Goal: Task Accomplishment & Management: Use online tool/utility

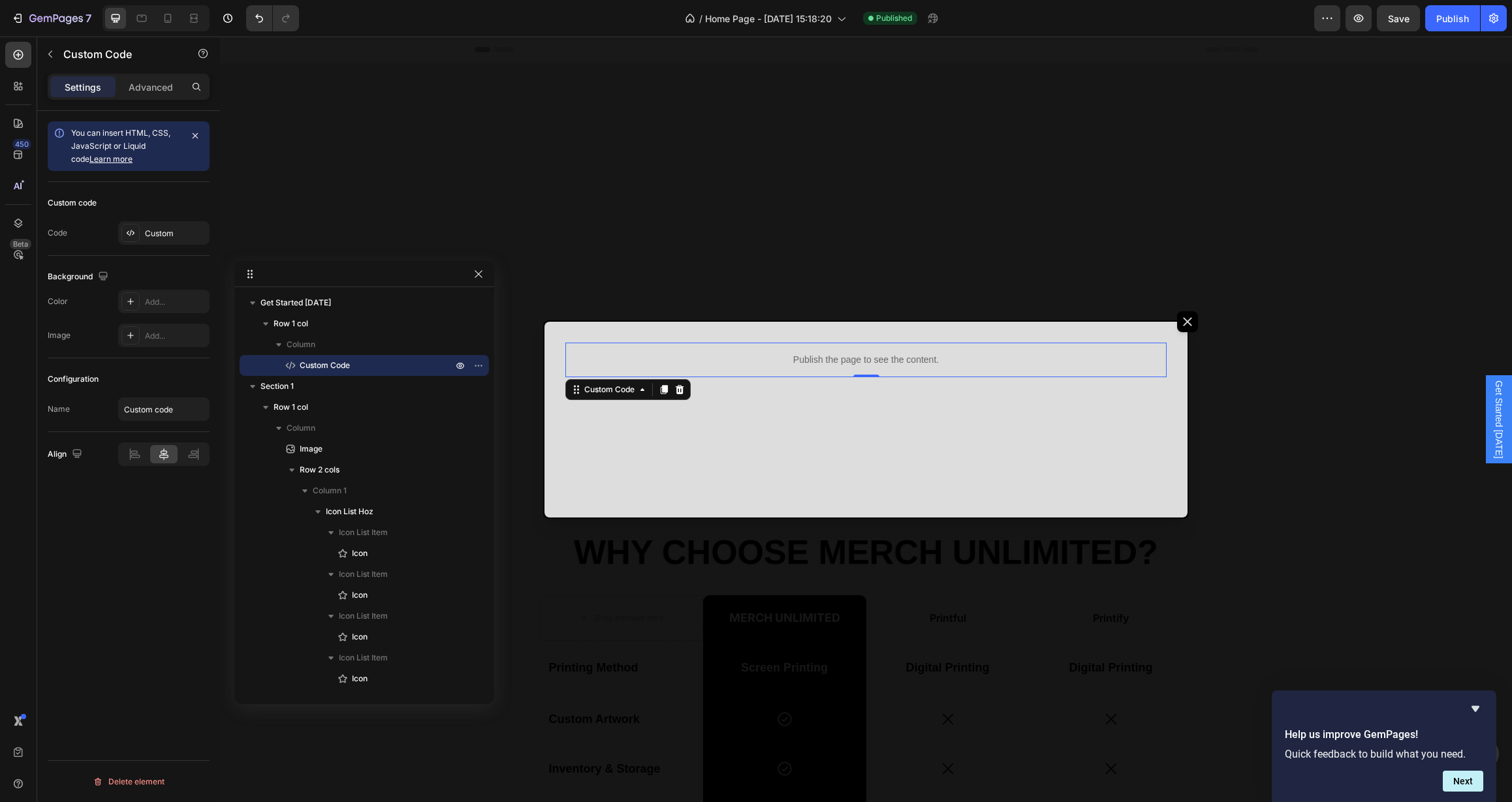
scroll to position [716, 0]
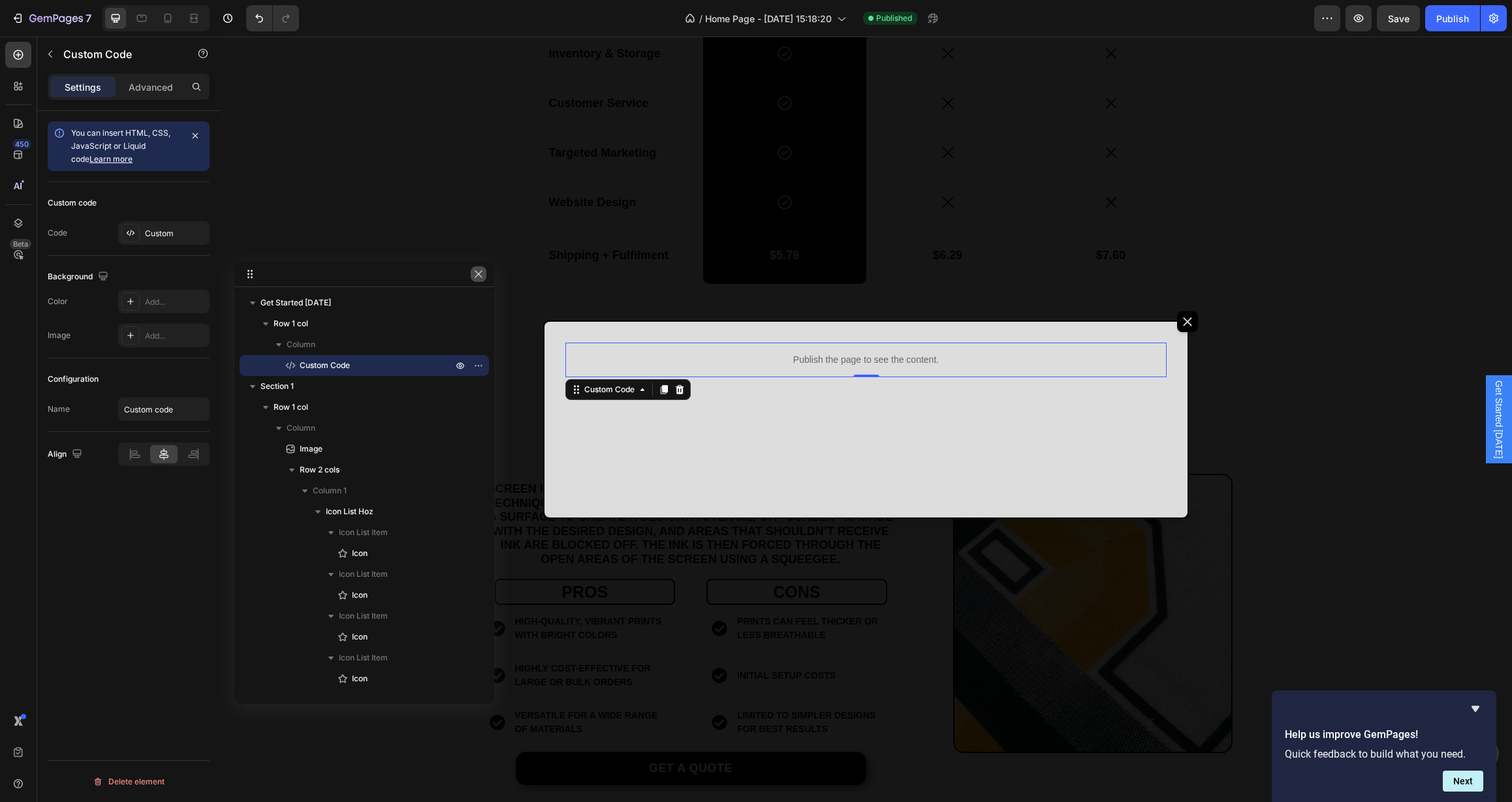
click at [478, 275] on icon "button" at bounding box center [478, 274] width 10 height 10
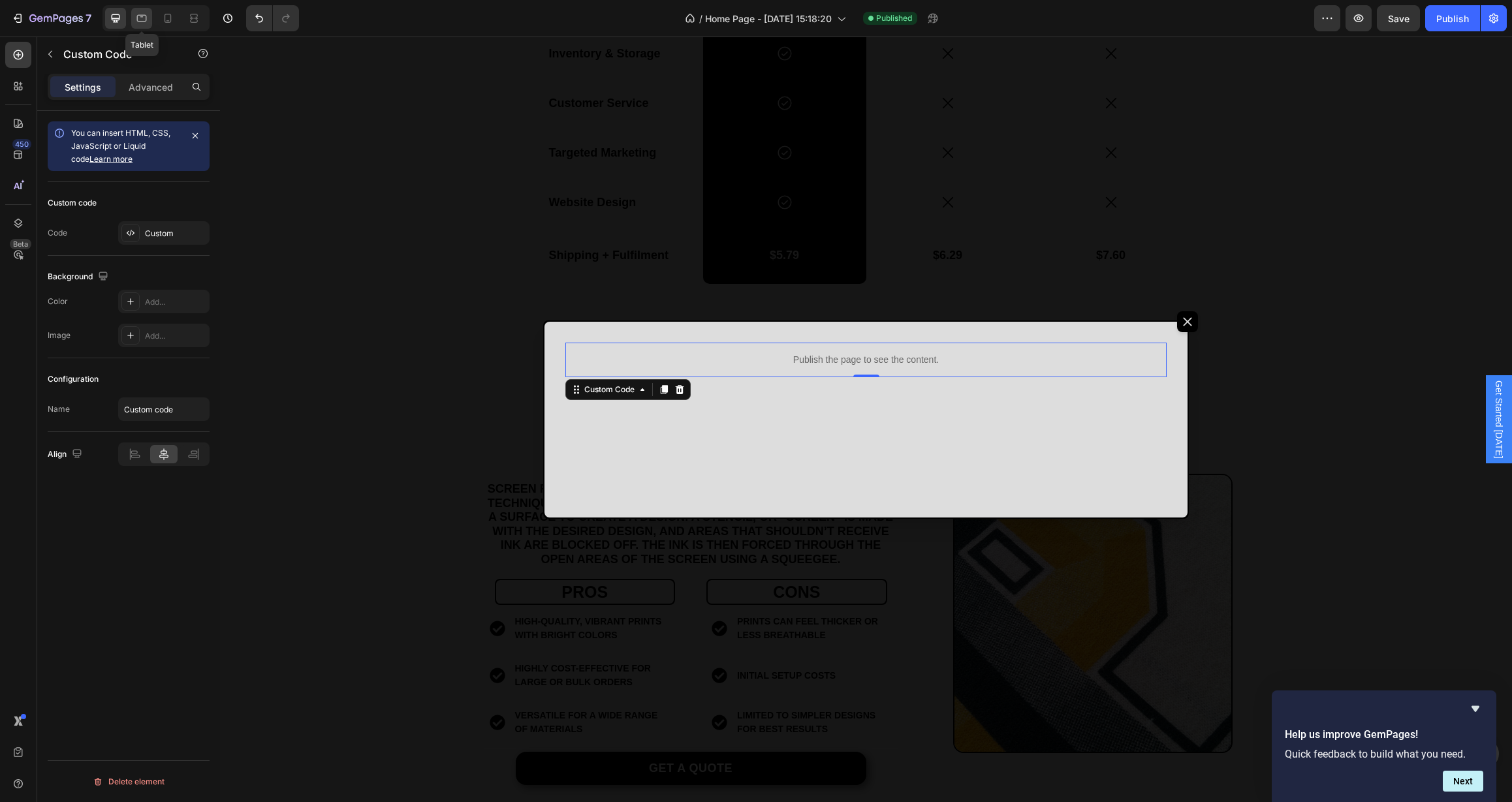
click at [140, 14] on icon at bounding box center [142, 18] width 13 height 13
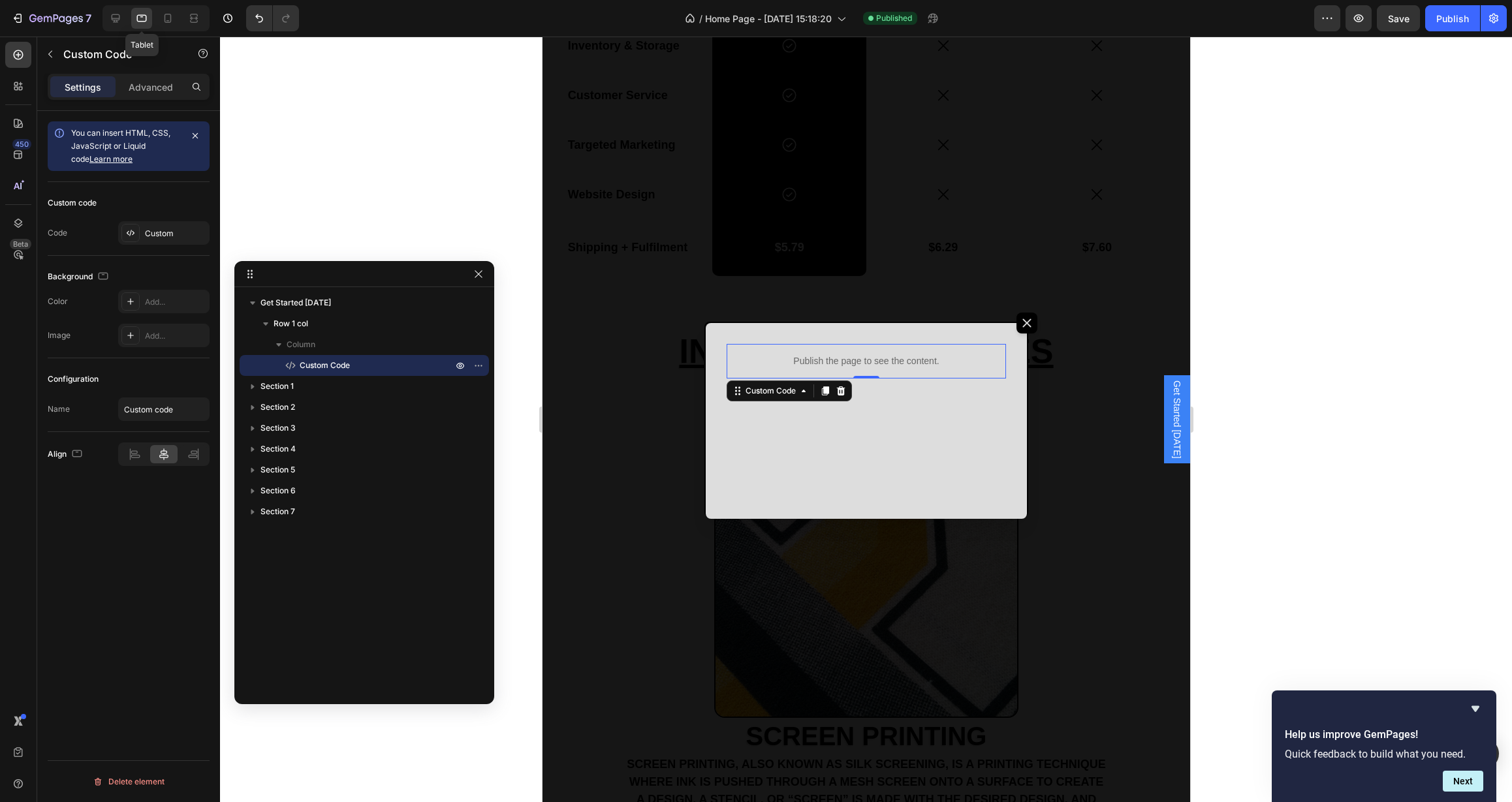
scroll to position [977, 0]
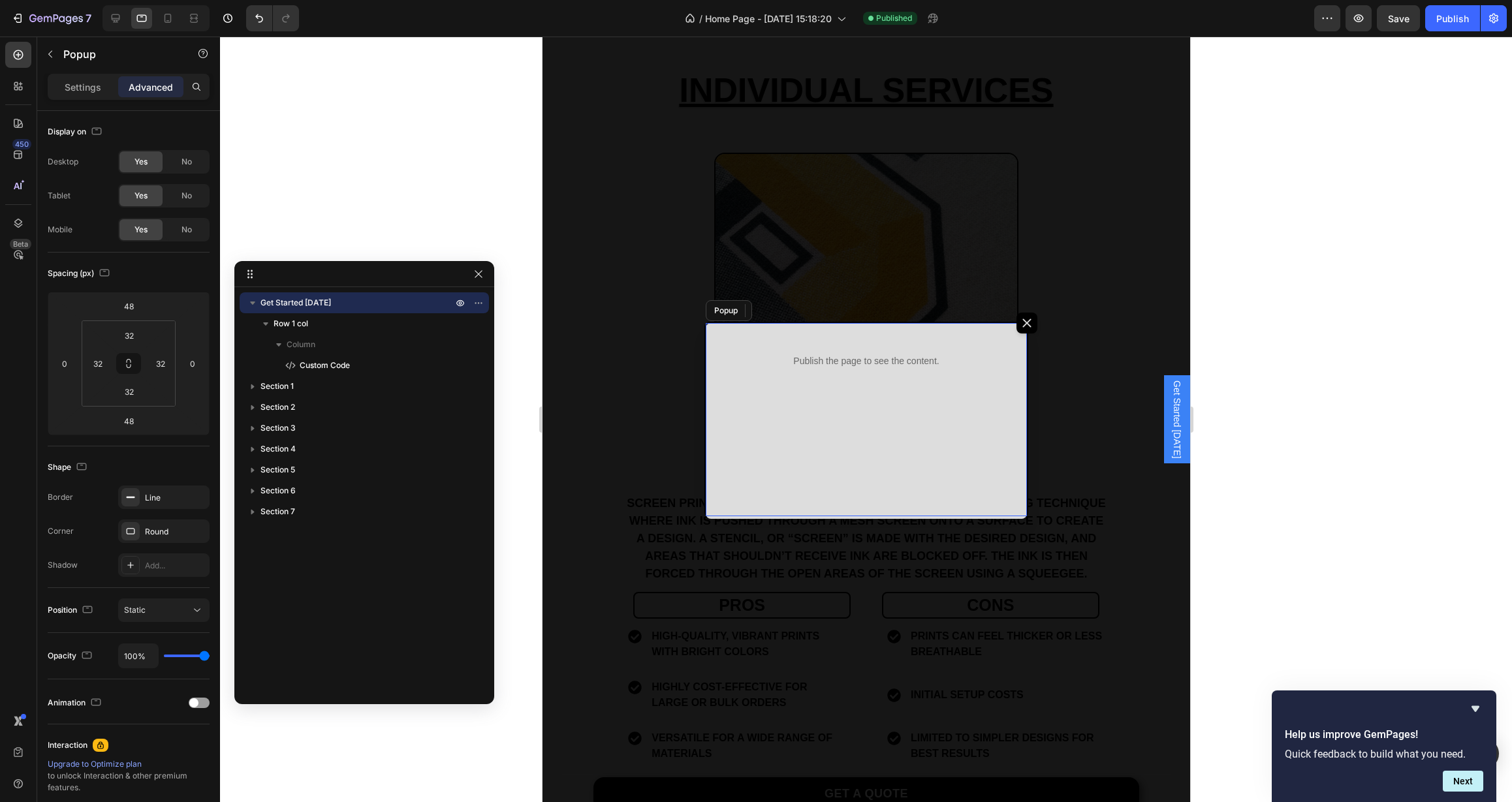
click at [790, 464] on div "Publish the page to see the content. Custom Code 0 Row" at bounding box center [866, 421] width 322 height 196
click at [68, 85] on p "Settings" at bounding box center [83, 86] width 37 height 14
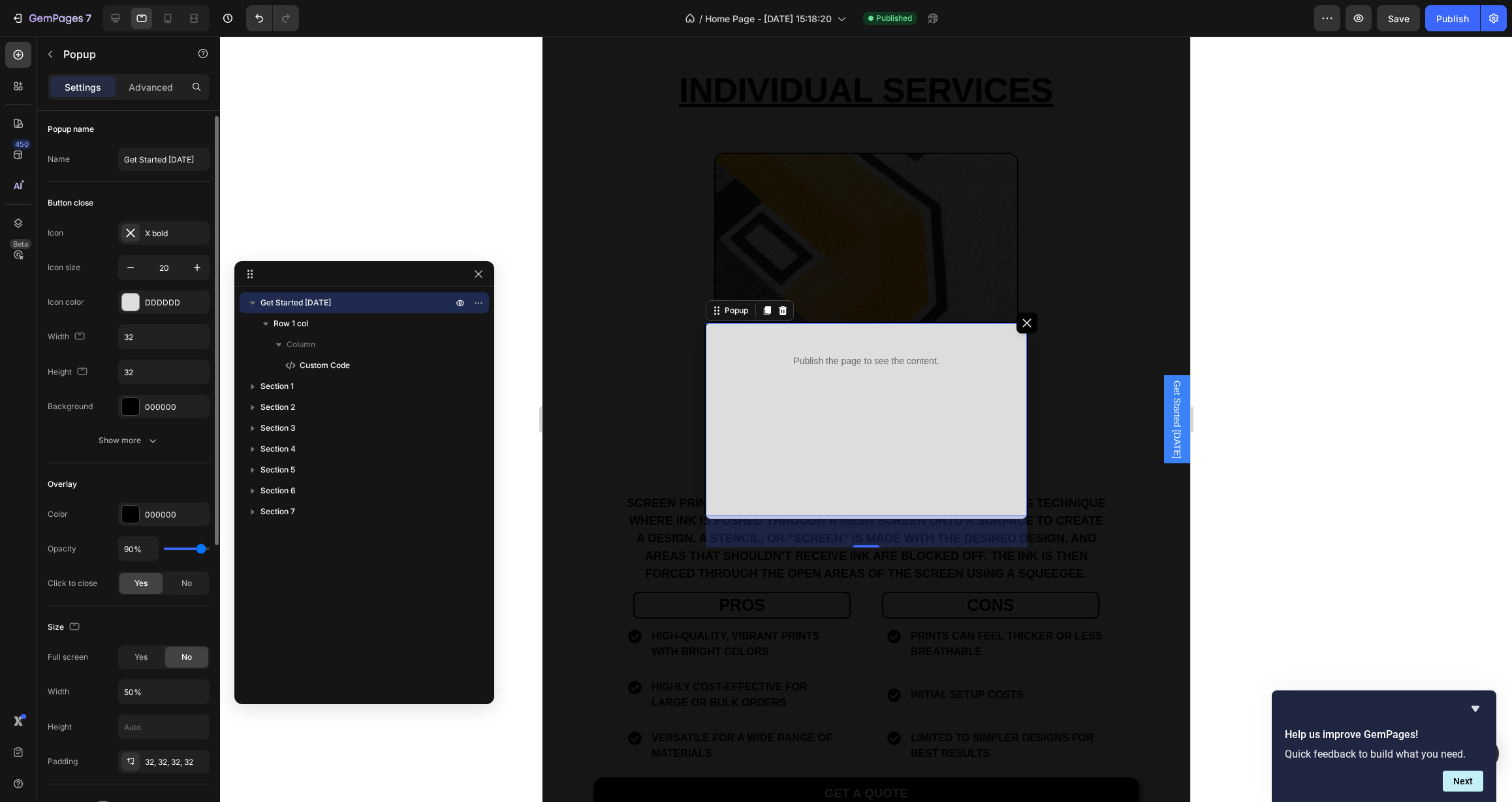
scroll to position [70, 0]
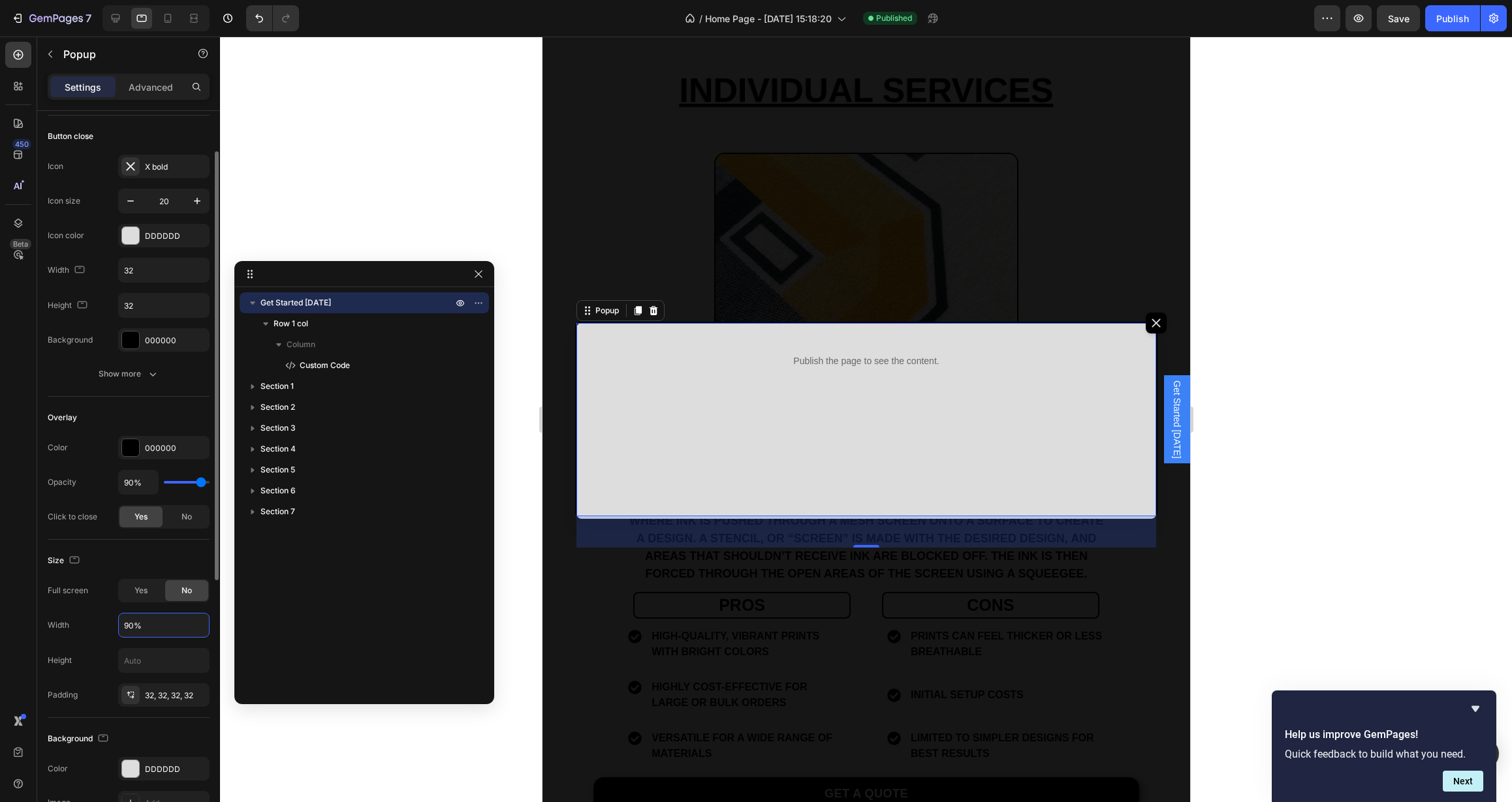
click at [159, 563] on div "Size" at bounding box center [129, 560] width 162 height 21
click at [170, 19] on icon at bounding box center [168, 19] width 8 height 9
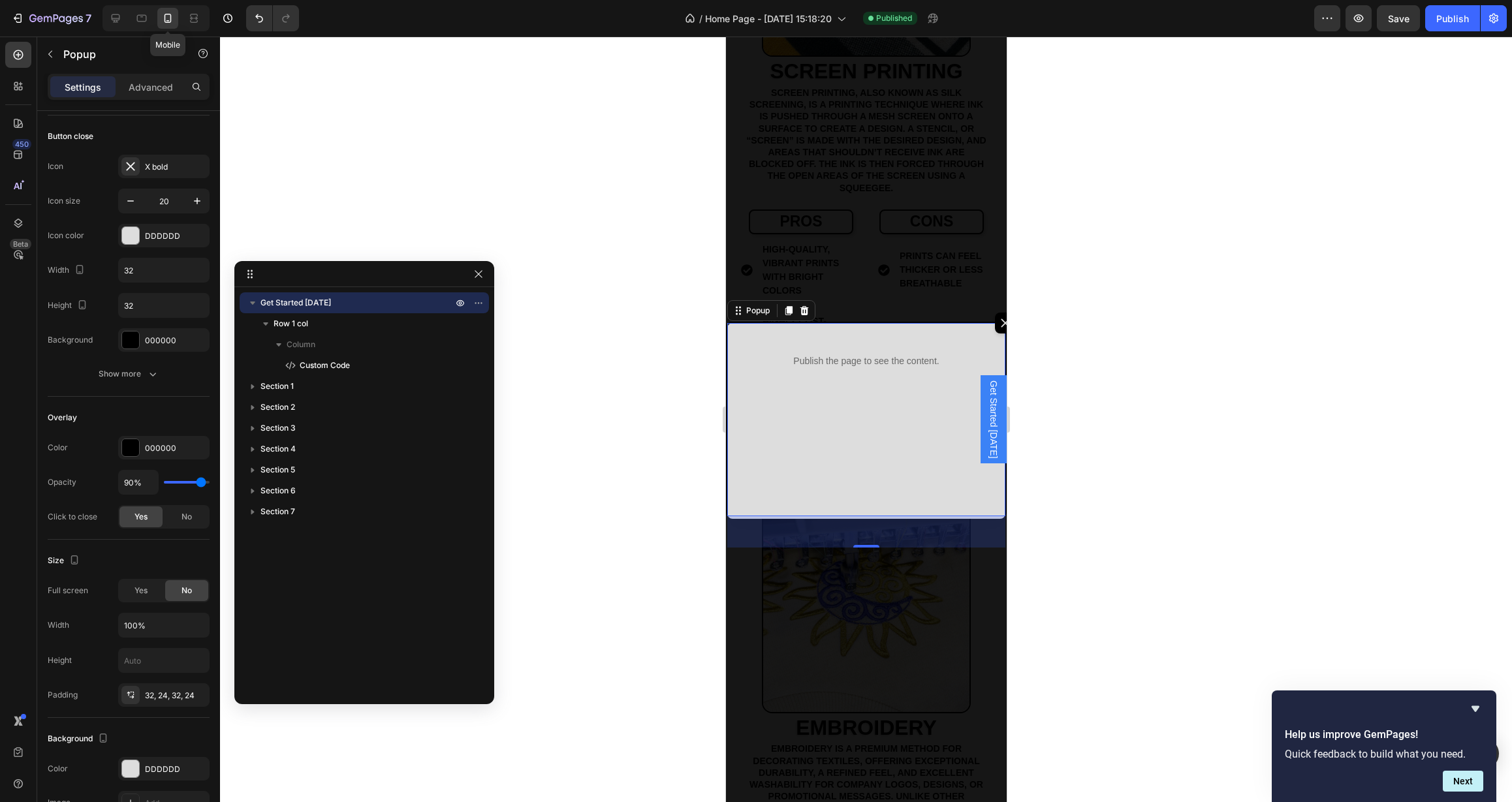
scroll to position [1216, 0]
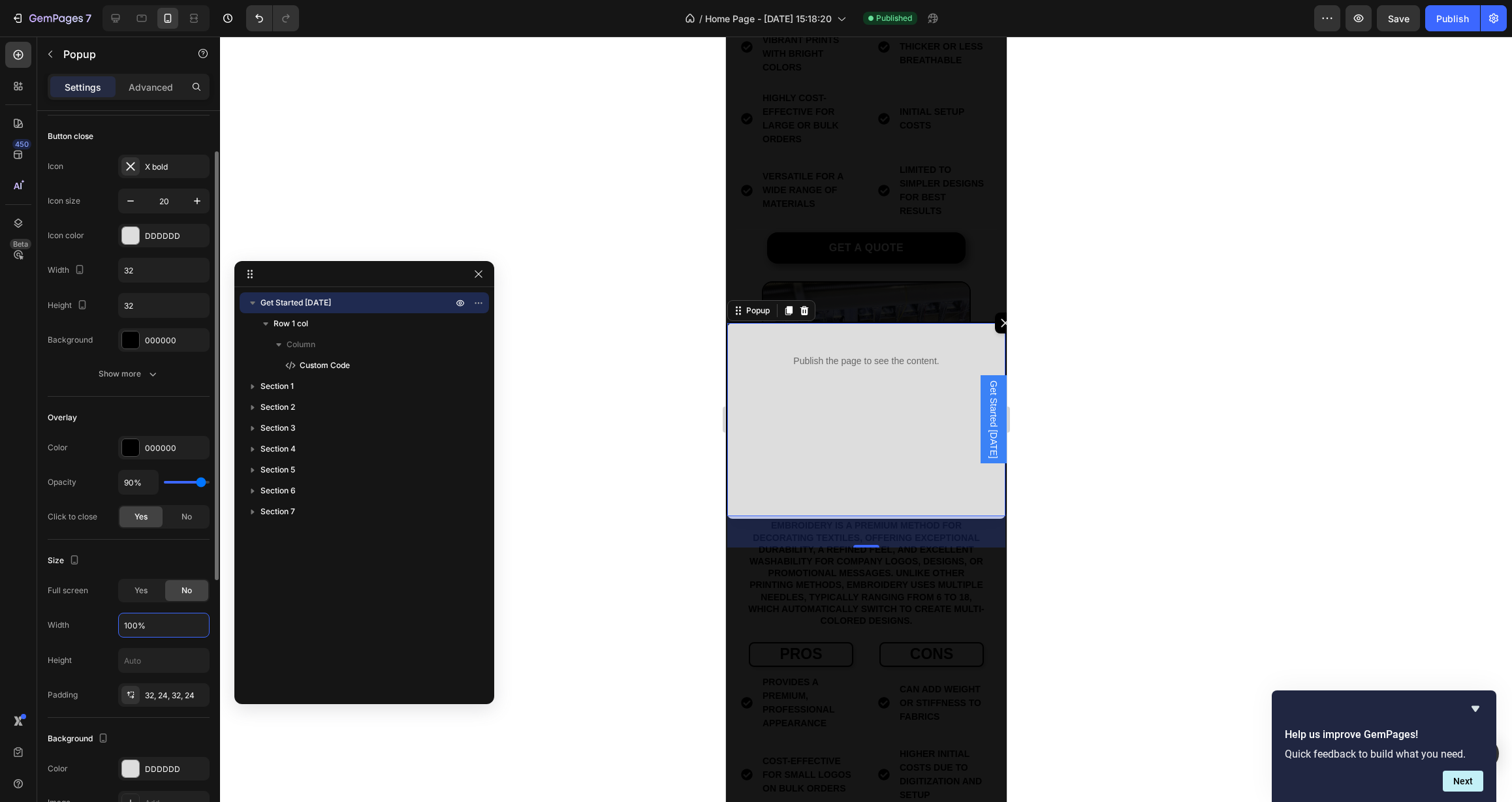
click at [137, 627] on input "100%" at bounding box center [164, 625] width 90 height 24
click at [138, 628] on input "10095%" at bounding box center [164, 625] width 90 height 24
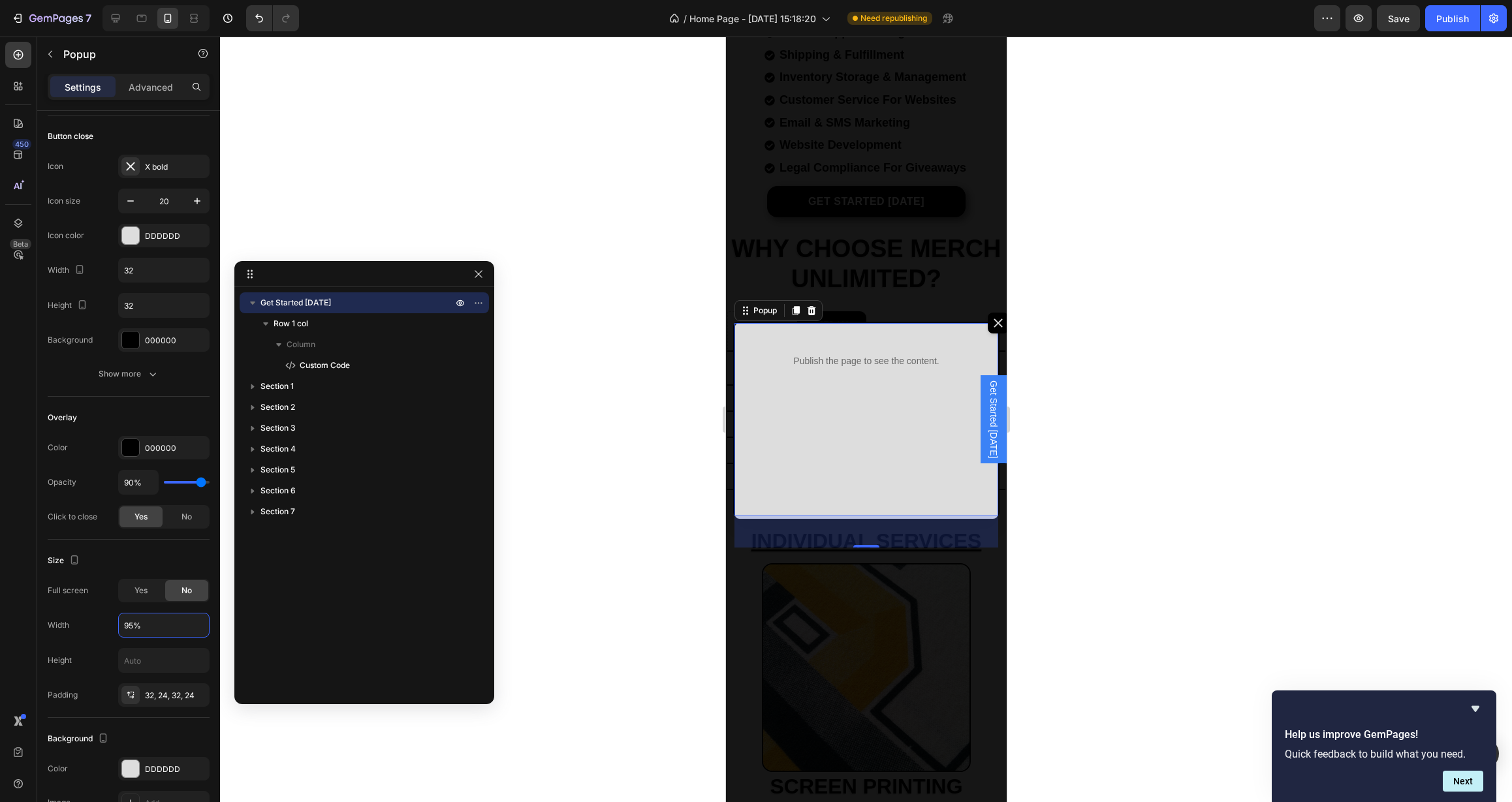
scroll to position [0, 0]
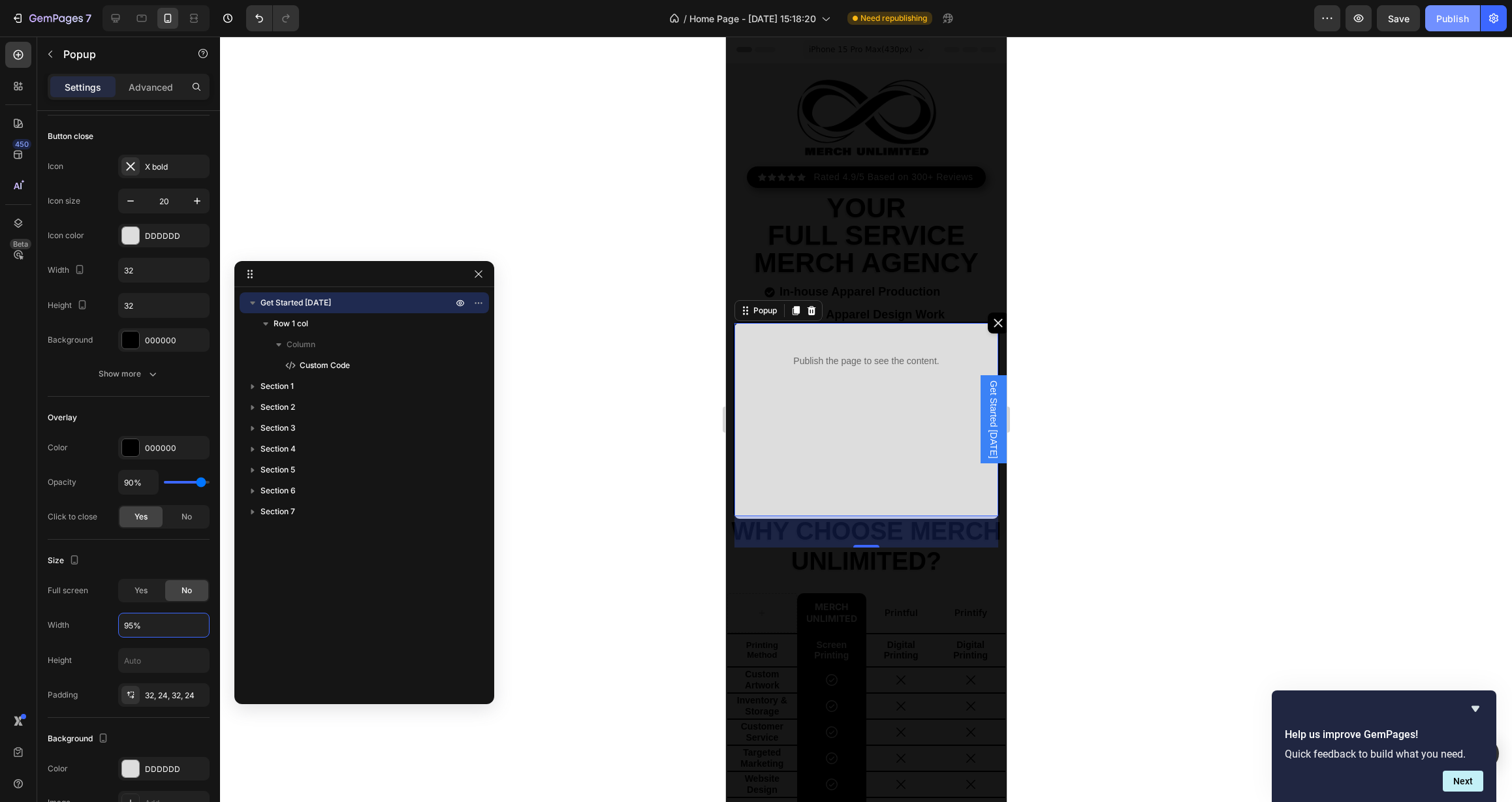
click at [1425, 20] on button "Publish" at bounding box center [1453, 19] width 55 height 26
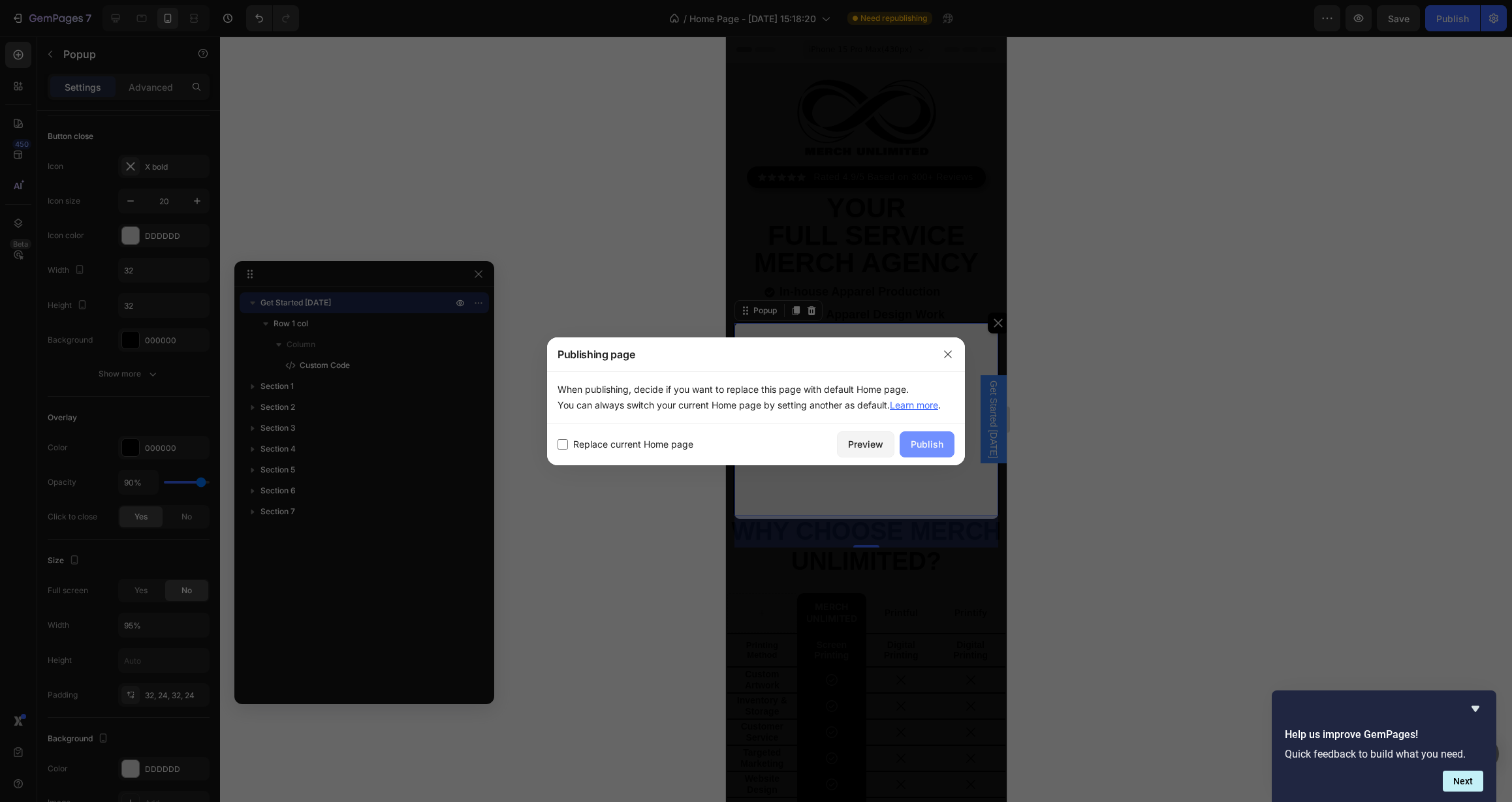
click at [924, 450] on div "Publish" at bounding box center [927, 444] width 33 height 14
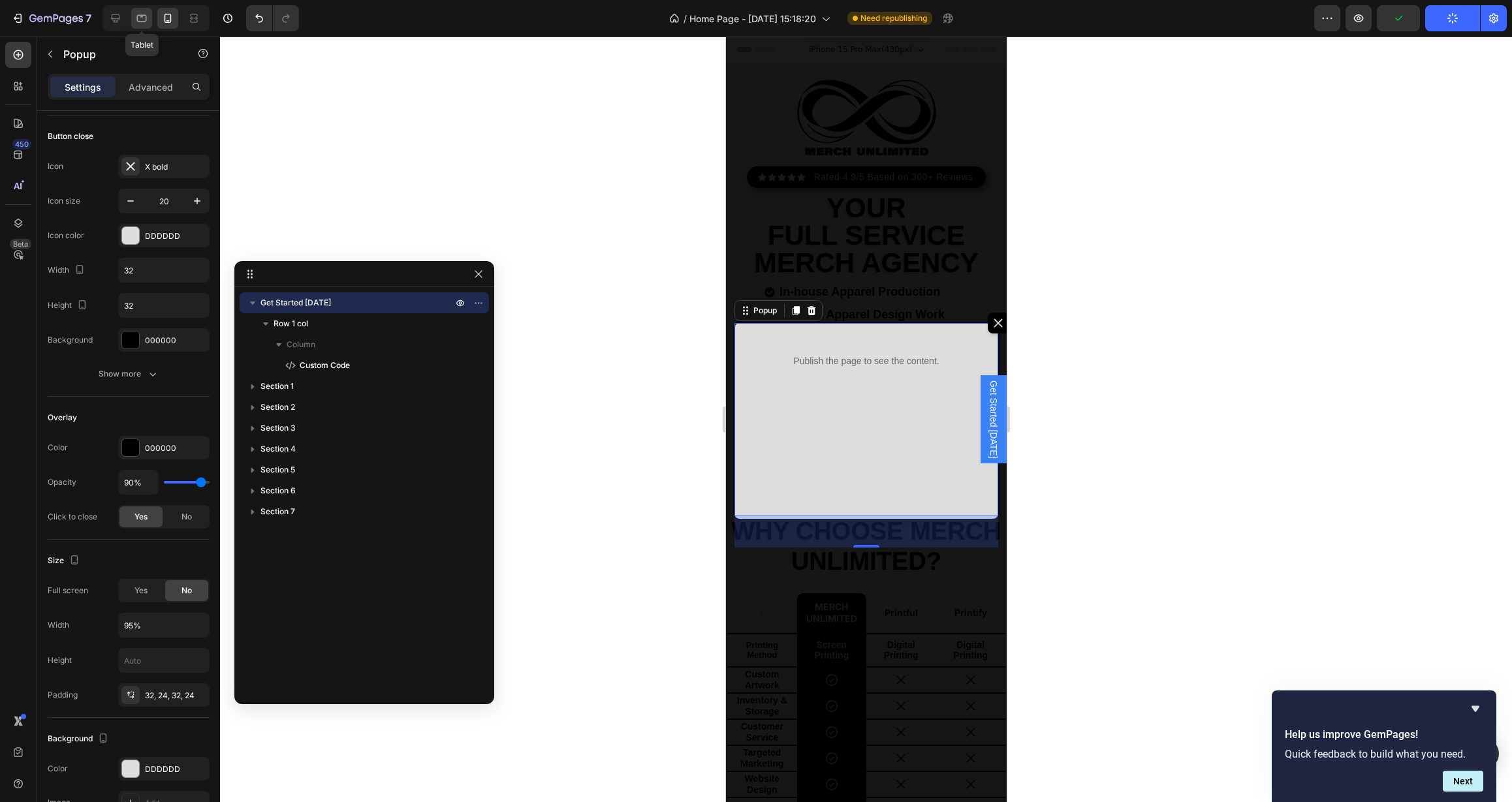
click at [139, 19] on icon at bounding box center [142, 18] width 13 height 13
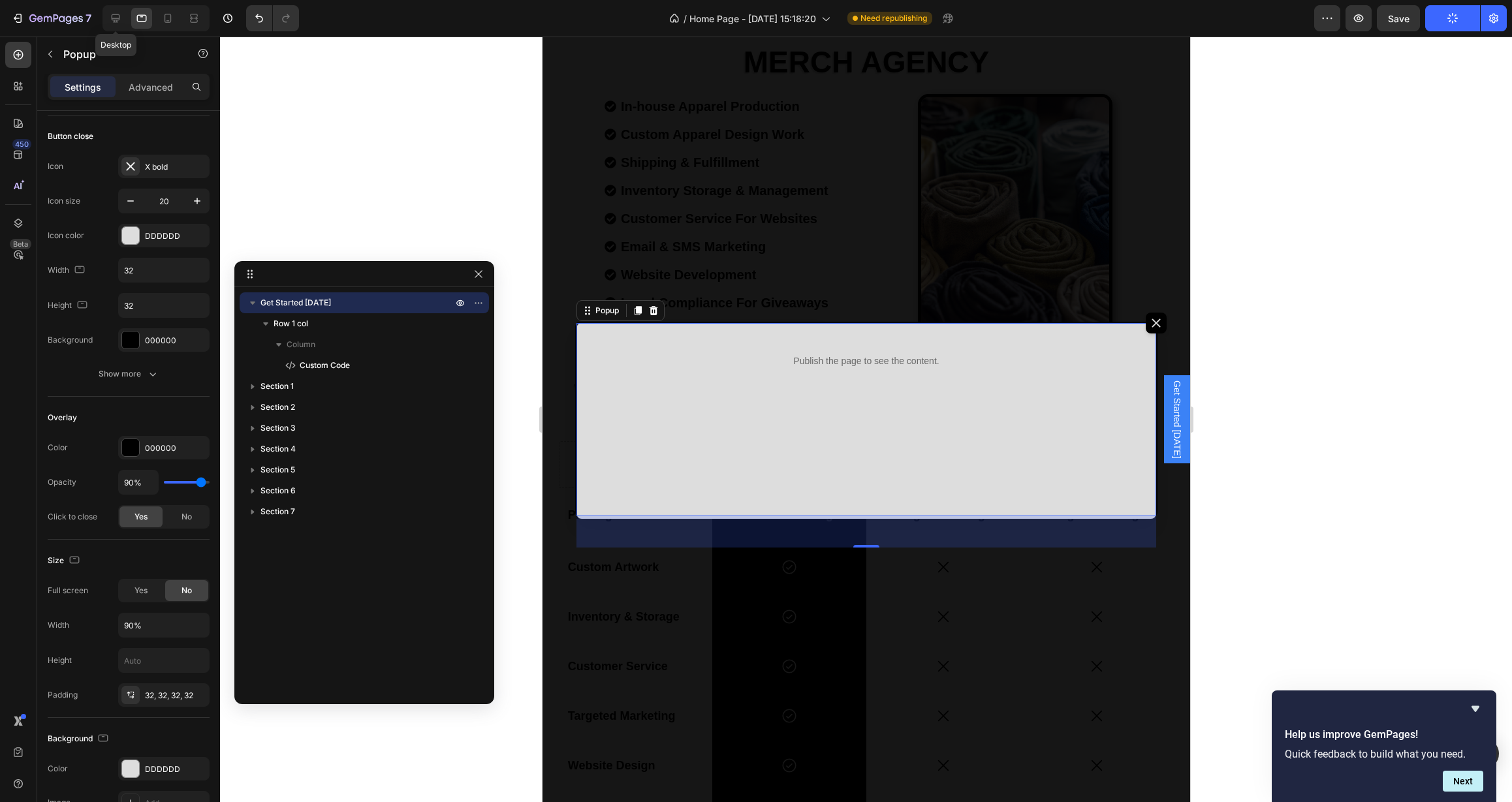
click at [120, 22] on icon at bounding box center [116, 18] width 13 height 13
type input "50%"
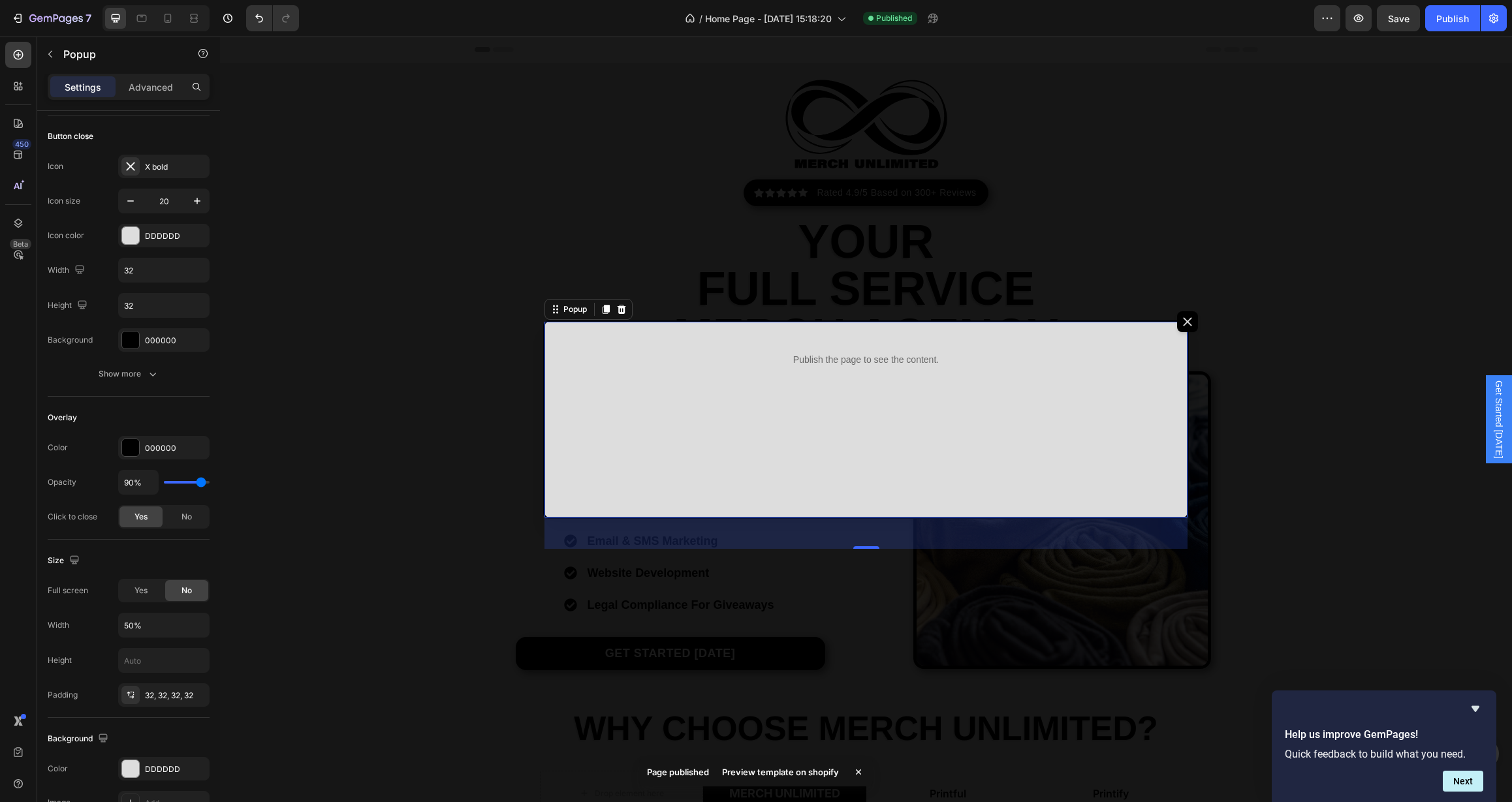
click at [755, 770] on div "Page published Preview template on shopify" at bounding box center [756, 772] width 234 height 29
click at [1463, 23] on div "Publish" at bounding box center [1453, 18] width 33 height 14
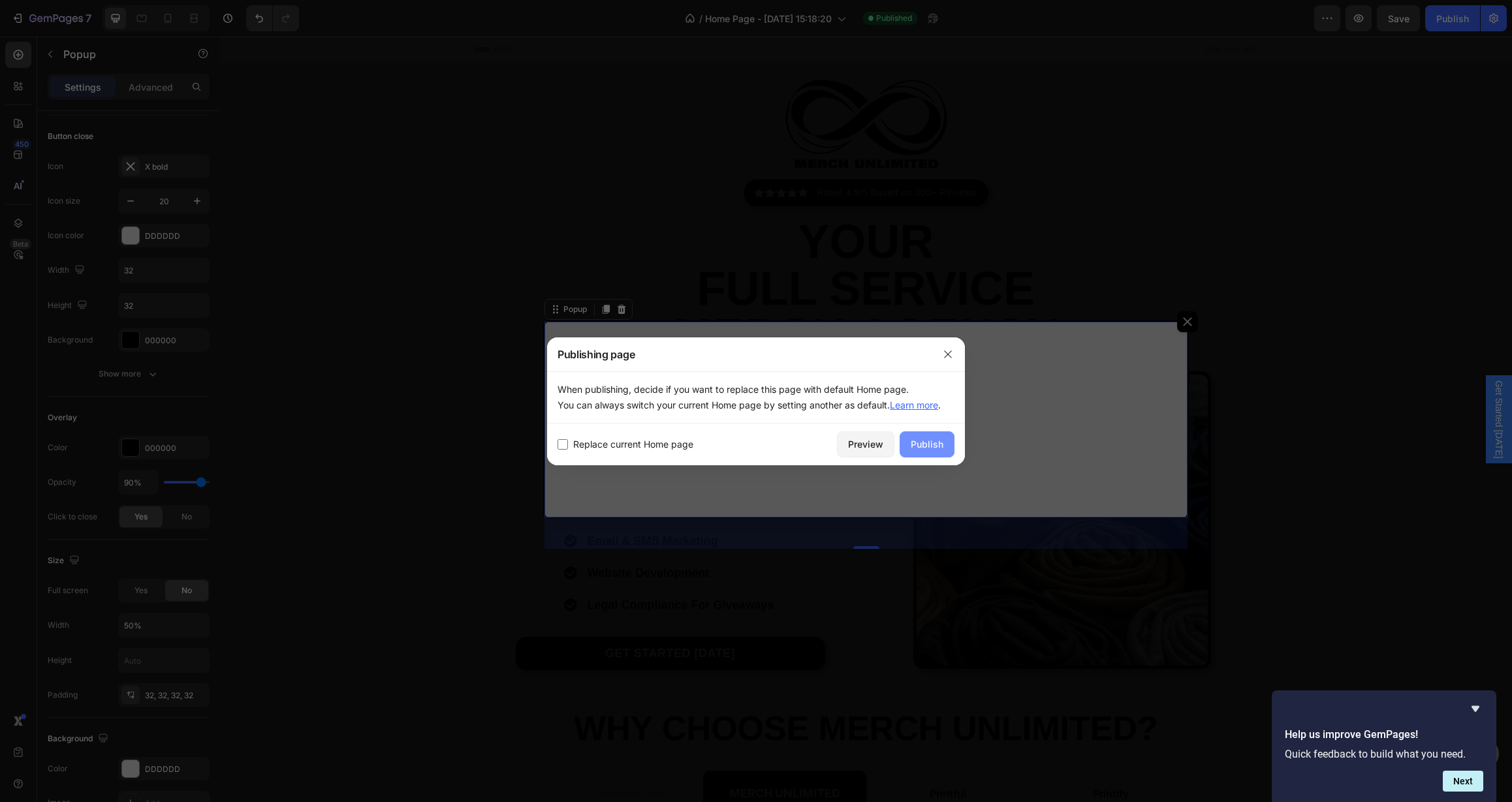
click at [920, 443] on div "Publish" at bounding box center [927, 444] width 33 height 14
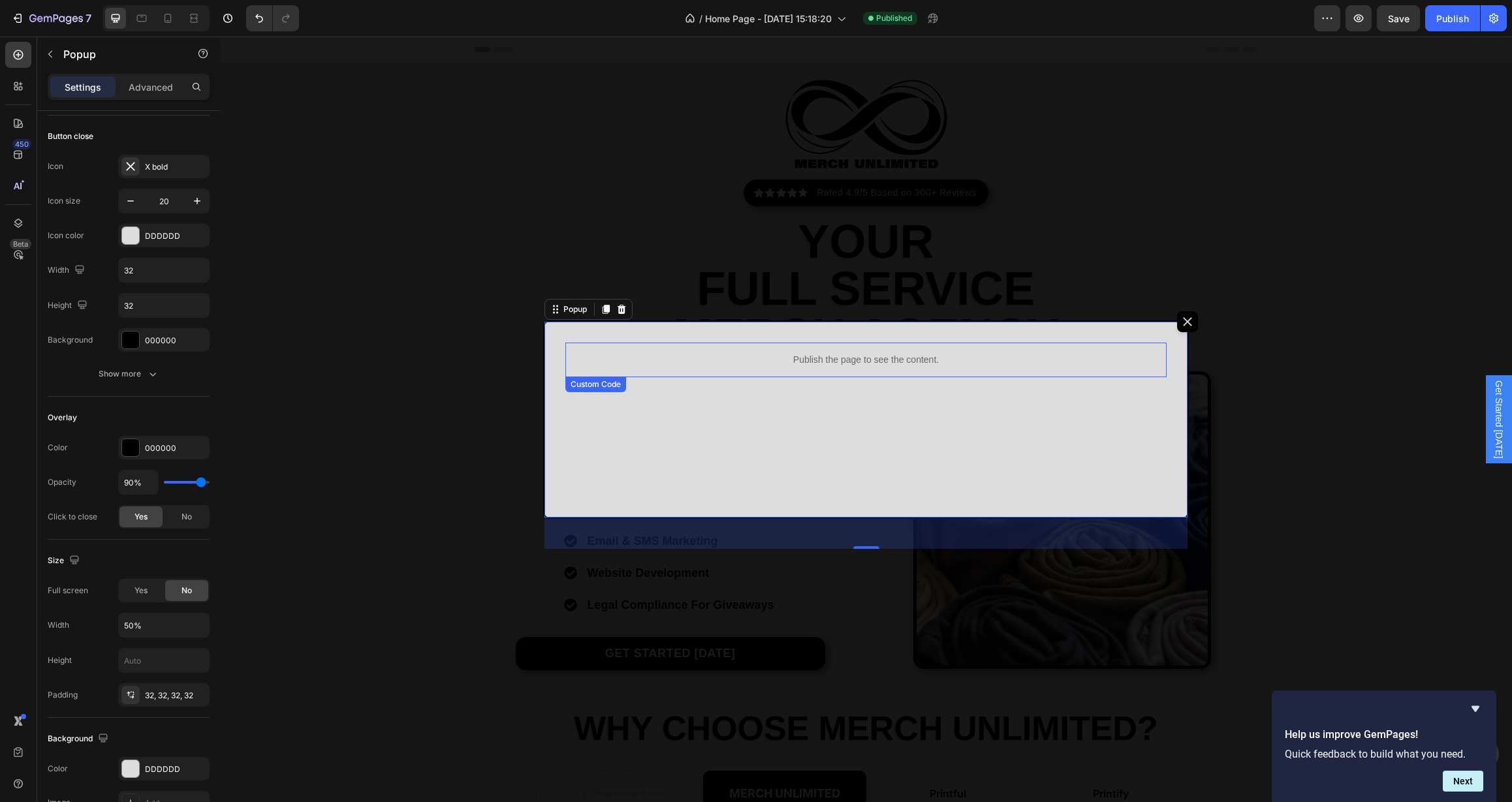
click at [876, 364] on p "Publish the page to see the content." at bounding box center [866, 360] width 602 height 14
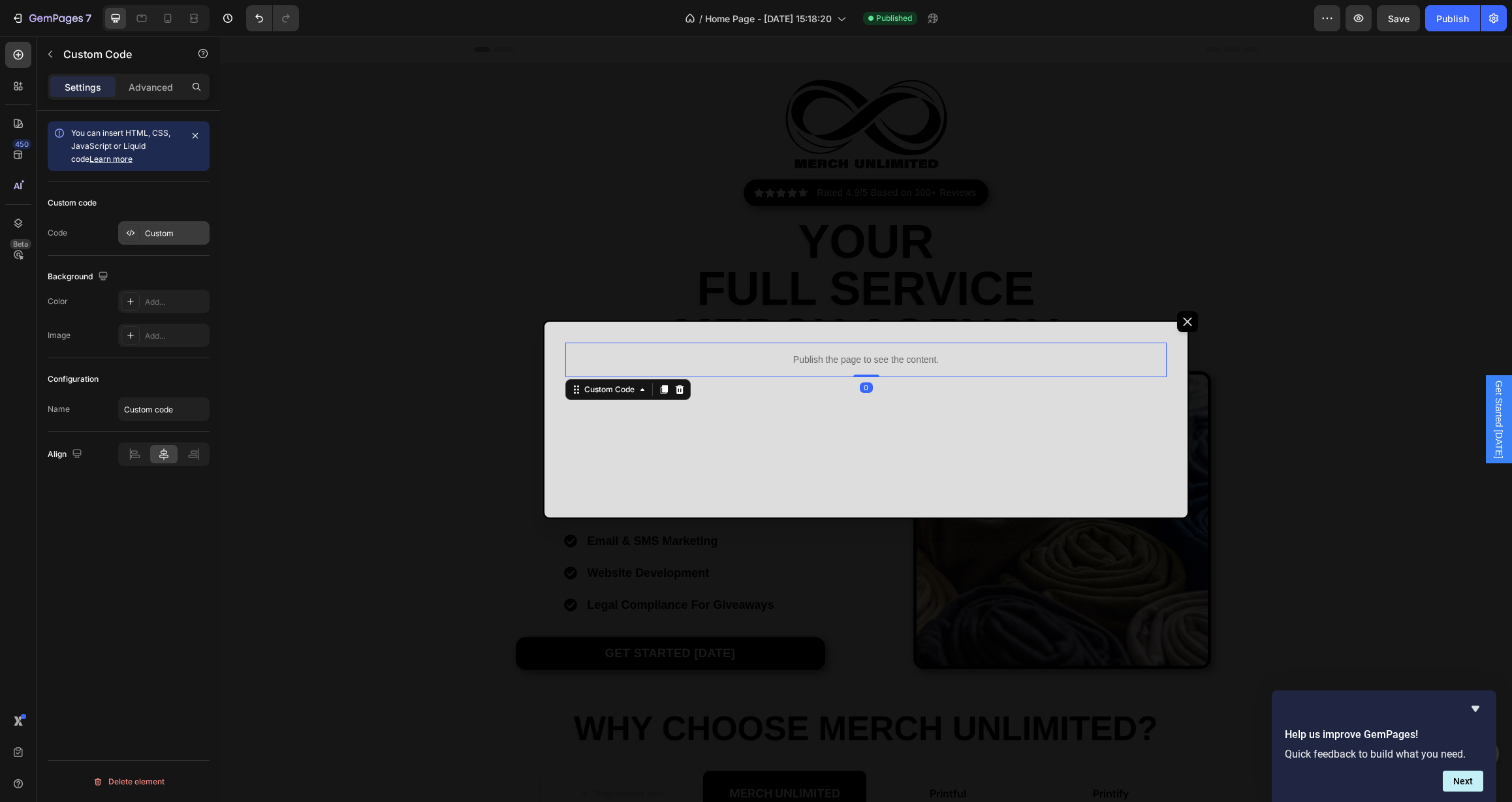
click at [166, 236] on div "Custom" at bounding box center [175, 233] width 61 height 11
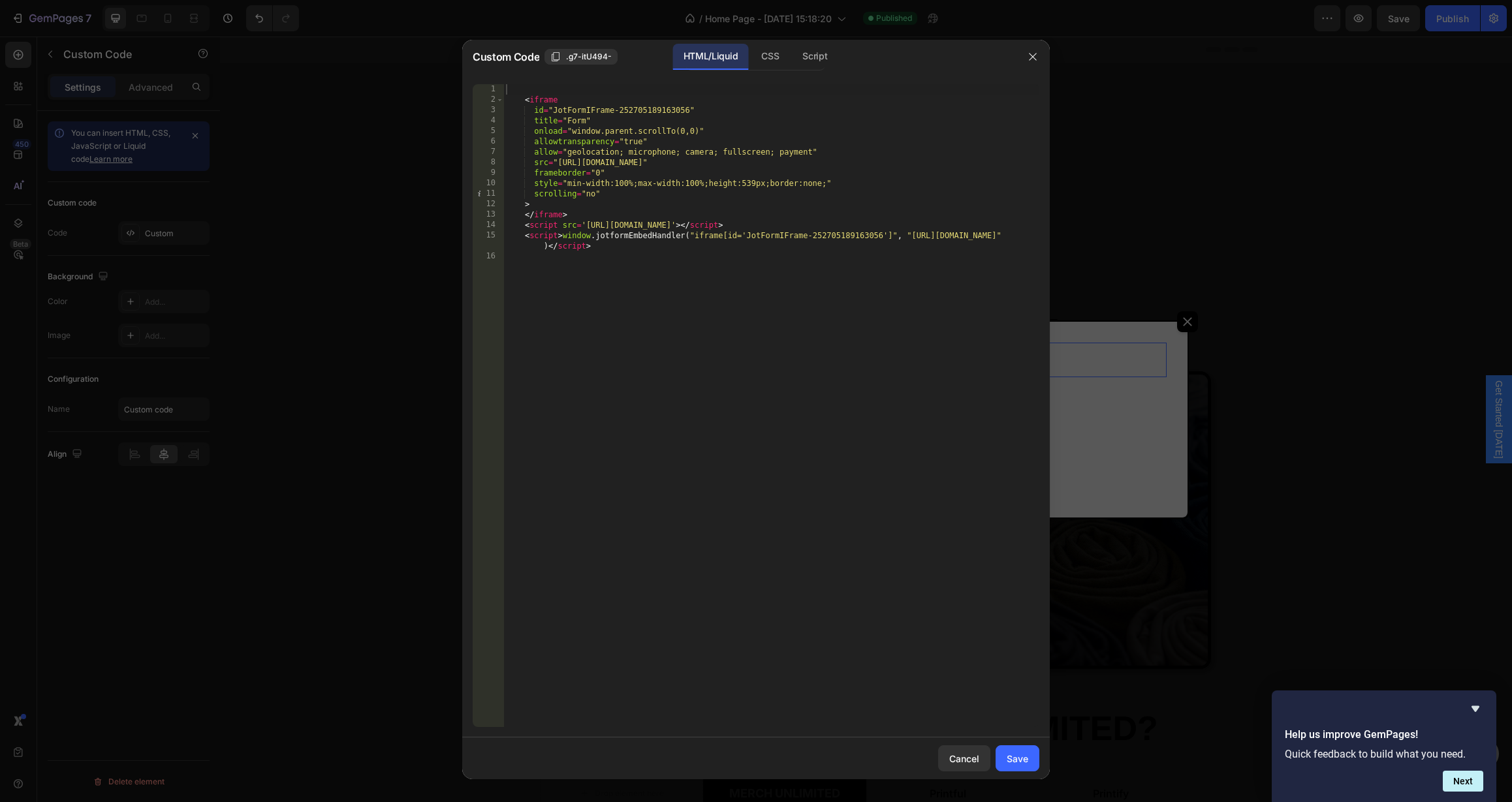
click at [638, 268] on div "< iframe id = "JotFormIFrame-252705189163056" title = "Form" onload = "window.p…" at bounding box center [771, 417] width 536 height 664
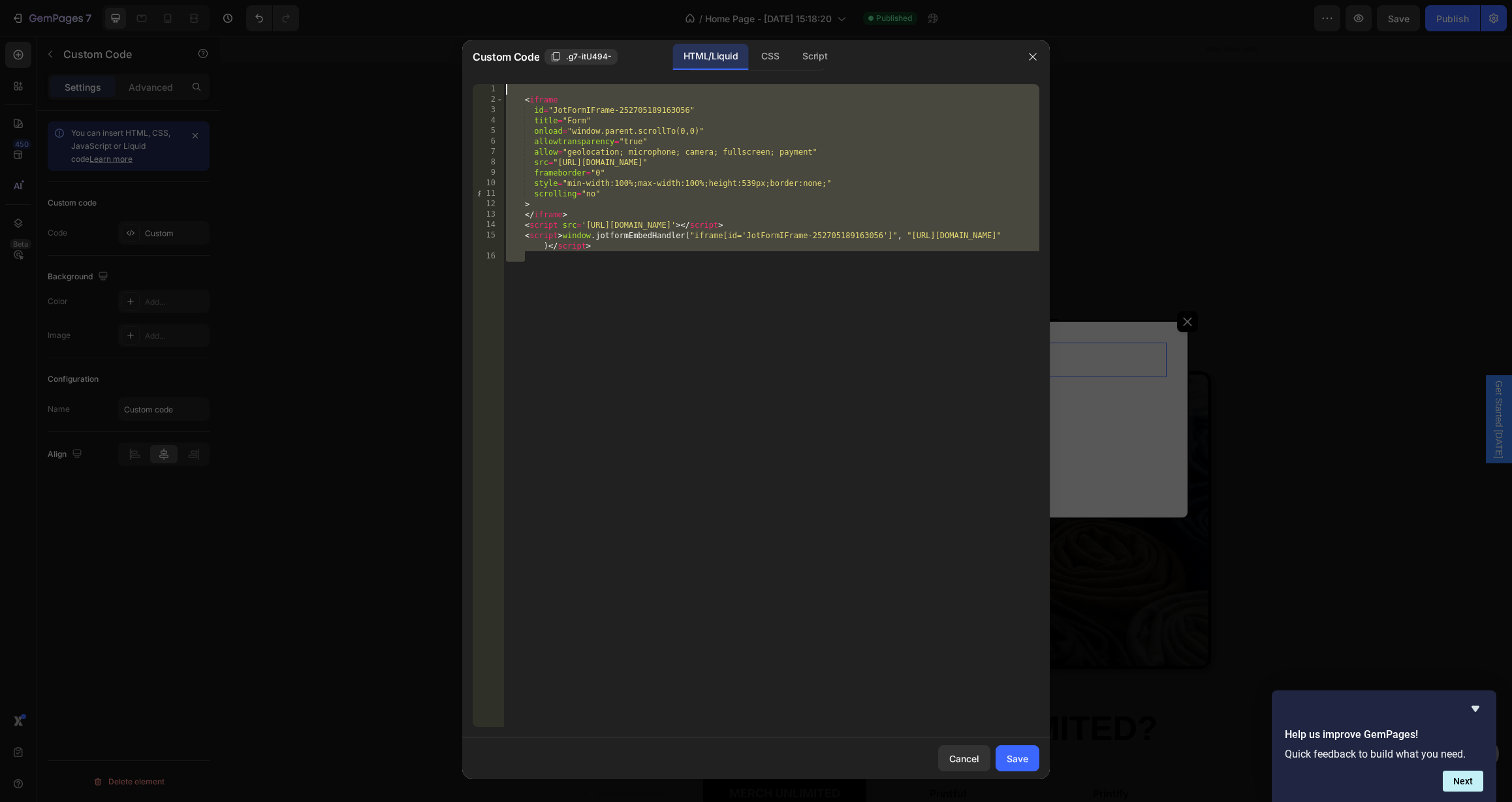
drag, startPoint x: 639, startPoint y: 270, endPoint x: 440, endPoint y: 80, distance: 275.1
click at [440, 80] on div "Custom Code .g7-itU494- HTML/Liquid CSS Script 1 2 3 4 5 6 7 8 9 10 11 12 13 14…" at bounding box center [756, 401] width 1512 height 802
type textarea "<iframe"
paste textarea
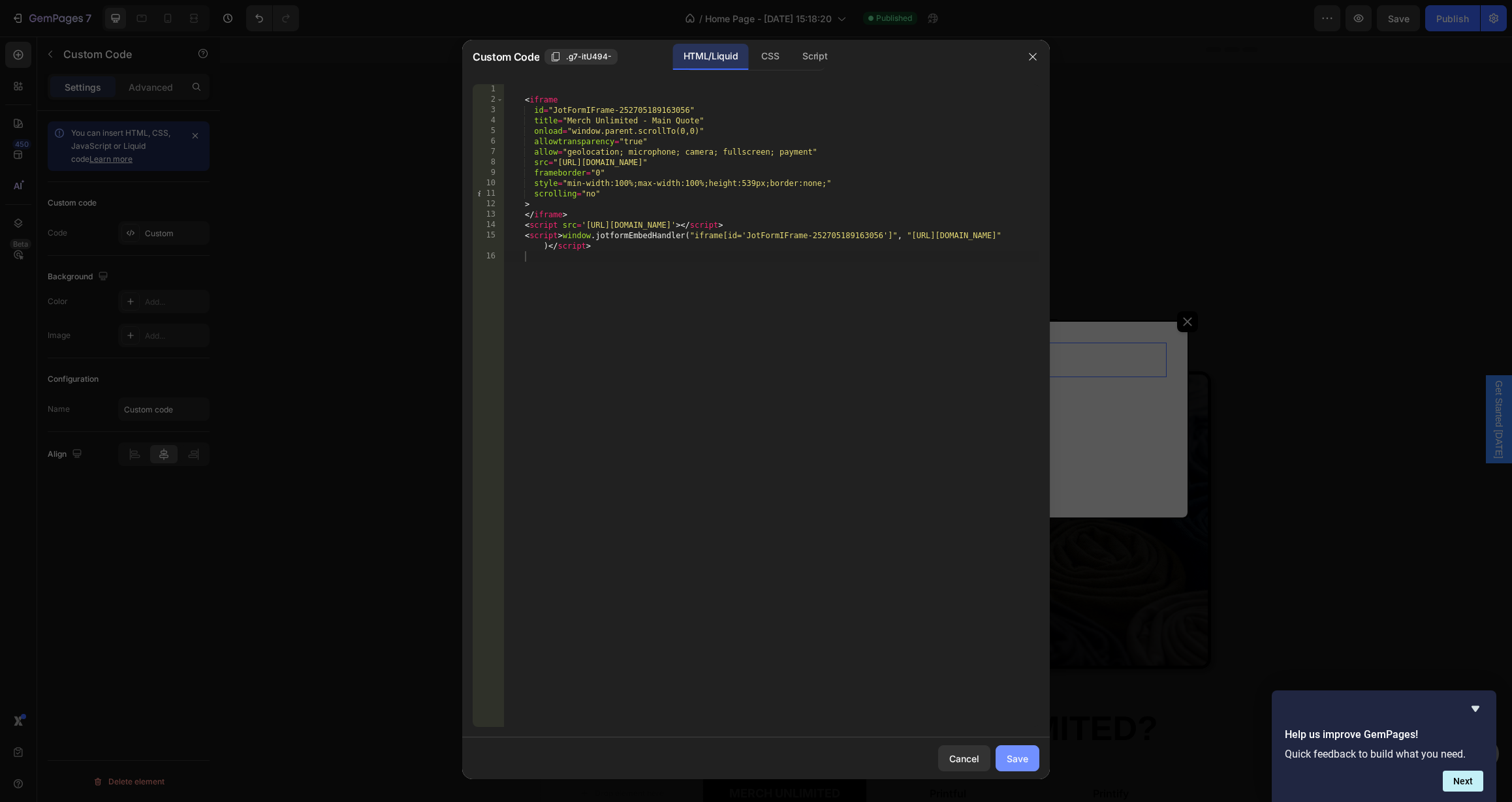
click at [1016, 760] on div "Save" at bounding box center [1017, 759] width 22 height 14
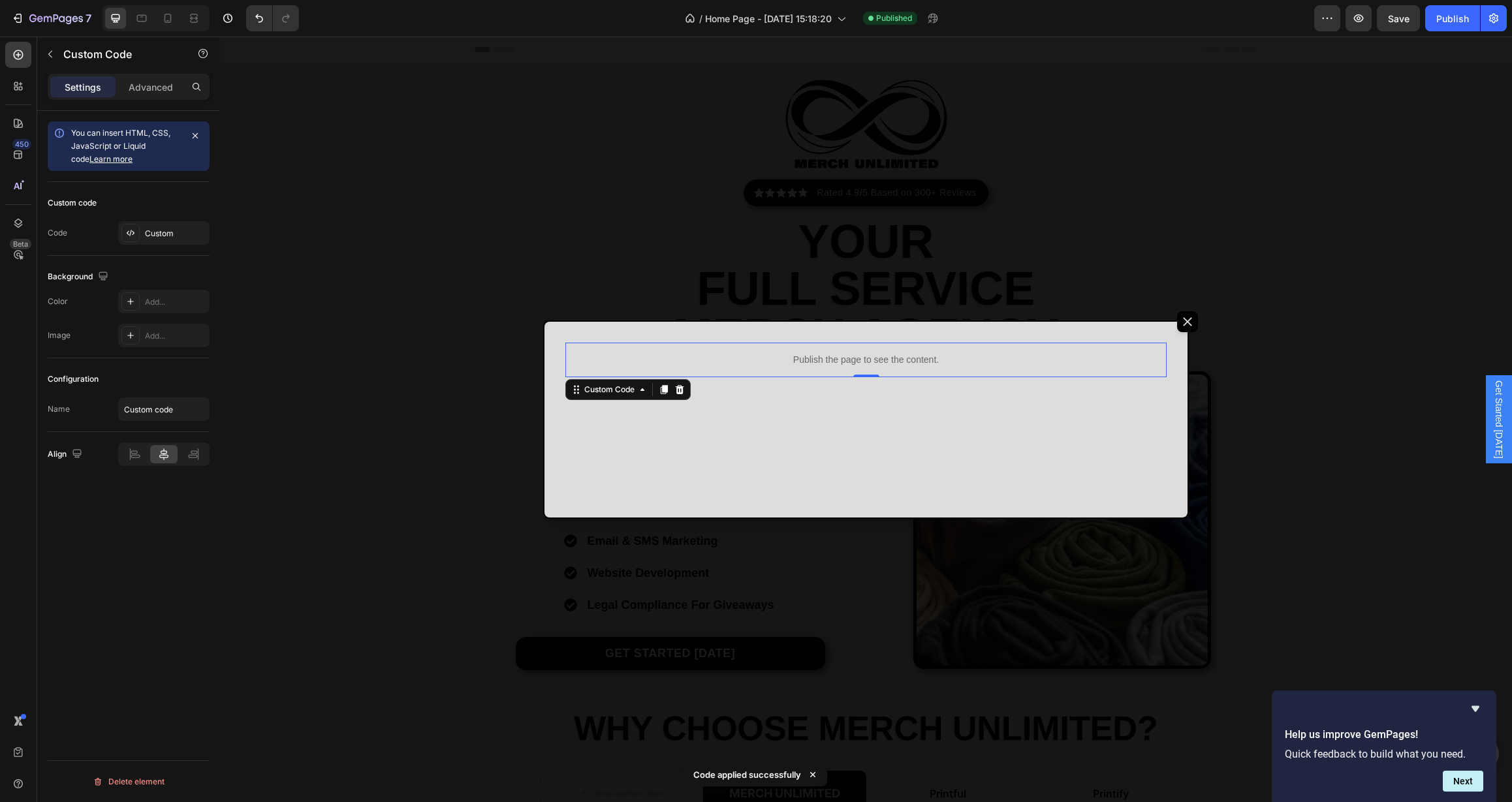
click at [457, 435] on div "Backdrop" at bounding box center [866, 419] width 1292 height 765
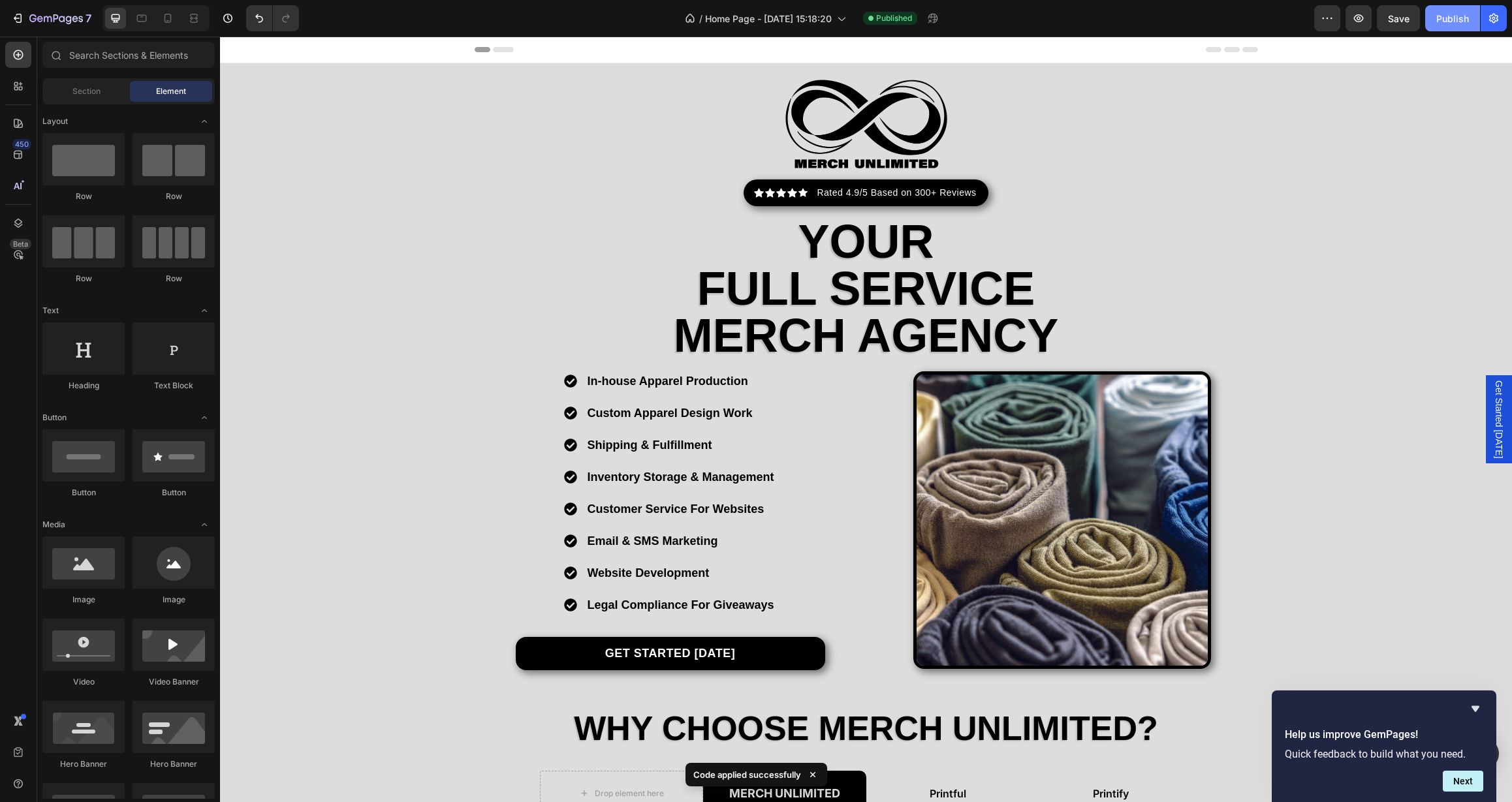
click at [1448, 23] on div "Publish" at bounding box center [1453, 18] width 33 height 14
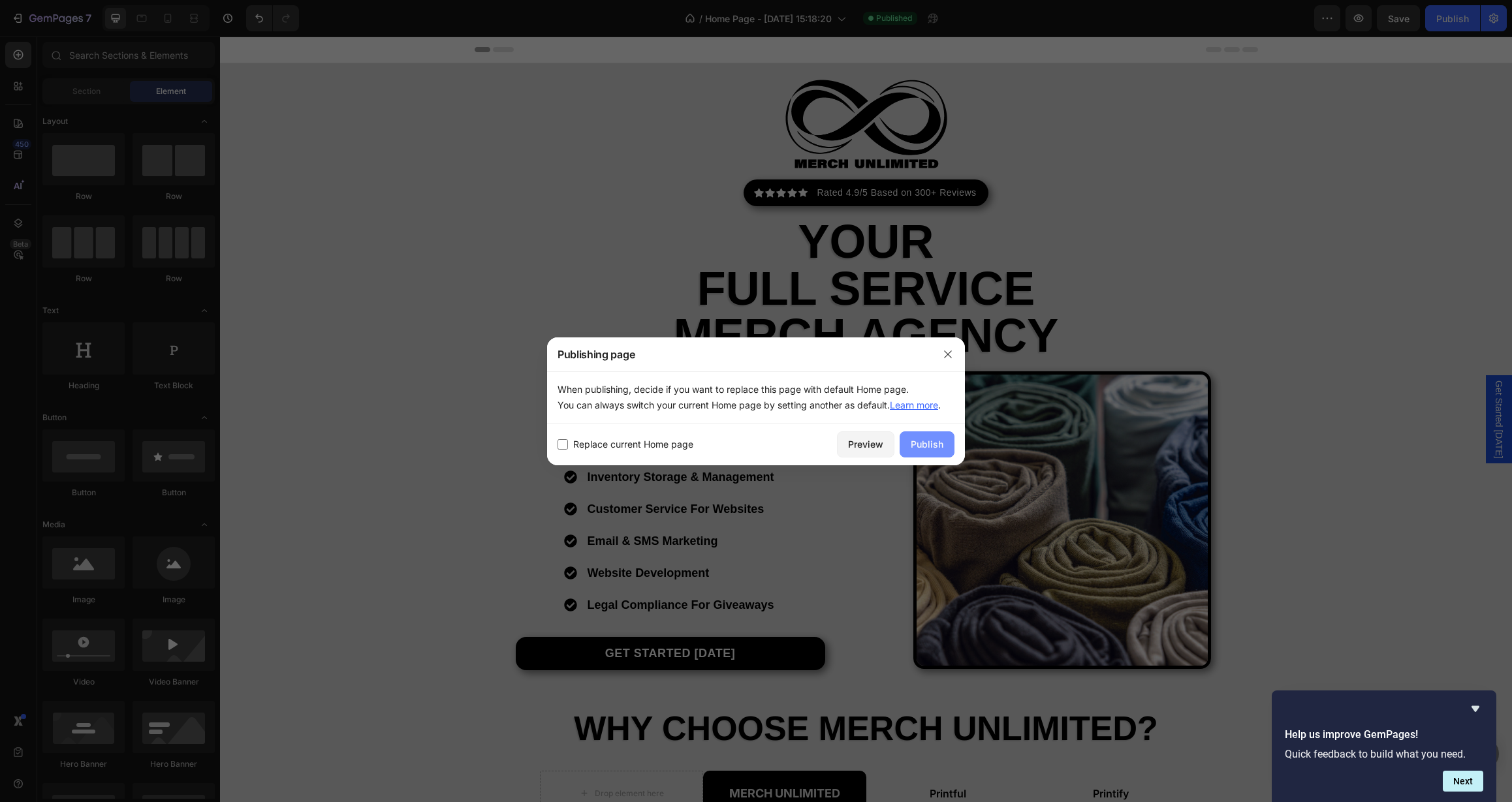
click at [918, 435] on button "Publish" at bounding box center [927, 445] width 55 height 26
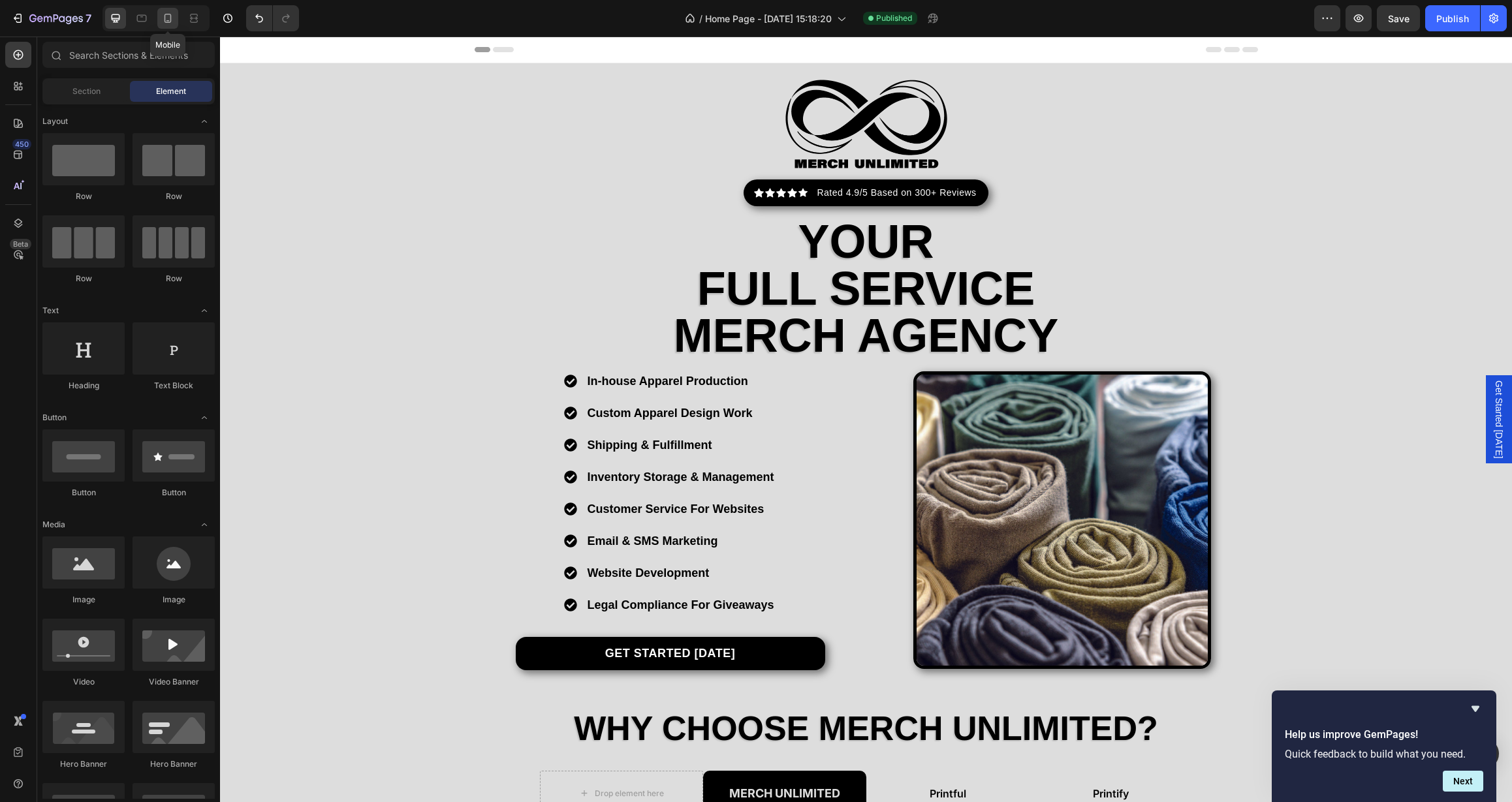
click at [165, 14] on icon at bounding box center [168, 18] width 13 height 13
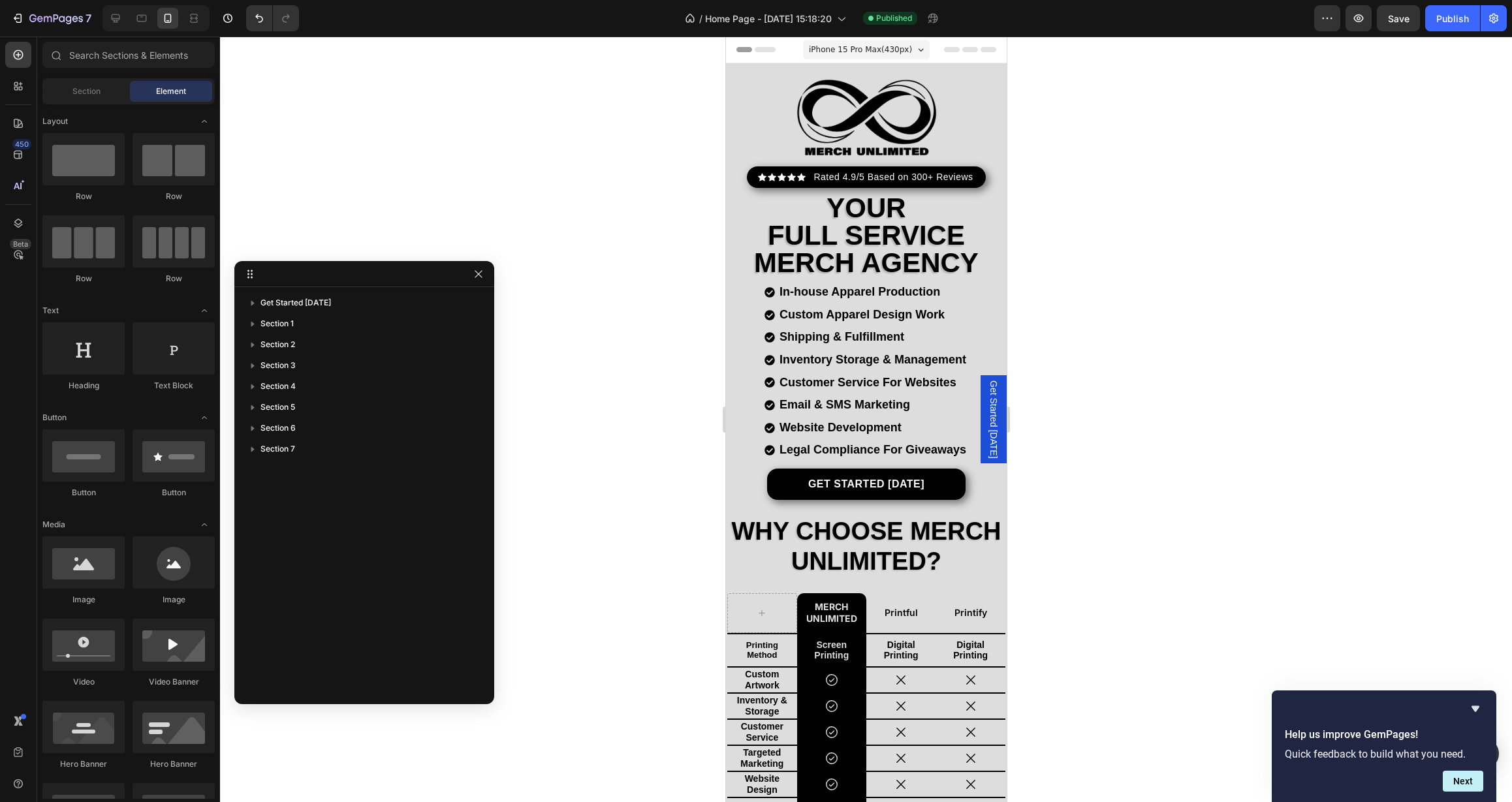
click at [986, 429] on span "Get Started [DATE]" at bounding box center [993, 419] width 13 height 78
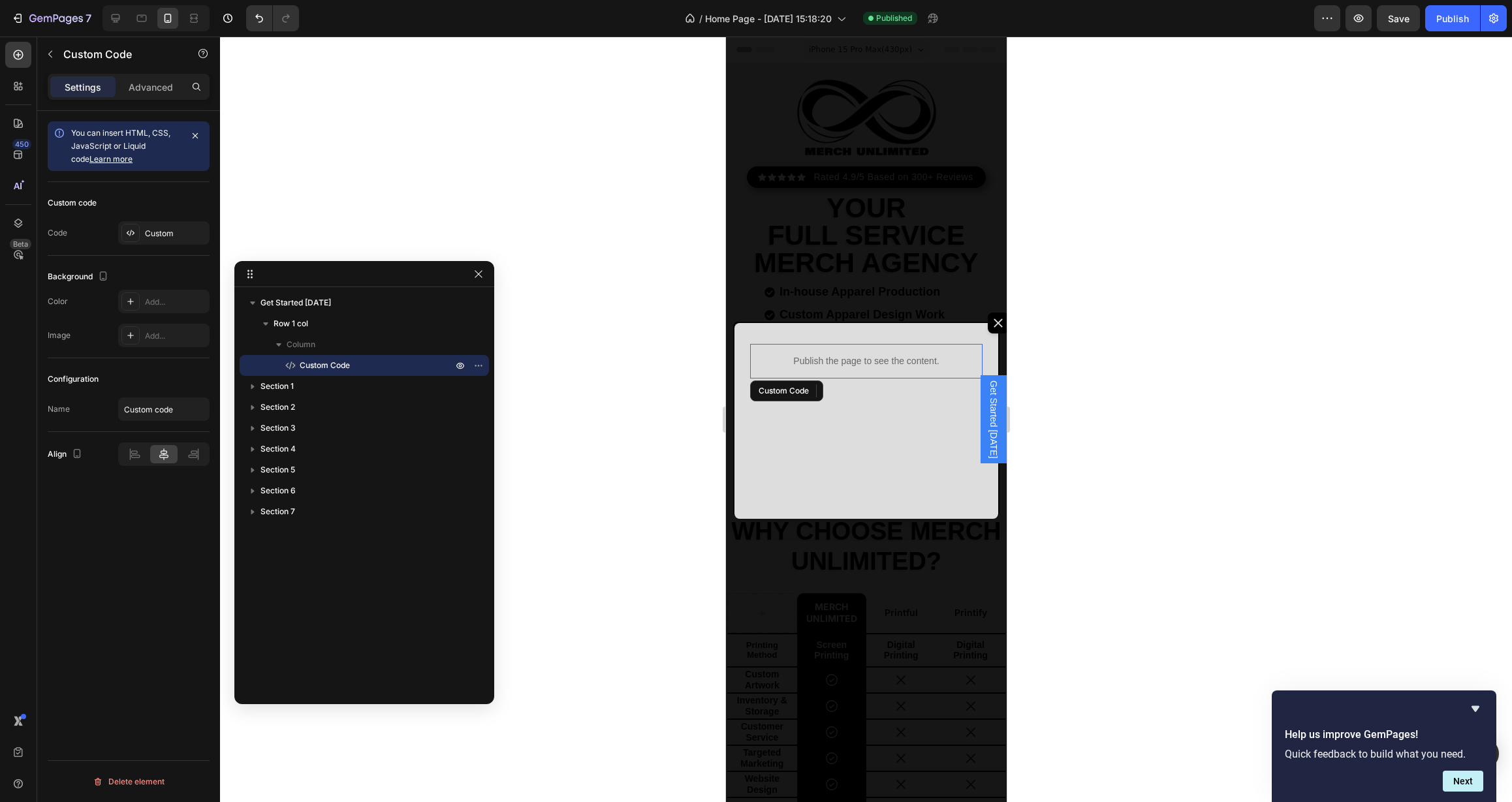
click at [898, 360] on p "Publish the page to see the content." at bounding box center [866, 361] width 233 height 14
click at [153, 86] on p "Advanced" at bounding box center [150, 86] width 44 height 14
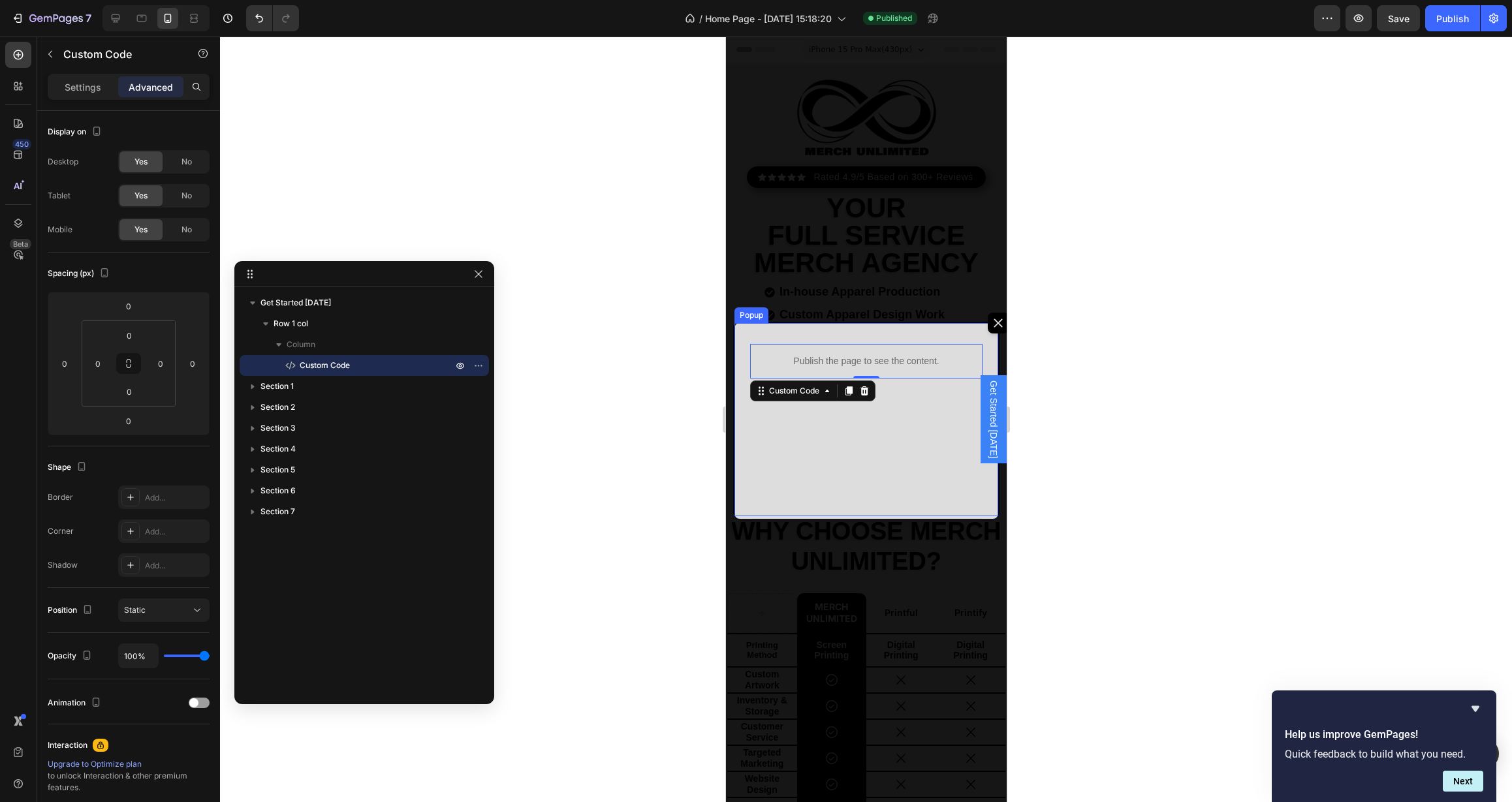
click at [994, 321] on icon "Dialog content" at bounding box center [998, 322] width 8 height 8
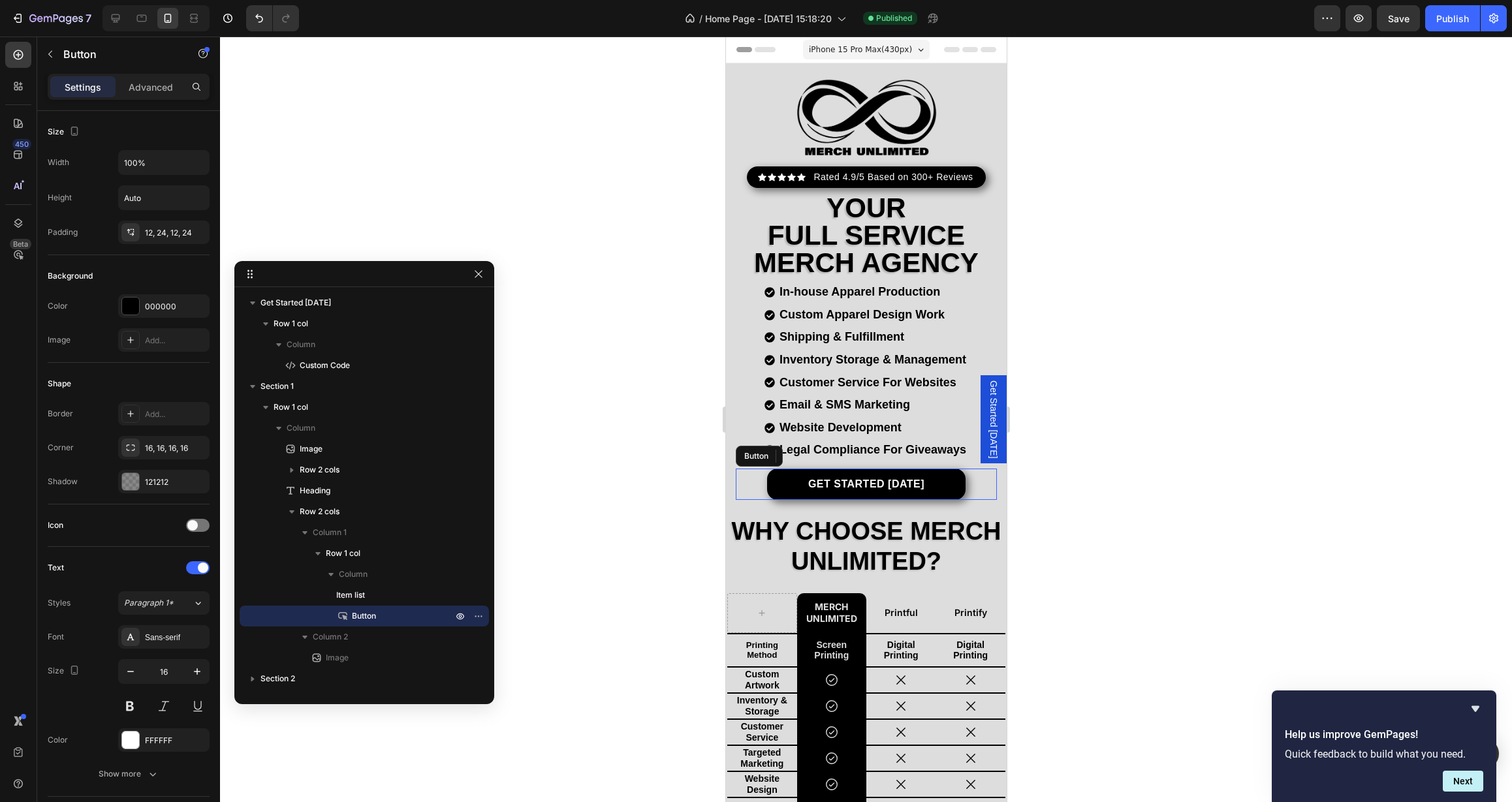
click at [935, 475] on link "Get Started [DATE]" at bounding box center [865, 484] width 198 height 31
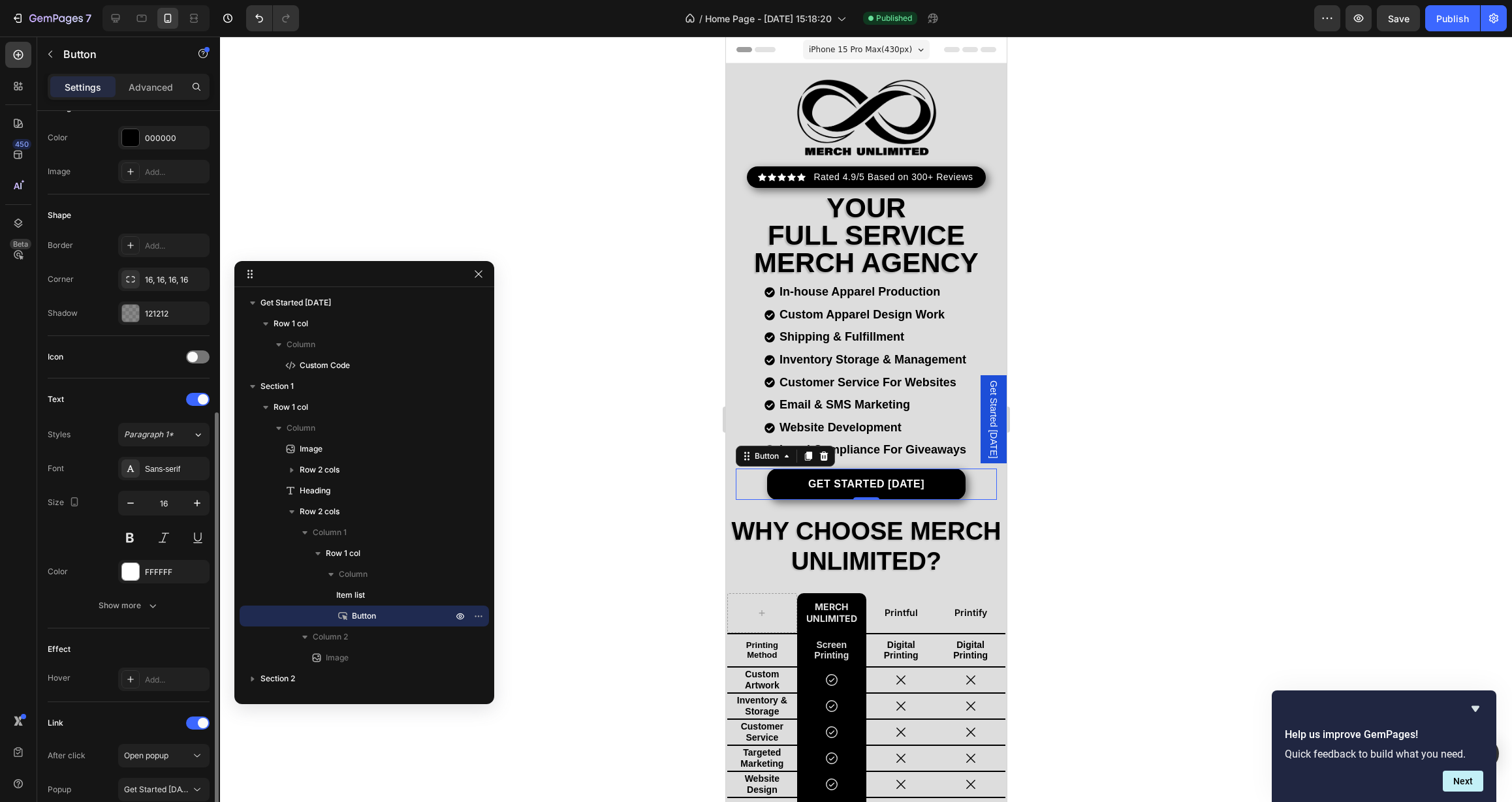
scroll to position [273, 0]
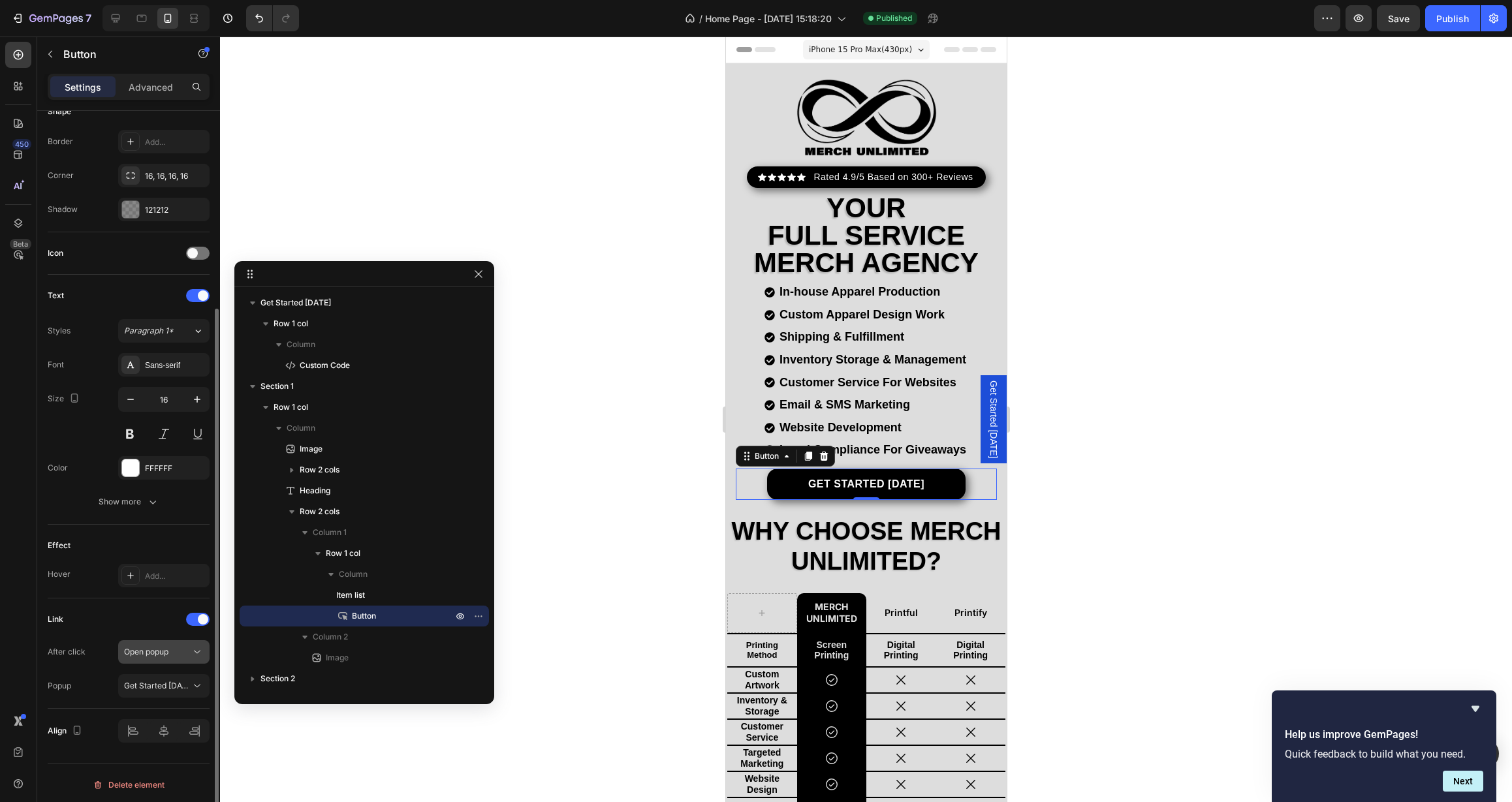
click at [156, 653] on span "Open popup" at bounding box center [146, 652] width 44 height 9
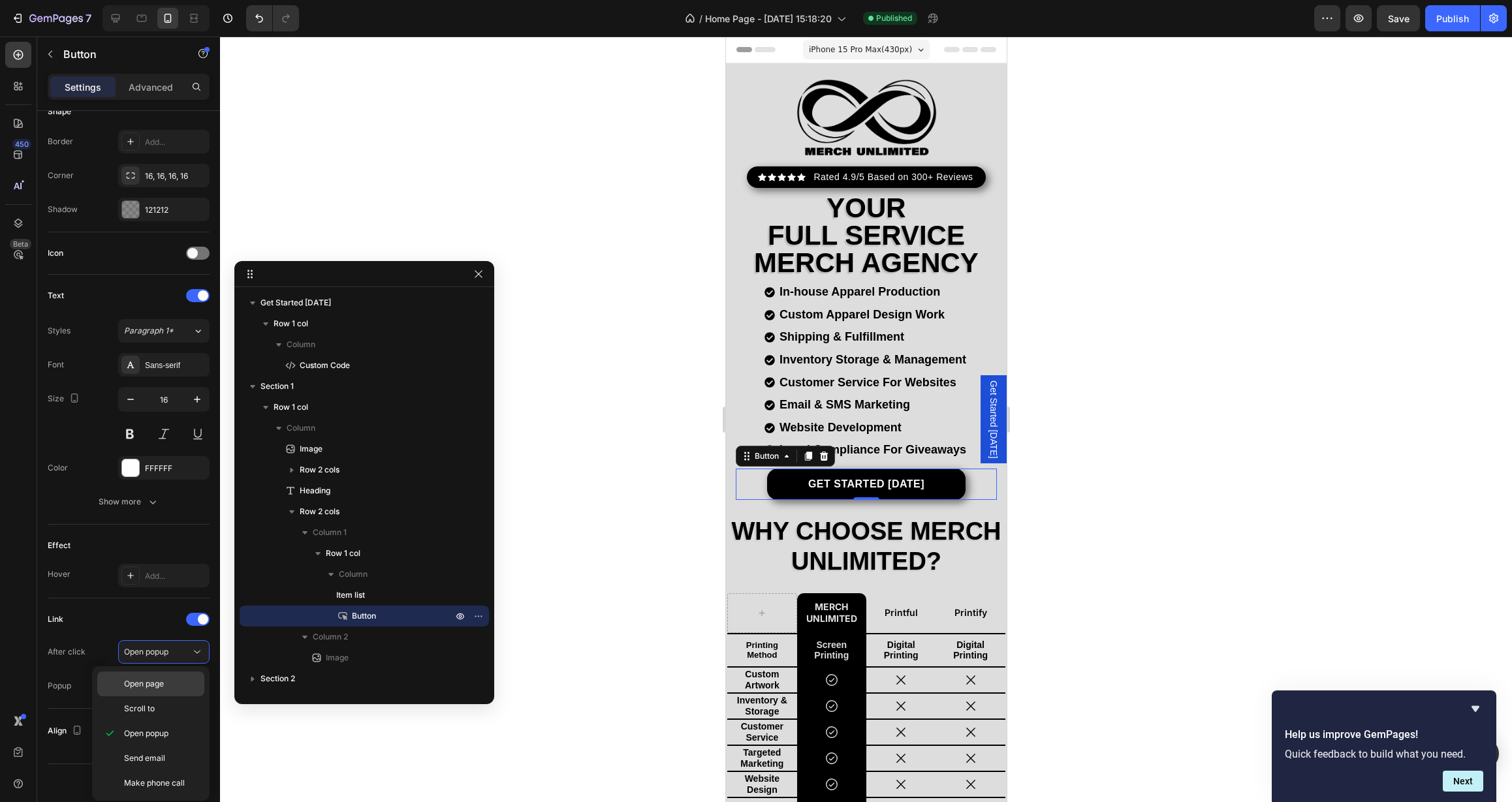
click at [149, 687] on span "Open page" at bounding box center [144, 684] width 39 height 11
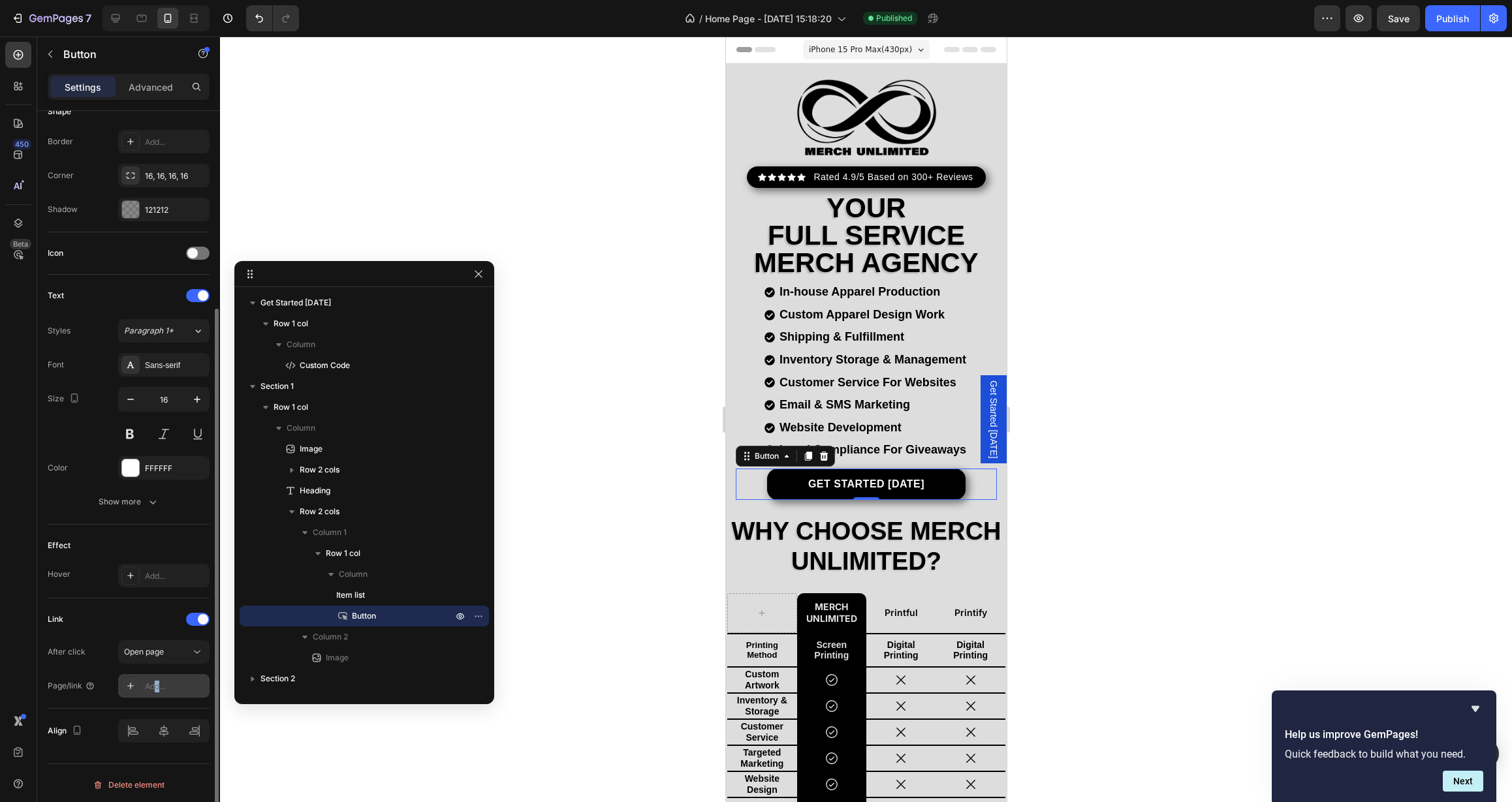
click at [158, 688] on div "Add..." at bounding box center [175, 686] width 61 height 11
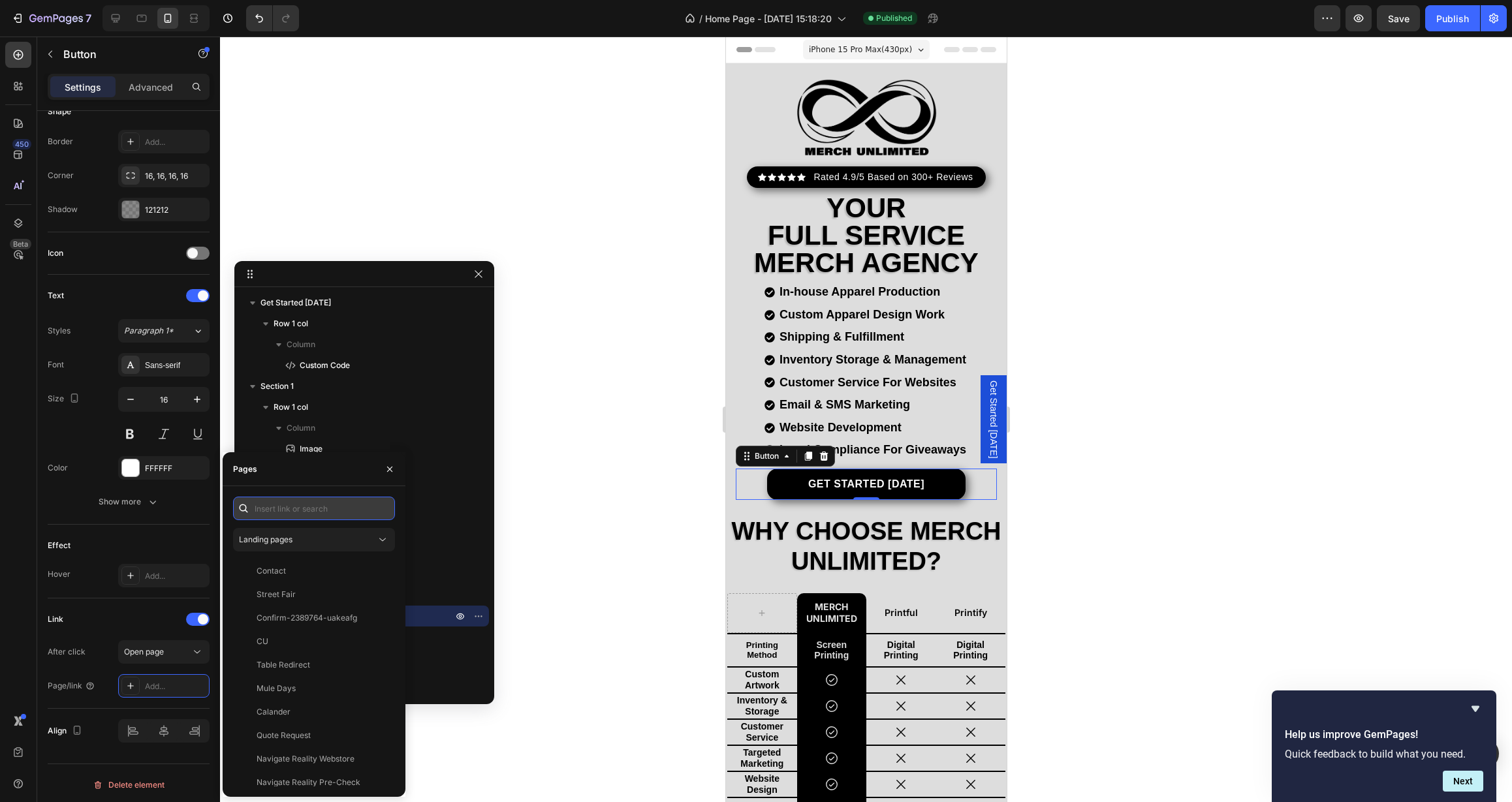
click at [315, 505] on input "text" at bounding box center [314, 508] width 162 height 24
paste input "https://form.jotform.com/252705189163056"
type input "https://form.jotform.com/252705189163056"
click at [315, 540] on div "https://form.jotform.com/252705189163056" at bounding box center [299, 540] width 85 height 11
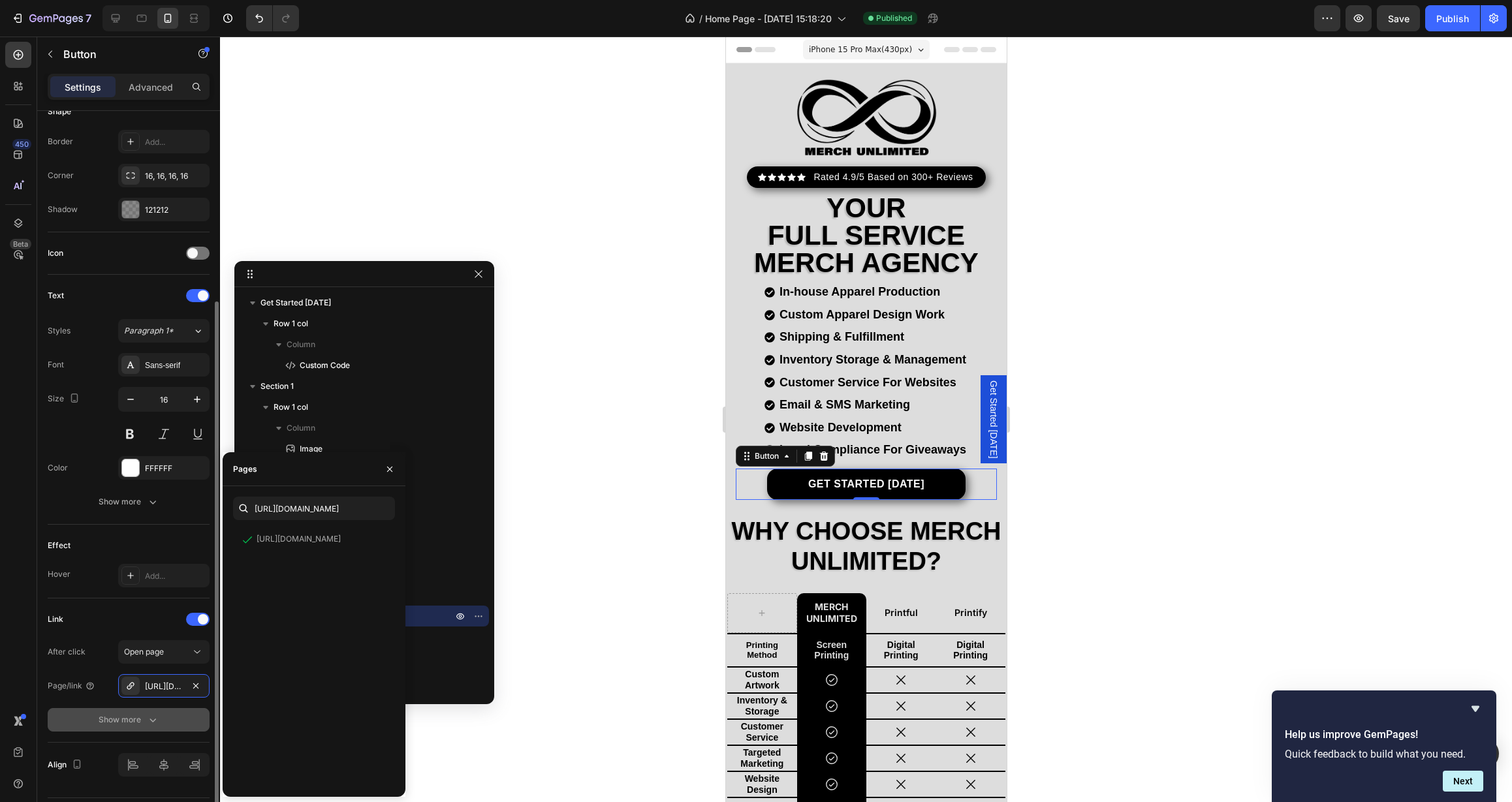
click at [138, 723] on div "Show more" at bounding box center [129, 720] width 61 height 13
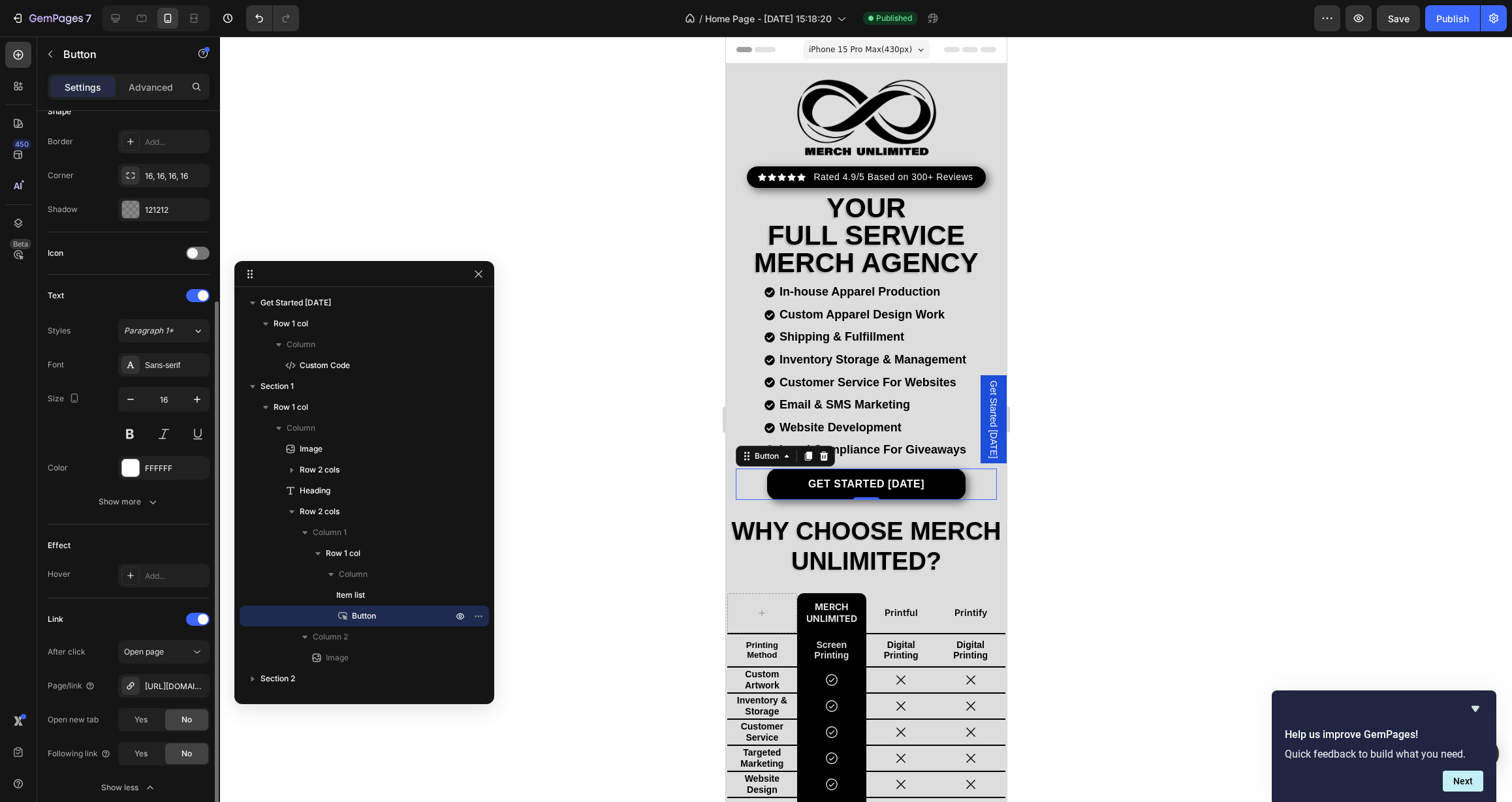
scroll to position [367, 0]
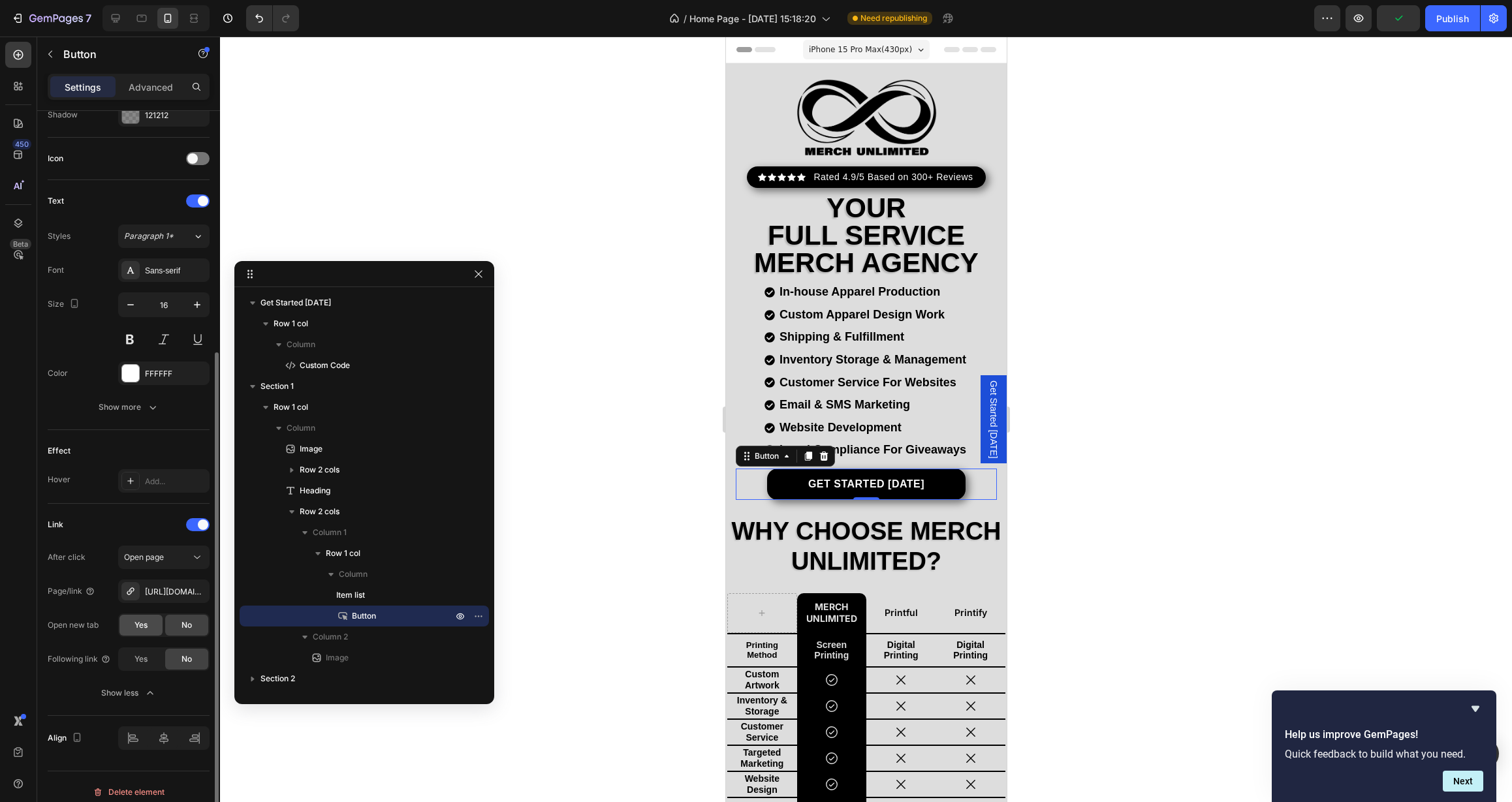
click at [141, 629] on span "Yes" at bounding box center [141, 625] width 13 height 11
click at [145, 663] on span "Yes" at bounding box center [141, 659] width 13 height 11
click at [567, 545] on div at bounding box center [866, 419] width 1292 height 765
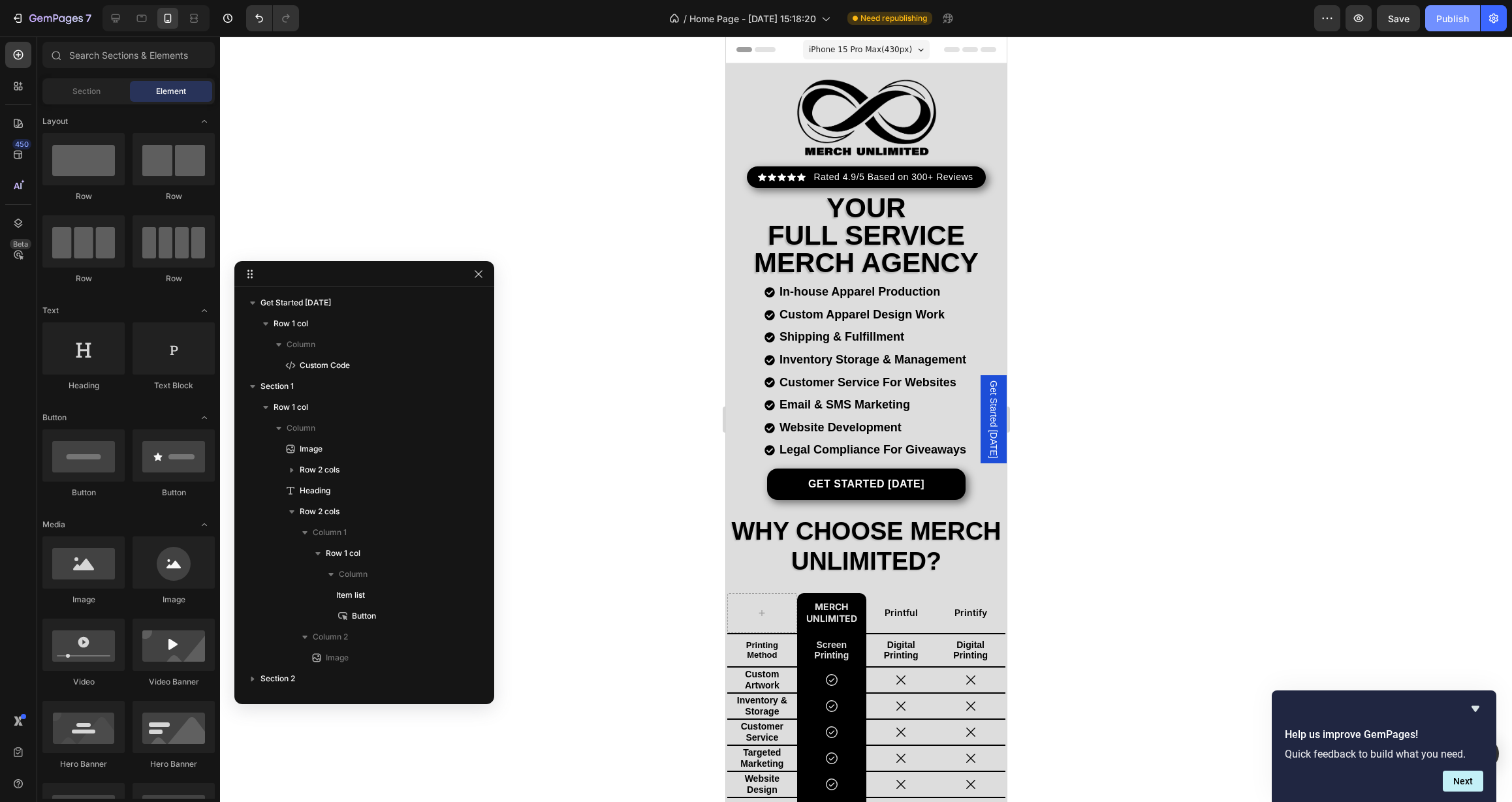
click at [1452, 20] on div "Publish" at bounding box center [1453, 18] width 33 height 14
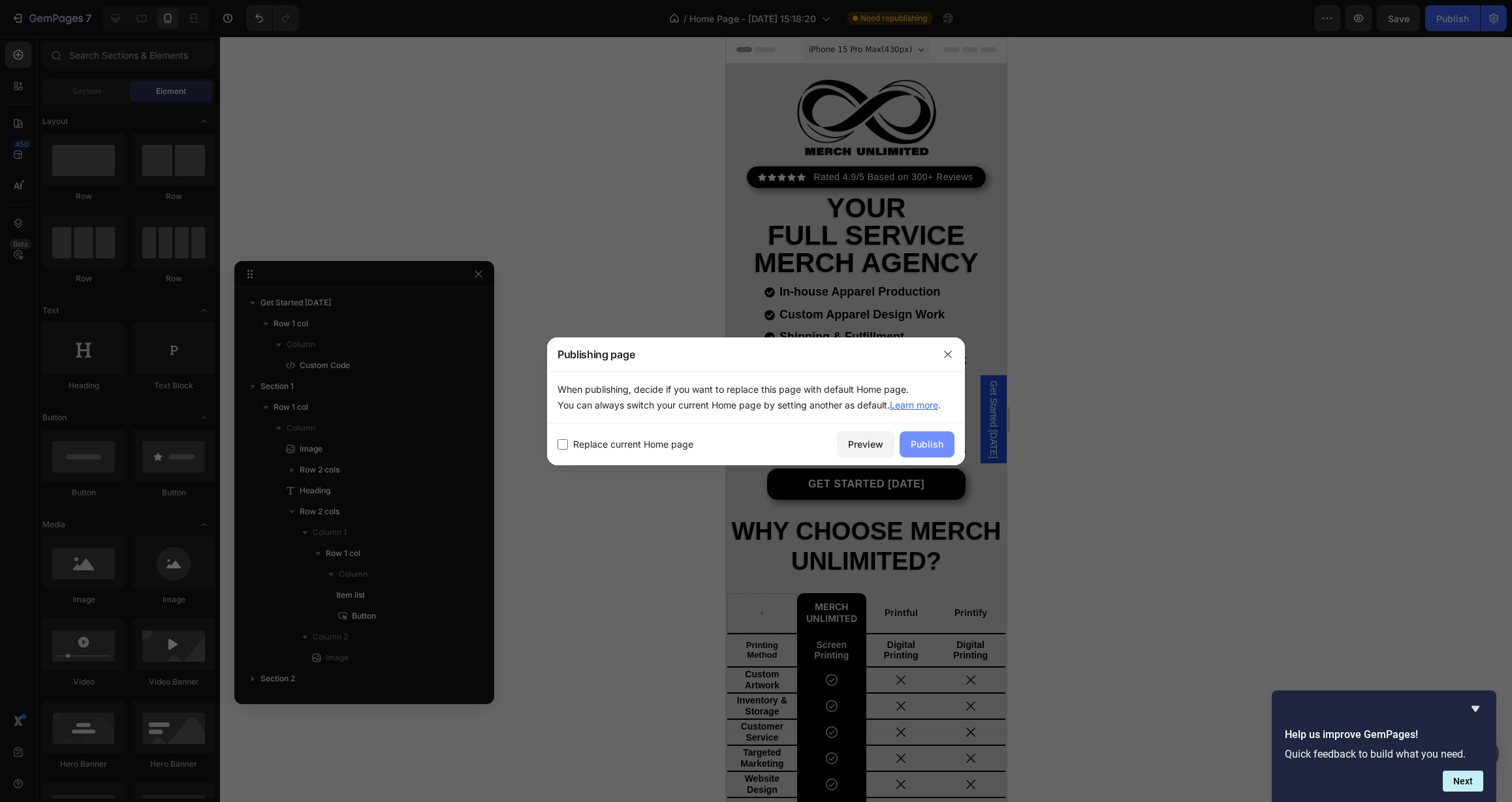
click at [932, 442] on div "Publish" at bounding box center [927, 444] width 33 height 14
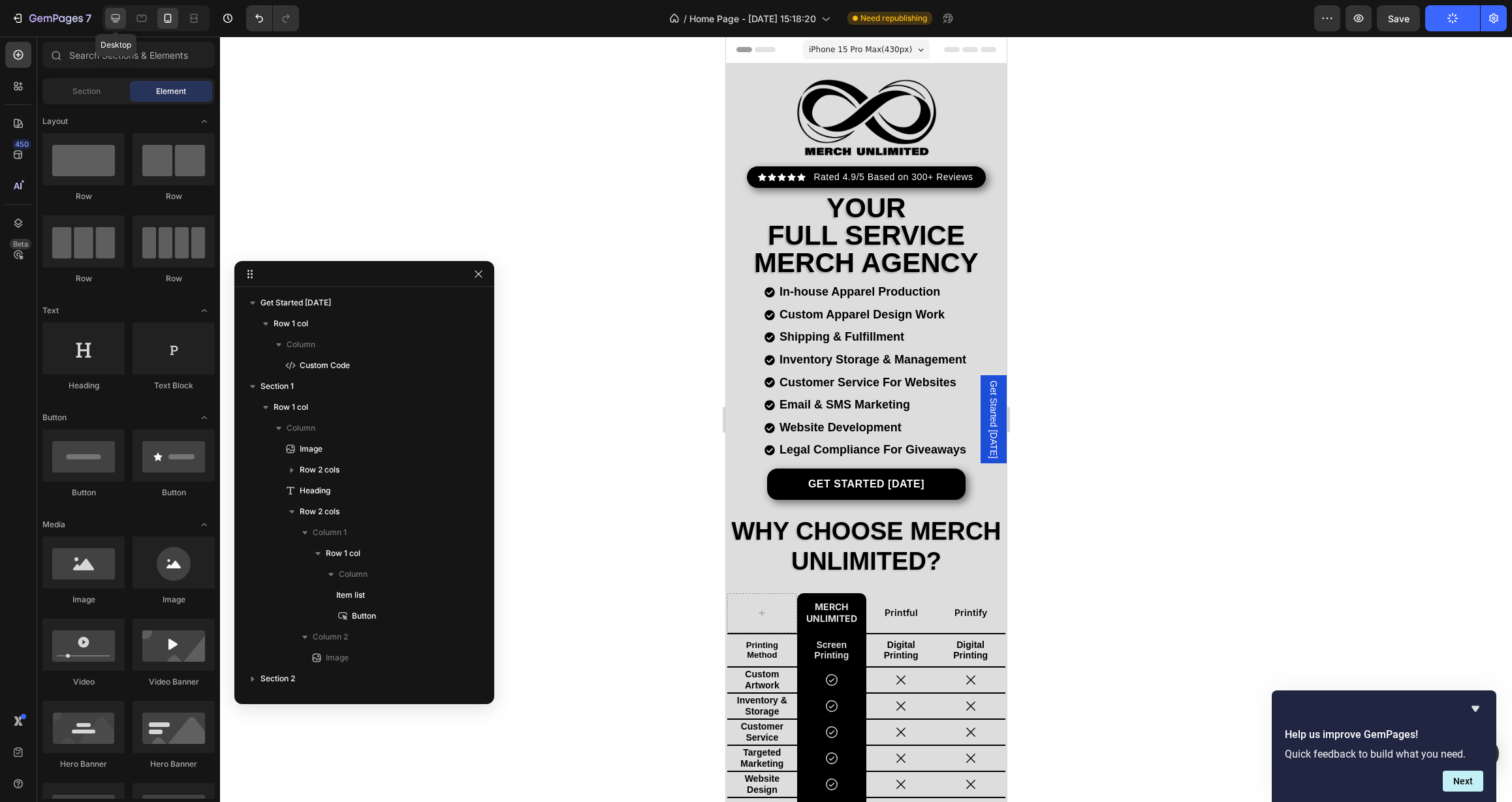
click at [115, 15] on icon at bounding box center [116, 18] width 8 height 8
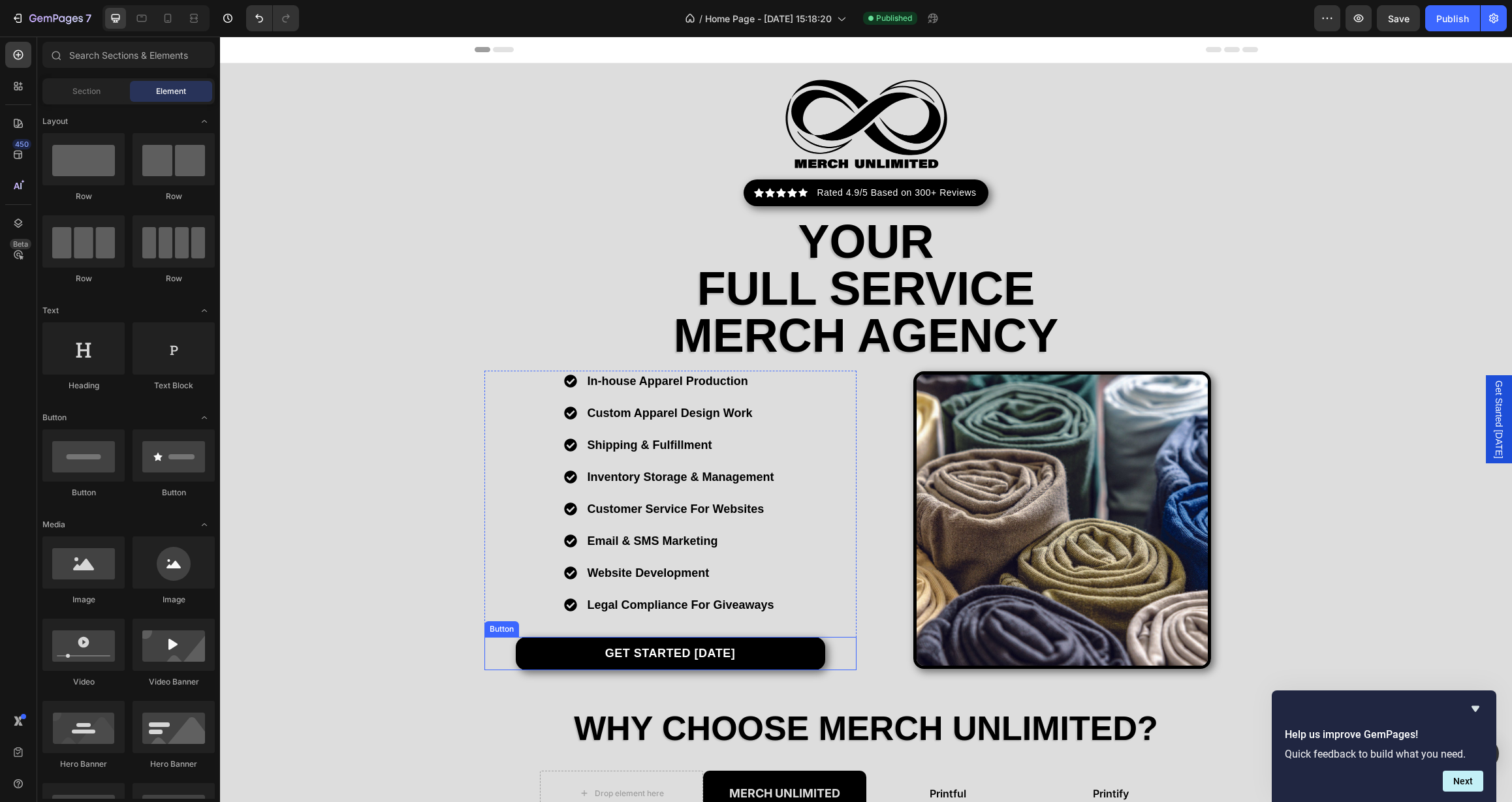
click at [547, 660] on link "Get Started [DATE]" at bounding box center [670, 653] width 309 height 33
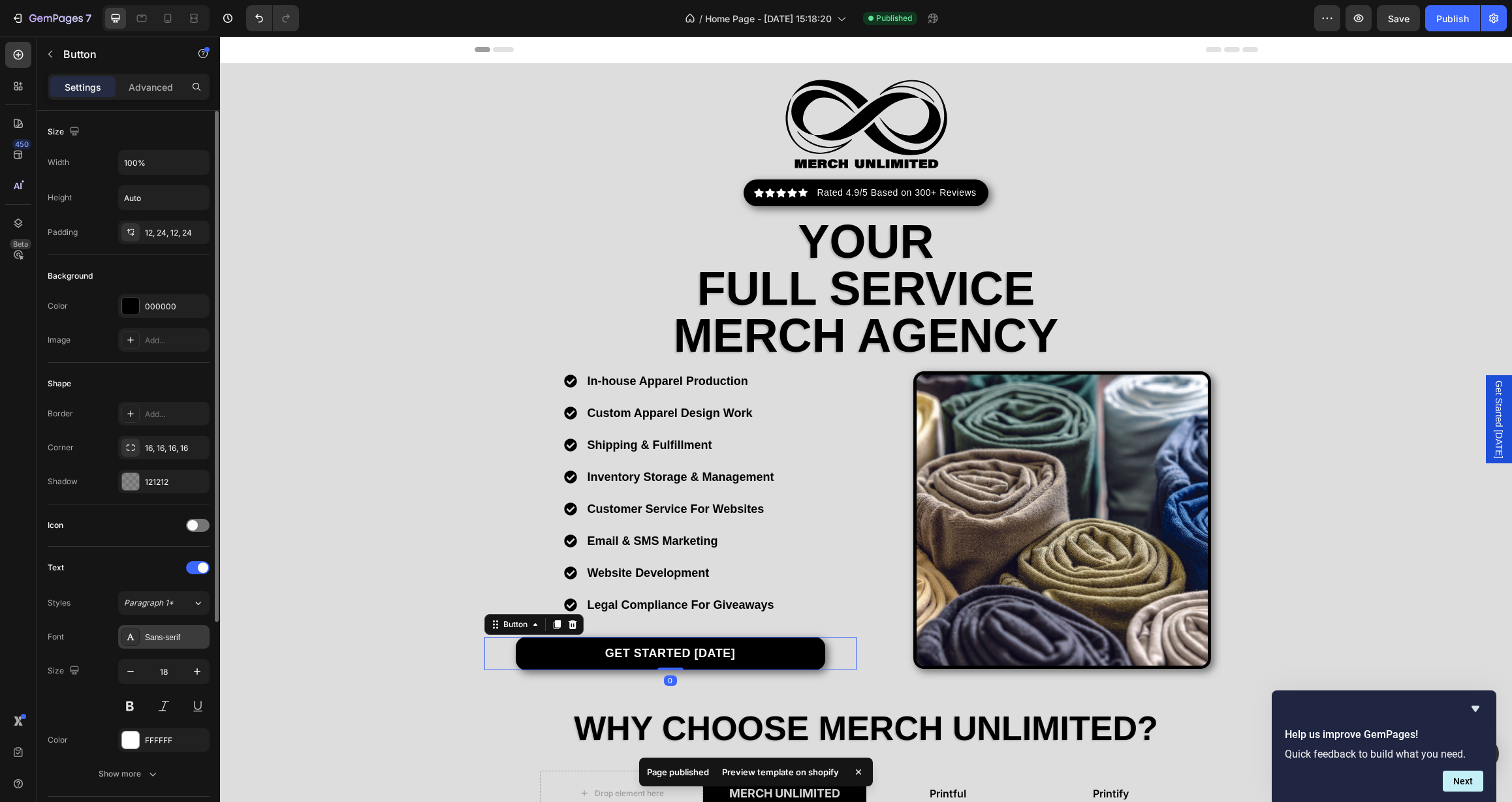
scroll to position [309, 0]
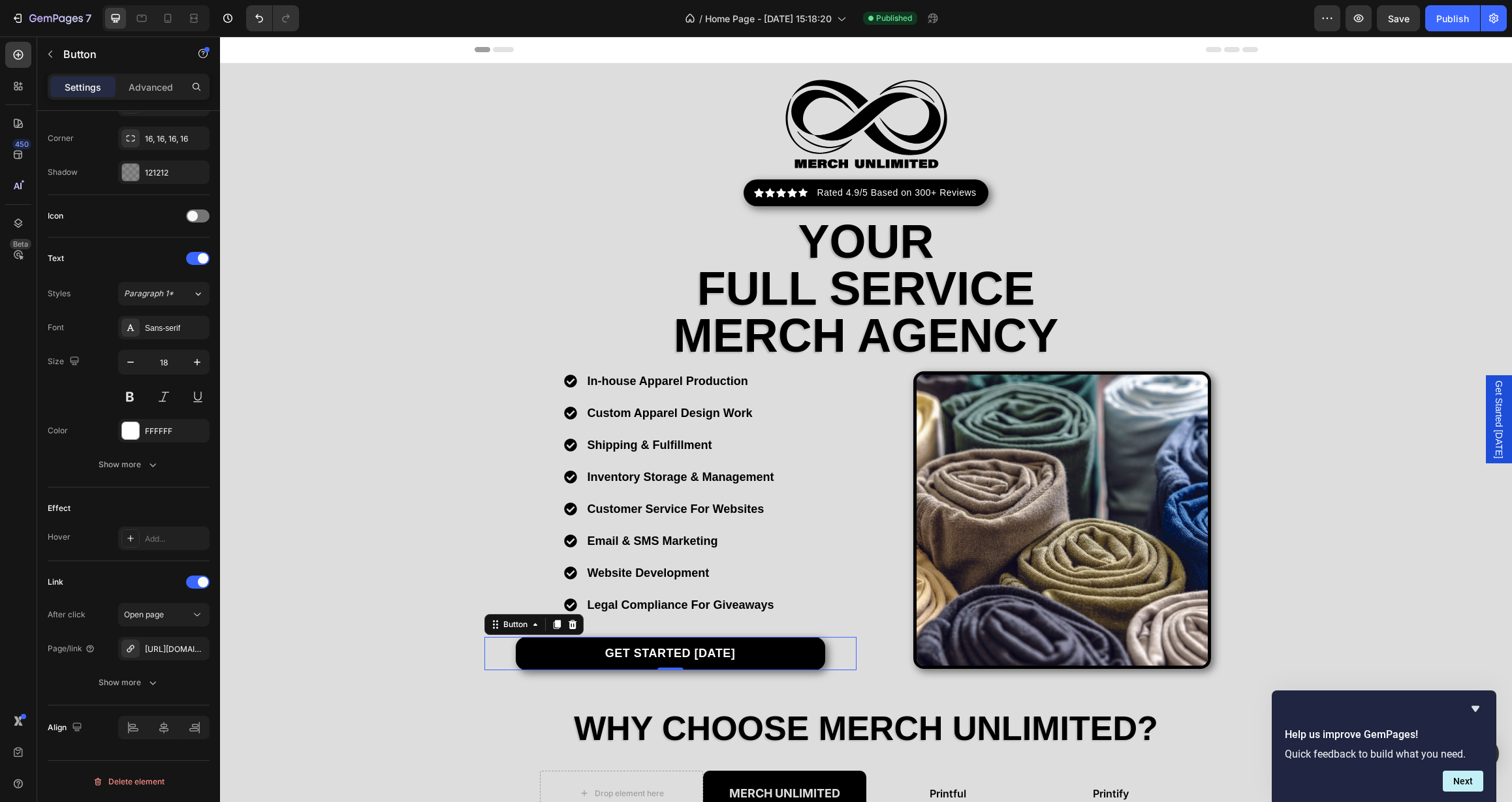
click at [572, 659] on link "Get Started [DATE]" at bounding box center [670, 653] width 309 height 33
click at [194, 614] on icon at bounding box center [197, 615] width 7 height 3
click at [170, 698] on p "Open popup" at bounding box center [161, 697] width 74 height 11
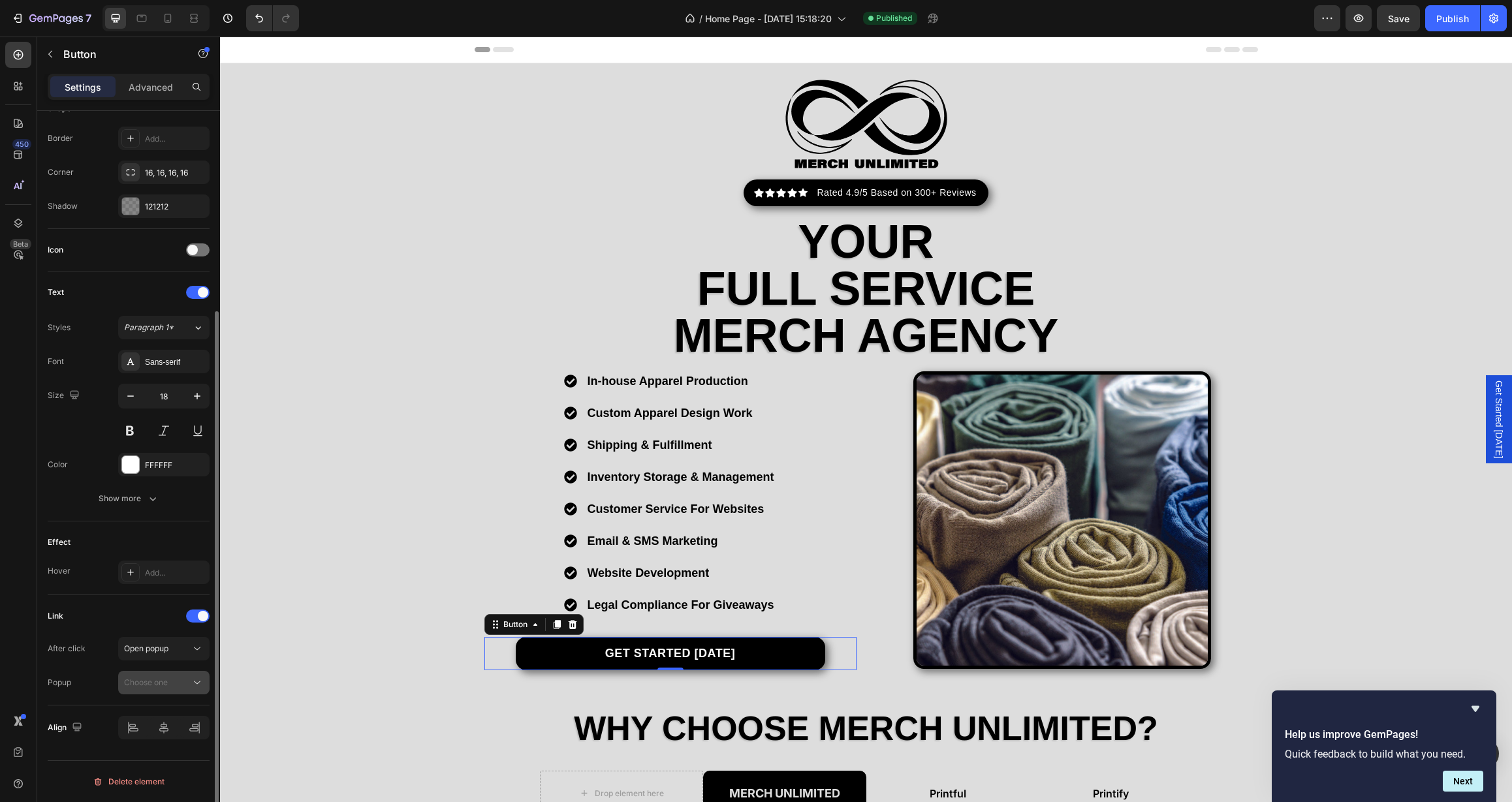
click at [170, 686] on div "Choose one" at bounding box center [157, 683] width 67 height 11
click at [169, 719] on span "Get Started [DATE]" at bounding box center [159, 715] width 70 height 11
click at [1499, 434] on div "Get Started [DATE]" at bounding box center [1499, 419] width 26 height 88
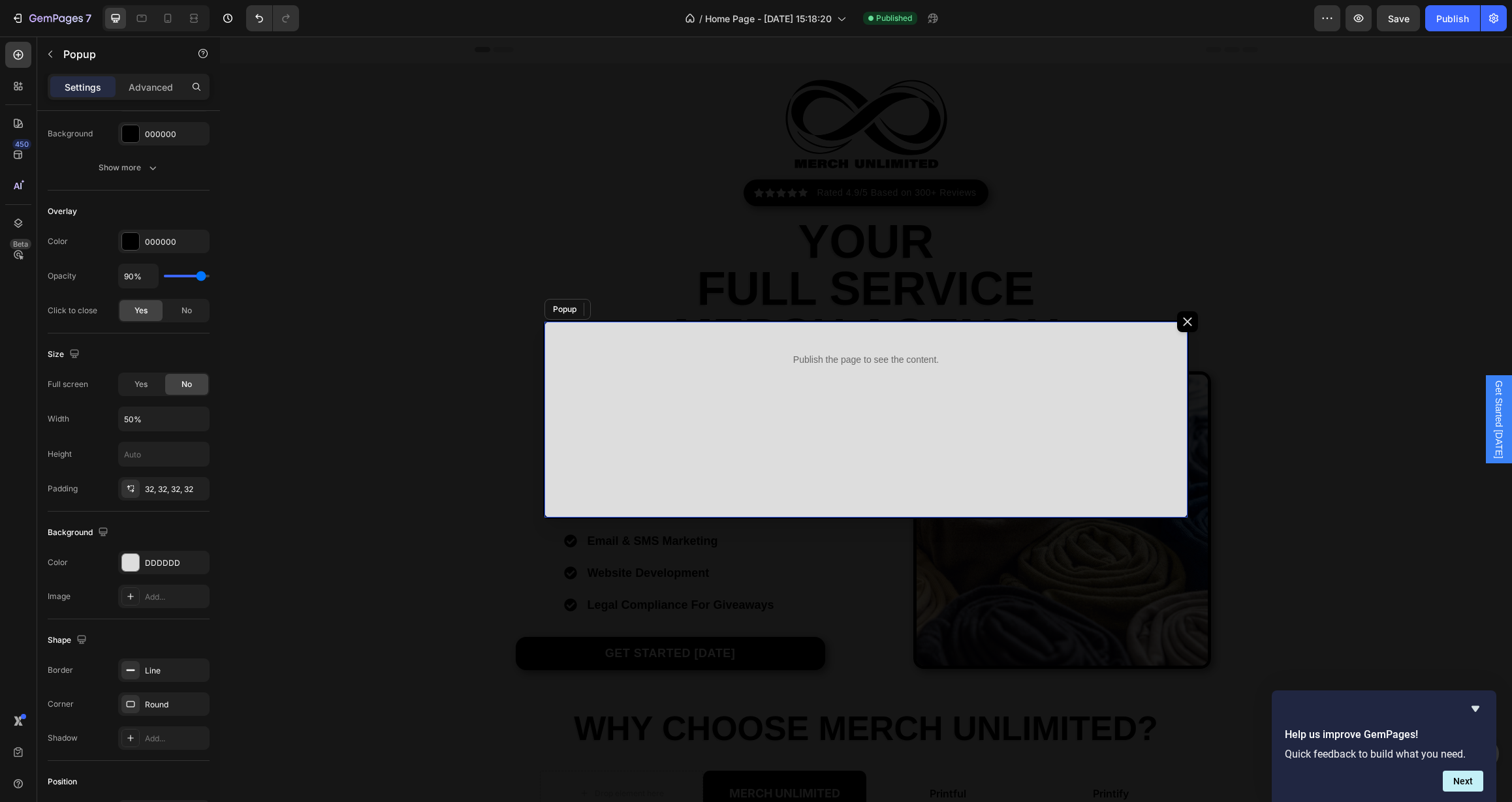
scroll to position [0, 0]
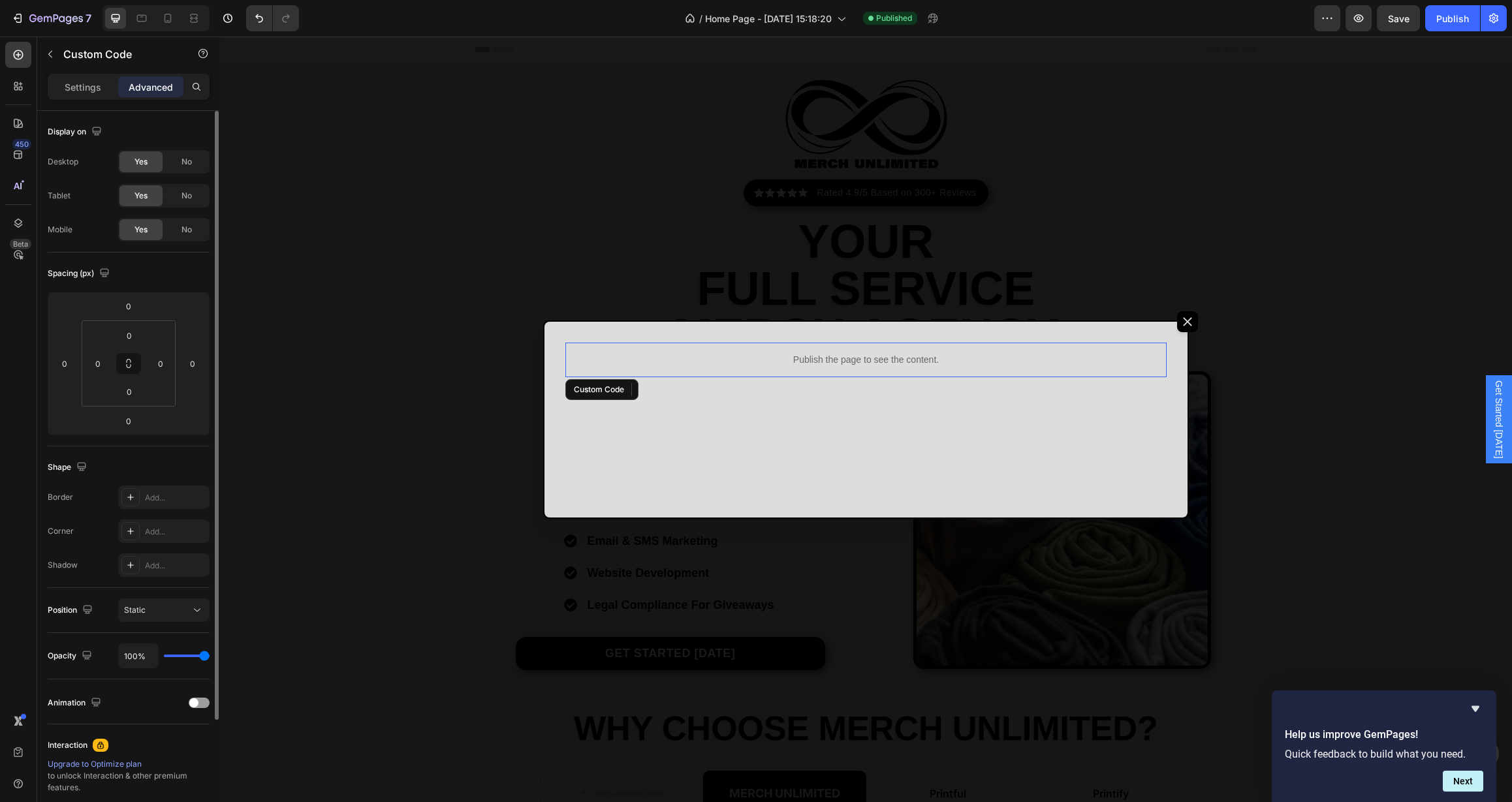
click at [872, 372] on div "Publish the page to see the content." at bounding box center [866, 360] width 602 height 35
click at [817, 354] on p "Publish the page to see the content." at bounding box center [866, 360] width 602 height 14
click at [78, 86] on p "Settings" at bounding box center [83, 86] width 37 height 14
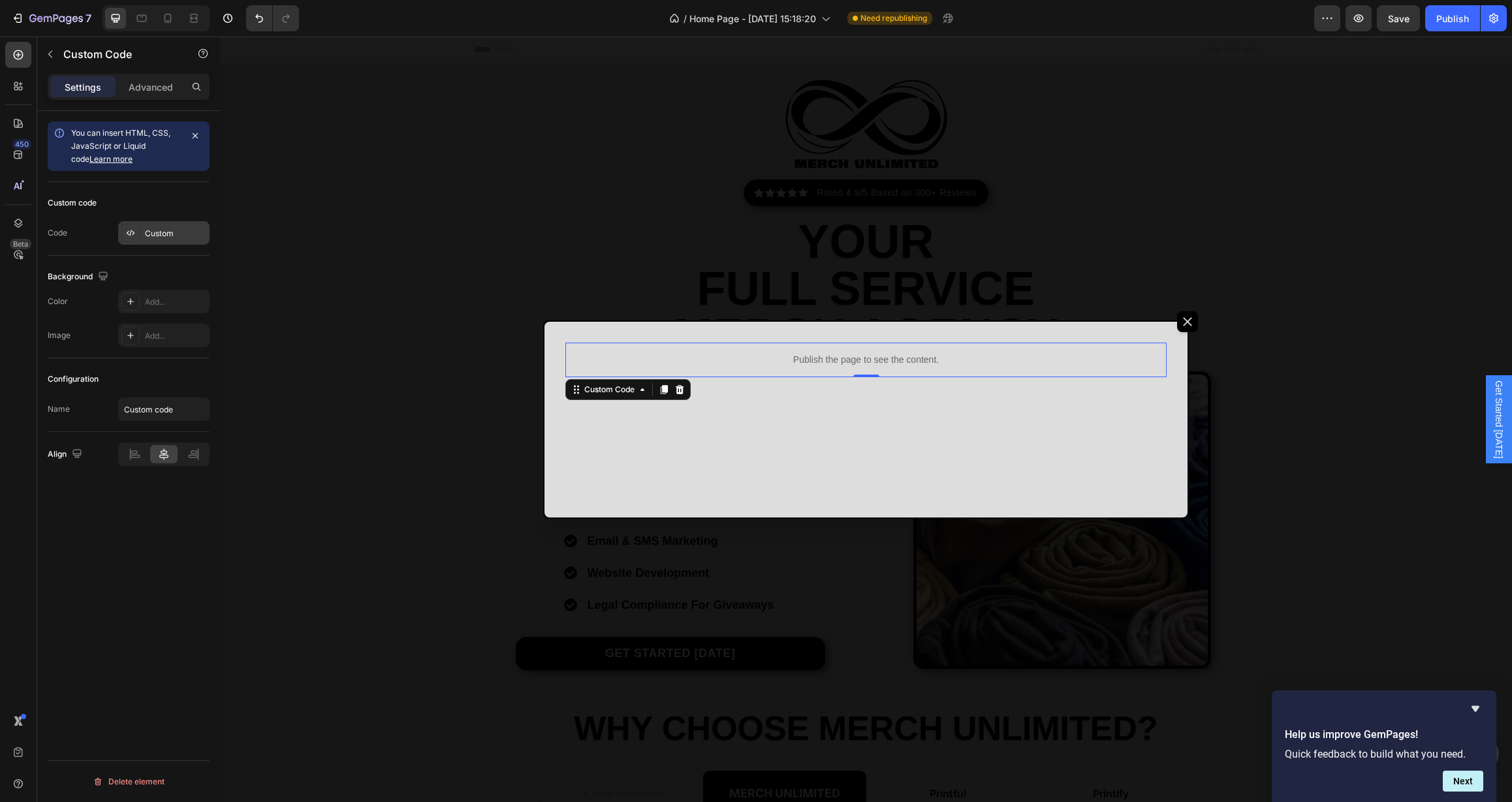
click at [161, 229] on div "Custom" at bounding box center [175, 233] width 61 height 11
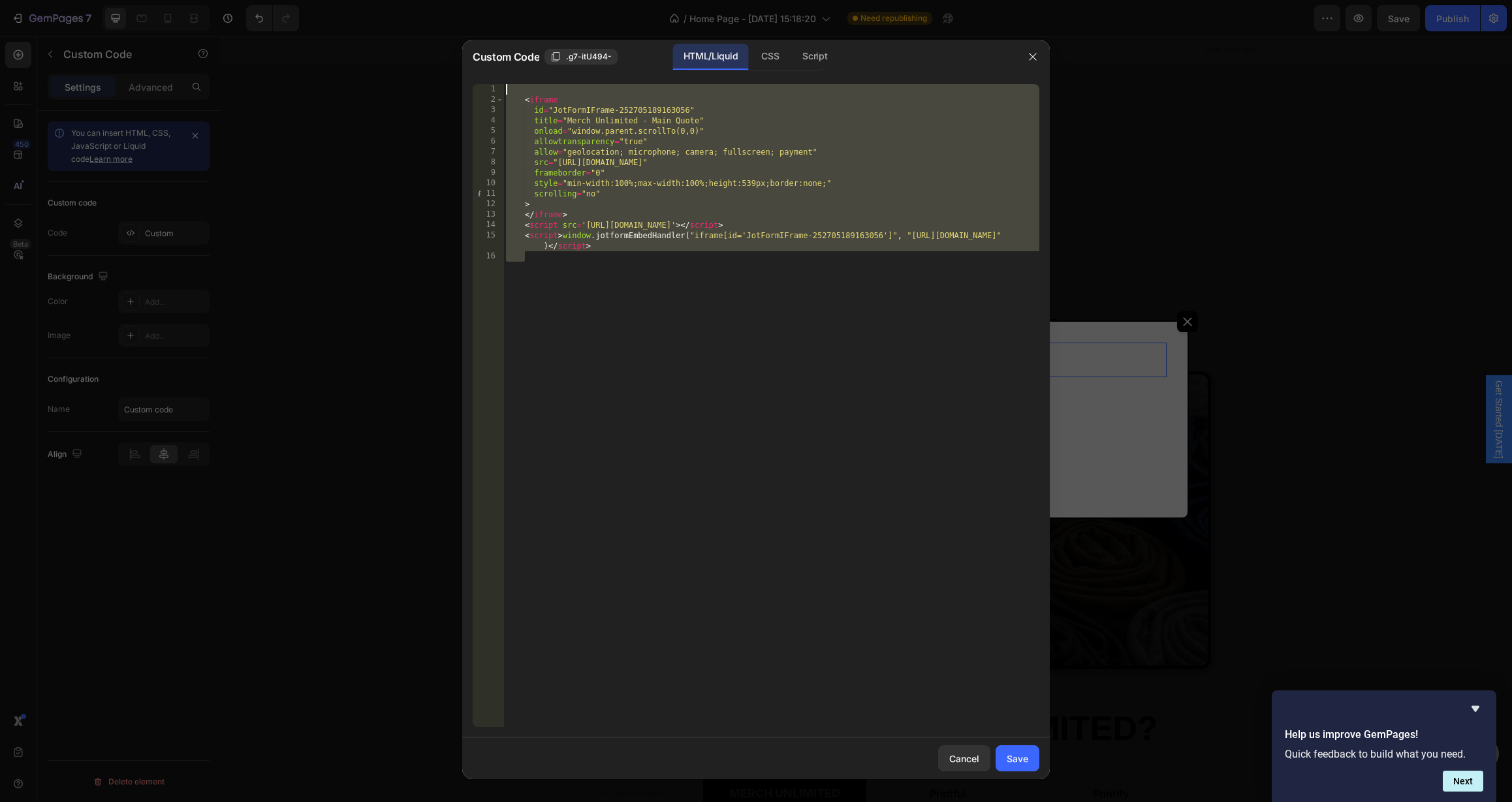
drag, startPoint x: 615, startPoint y: 262, endPoint x: 437, endPoint y: 65, distance: 265.5
click at [437, 65] on div "Custom Code .g7-itU494- HTML/Liquid CSS Script 1 2 3 4 5 6 7 8 9 10 11 12 13 14…" at bounding box center [756, 401] width 1512 height 802
type textarea "<iframe"
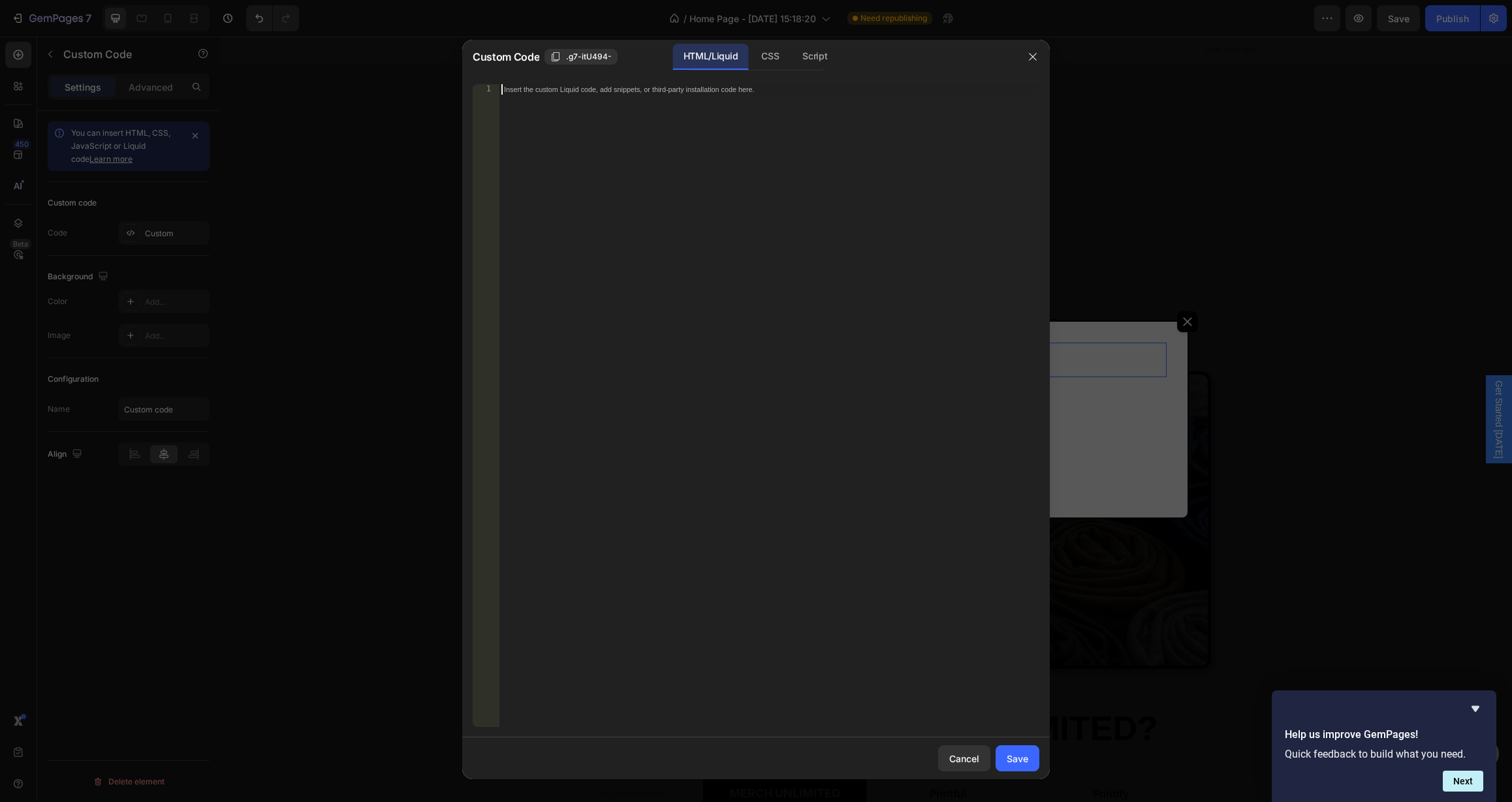
paste textarea "</a>"
type textarea "</a>"
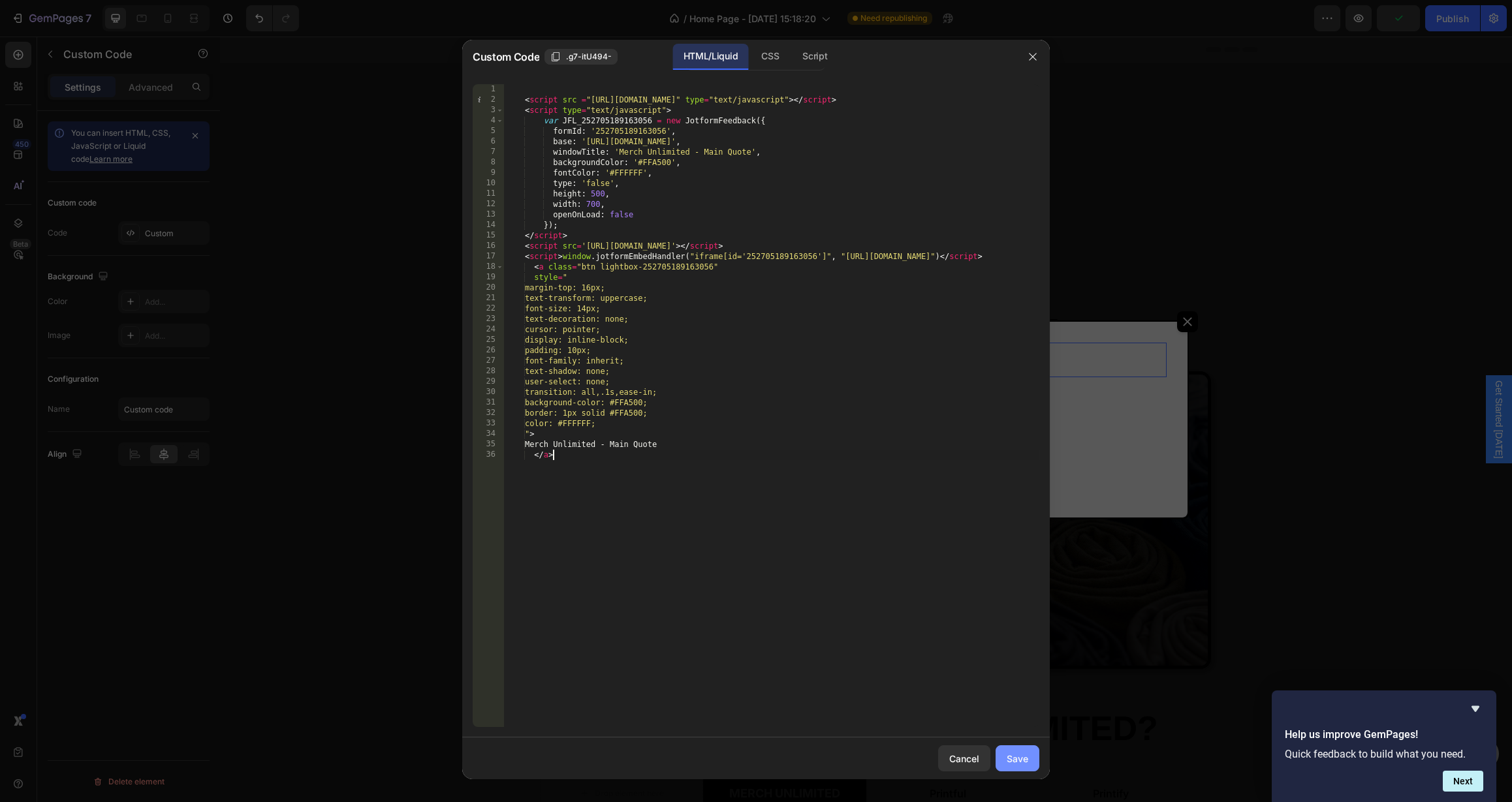
click at [1020, 766] on button "Save" at bounding box center [1017, 759] width 44 height 26
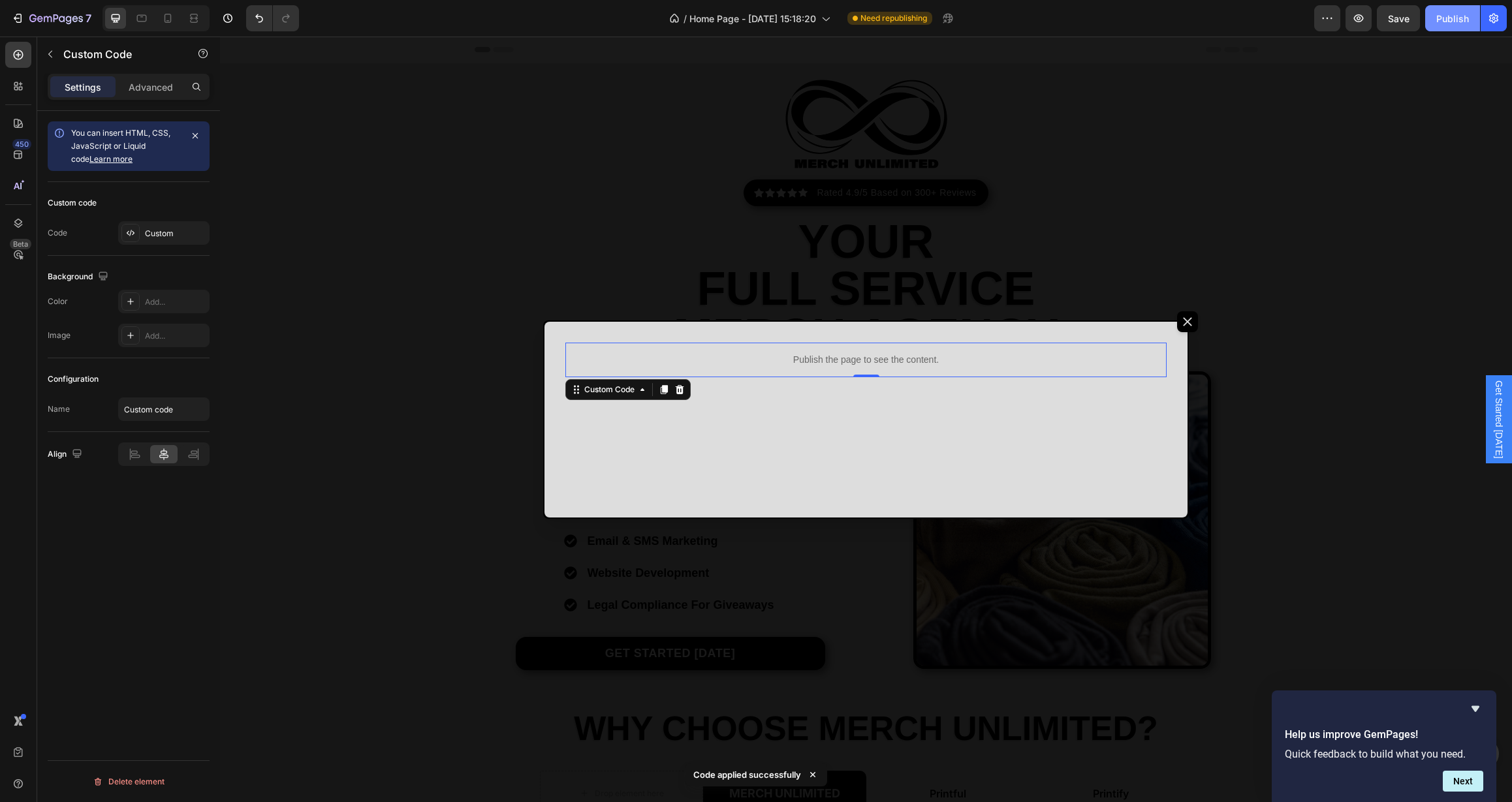
click at [1457, 21] on div "Publish" at bounding box center [1453, 18] width 33 height 14
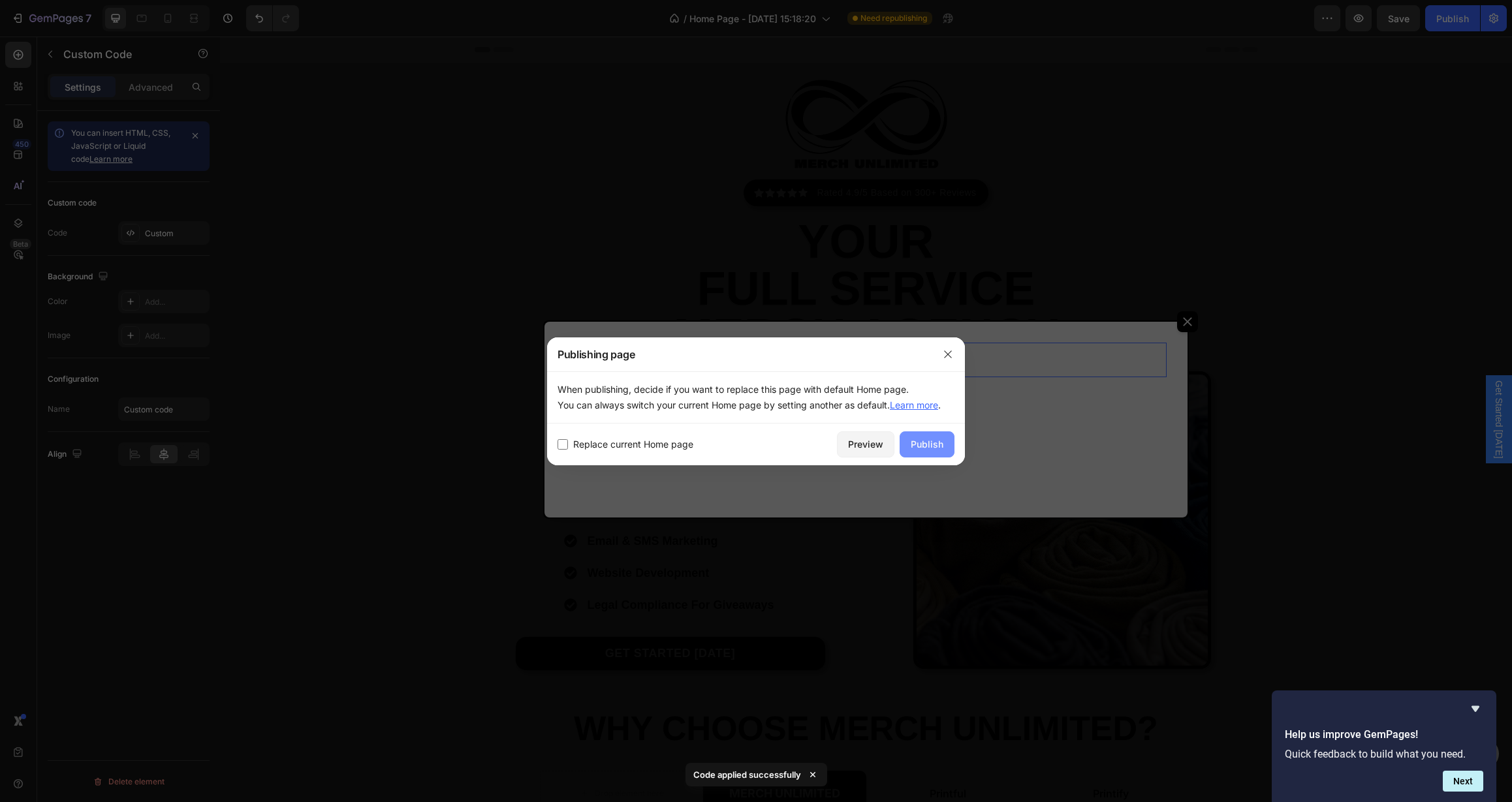
click at [921, 438] on div "Publish" at bounding box center [927, 444] width 33 height 14
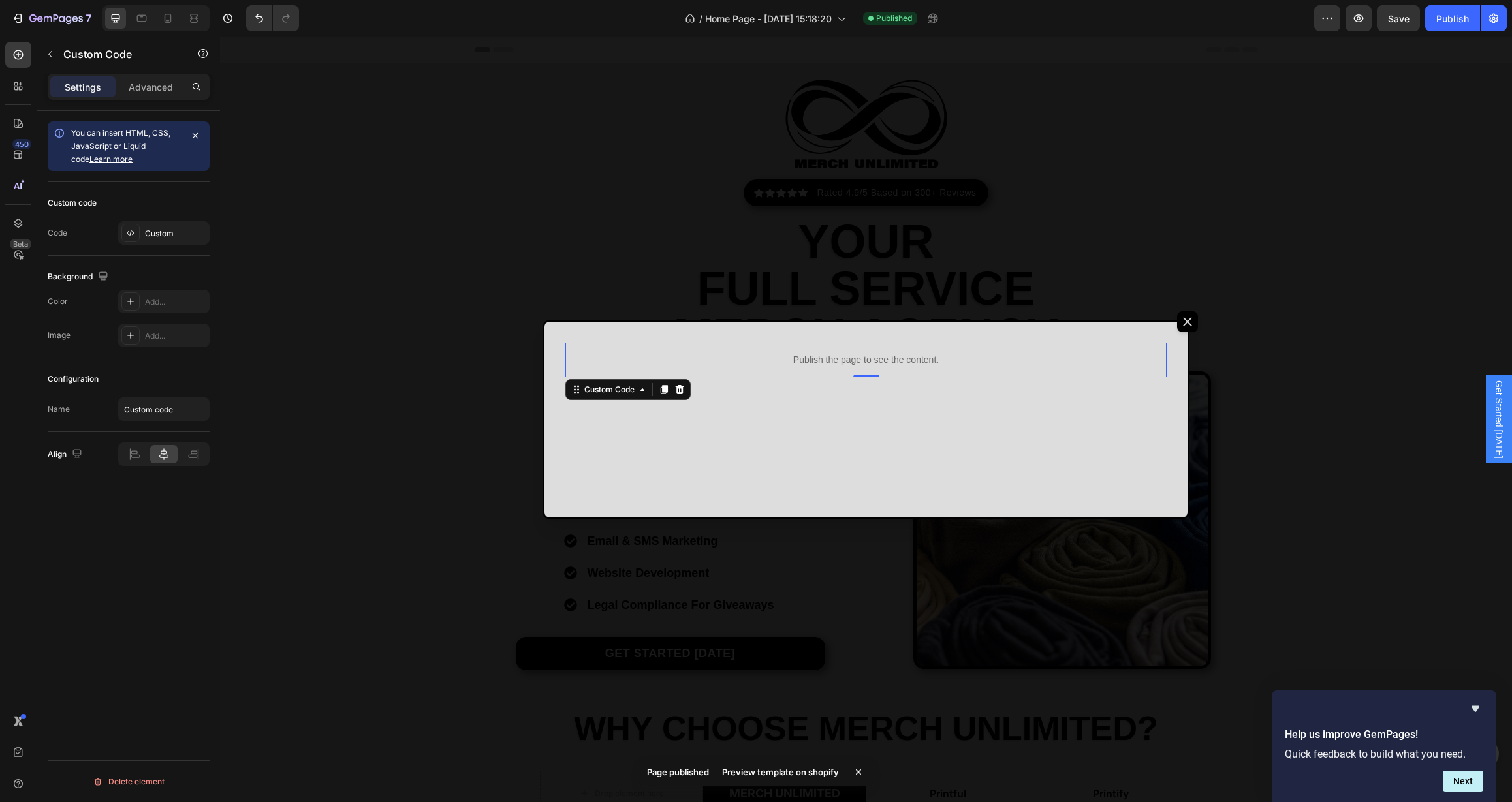
click at [810, 770] on div "Preview template on shopify" at bounding box center [780, 772] width 133 height 18
click at [155, 228] on div "Custom" at bounding box center [175, 233] width 61 height 11
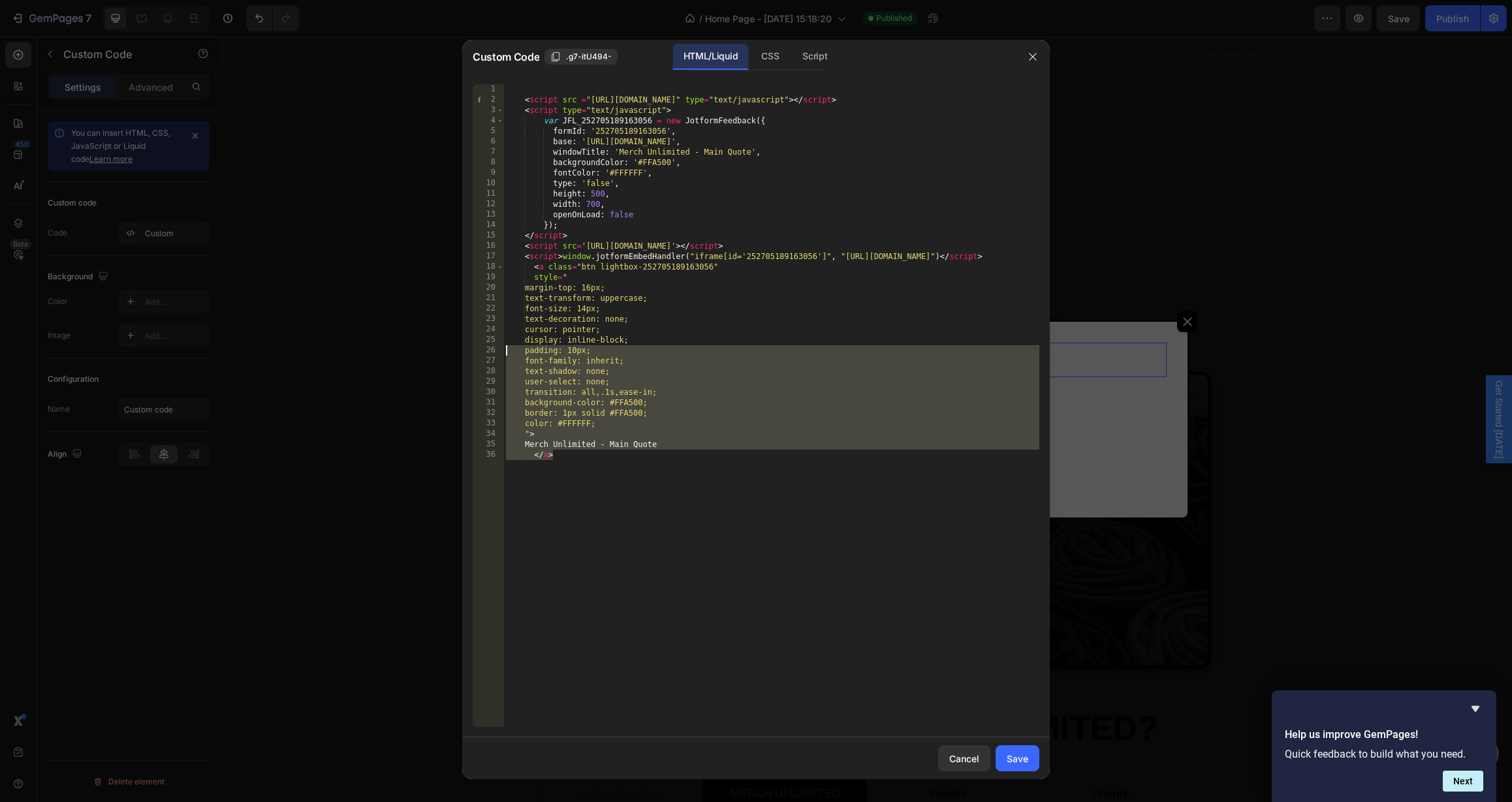
drag, startPoint x: 638, startPoint y: 463, endPoint x: 513, endPoint y: 370, distance: 155.8
click at [469, 349] on div "</a> 1 2 3 4 5 6 7 8 9 10 11 12 13 14 15 16 17 18 19 20 21 22 23 24 25 26 27 28…" at bounding box center [756, 405] width 588 height 664
click at [729, 491] on div "< script src = "https://cdn.jotfor.ms/s/static/latest/static/feedback2.js" type…" at bounding box center [771, 417] width 536 height 664
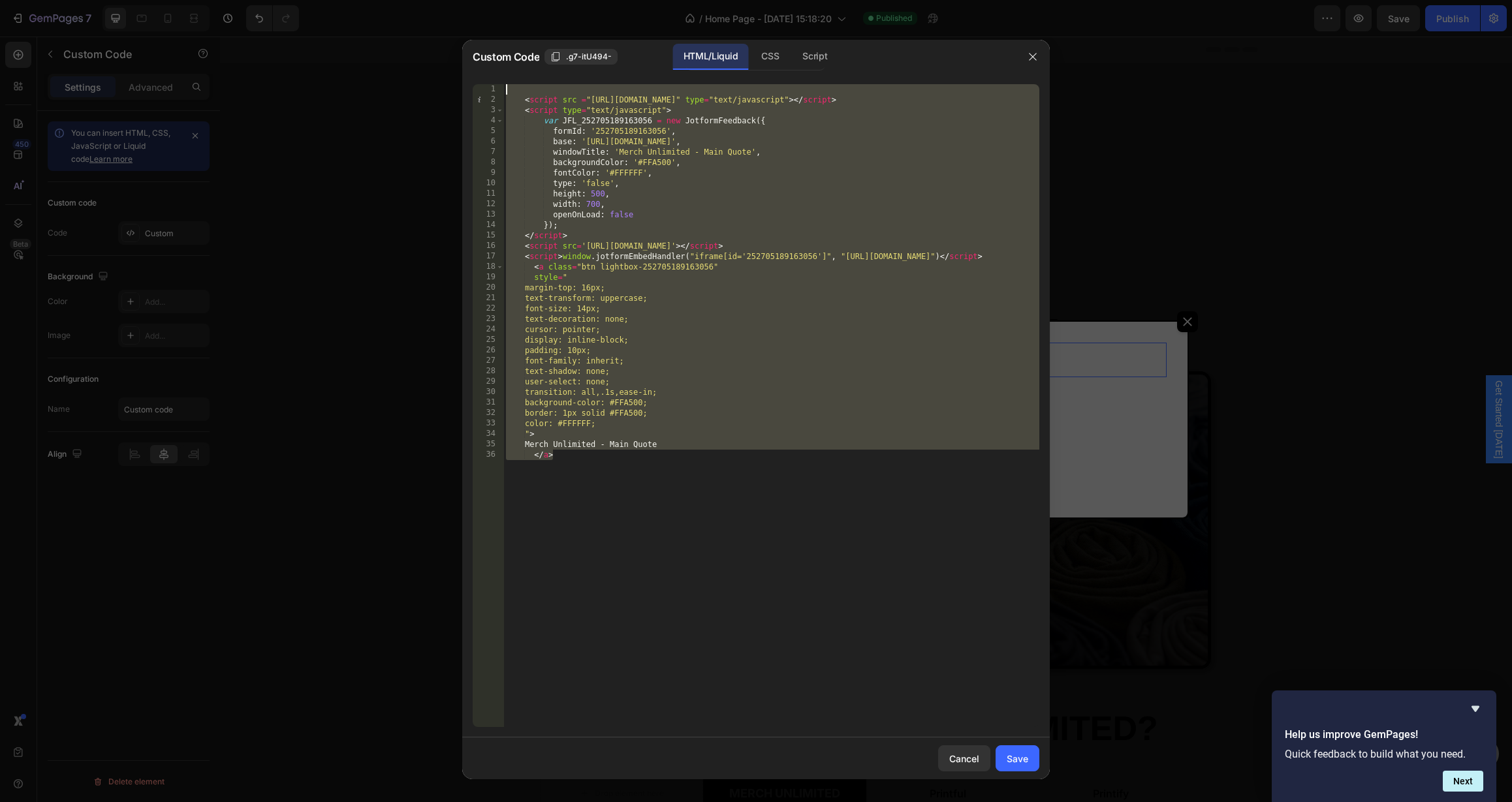
drag, startPoint x: 699, startPoint y: 497, endPoint x: 433, endPoint y: 43, distance: 526.2
click at [433, 43] on div "Custom Code .g7-itU494- HTML/Liquid CSS Script </a> 1 2 3 4 5 6 7 8 9 10 11 12 …" at bounding box center [756, 401] width 1512 height 802
type textarea "<script src ="https://cdn.jotfor.ms/s/static/latest/static/feedback2.js" type="…"
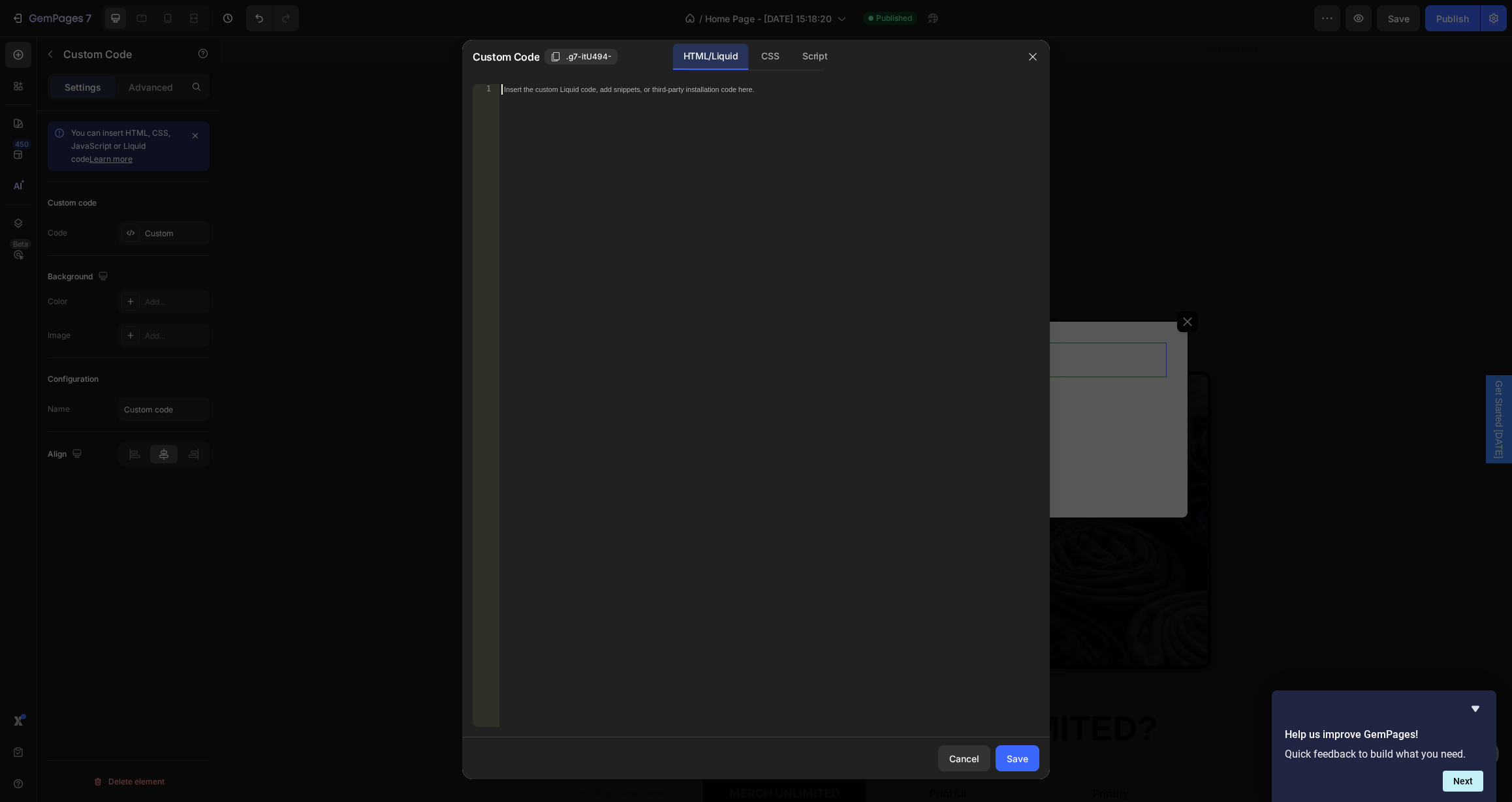
paste textarea
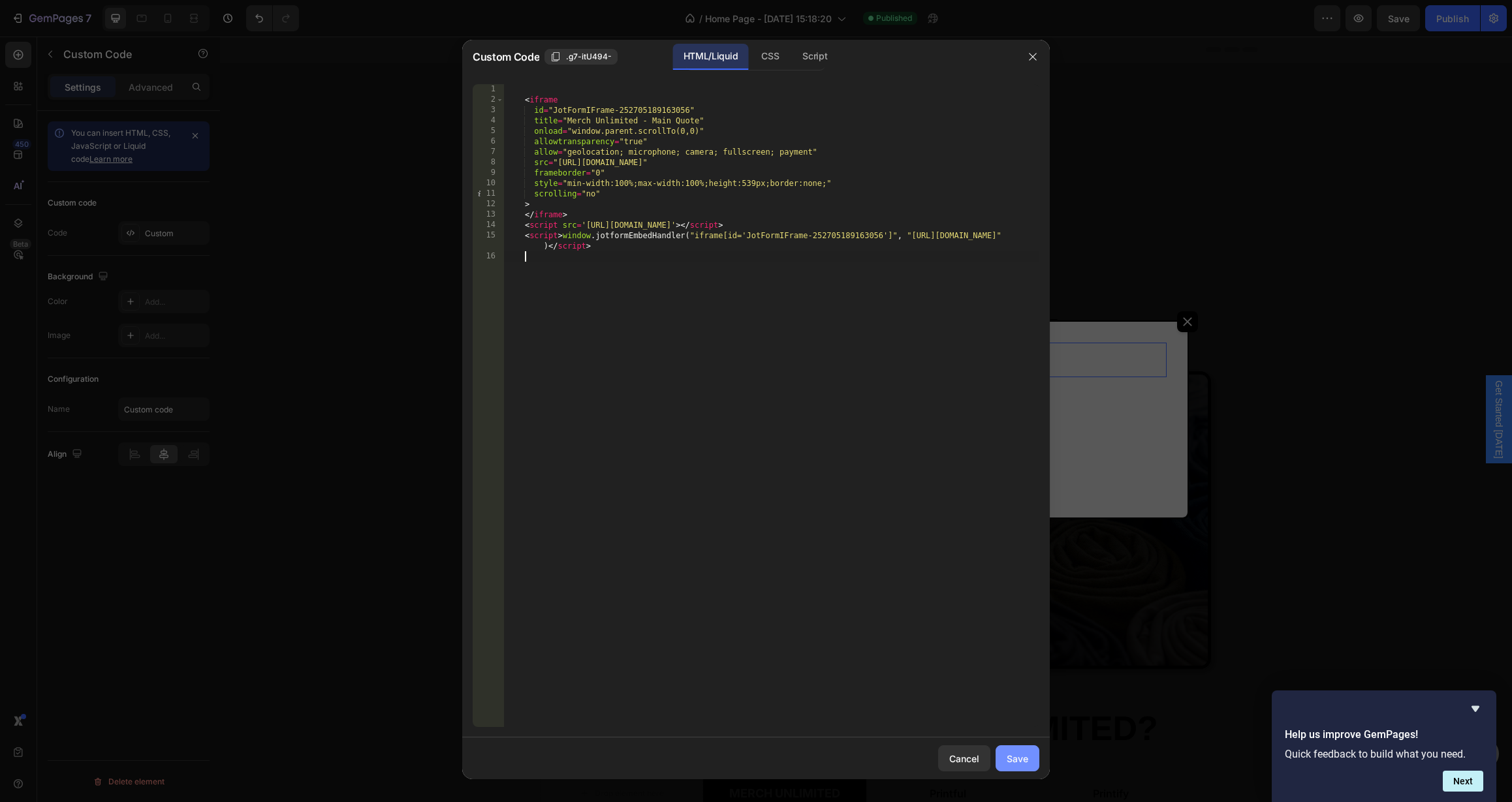
click at [1023, 760] on div "Save" at bounding box center [1017, 759] width 22 height 14
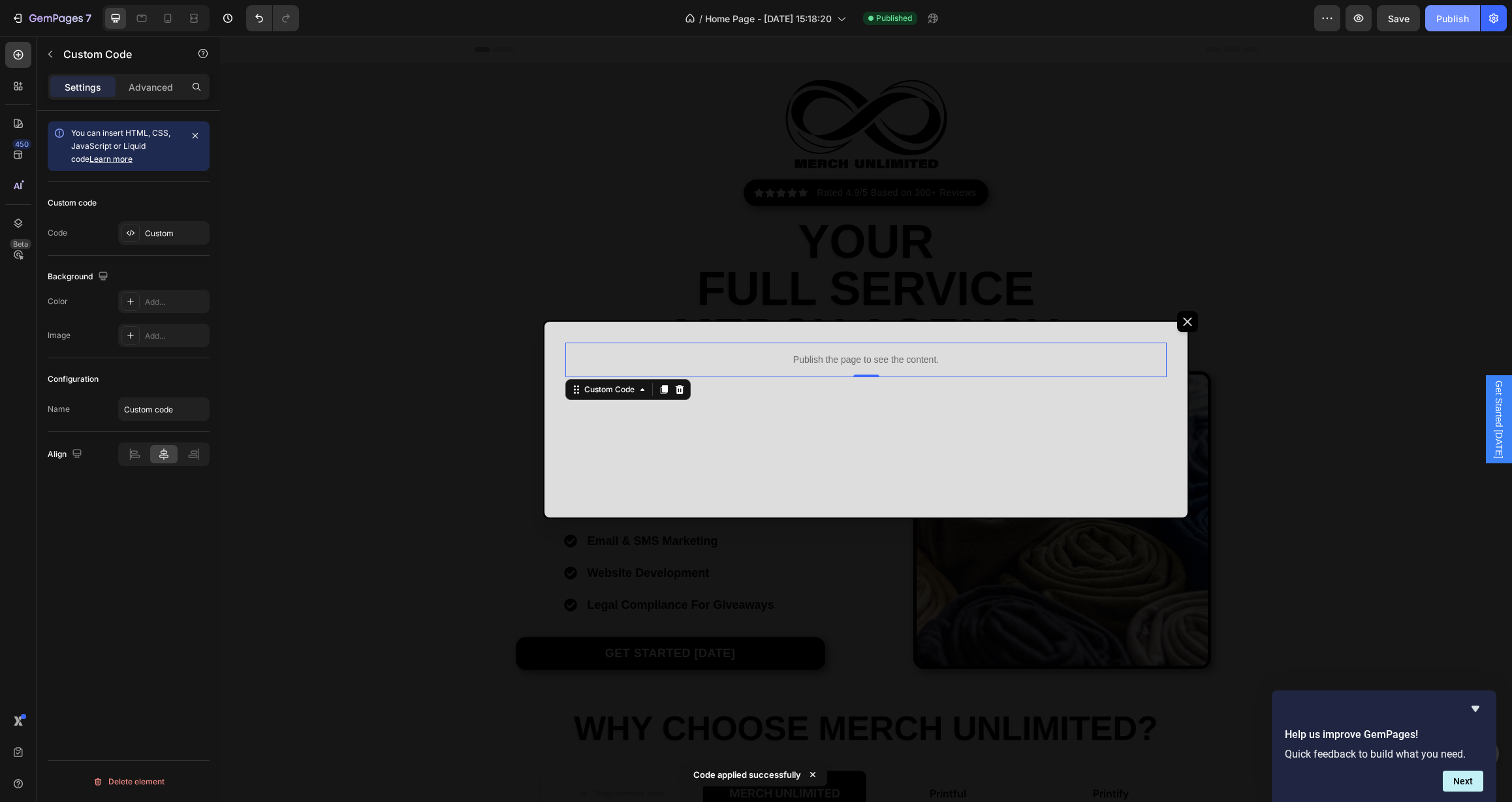
click at [1454, 15] on div "Publish" at bounding box center [1453, 18] width 33 height 14
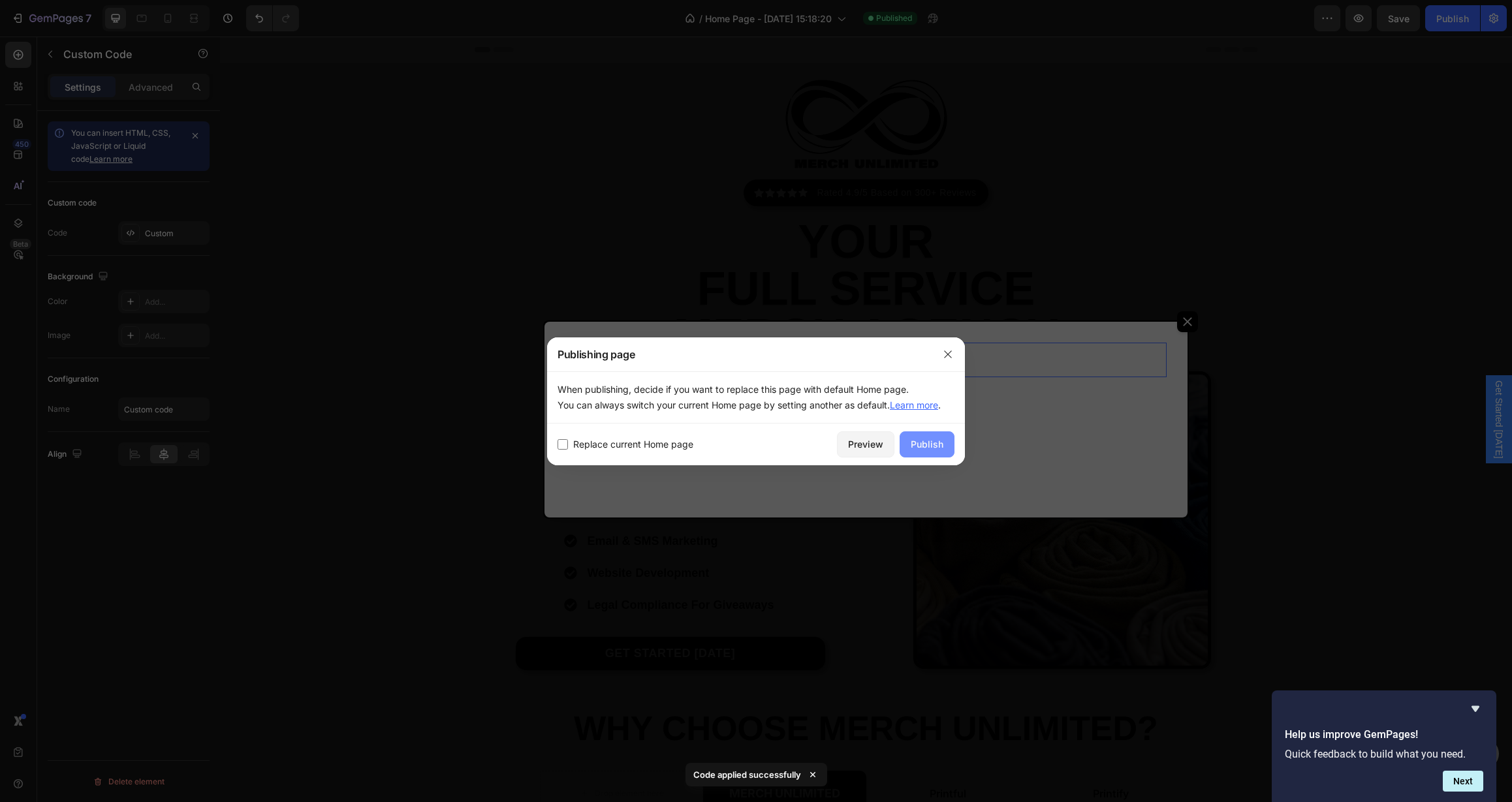
click at [929, 443] on div "Publish" at bounding box center [927, 444] width 33 height 14
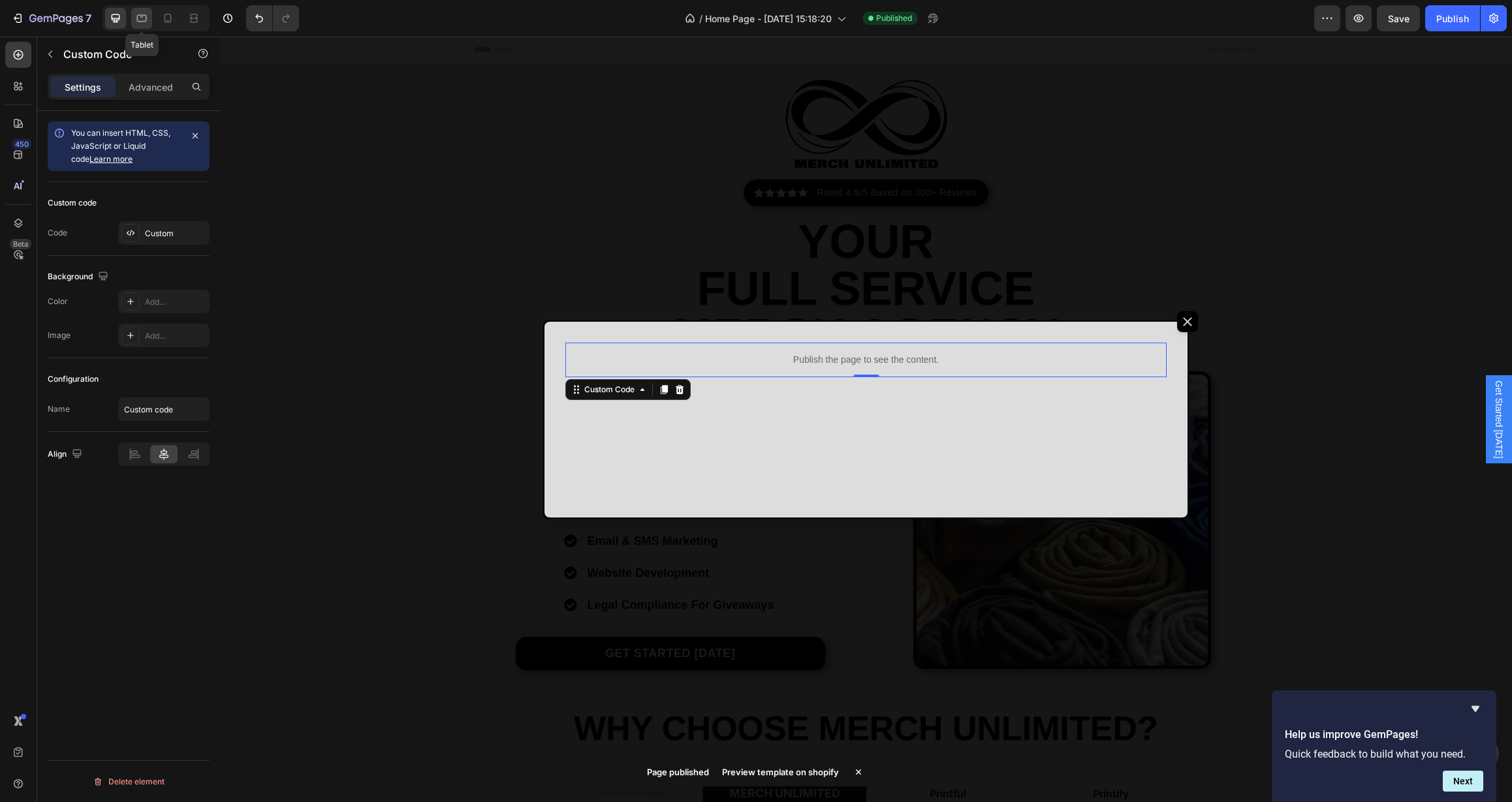
click at [139, 21] on icon at bounding box center [142, 19] width 9 height 8
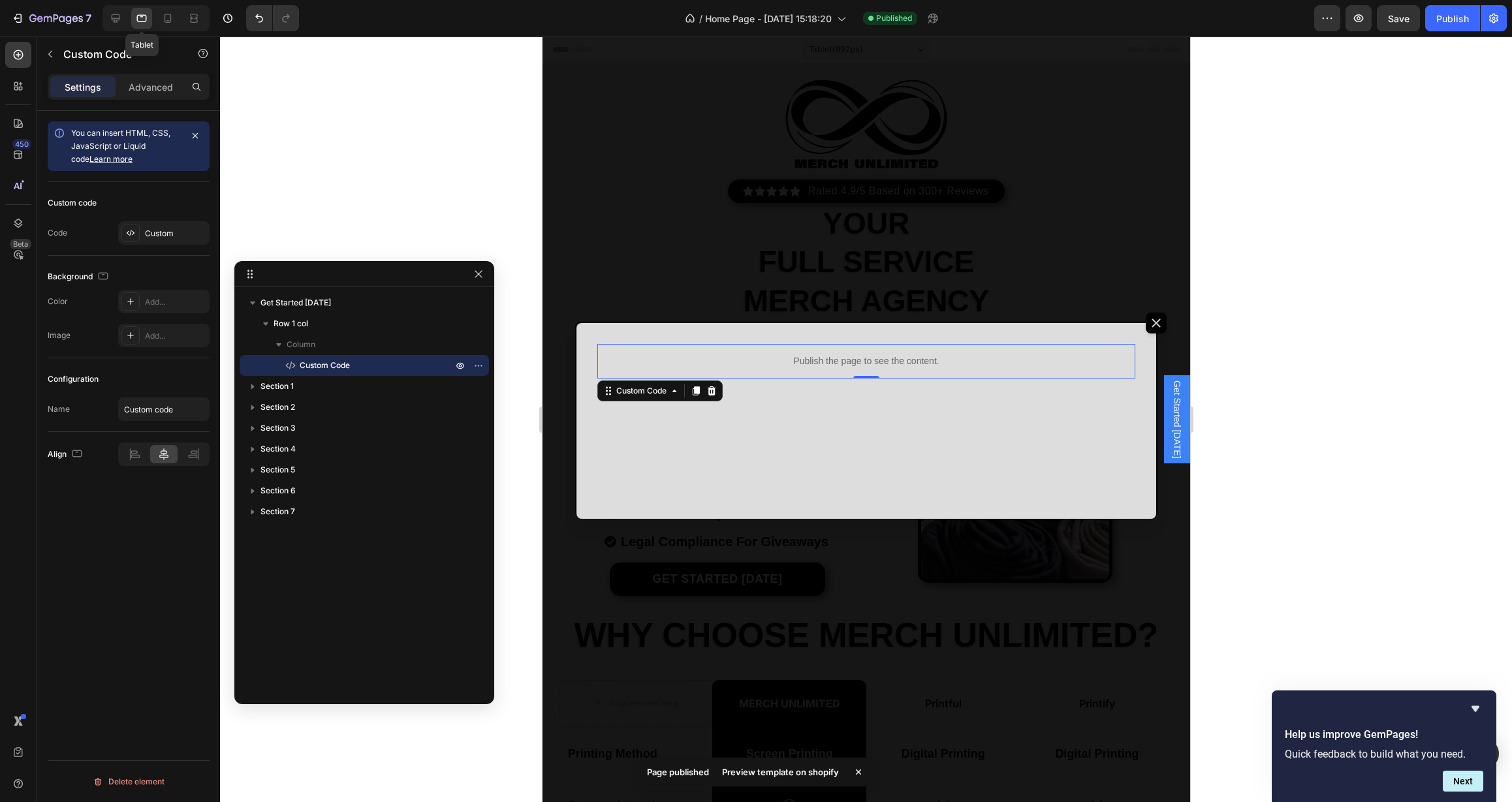
scroll to position [261, 0]
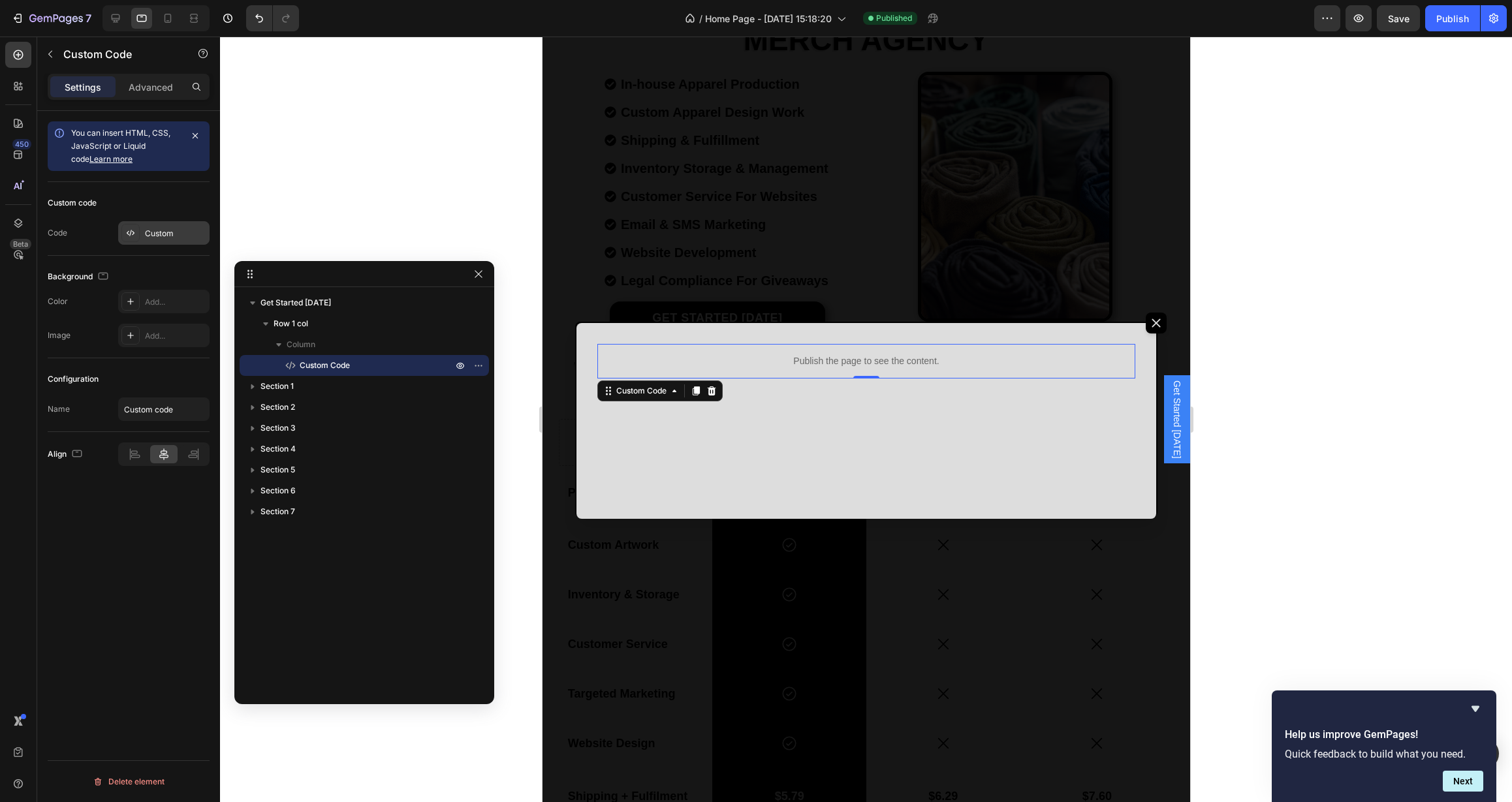
click at [163, 226] on div "Custom" at bounding box center [164, 232] width 91 height 24
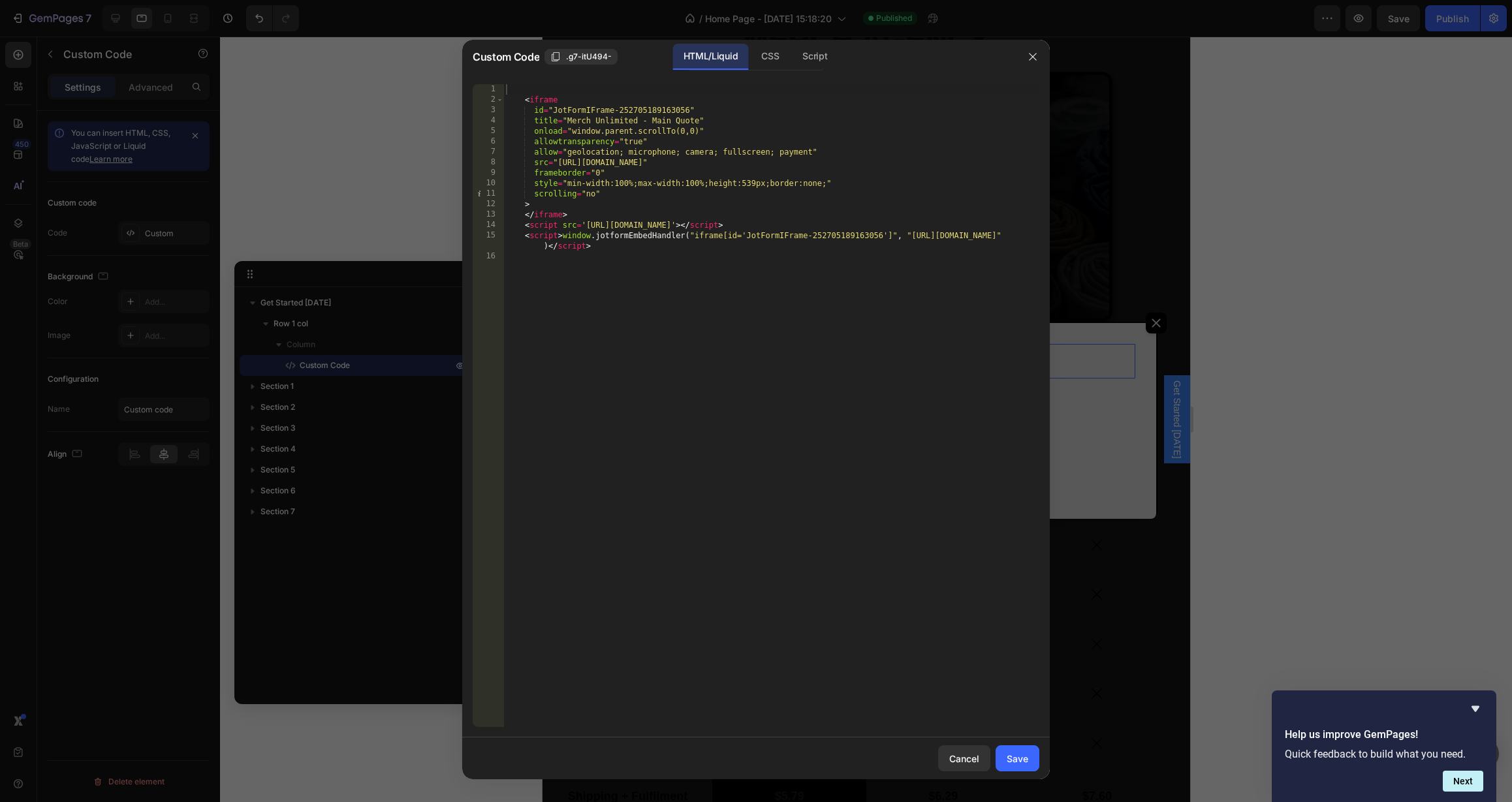
click at [165, 24] on div at bounding box center [756, 401] width 1512 height 802
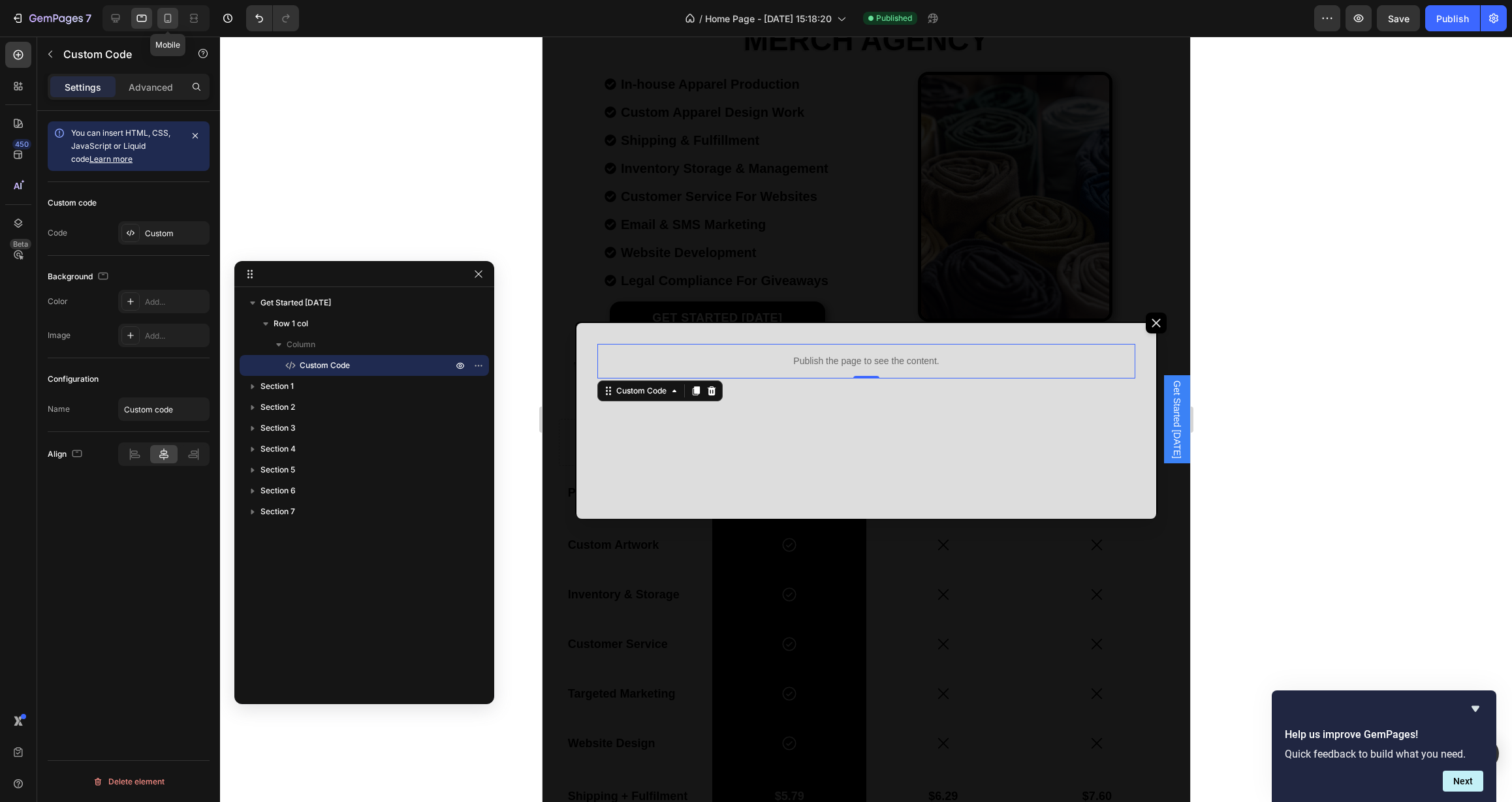
click at [165, 19] on icon at bounding box center [168, 19] width 8 height 9
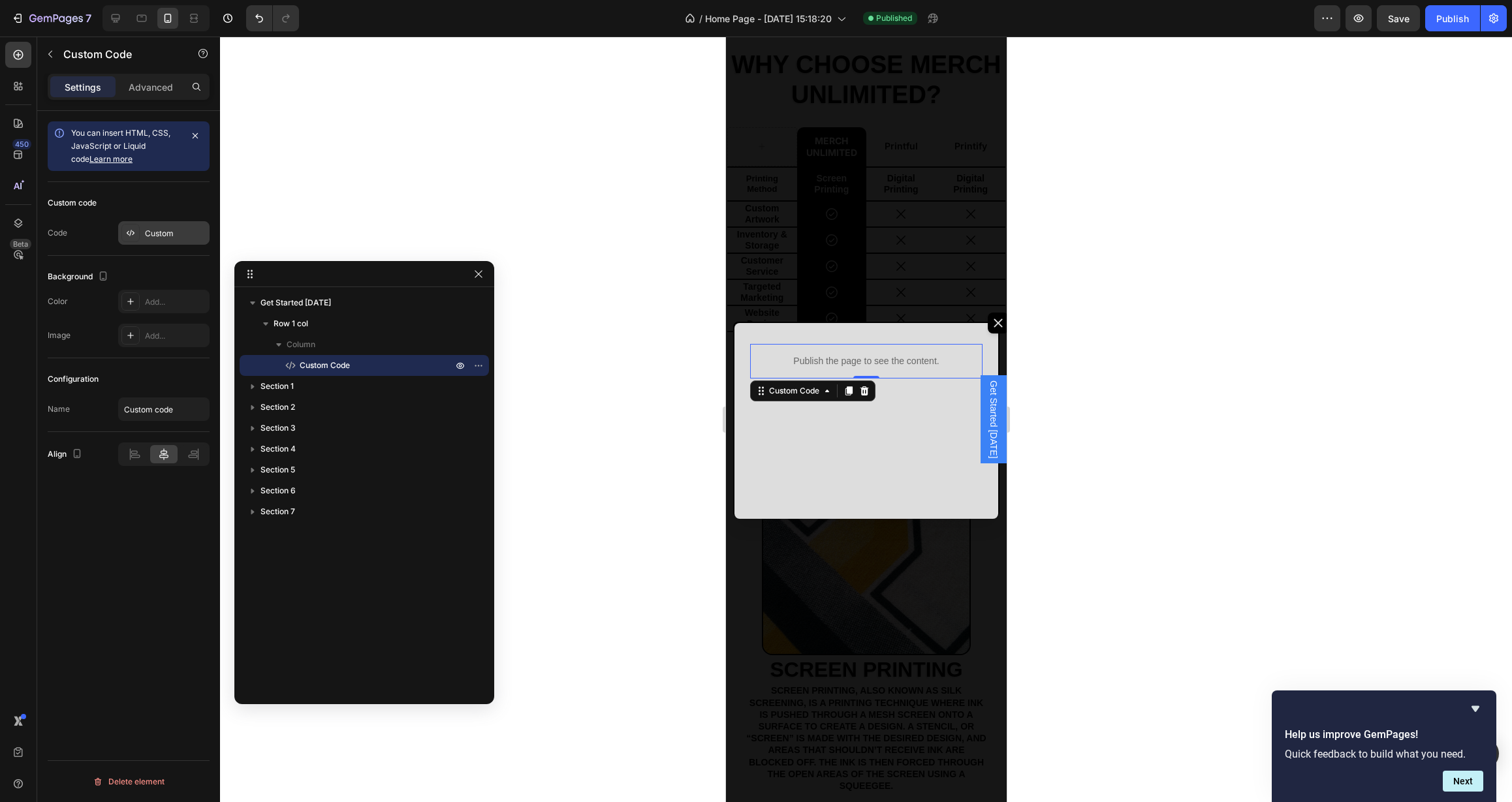
scroll to position [522, 0]
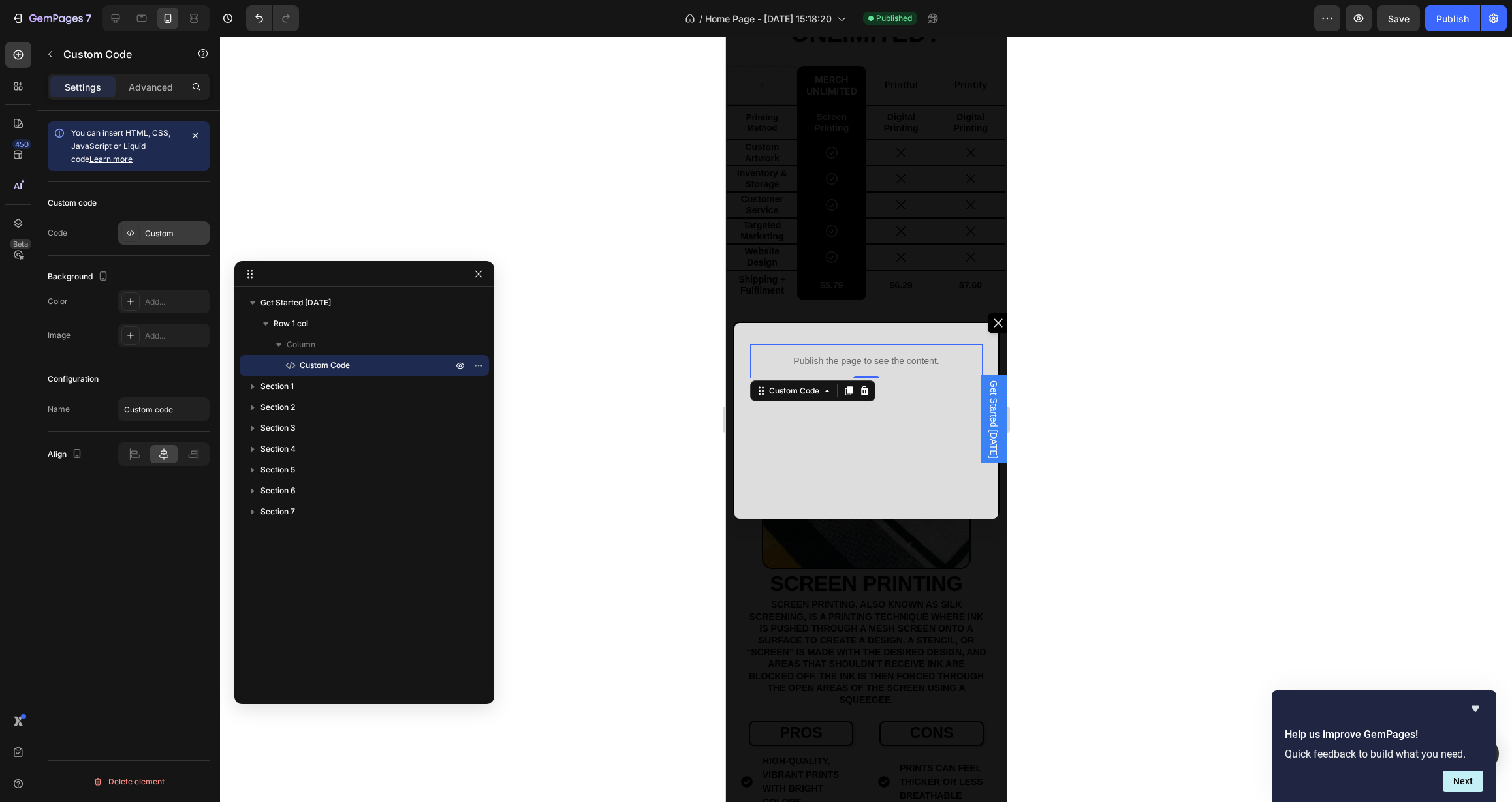
click at [181, 236] on div "Custom" at bounding box center [175, 233] width 61 height 11
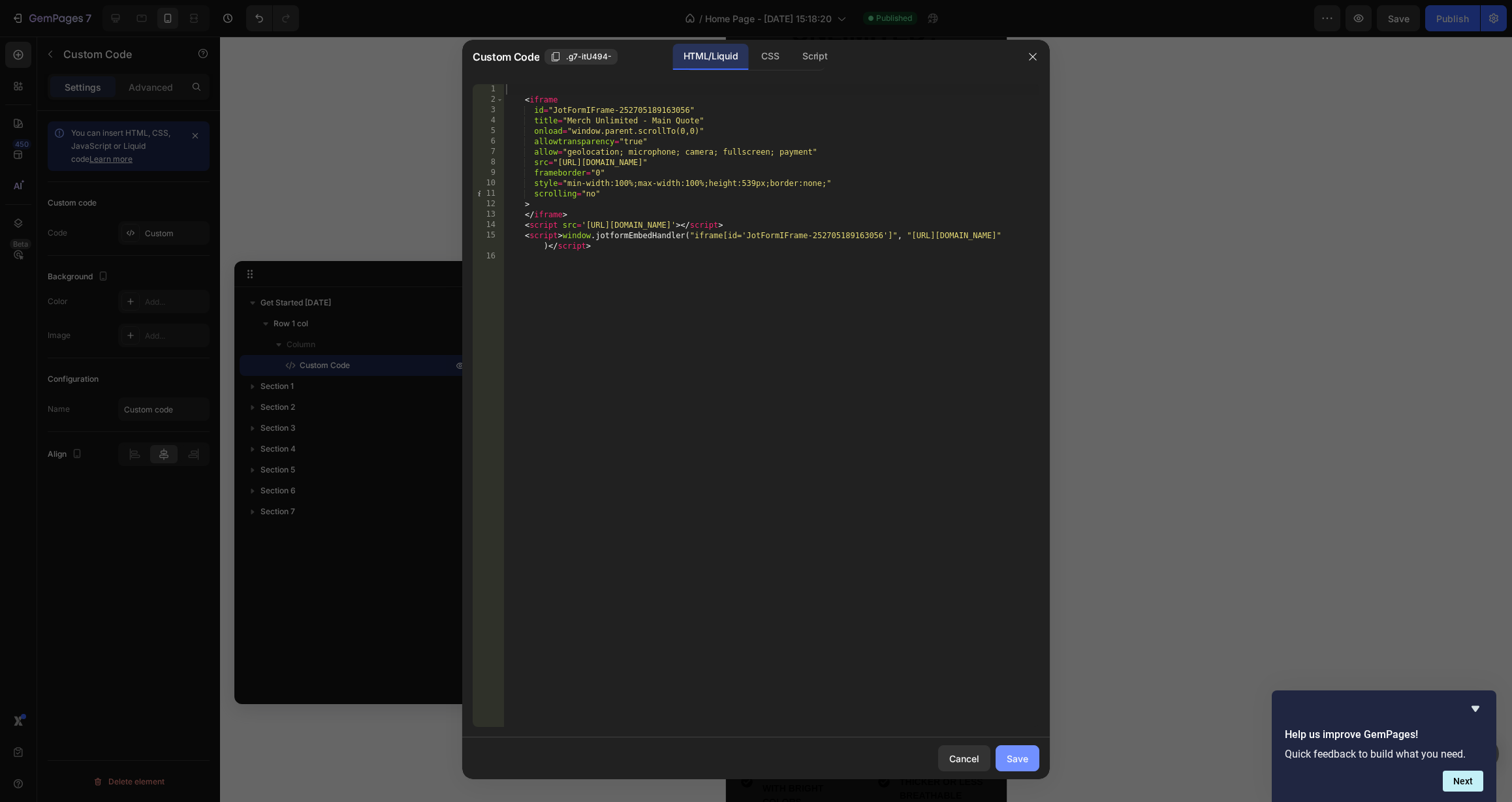
click at [1018, 768] on button "Save" at bounding box center [1017, 759] width 44 height 26
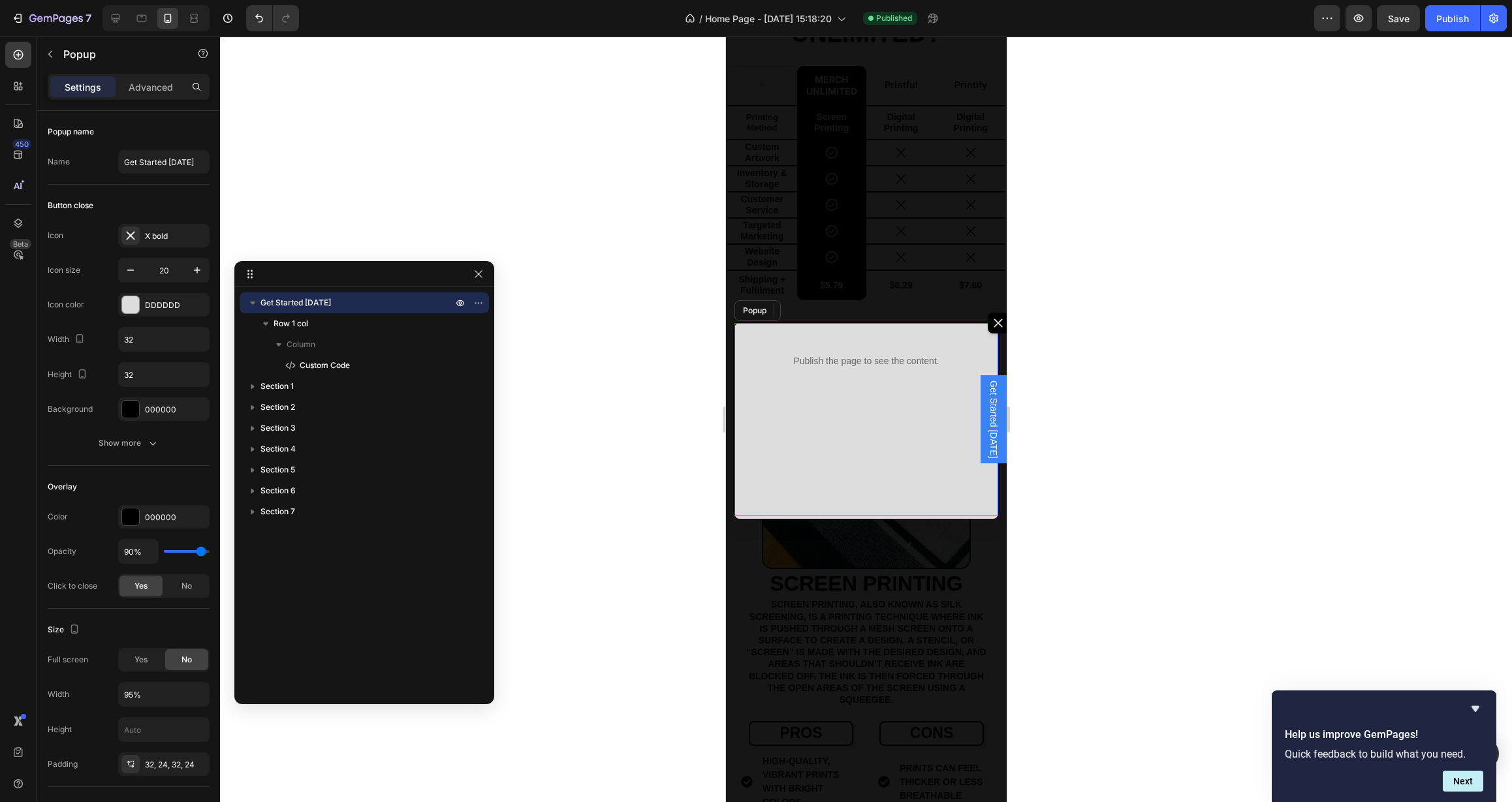
click at [991, 322] on icon "Dialog content" at bounding box center [998, 323] width 13 height 13
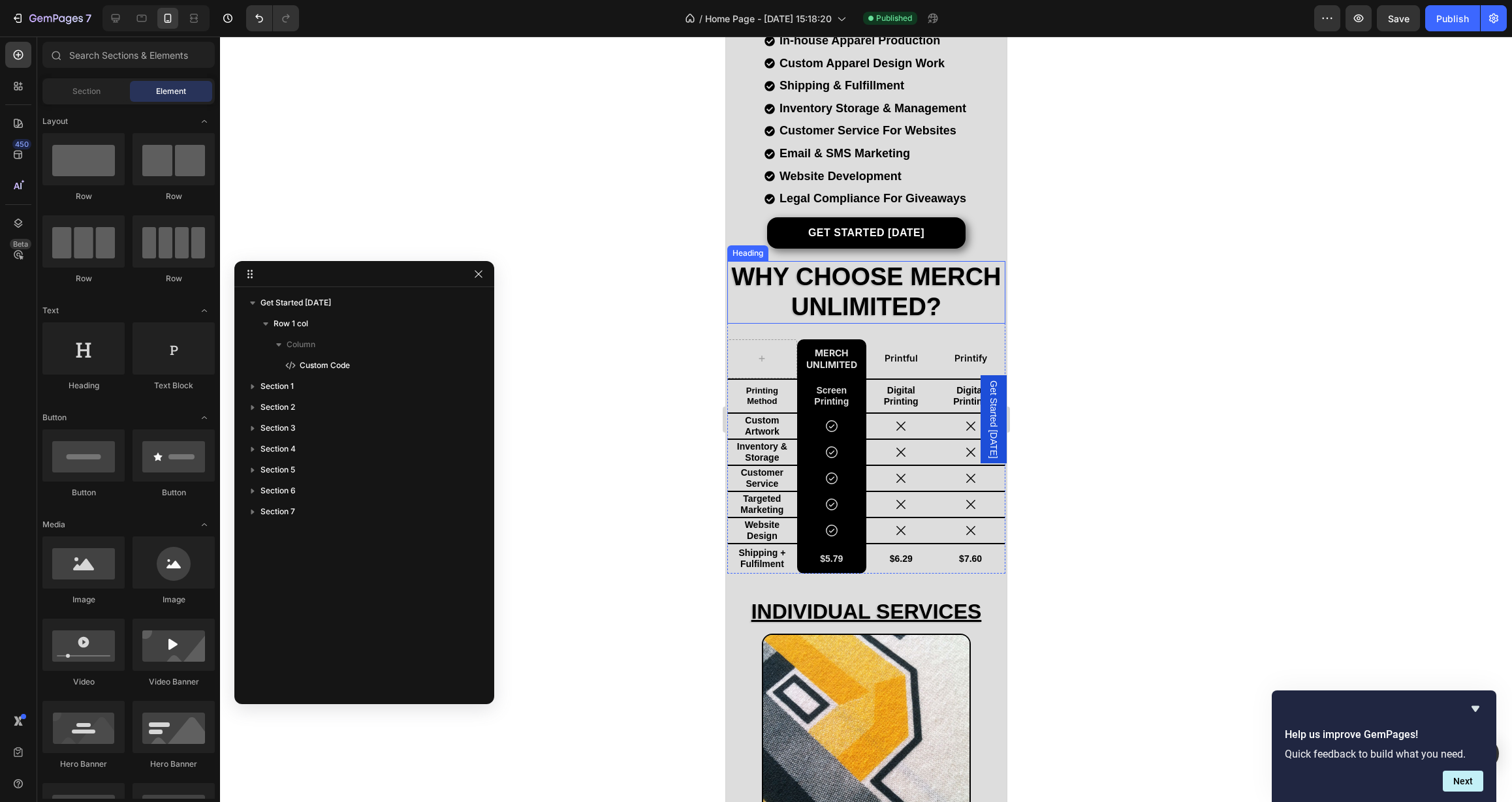
scroll to position [0, 0]
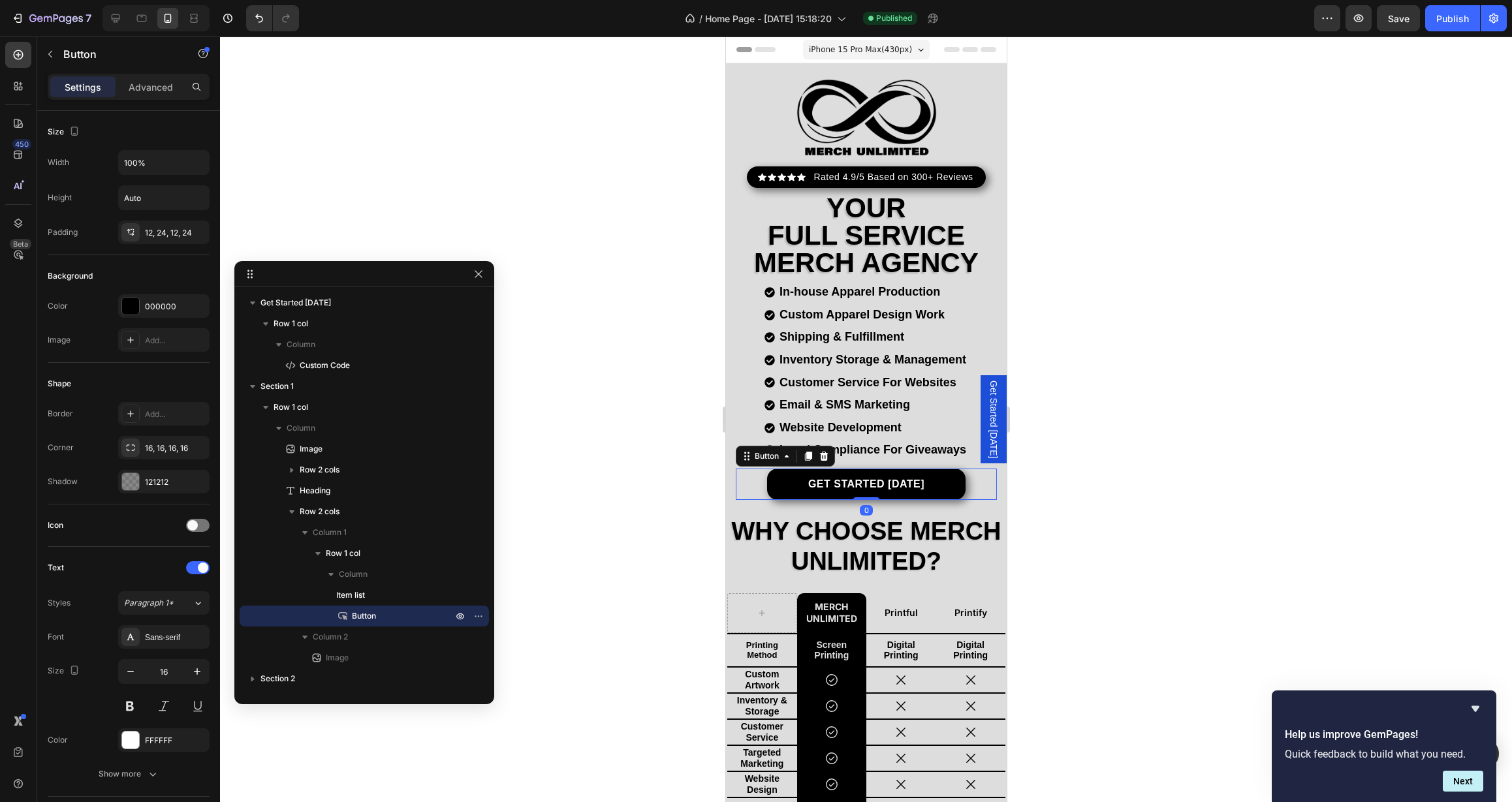
click at [986, 411] on span "Get Started [DATE]" at bounding box center [993, 419] width 13 height 78
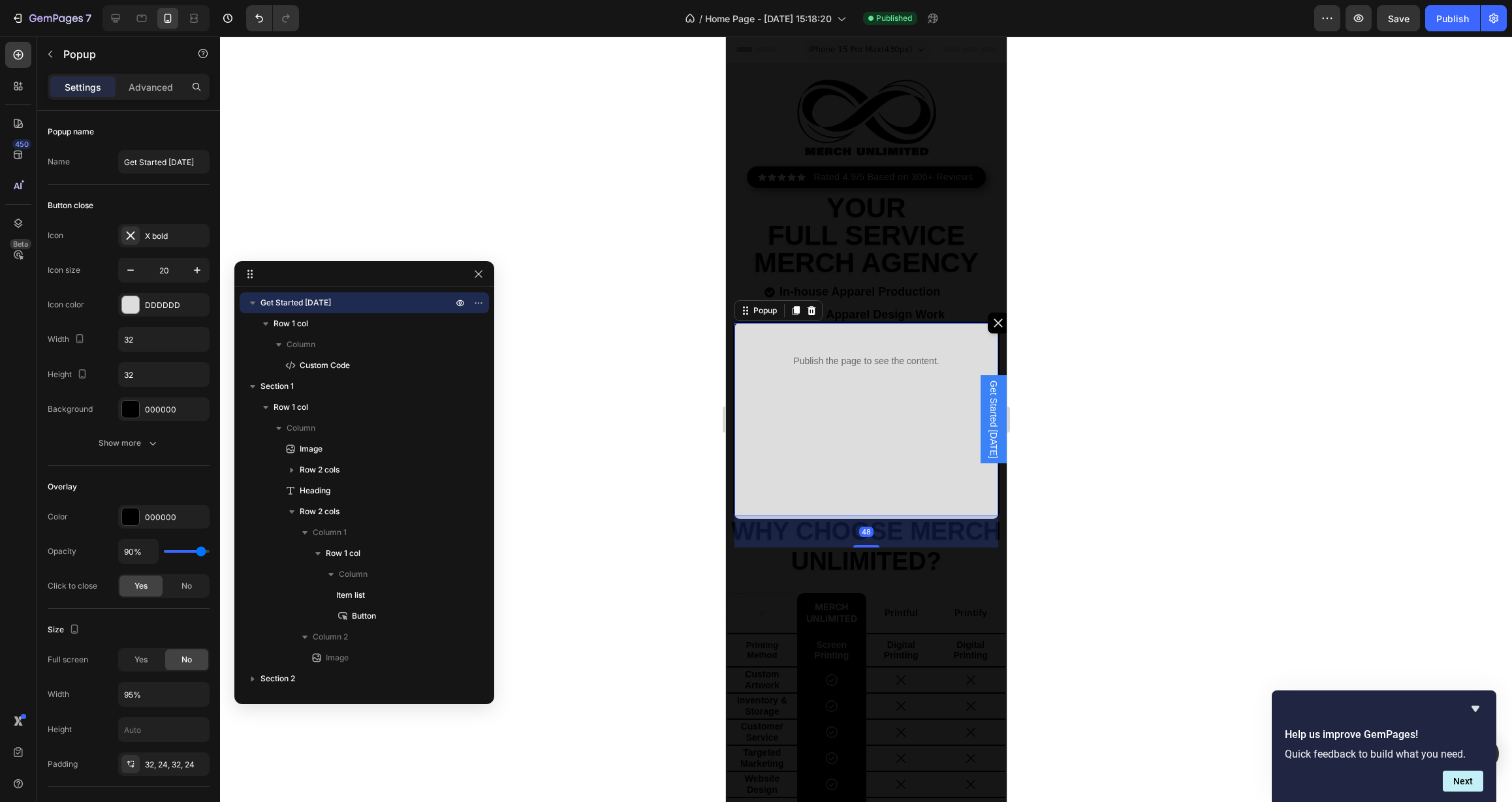
click at [878, 403] on div "Publish the page to see the content. Custom Code Row" at bounding box center [865, 421] width 264 height 196
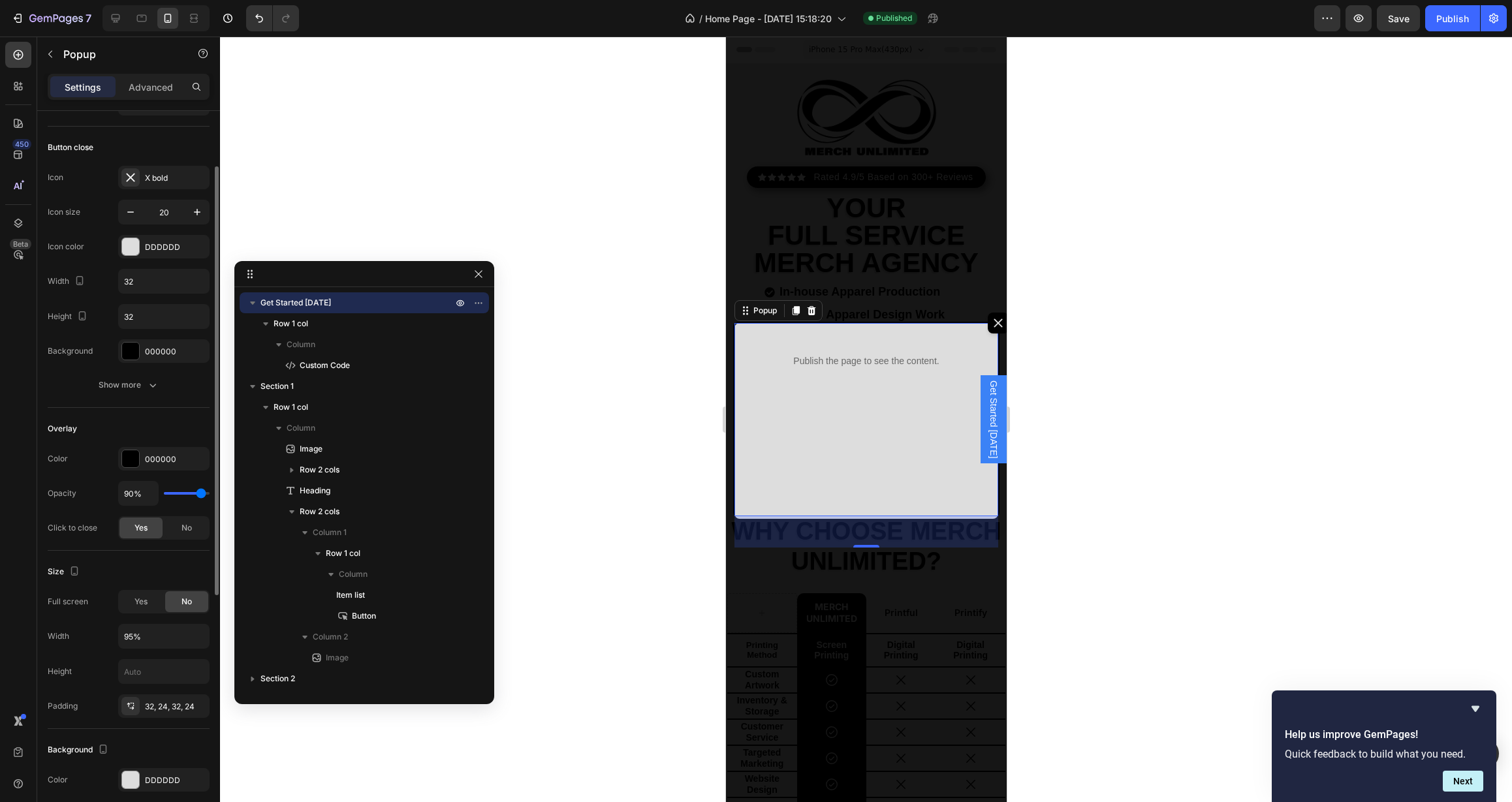
scroll to position [93, 0]
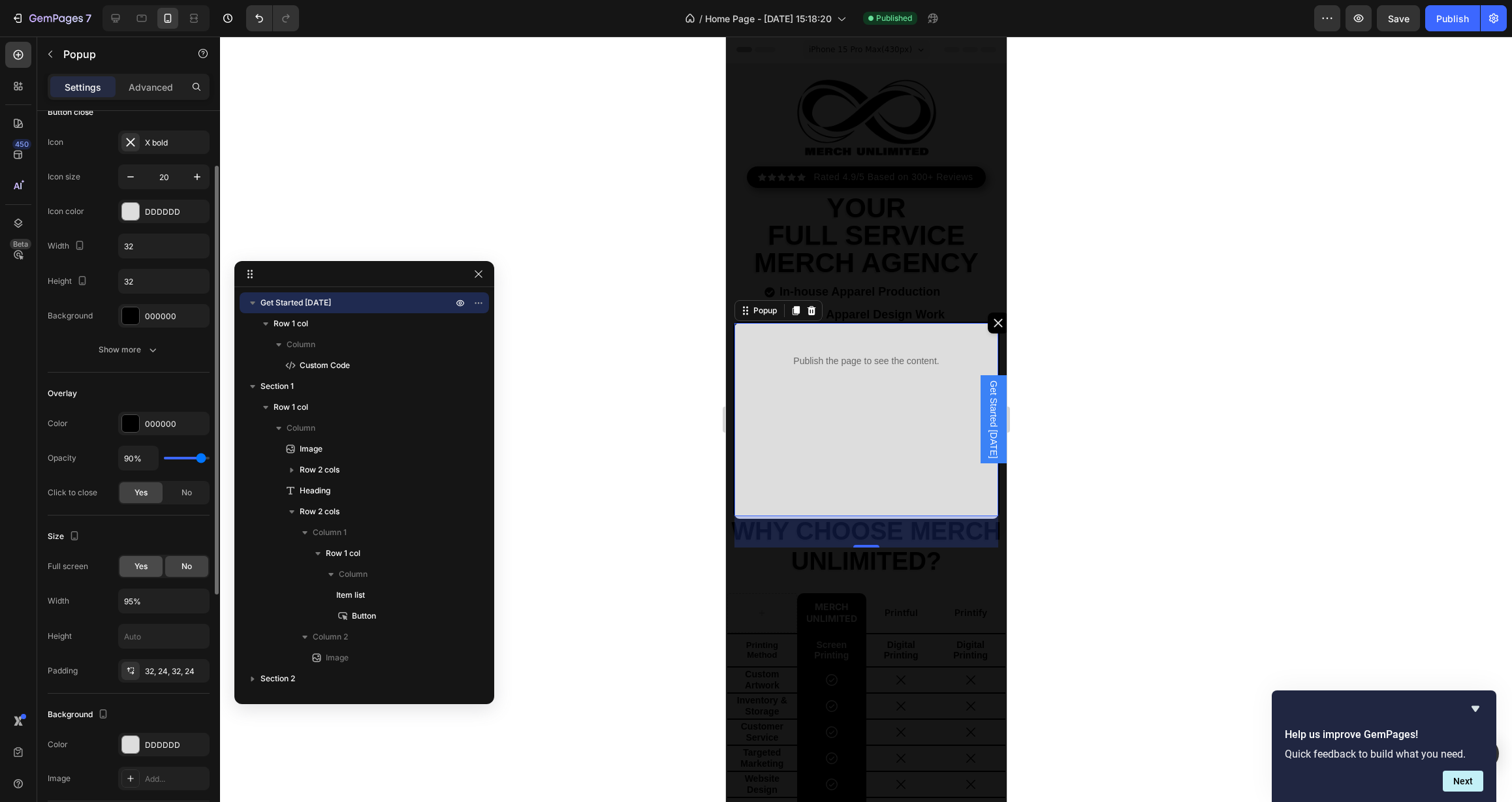
click at [142, 570] on span "Yes" at bounding box center [141, 566] width 13 height 11
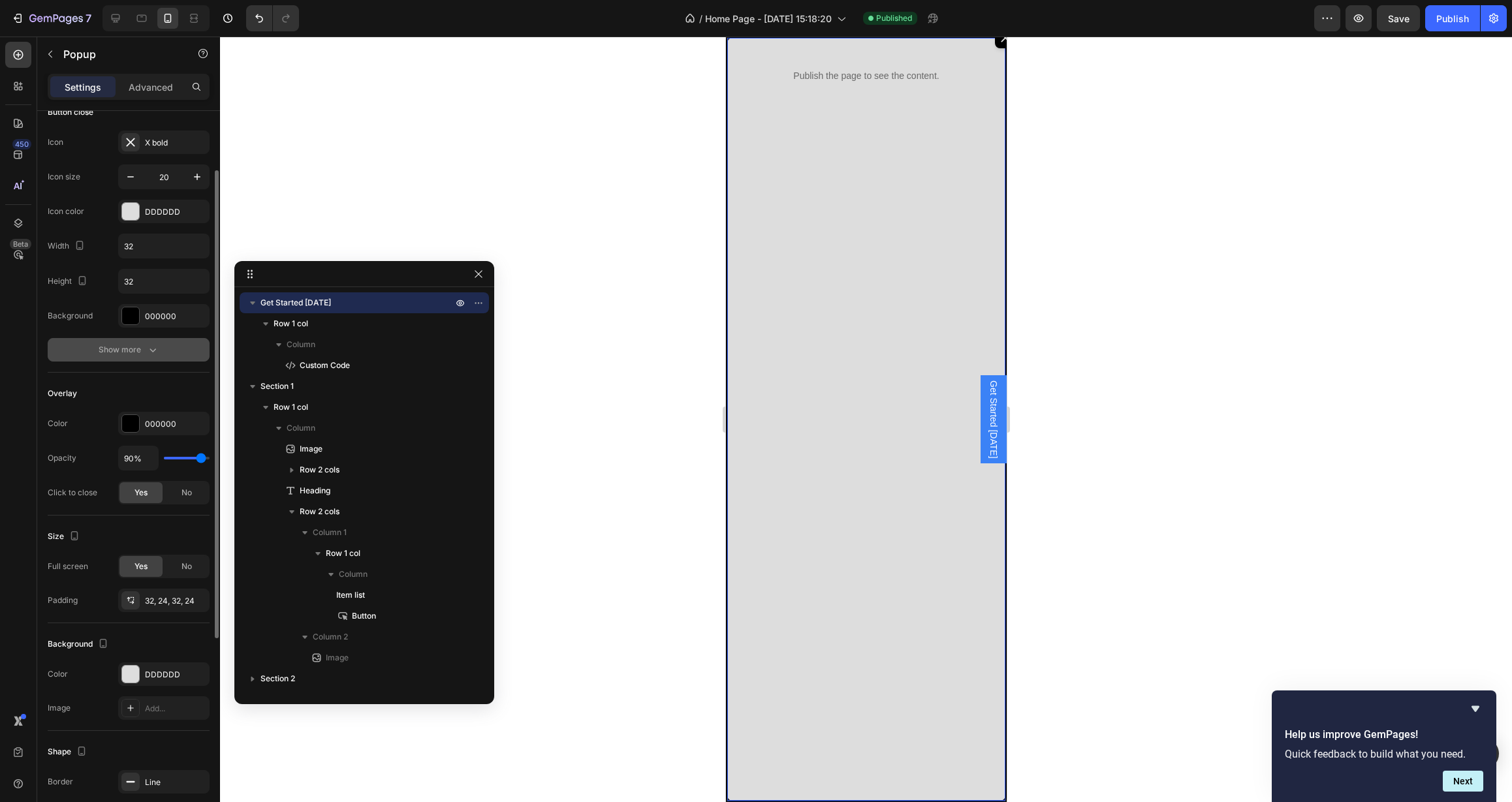
click at [135, 351] on div "Show more" at bounding box center [129, 350] width 61 height 13
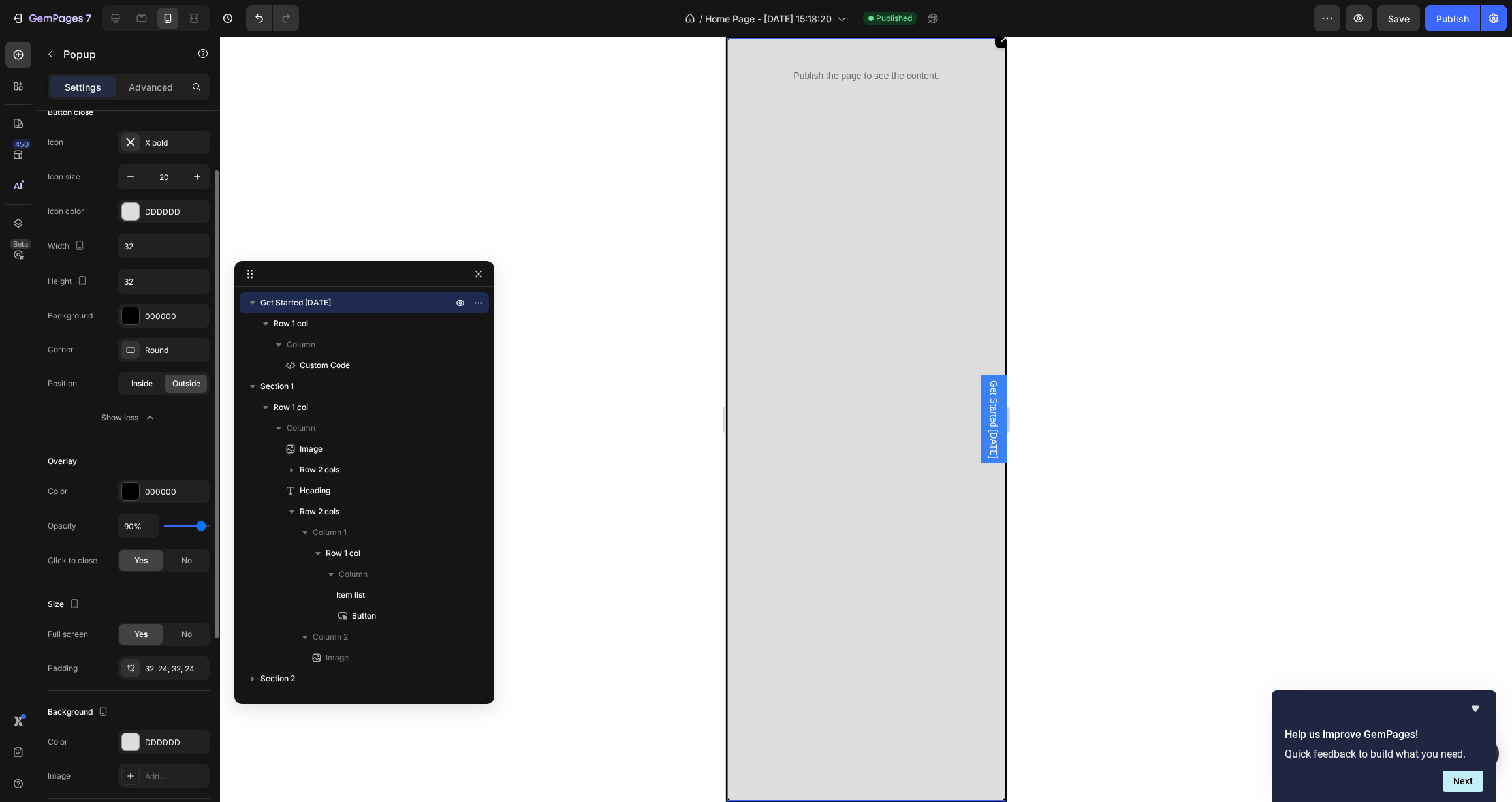
click at [140, 379] on span "Inside" at bounding box center [142, 384] width 22 height 11
click at [1454, 24] on div "Publish" at bounding box center [1453, 18] width 33 height 14
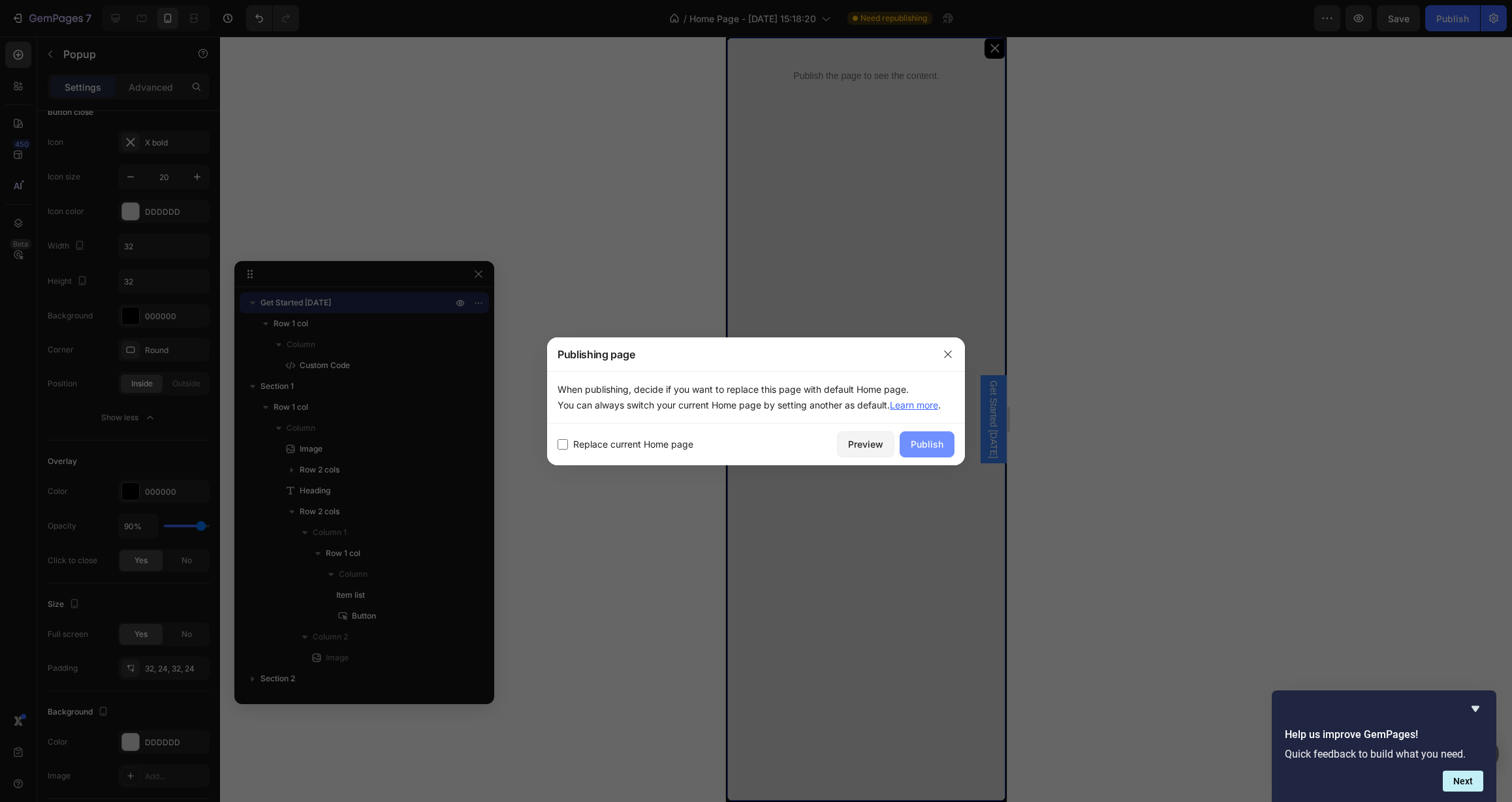
click at [935, 448] on div "Publish" at bounding box center [927, 444] width 33 height 14
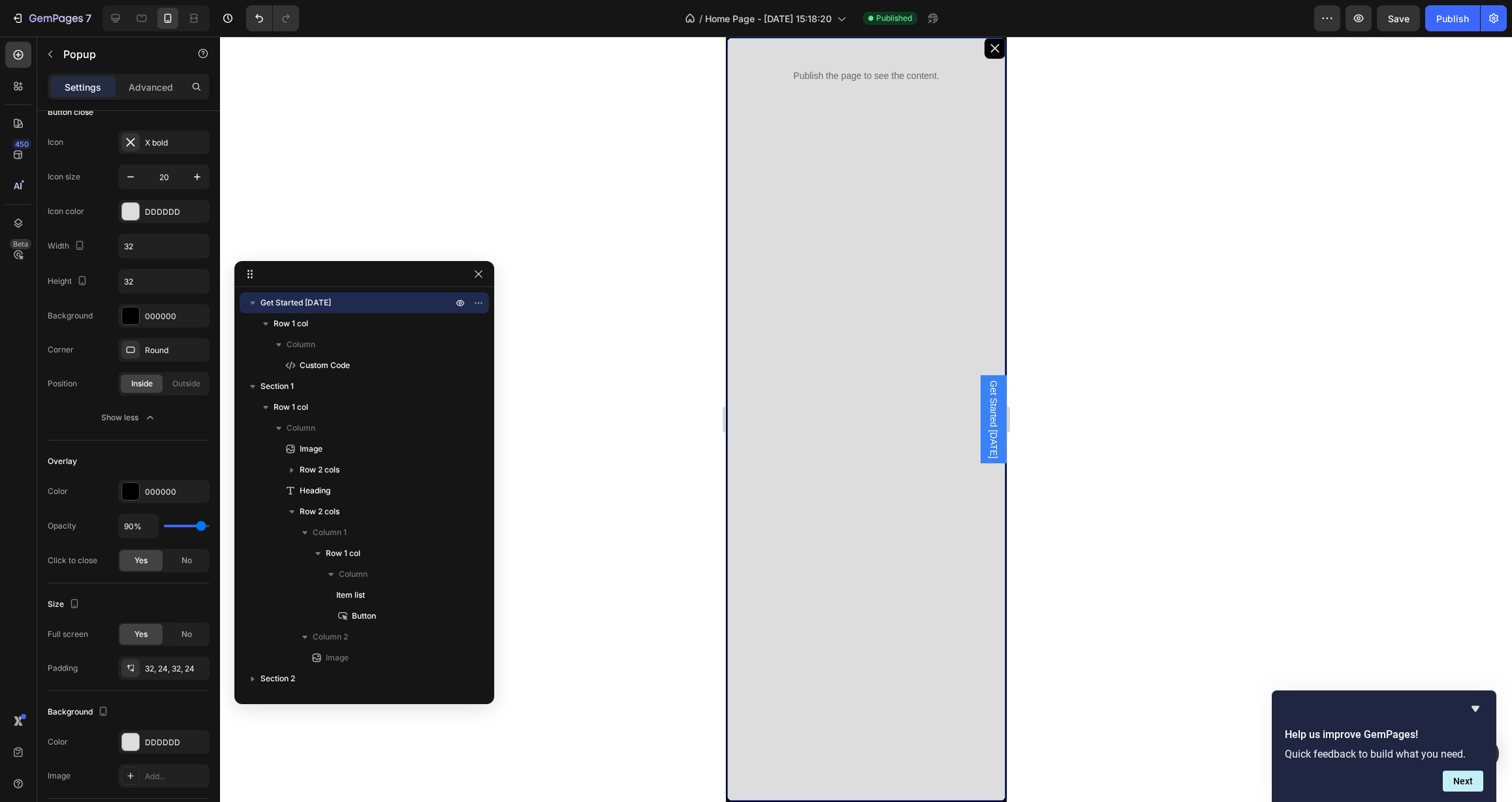
click at [814, 310] on div "Publish the page to see the content. Custom Code Row" at bounding box center [866, 419] width 278 height 763
click at [130, 85] on p "Advanced" at bounding box center [150, 86] width 44 height 14
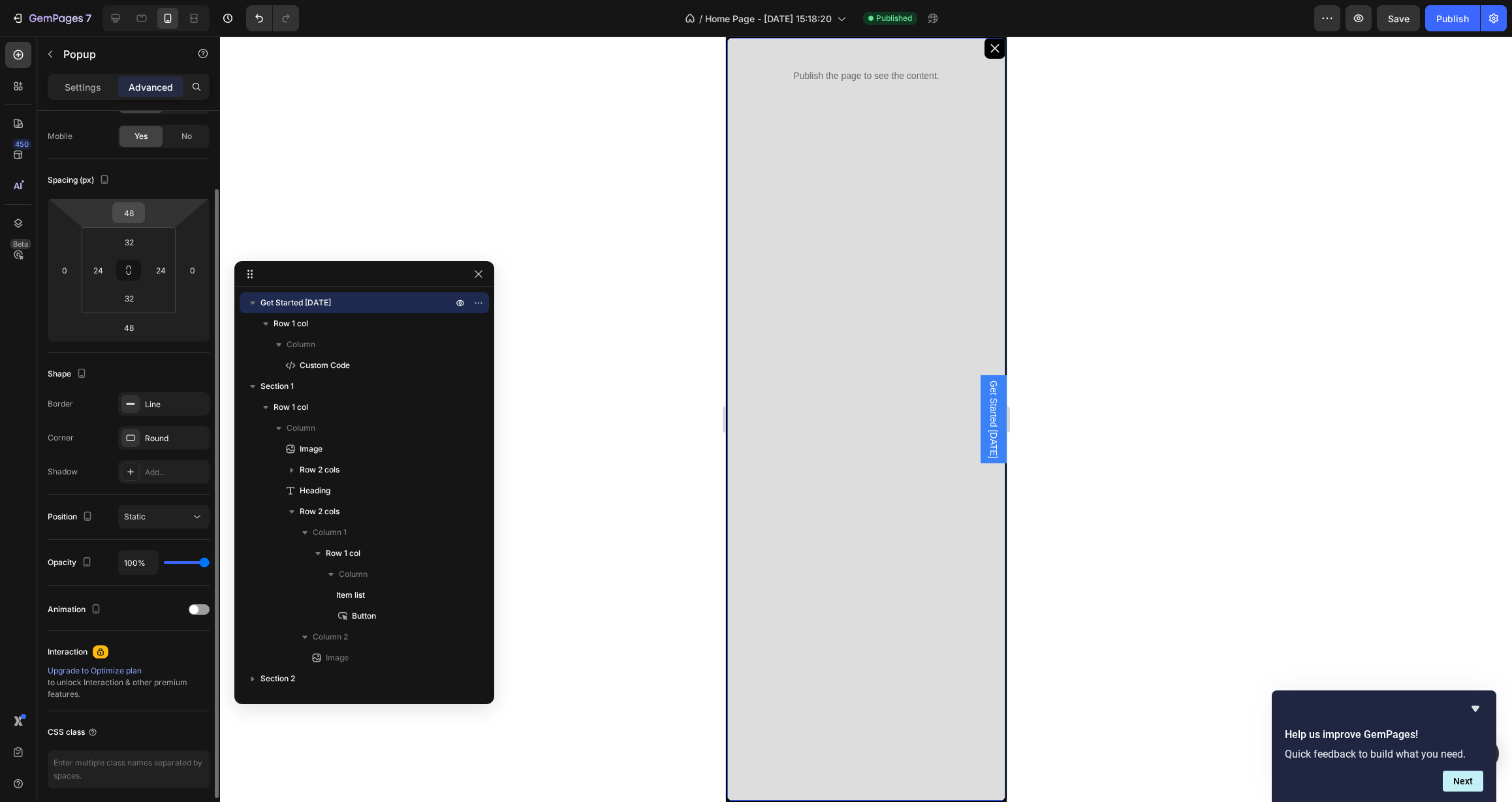
click at [142, 212] on div "48" at bounding box center [128, 212] width 33 height 21
click at [165, 0] on html "7 Version history / Home Page - Aug 2, 15:18:20 Published Preview Save Publish …" at bounding box center [756, 0] width 1512 height 0
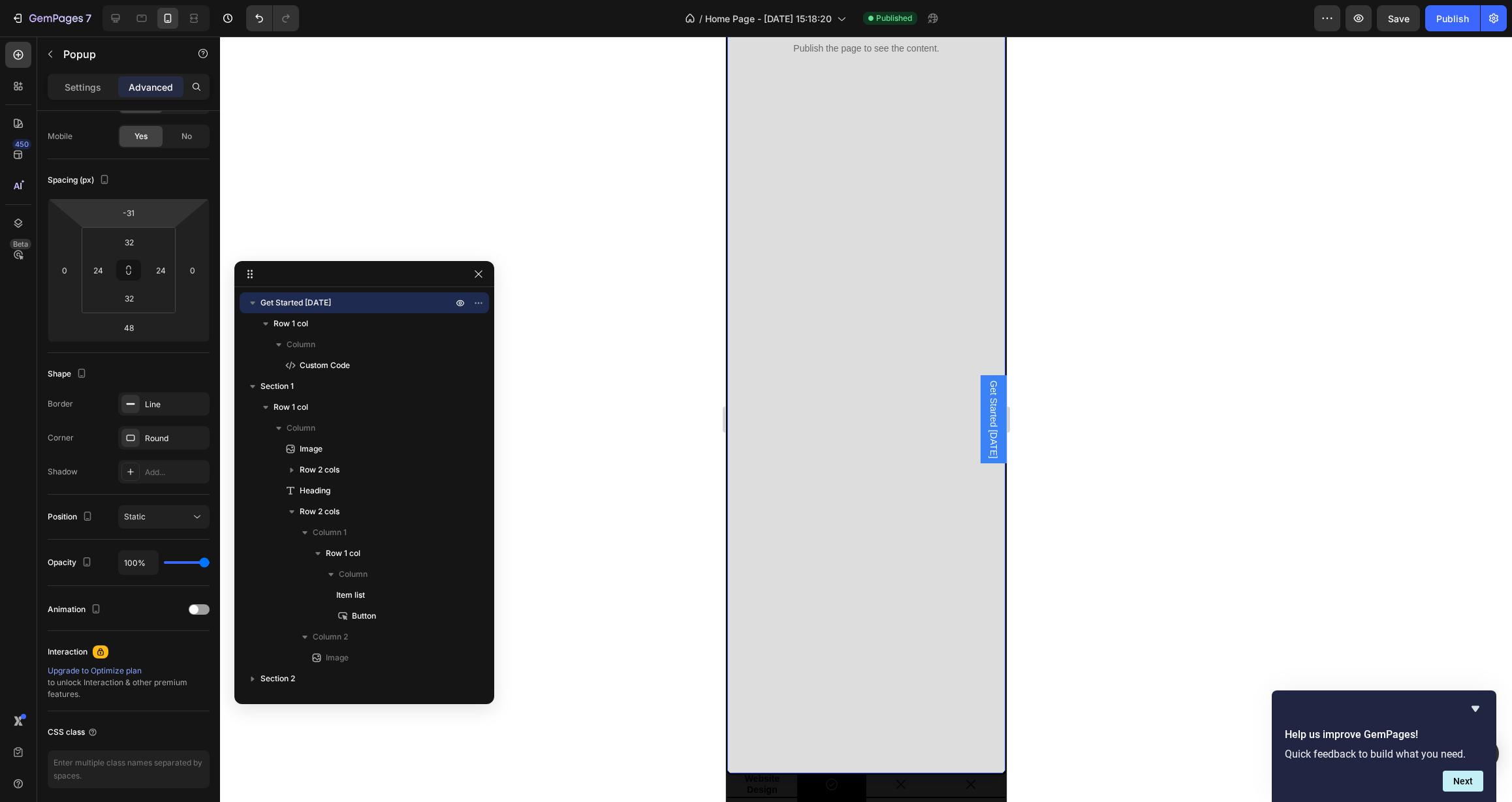
type input "-29"
drag, startPoint x: 165, startPoint y: 217, endPoint x: 165, endPoint y: 231, distance: 14.0
click at [165, 0] on html "7 Version history / Home Page - Aug 2, 15:18:20 Published Preview Save Publish …" at bounding box center [756, 0] width 1512 height 0
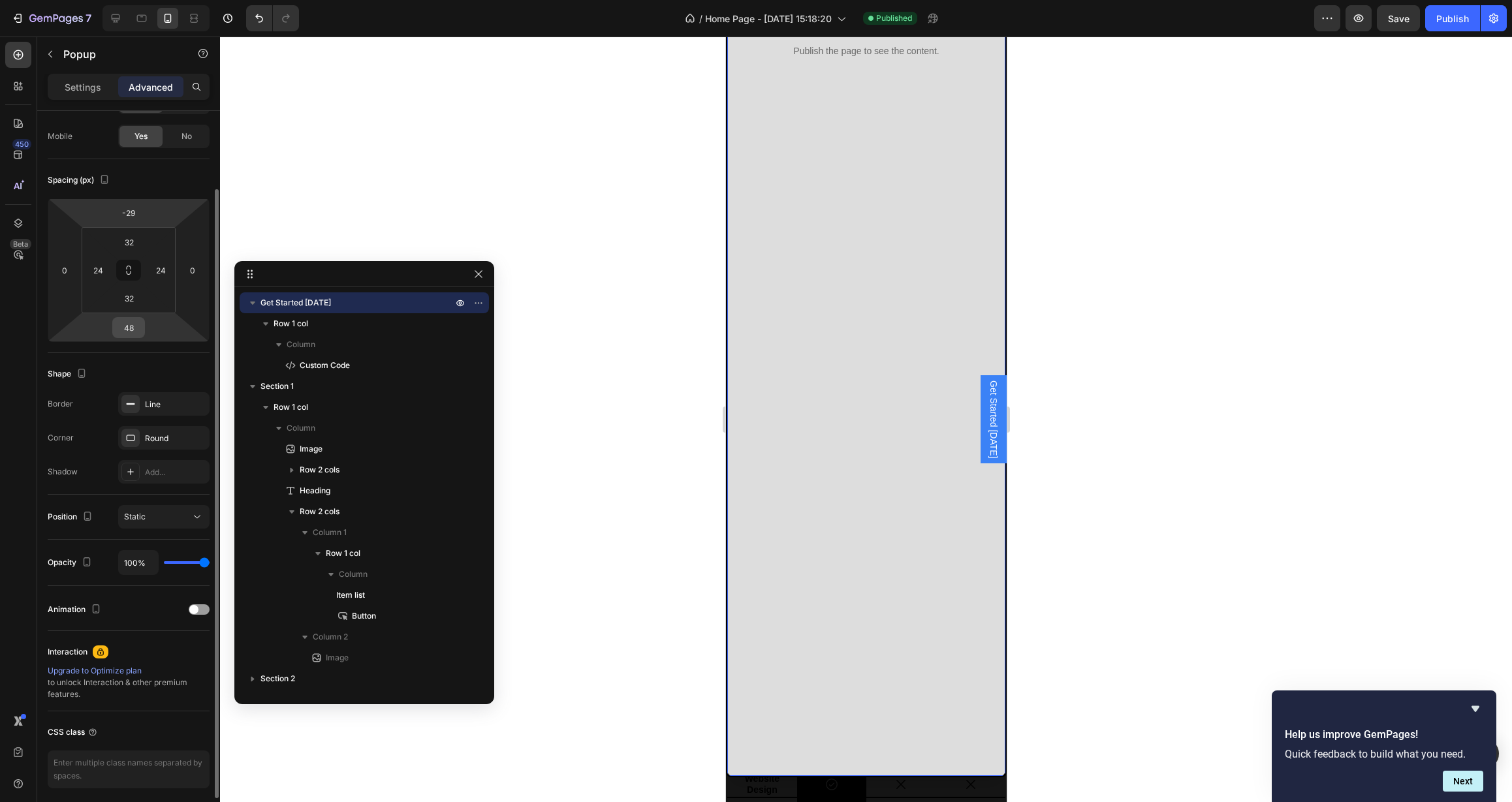
click at [135, 335] on input "48" at bounding box center [129, 327] width 26 height 20
type input "0"
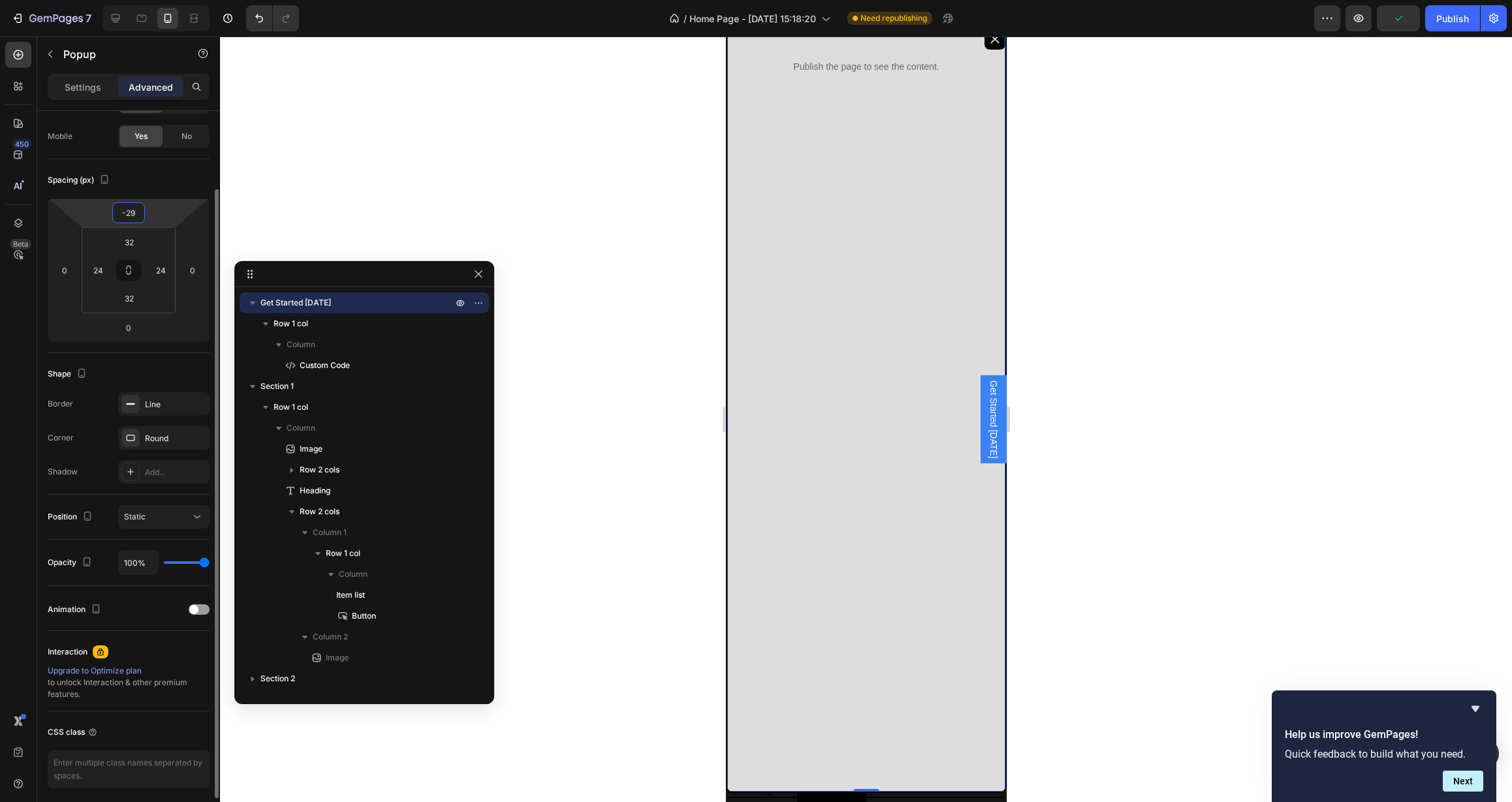
click at [134, 212] on input "-29" at bounding box center [129, 212] width 26 height 20
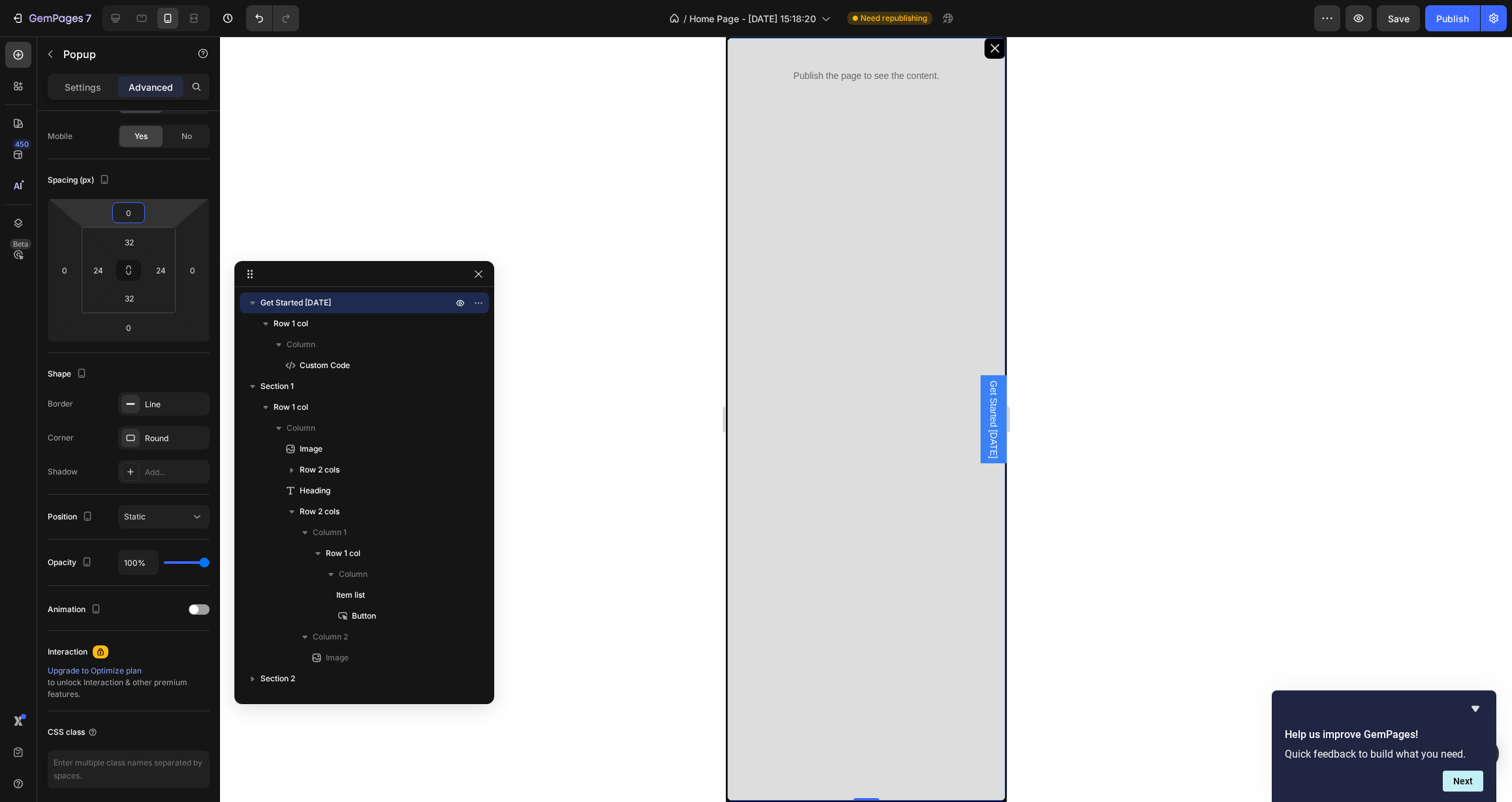
scroll to position [25, 0]
type input "0"
click at [70, 277] on input "0" at bounding box center [64, 270] width 20 height 20
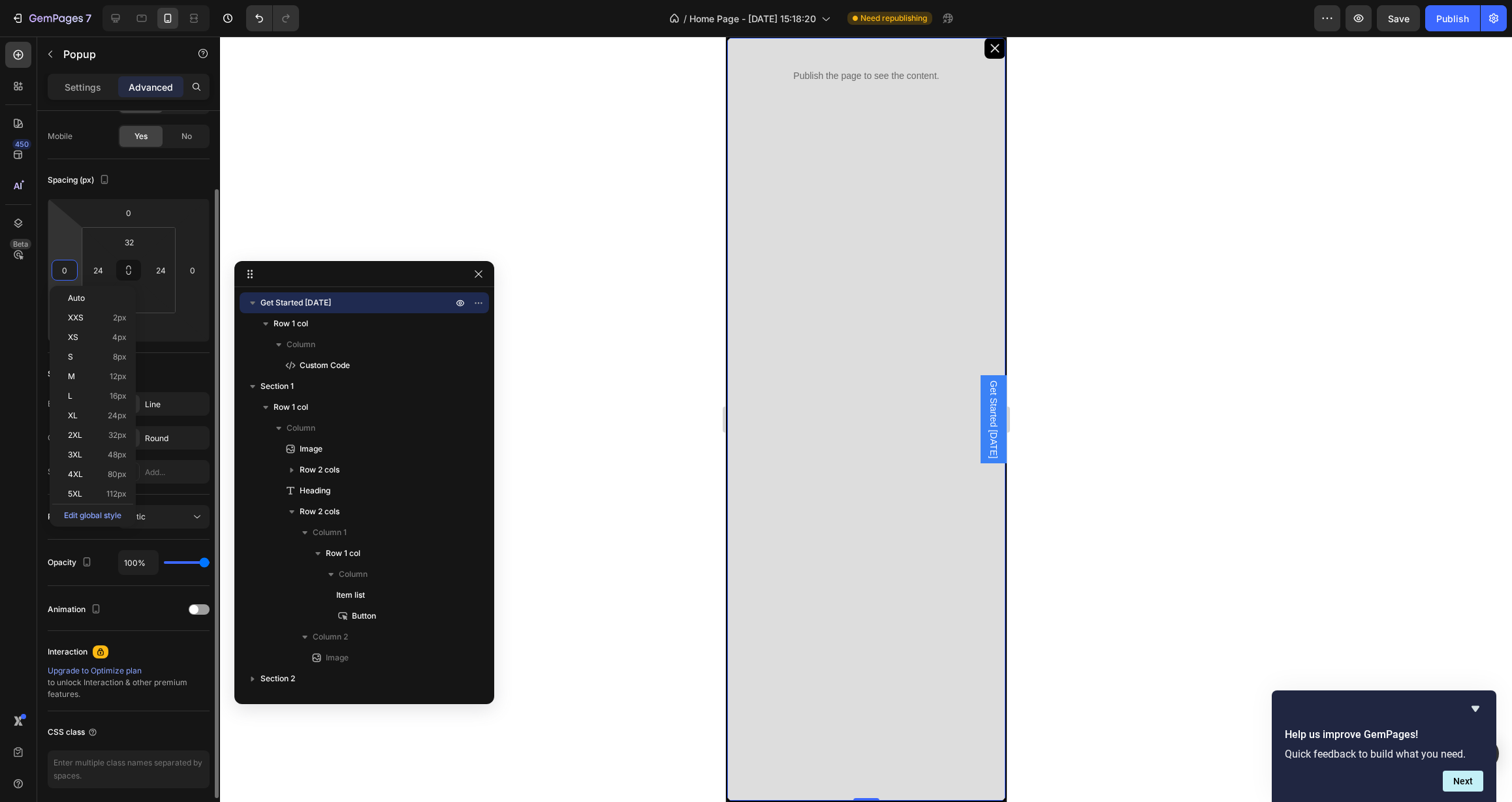
scroll to position [90, 0]
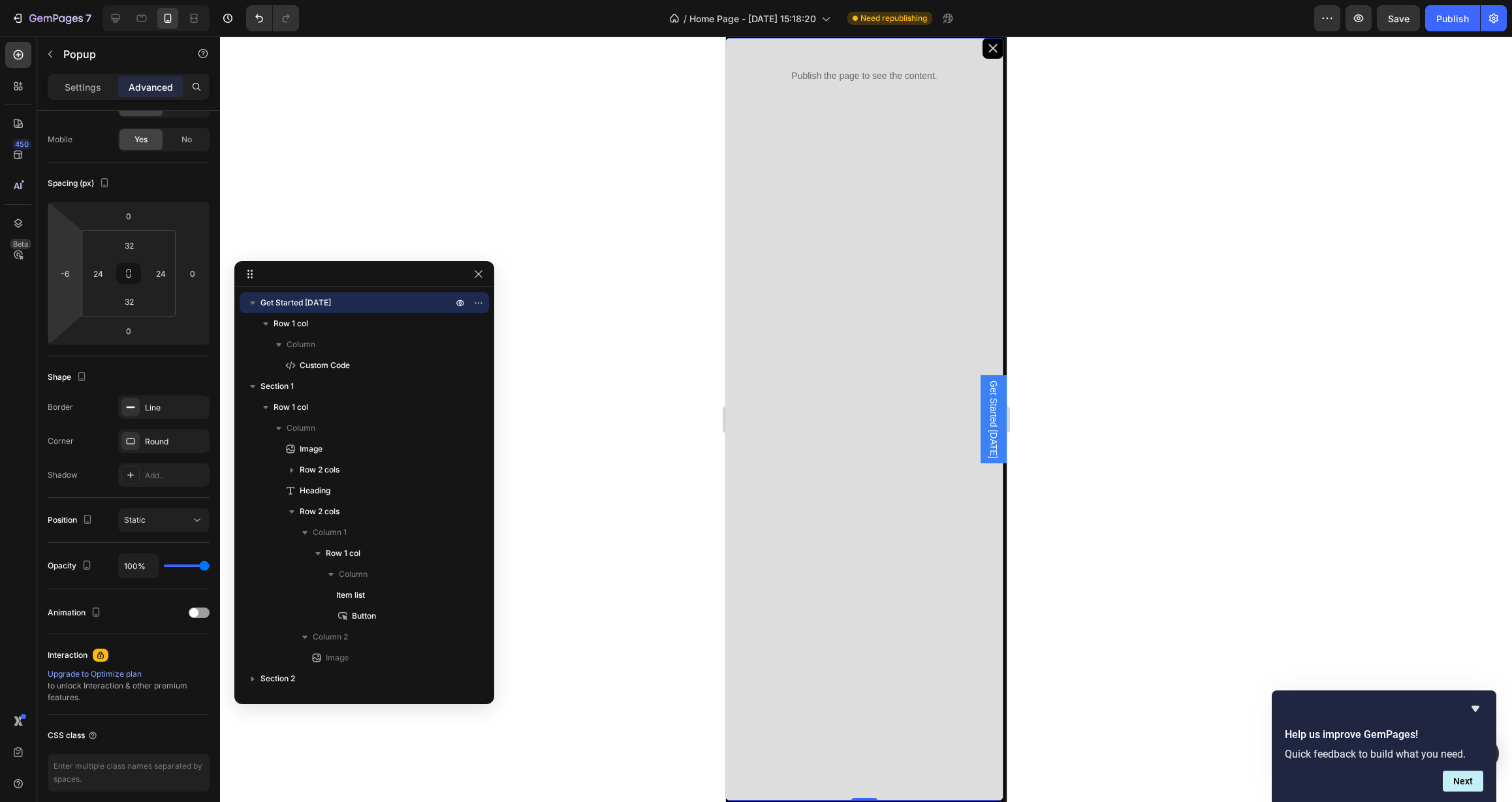
click at [68, 0] on html "7 Version history / Home Page - Aug 2, 15:18:20 Need republishing Preview Save …" at bounding box center [756, 0] width 1512 height 0
click at [68, 273] on input "-6" at bounding box center [64, 274] width 20 height 20
drag, startPoint x: 71, startPoint y: 273, endPoint x: 61, endPoint y: 273, distance: 10.0
click at [61, 273] on input "-6" at bounding box center [64, 274] width 20 height 20
type input "0"
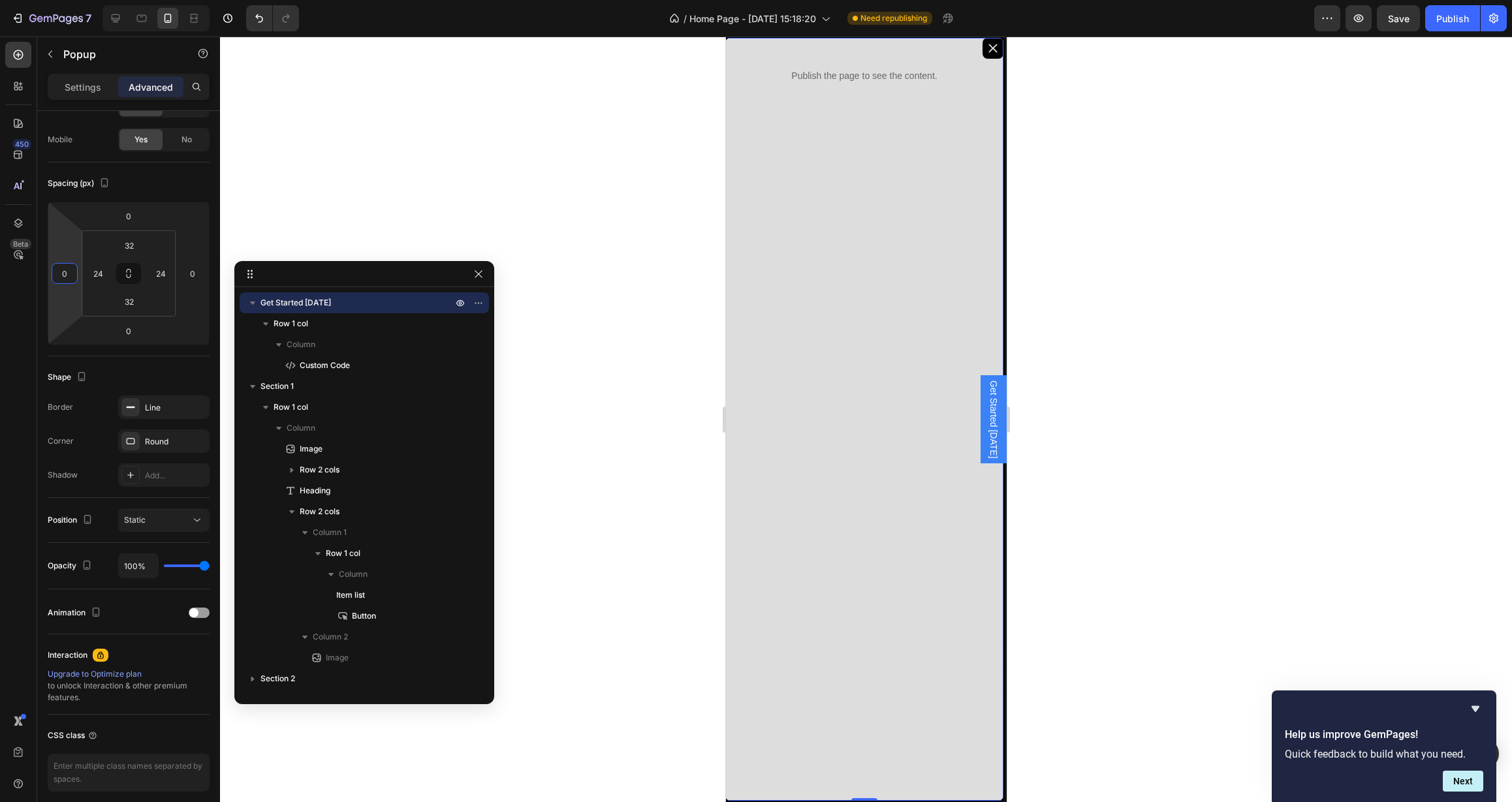
click at [379, 210] on div at bounding box center [866, 419] width 1292 height 765
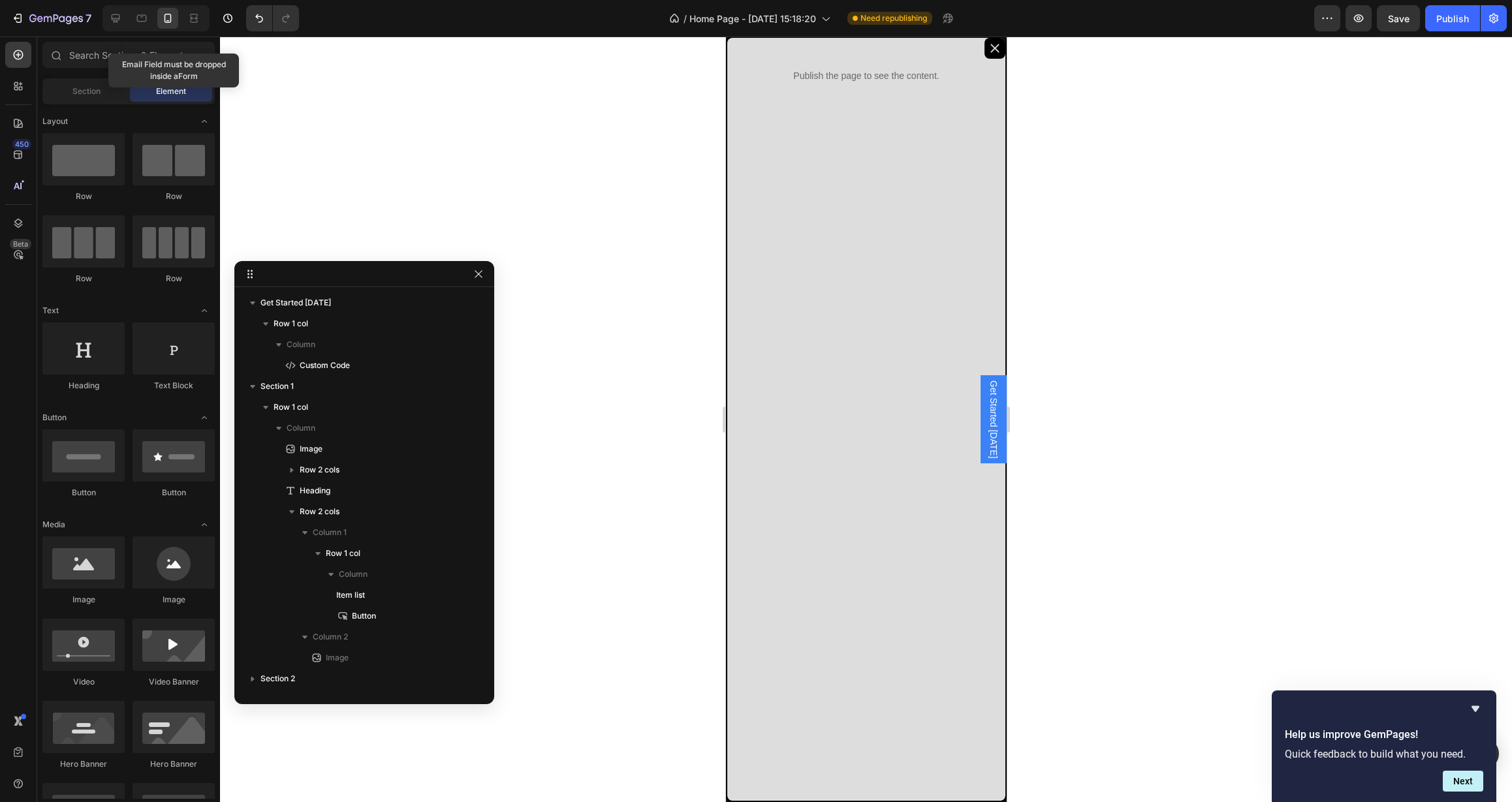
click at [862, 162] on div "Publish the page to see the content. Custom Code Row" at bounding box center [866, 419] width 278 height 763
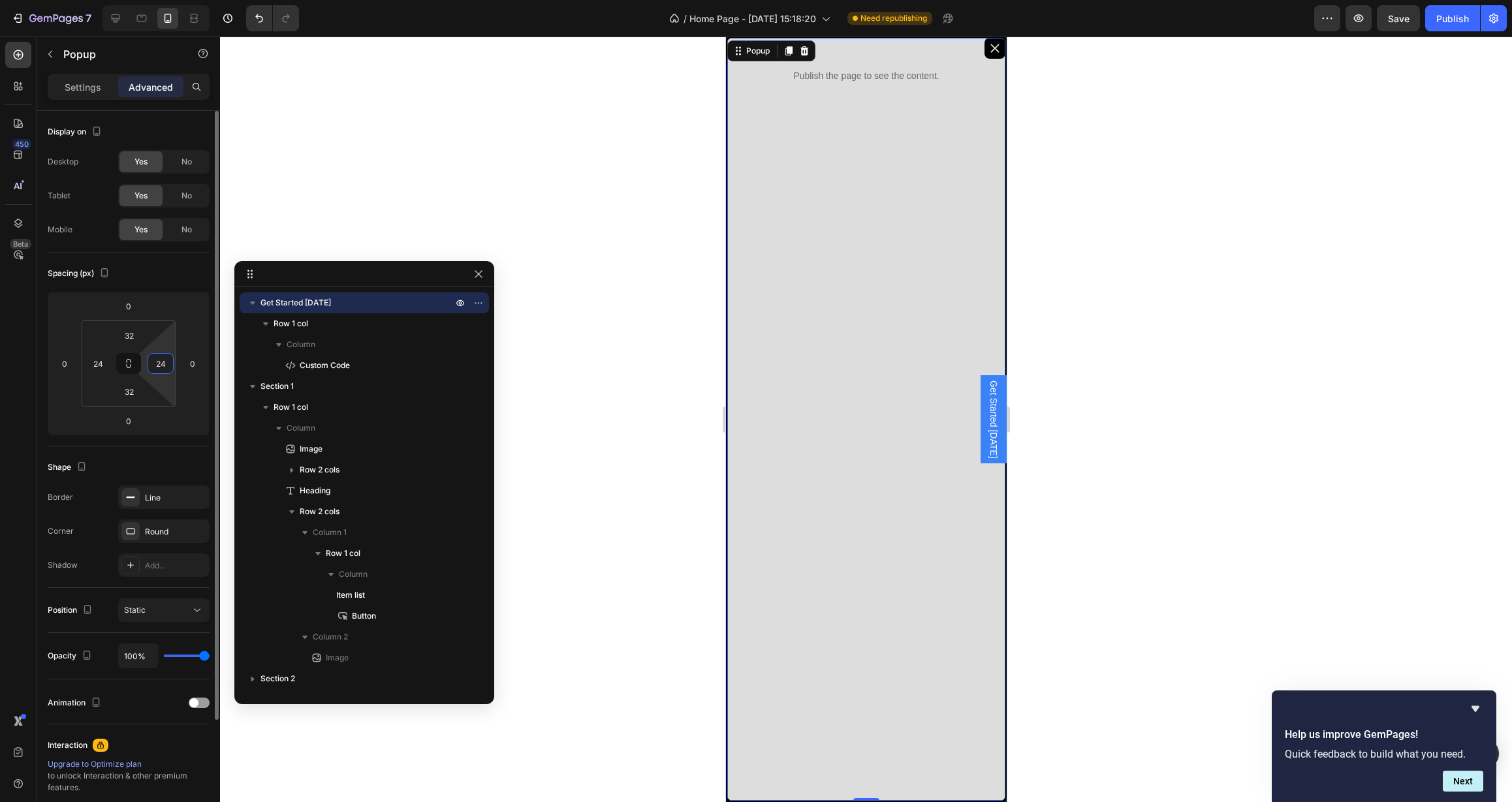
click at [163, 360] on input "24" at bounding box center [160, 363] width 20 height 20
type input "0"
click at [104, 365] on input "24" at bounding box center [98, 363] width 20 height 20
type input "0"
click at [127, 339] on input "32" at bounding box center [130, 335] width 26 height 20
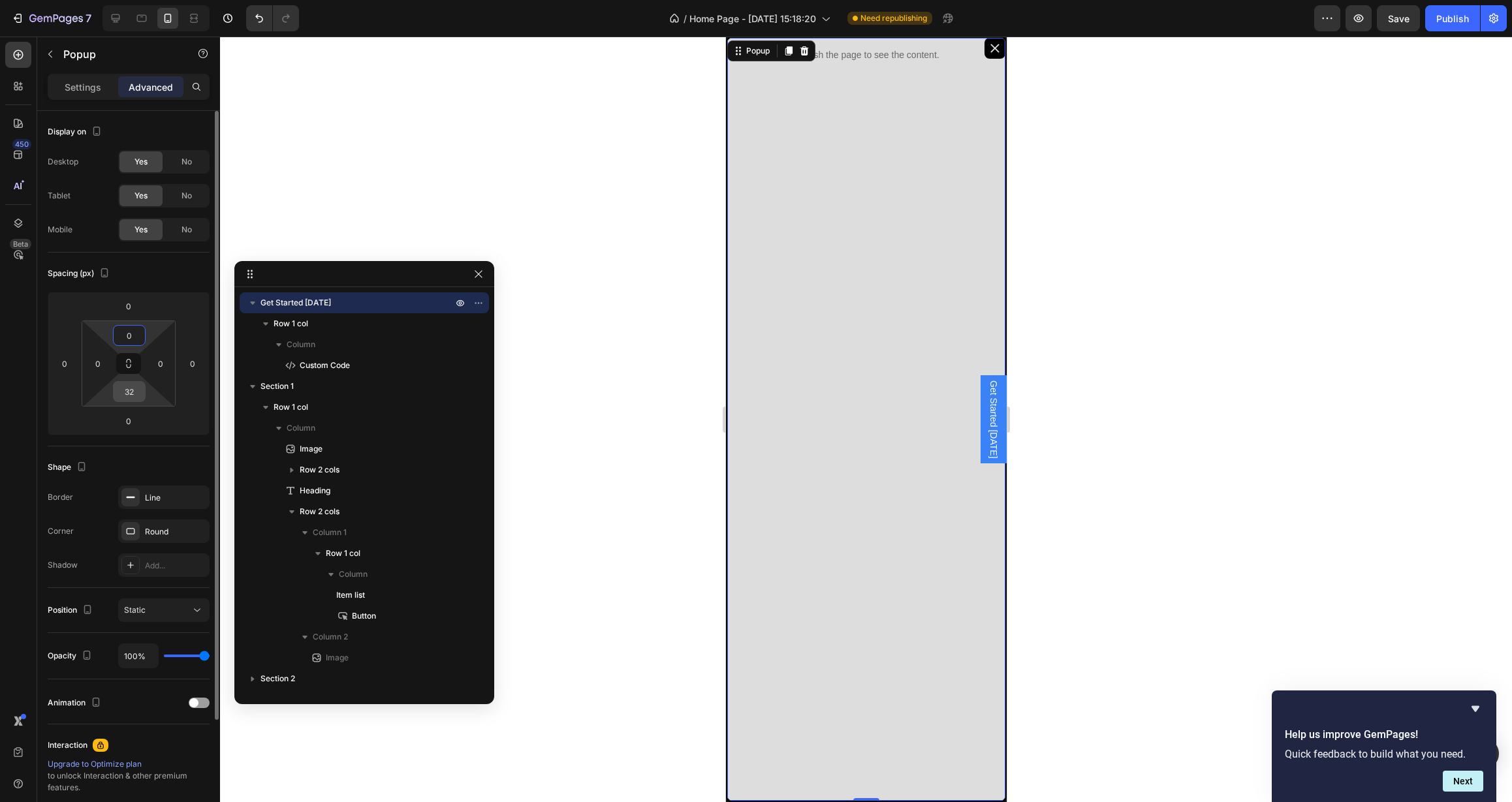
type input "0"
click at [125, 391] on input "32" at bounding box center [130, 391] width 26 height 20
type input "0"
click at [604, 343] on div at bounding box center [866, 419] width 1292 height 765
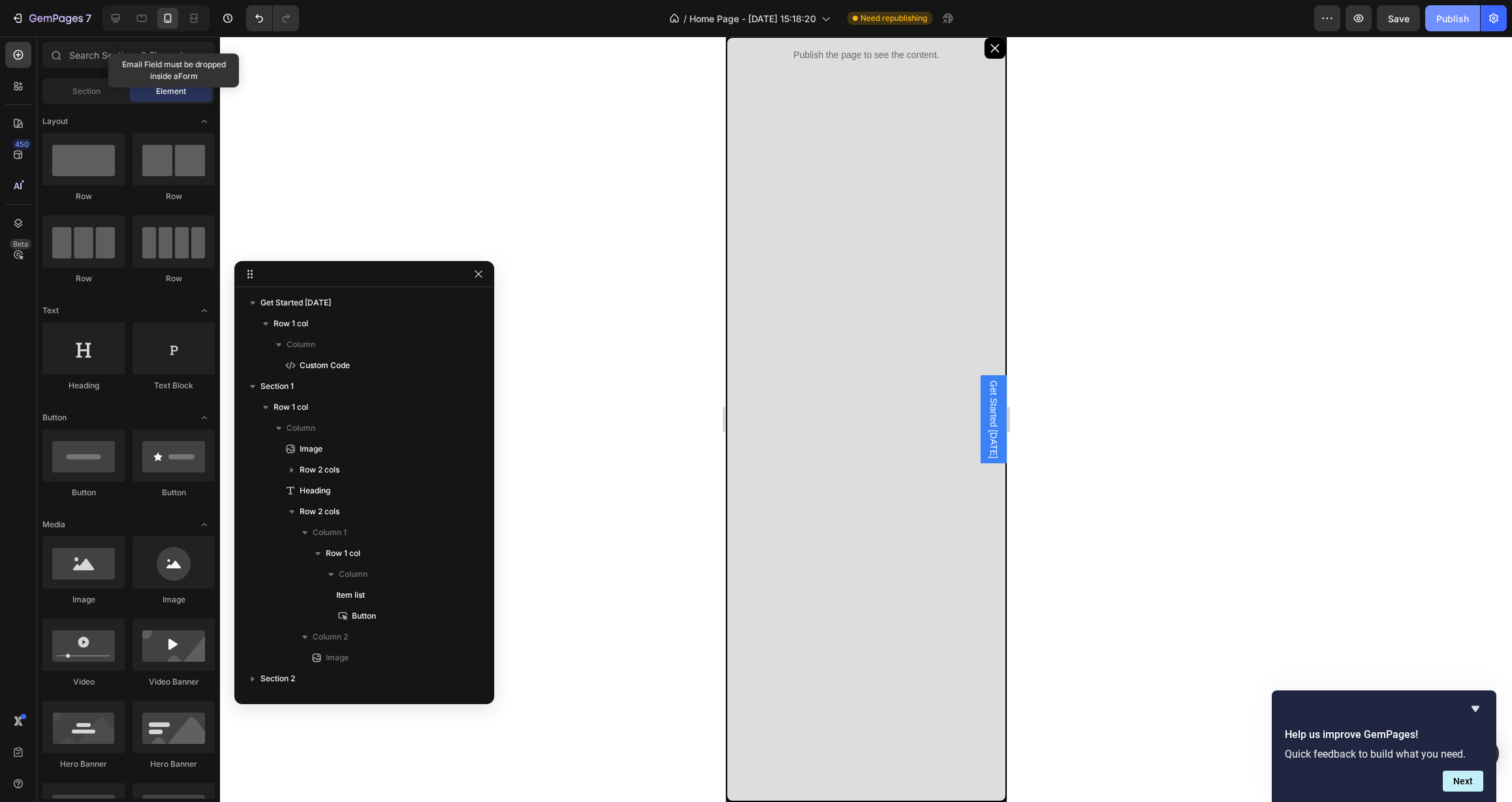
click at [1451, 23] on div "Publish" at bounding box center [1453, 18] width 33 height 14
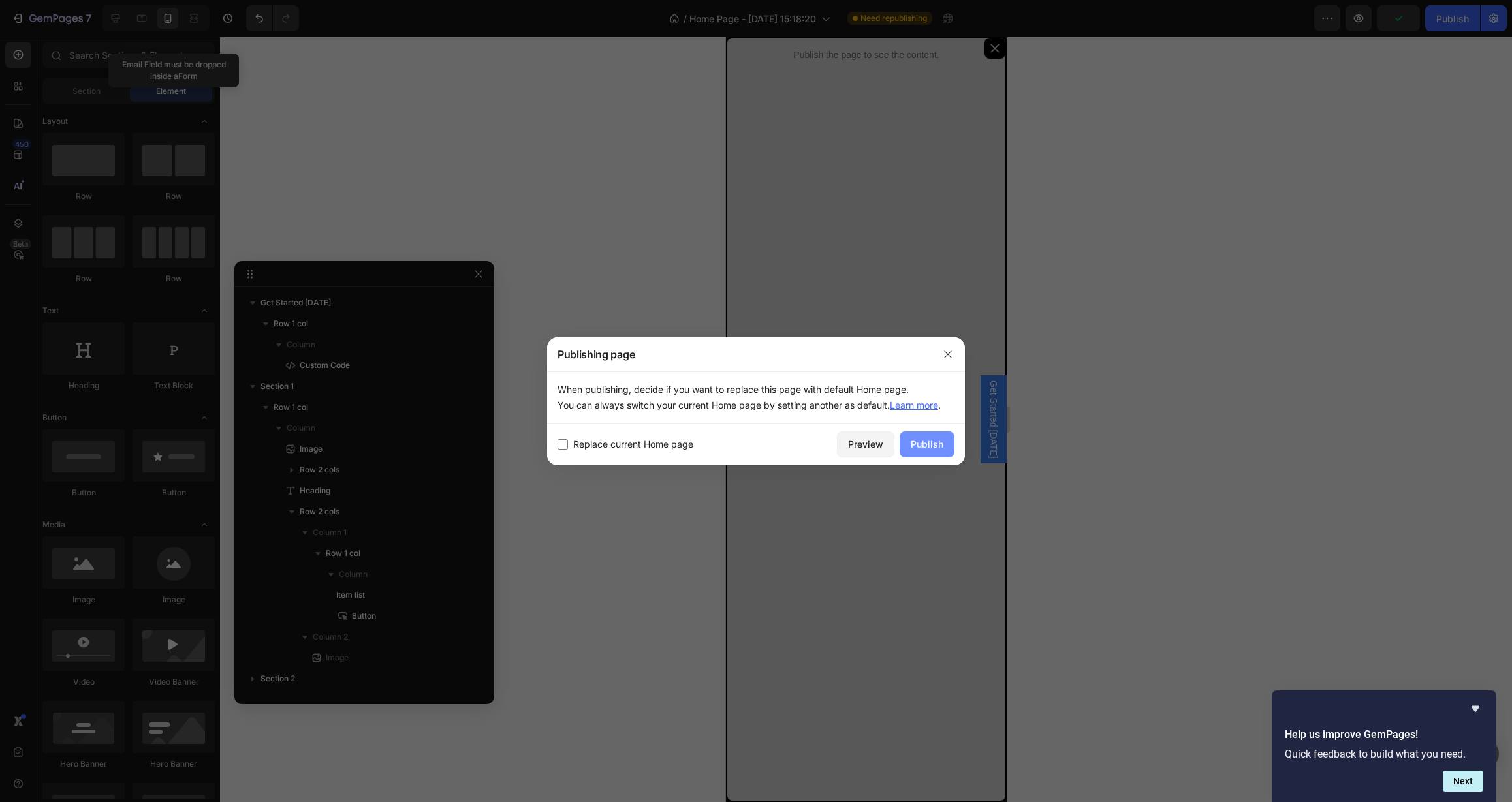
click at [948, 439] on button "Publish" at bounding box center [927, 445] width 55 height 26
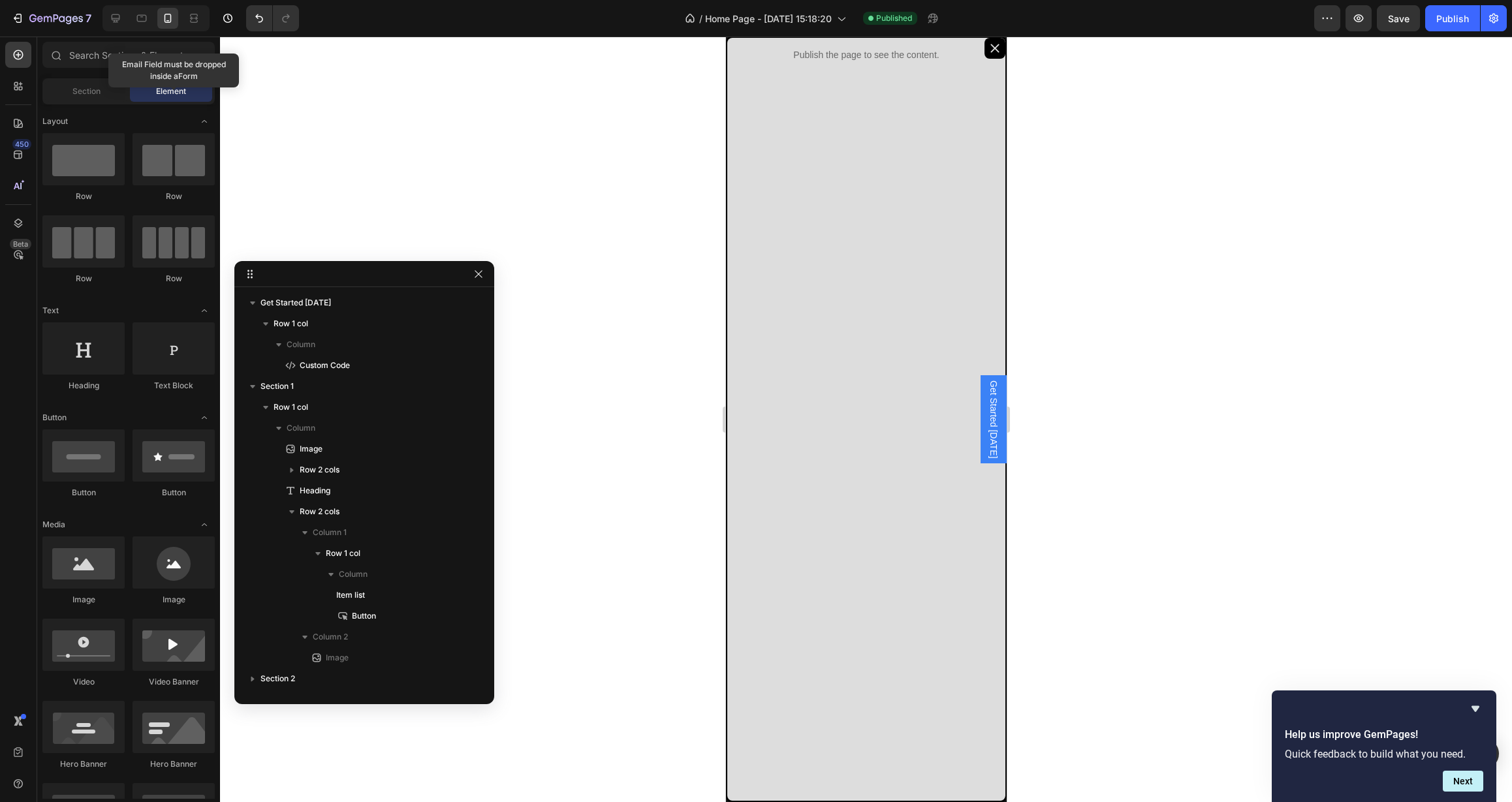
scroll to position [102, 0]
click at [445, 128] on div at bounding box center [866, 419] width 1292 height 765
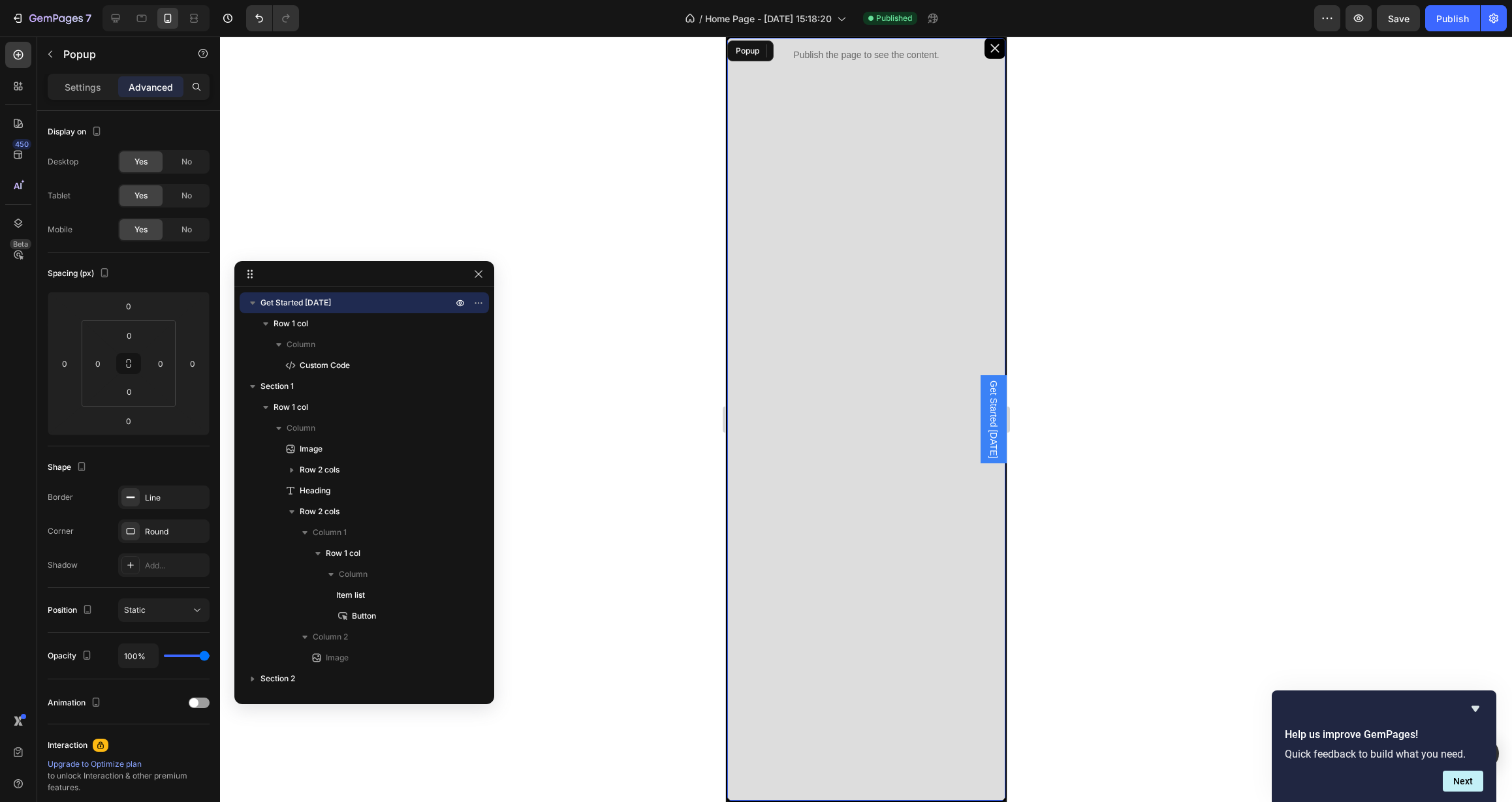
click at [810, 181] on div "Publish the page to see the content. Custom Code Row" at bounding box center [866, 419] width 278 height 763
click at [196, 241] on div "Yes No" at bounding box center [164, 229] width 91 height 24
click at [196, 237] on div "No" at bounding box center [187, 229] width 43 height 21
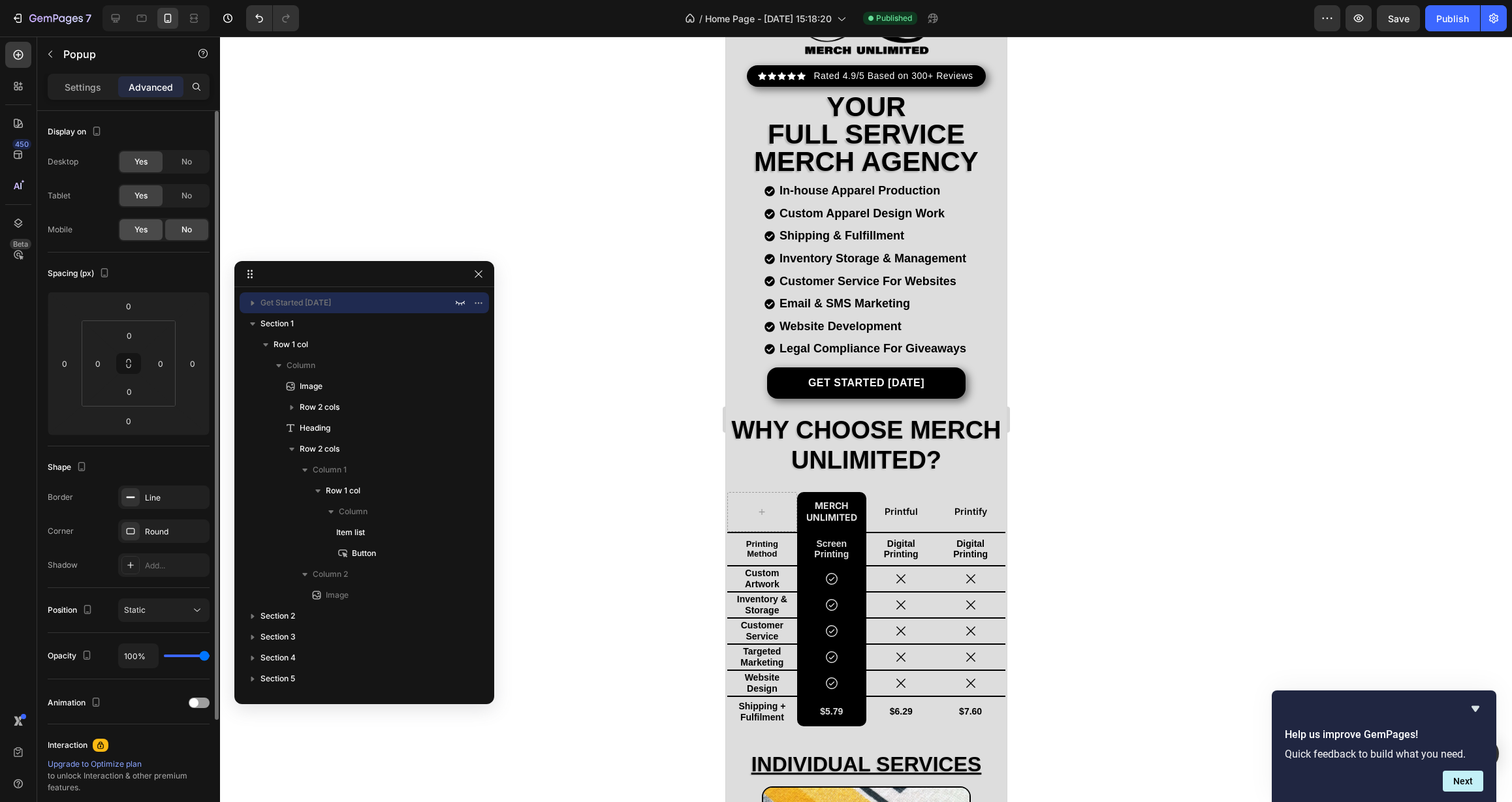
click at [139, 234] on span "Yes" at bounding box center [141, 229] width 13 height 11
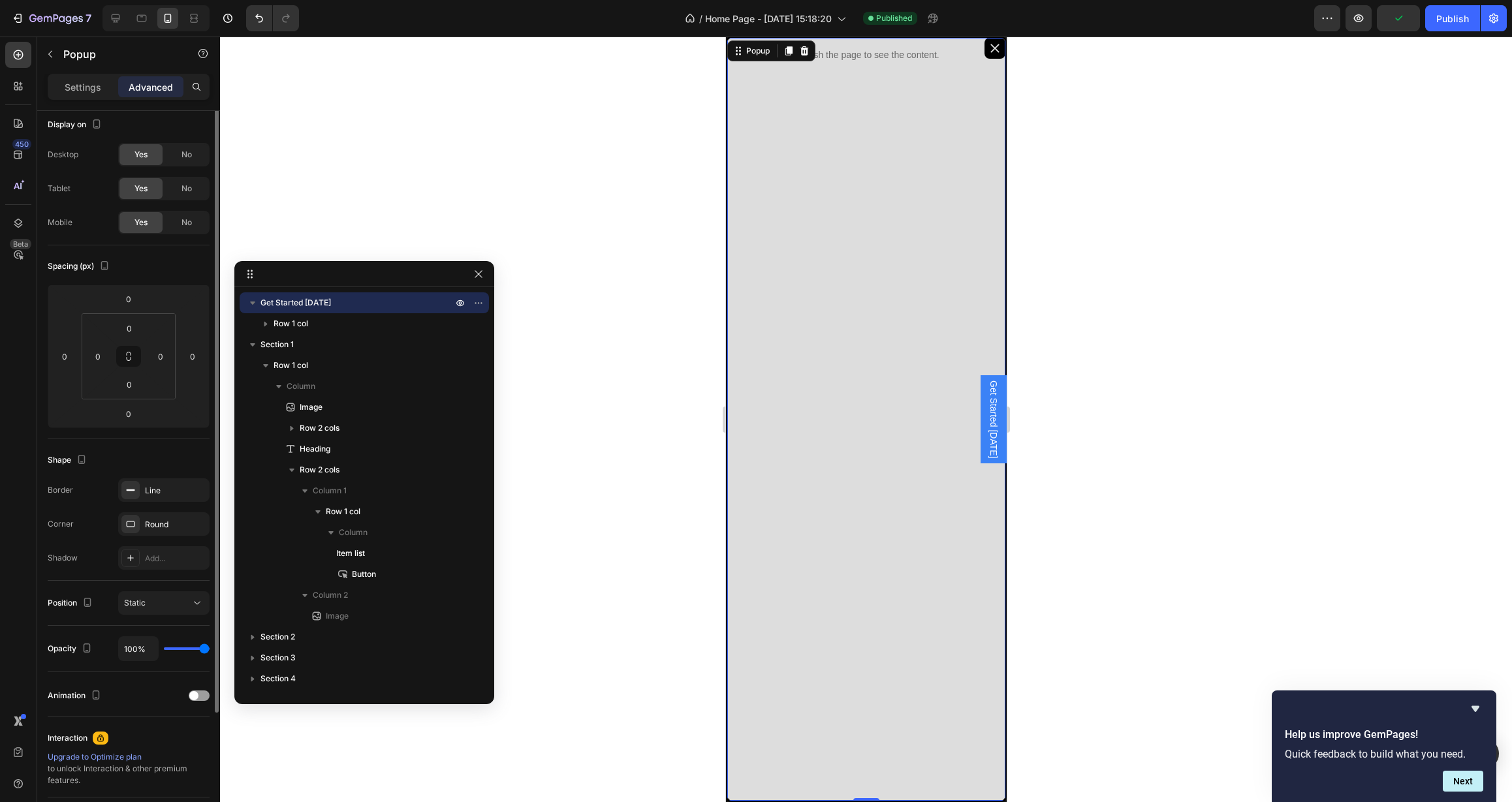
scroll to position [0, 0]
click at [137, 308] on input "0" at bounding box center [129, 306] width 26 height 20
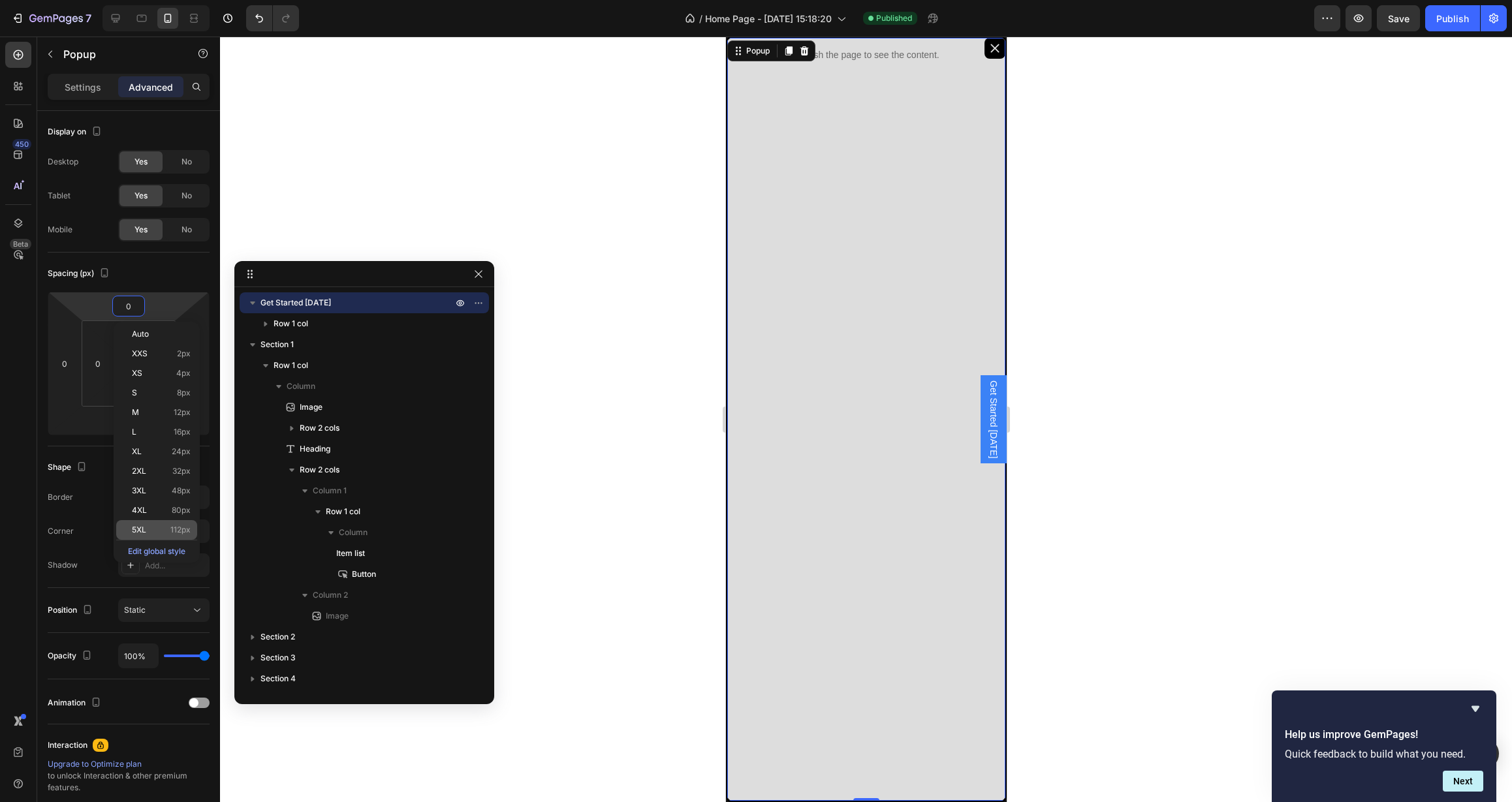
click at [139, 525] on div "5XL 112px" at bounding box center [157, 529] width 81 height 20
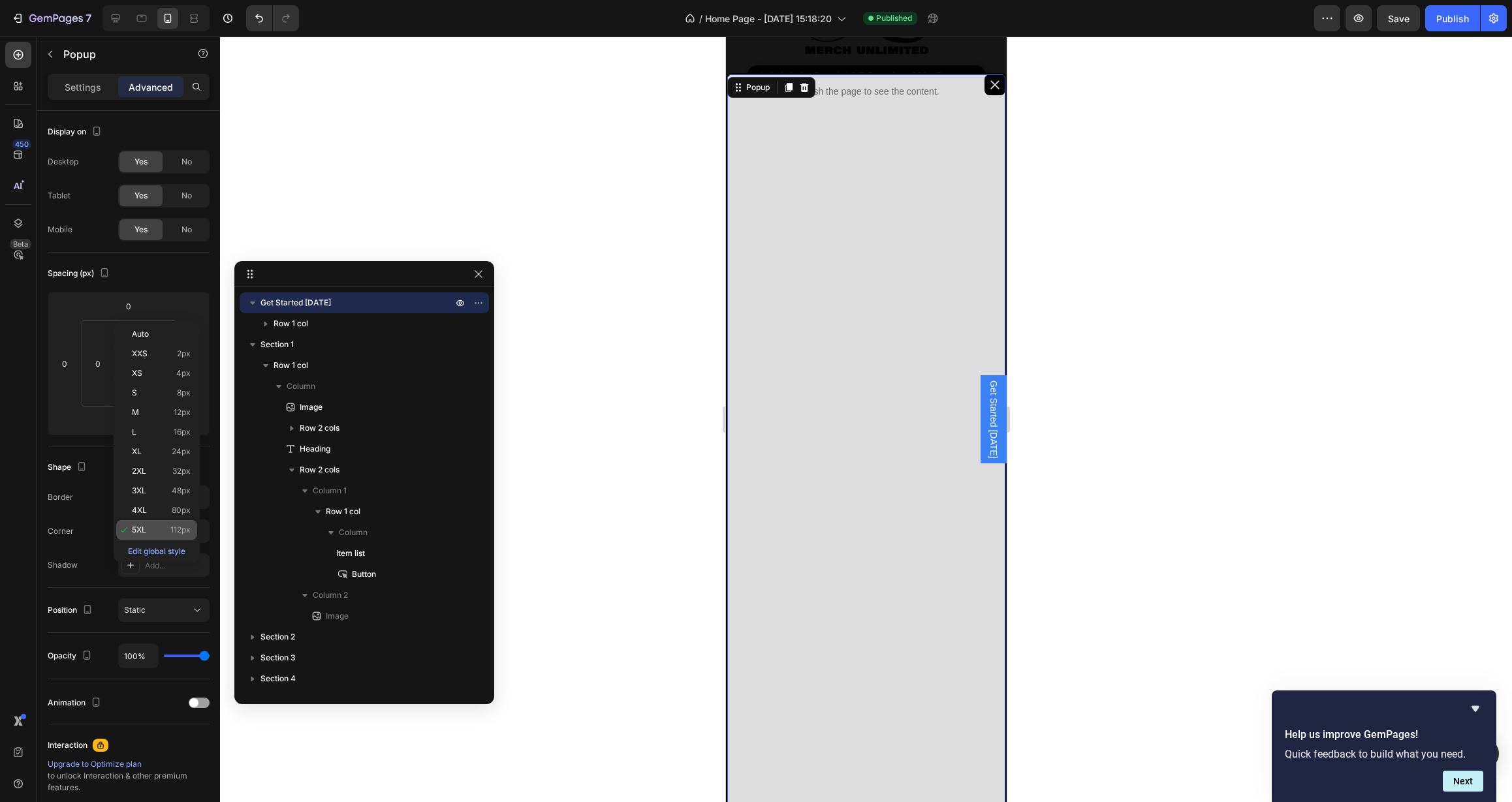
type input "112"
click at [1432, 26] on button "Publish" at bounding box center [1453, 19] width 55 height 26
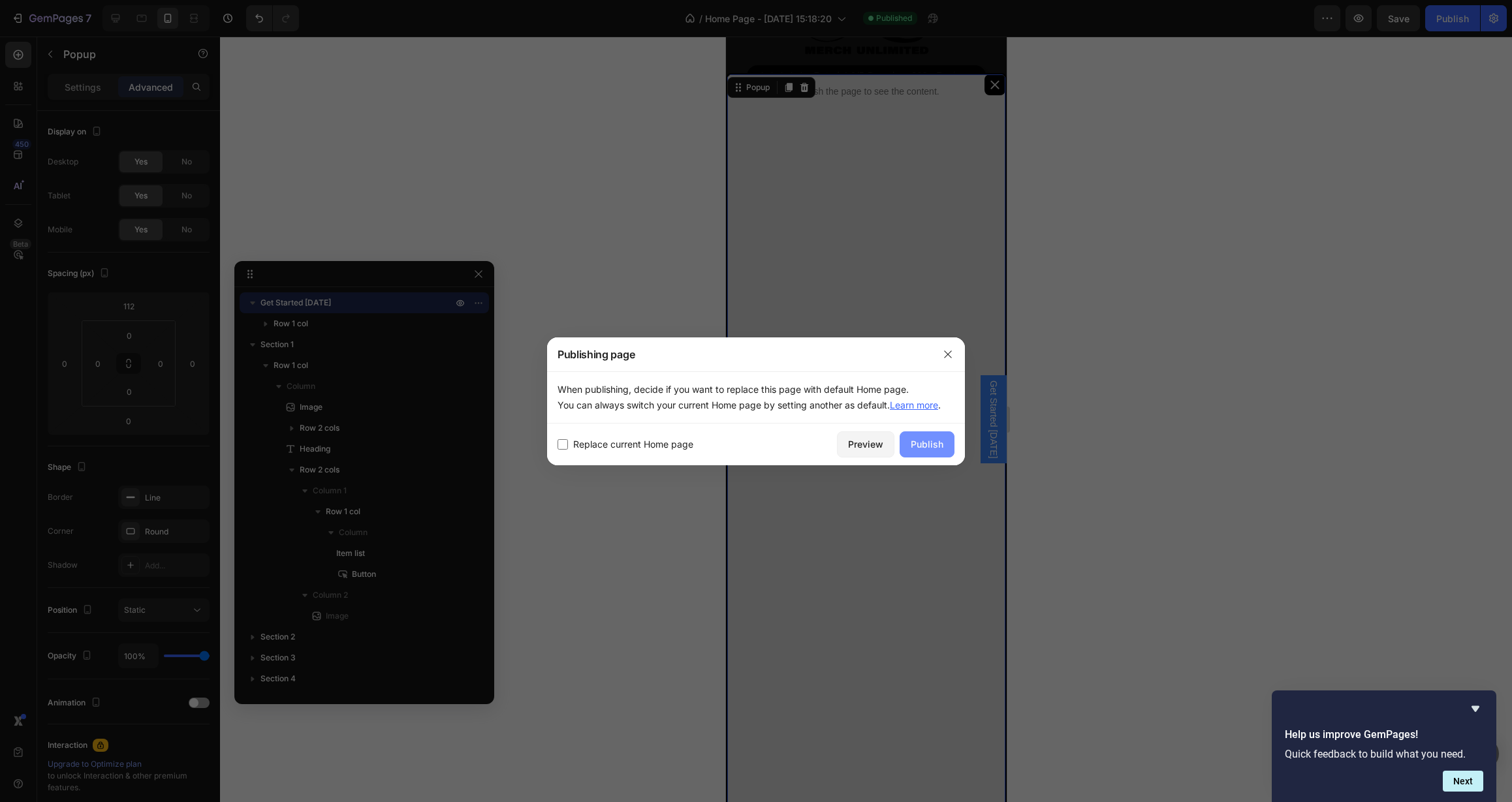
click at [939, 449] on div "Publish" at bounding box center [927, 444] width 33 height 14
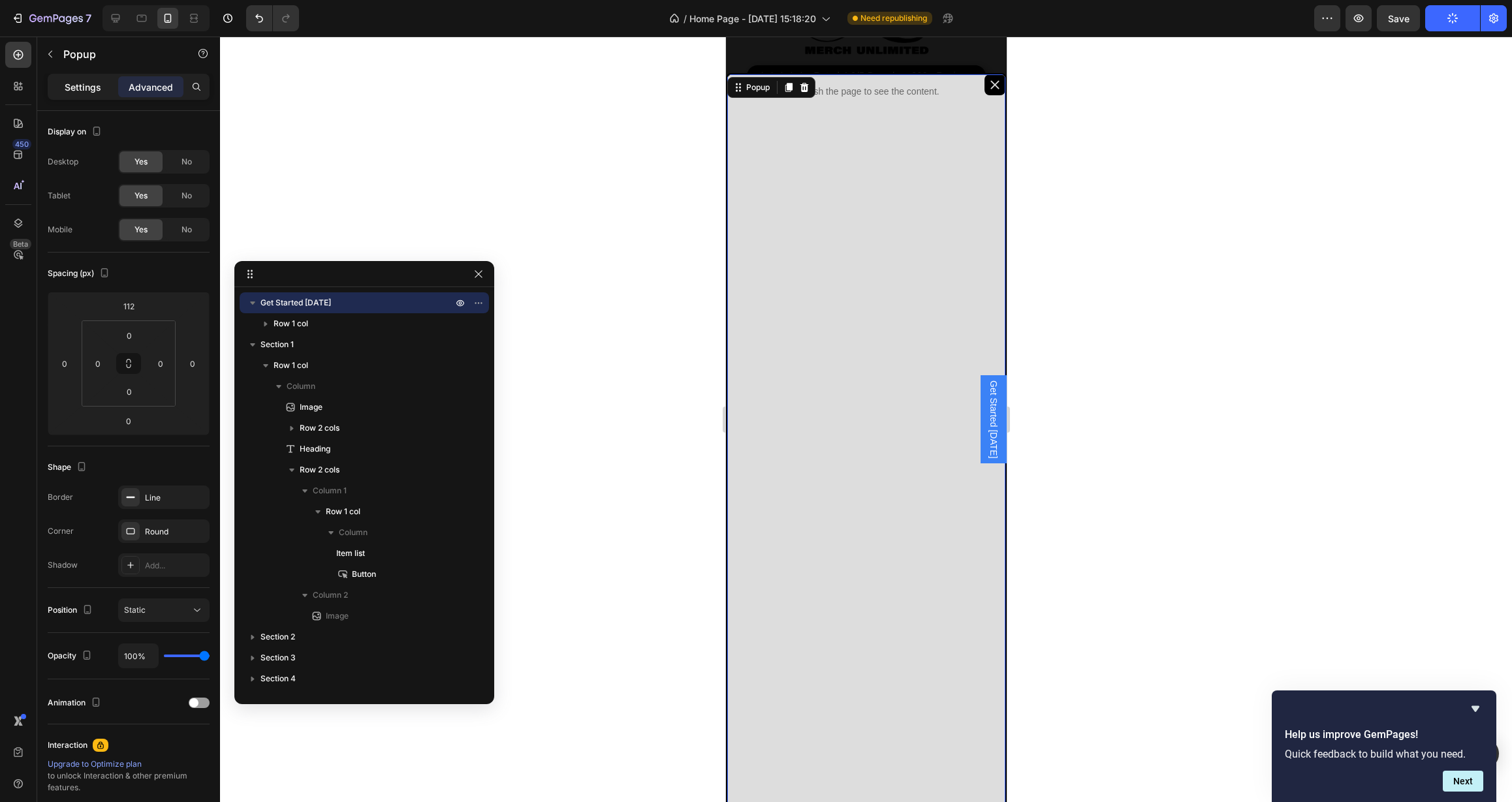
click at [84, 87] on p "Settings" at bounding box center [83, 86] width 37 height 14
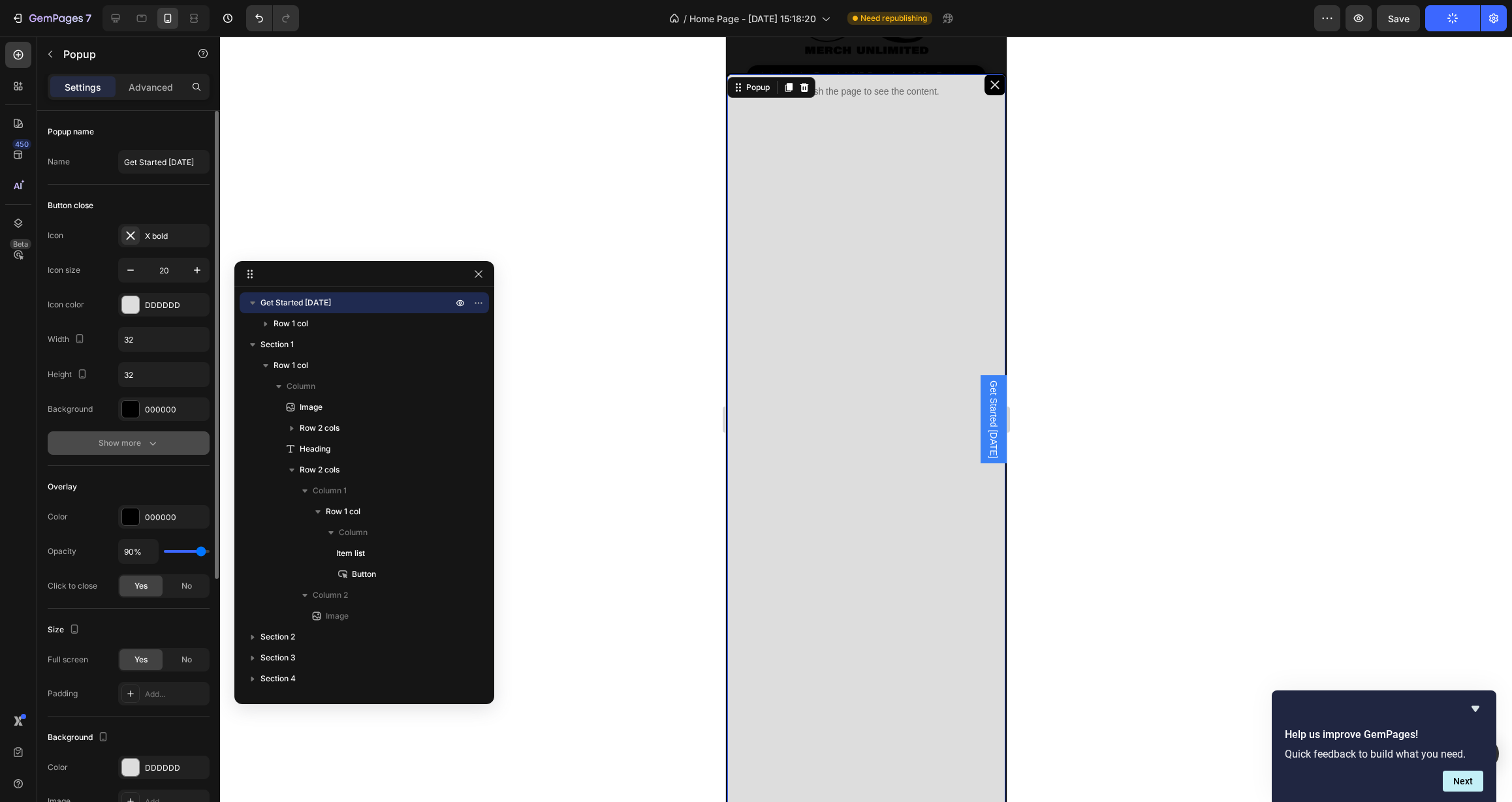
click at [144, 448] on div "Show more" at bounding box center [129, 444] width 61 height 13
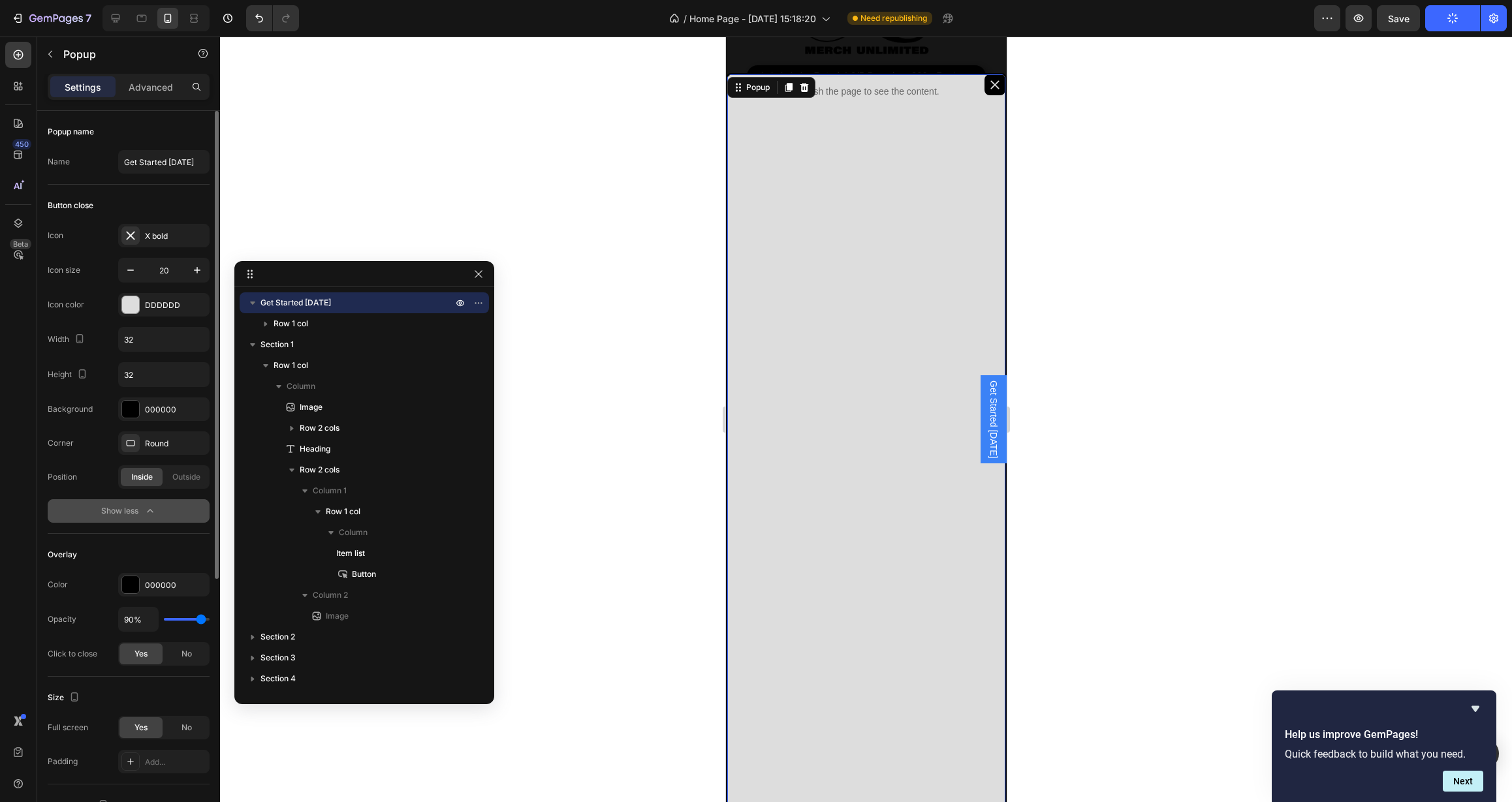
click at [138, 510] on div "Show less" at bounding box center [129, 511] width 55 height 13
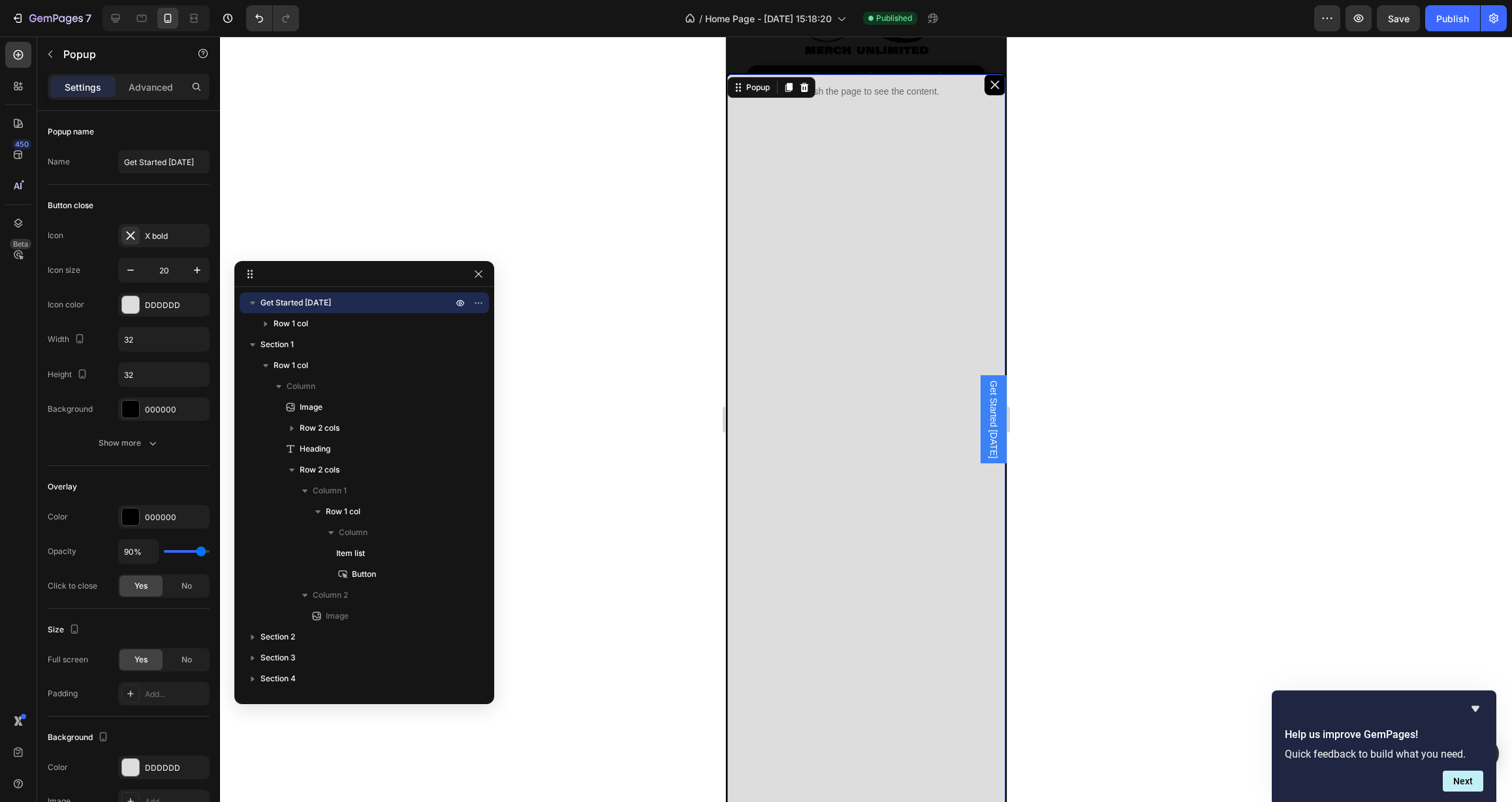
click at [988, 83] on icon "Dialog content" at bounding box center [995, 85] width 13 height 13
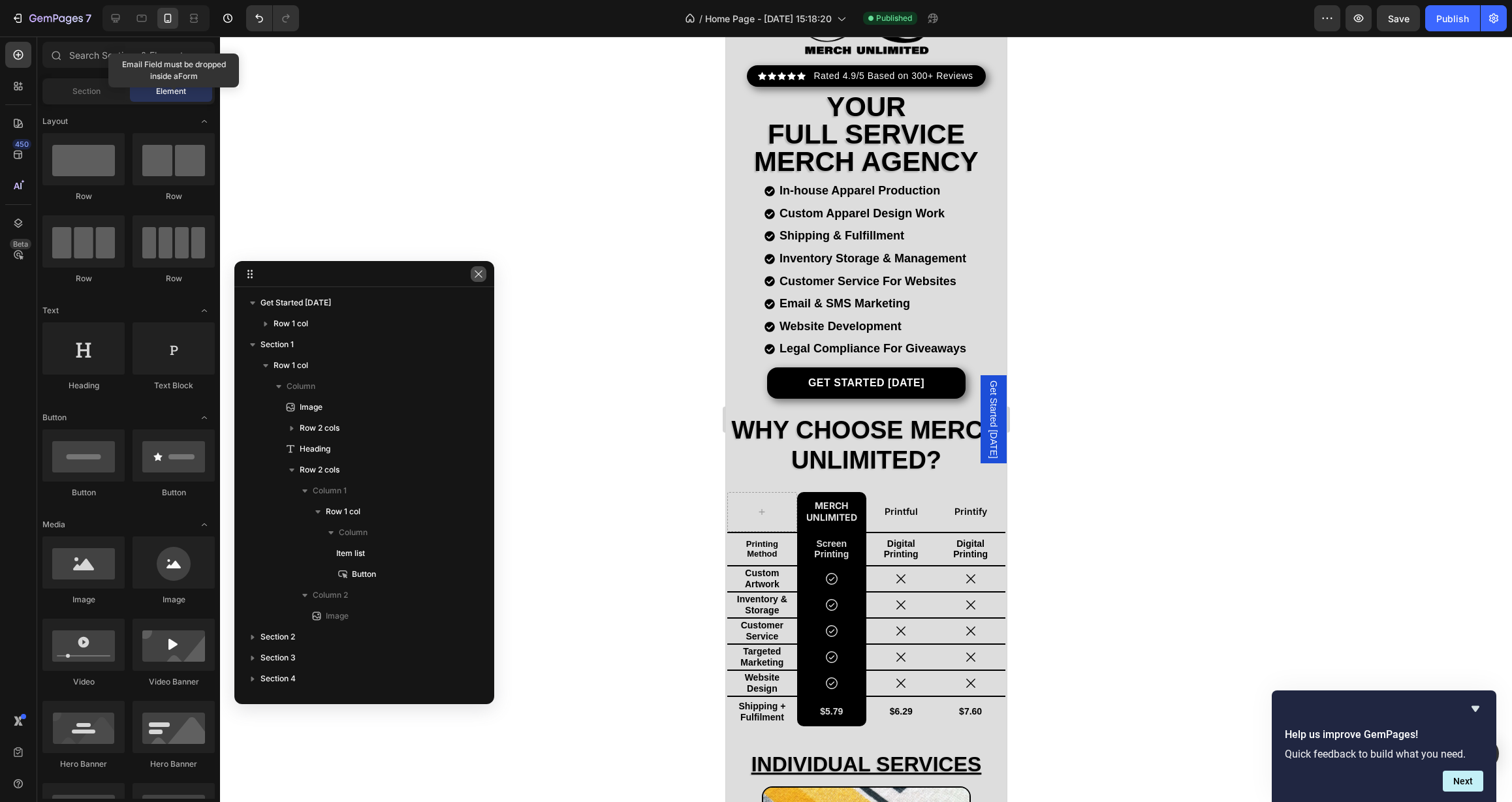
click at [482, 275] on icon "button" at bounding box center [478, 274] width 10 height 10
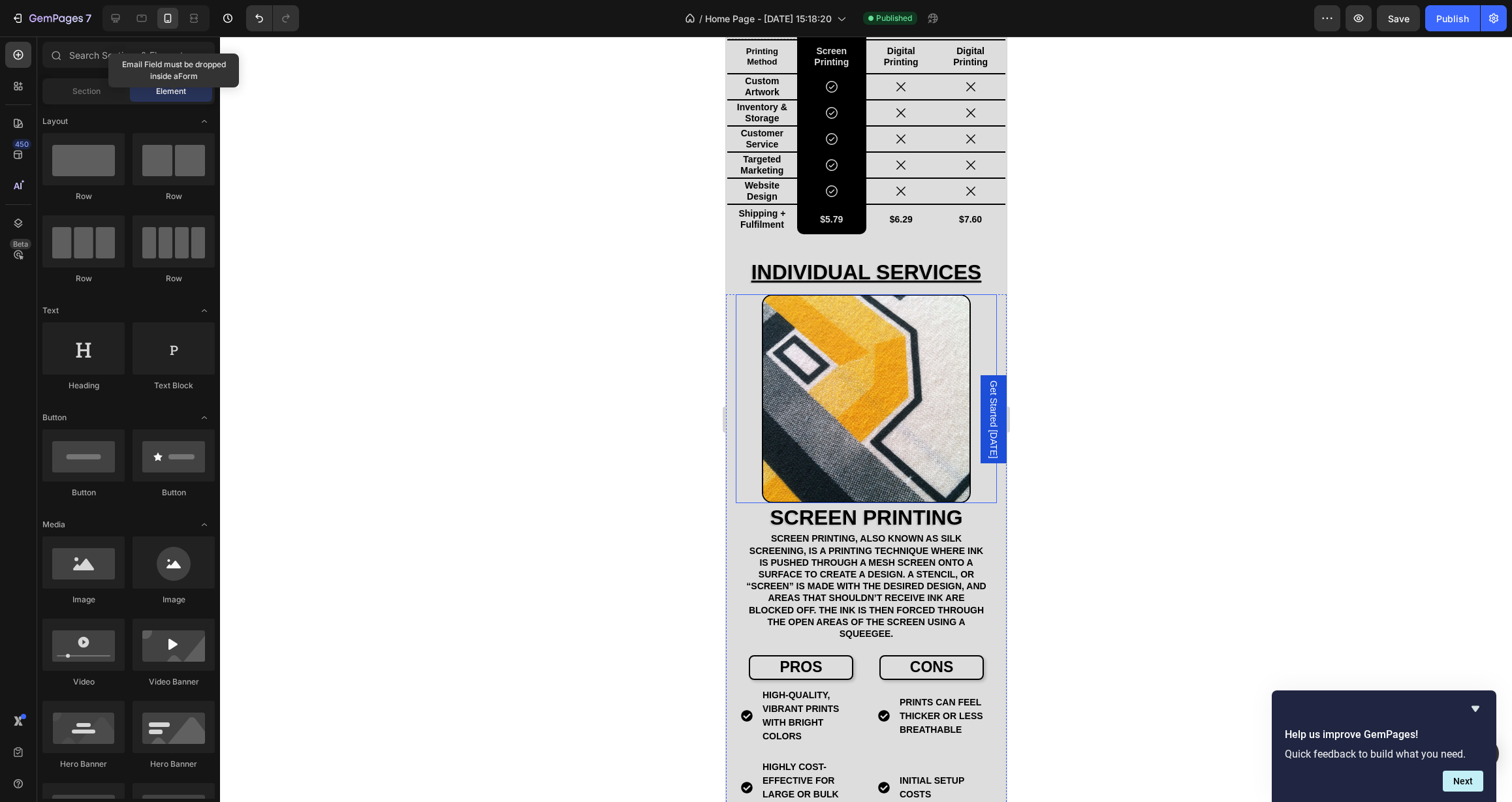
scroll to position [706, 0]
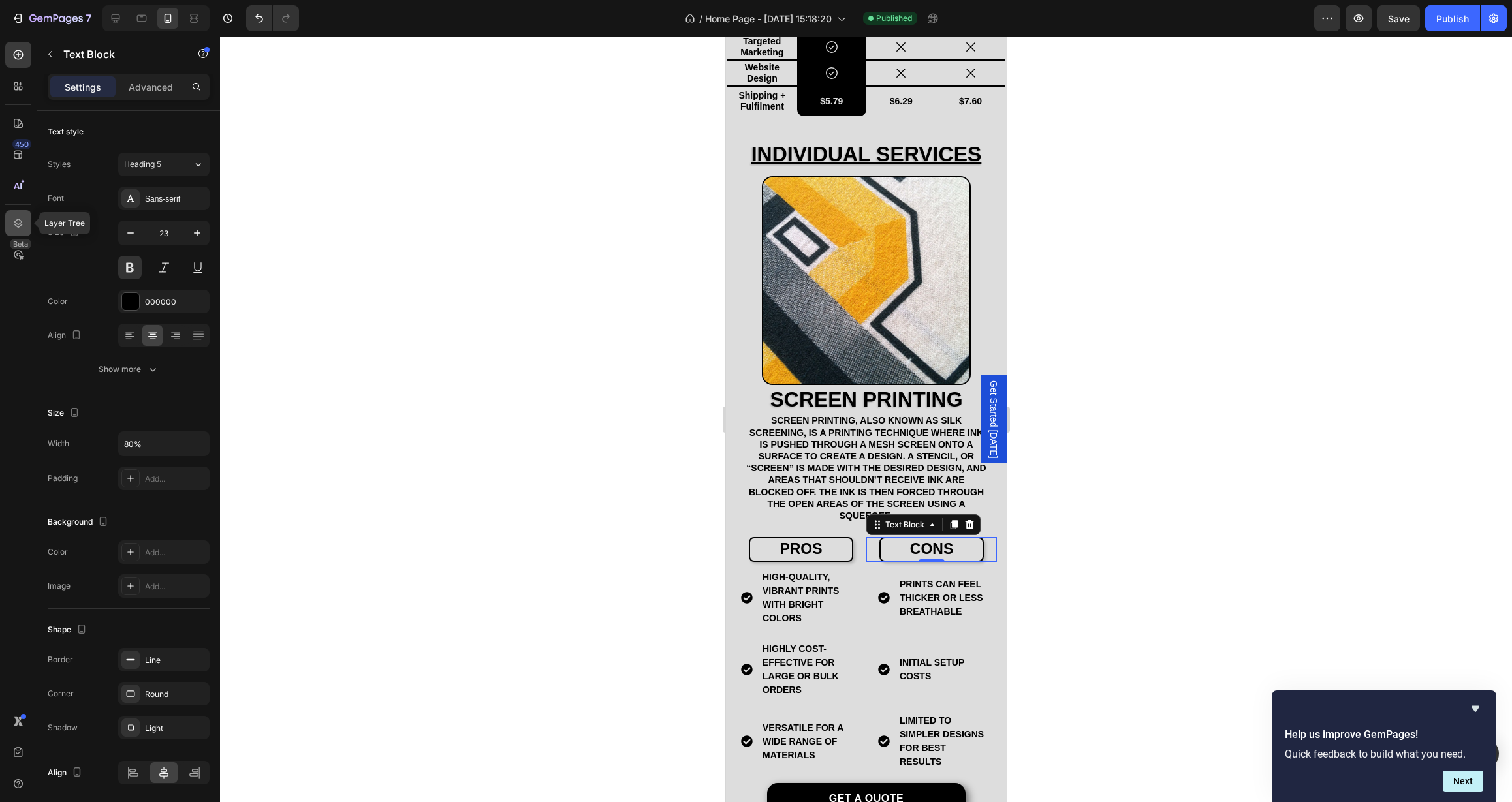
click at [13, 226] on icon at bounding box center [18, 224] width 13 height 13
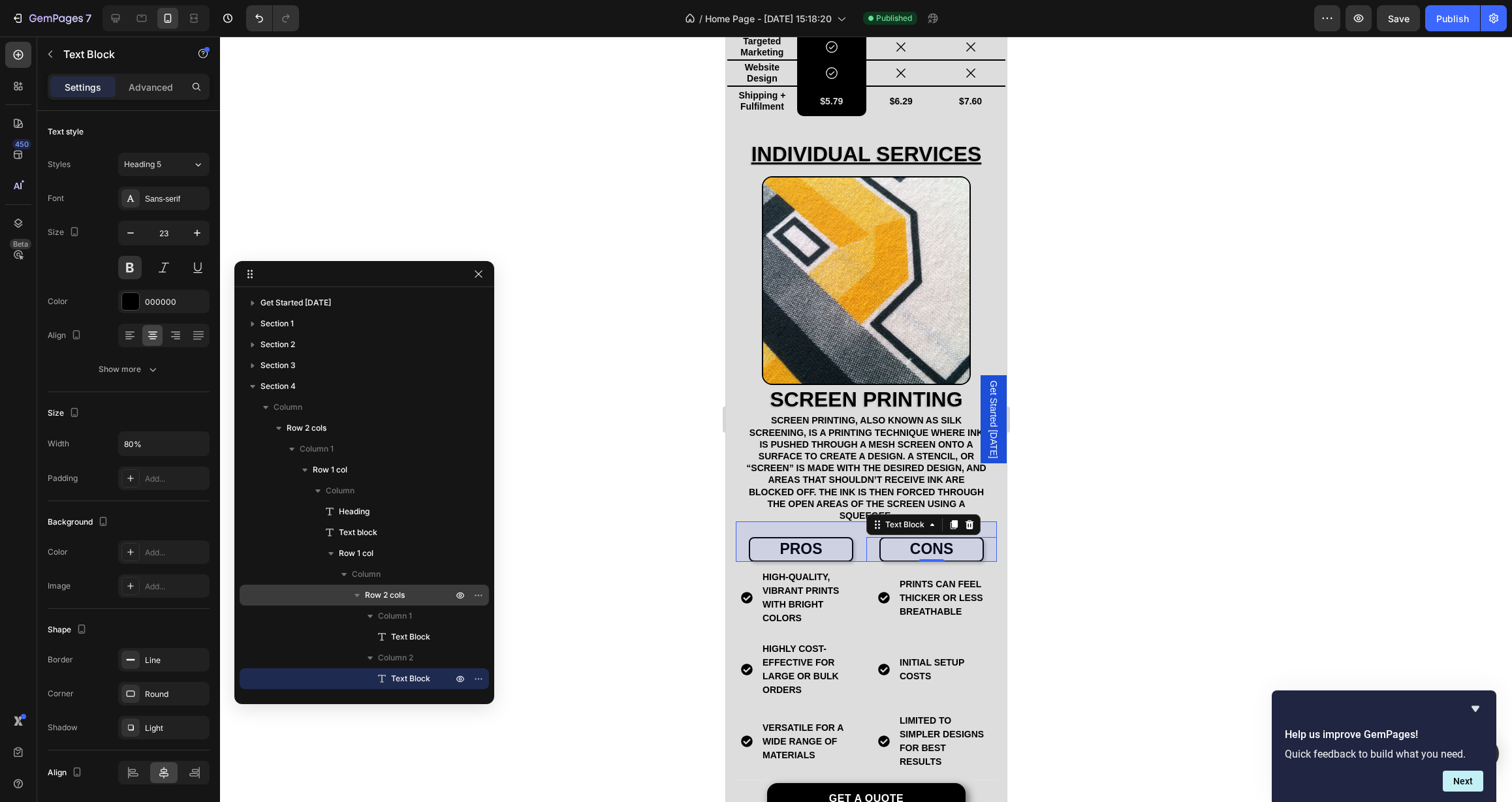
click at [386, 591] on span "Row 2 cols" at bounding box center [385, 595] width 39 height 13
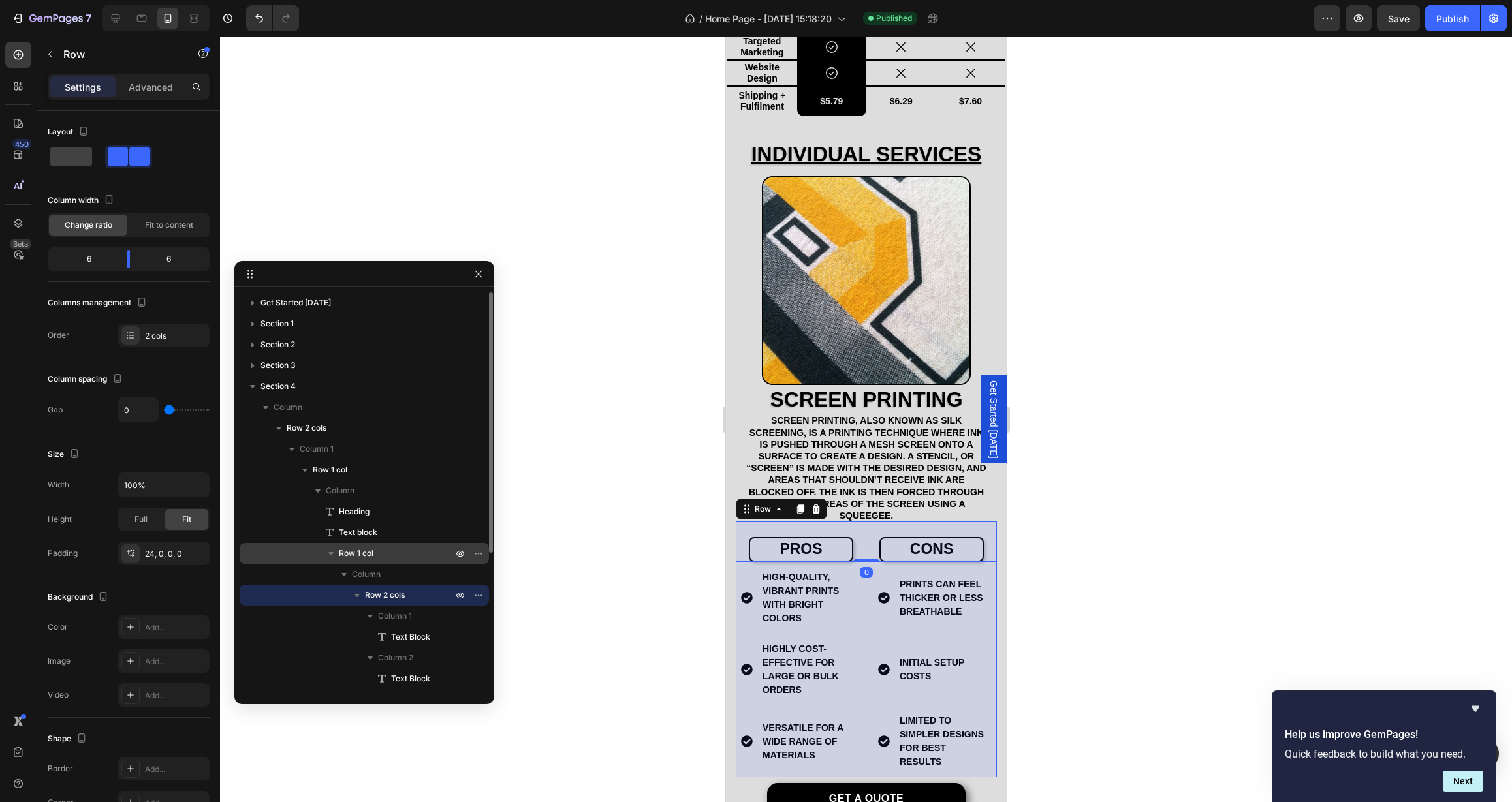
click at [372, 558] on span "Row 1 col" at bounding box center [355, 554] width 35 height 13
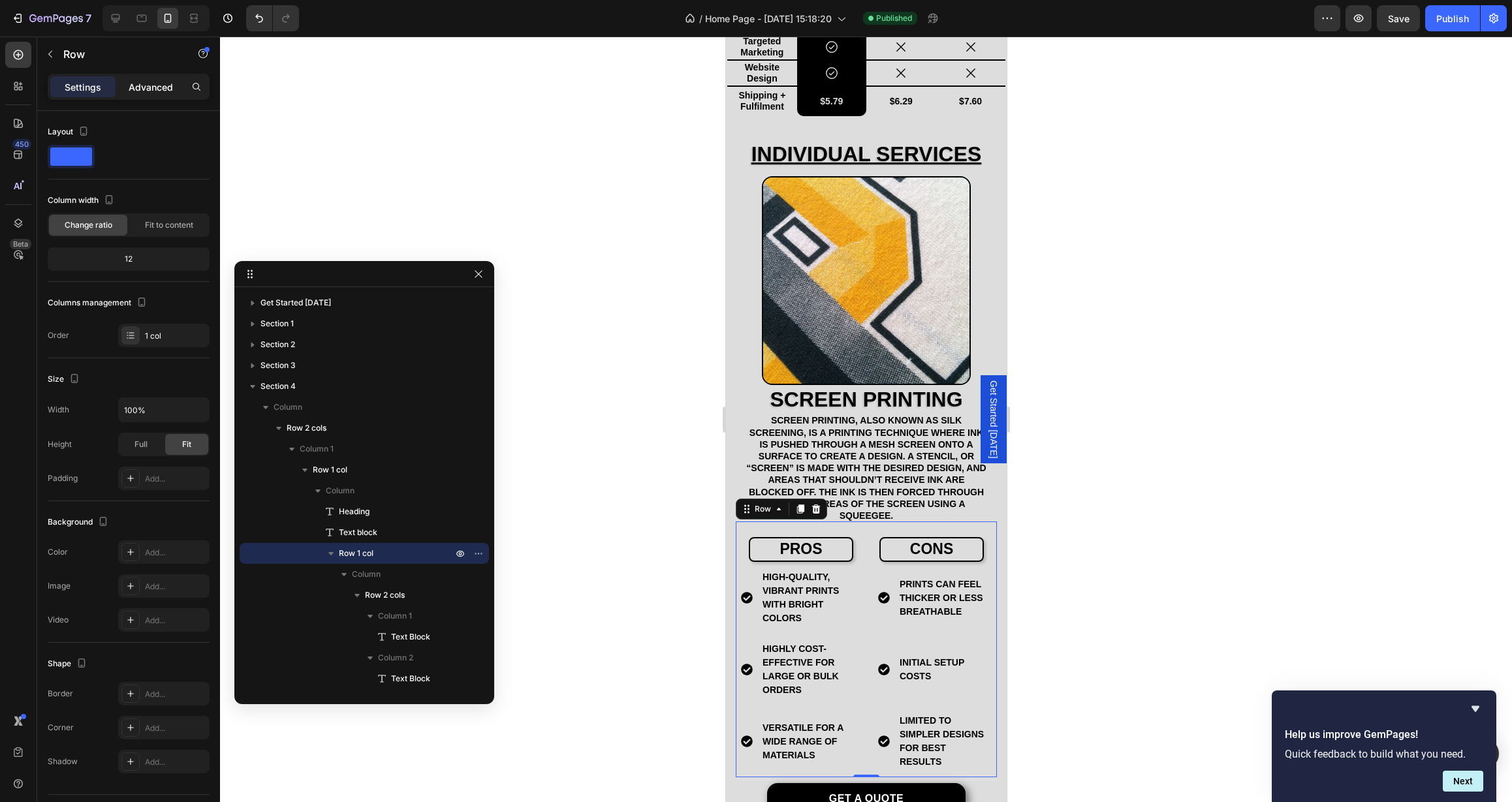
click at [144, 85] on p "Advanced" at bounding box center [150, 86] width 44 height 14
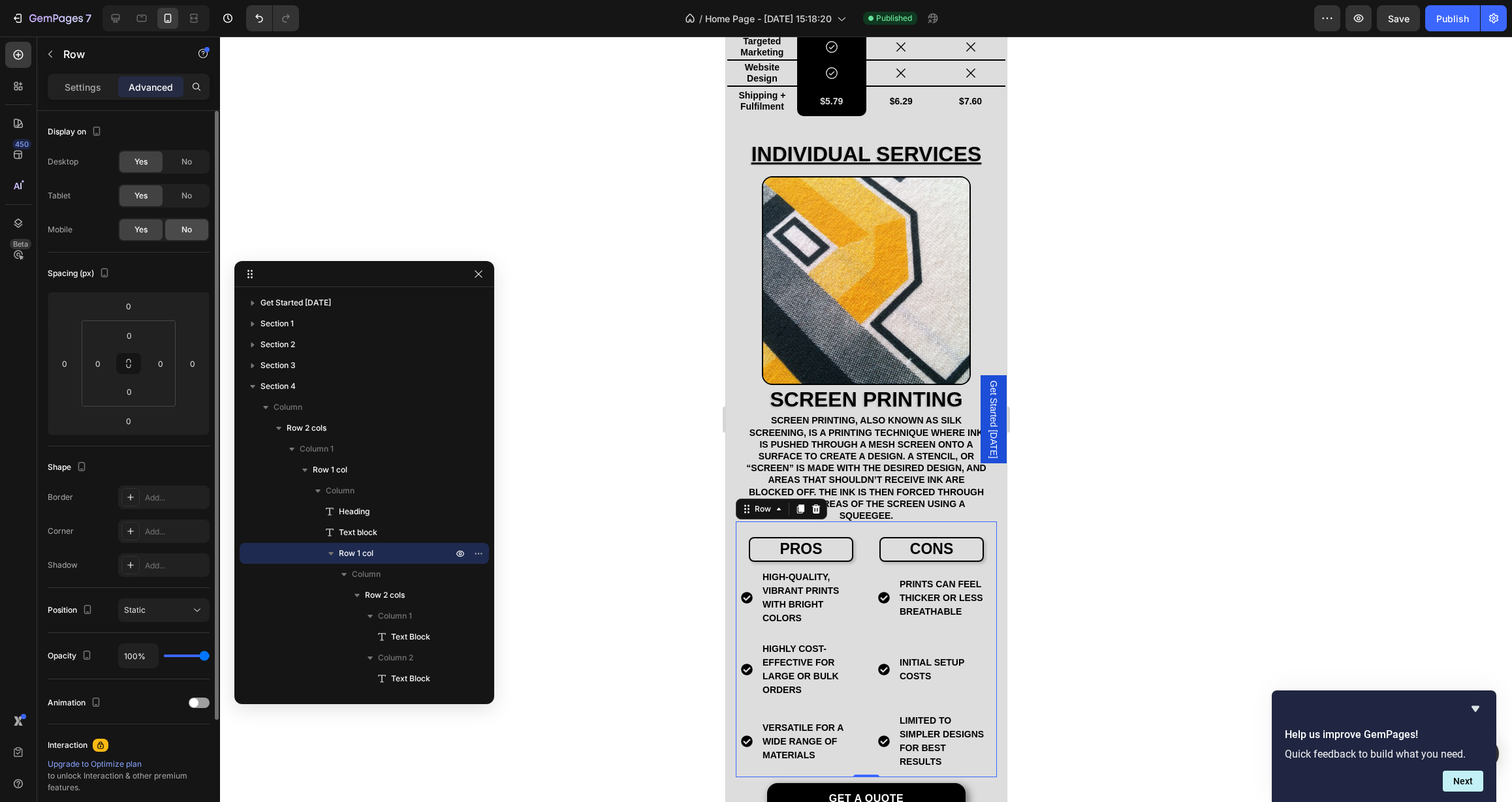
click at [184, 228] on span "No" at bounding box center [186, 229] width 10 height 11
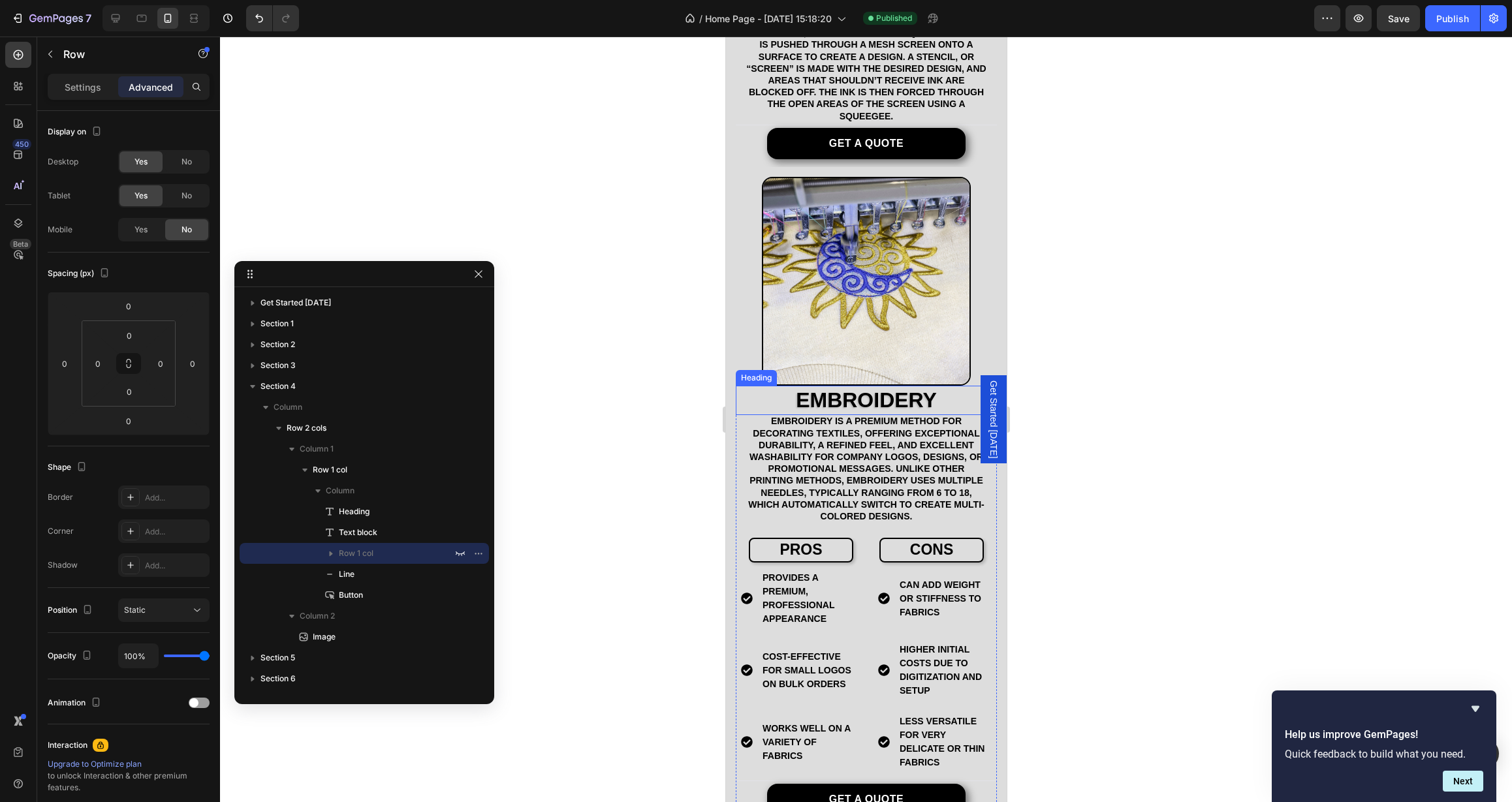
scroll to position [1136, 0]
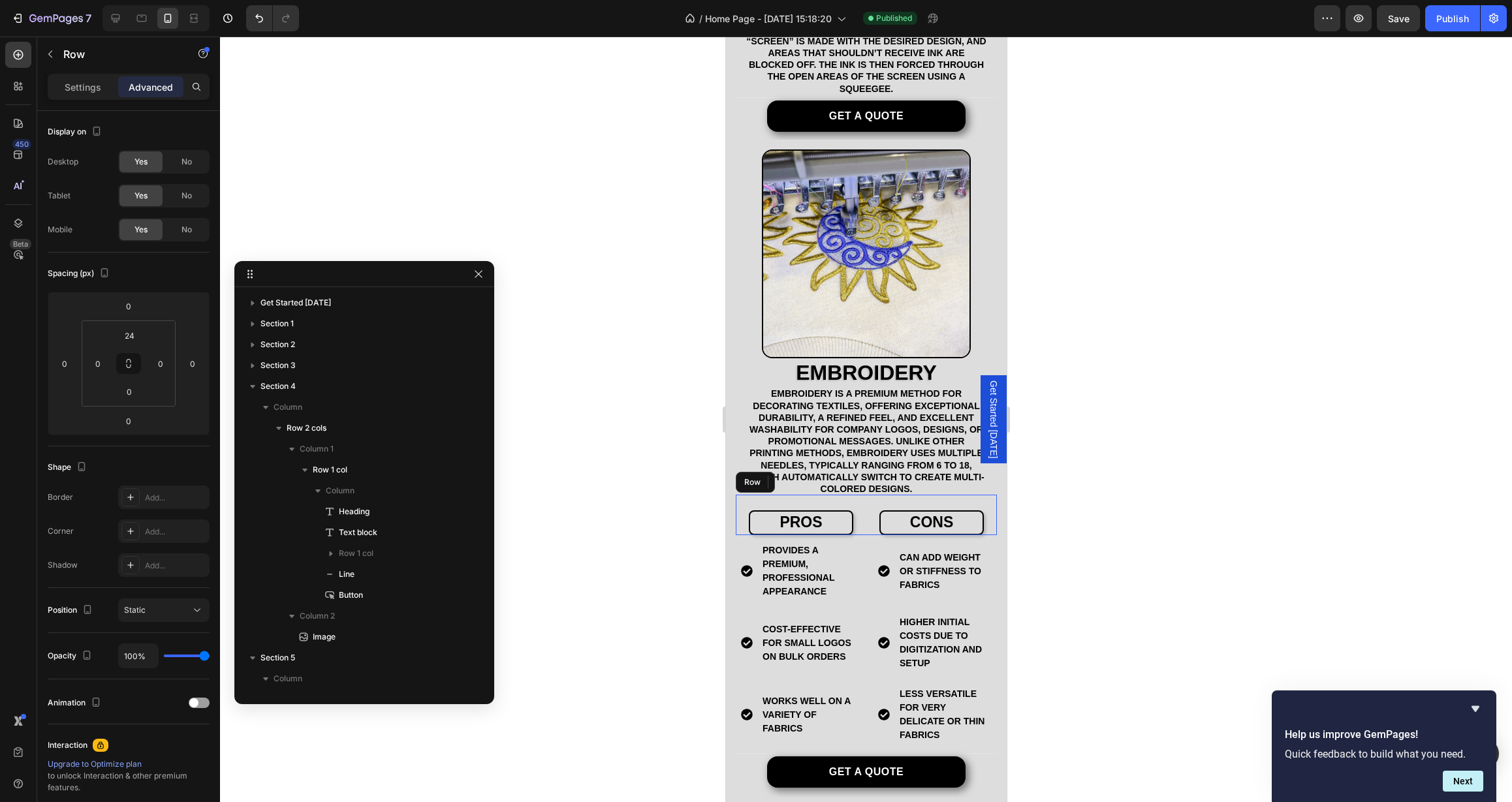
click at [858, 495] on div "pros Text Block cons Text Block Row" at bounding box center [866, 514] width 261 height 40
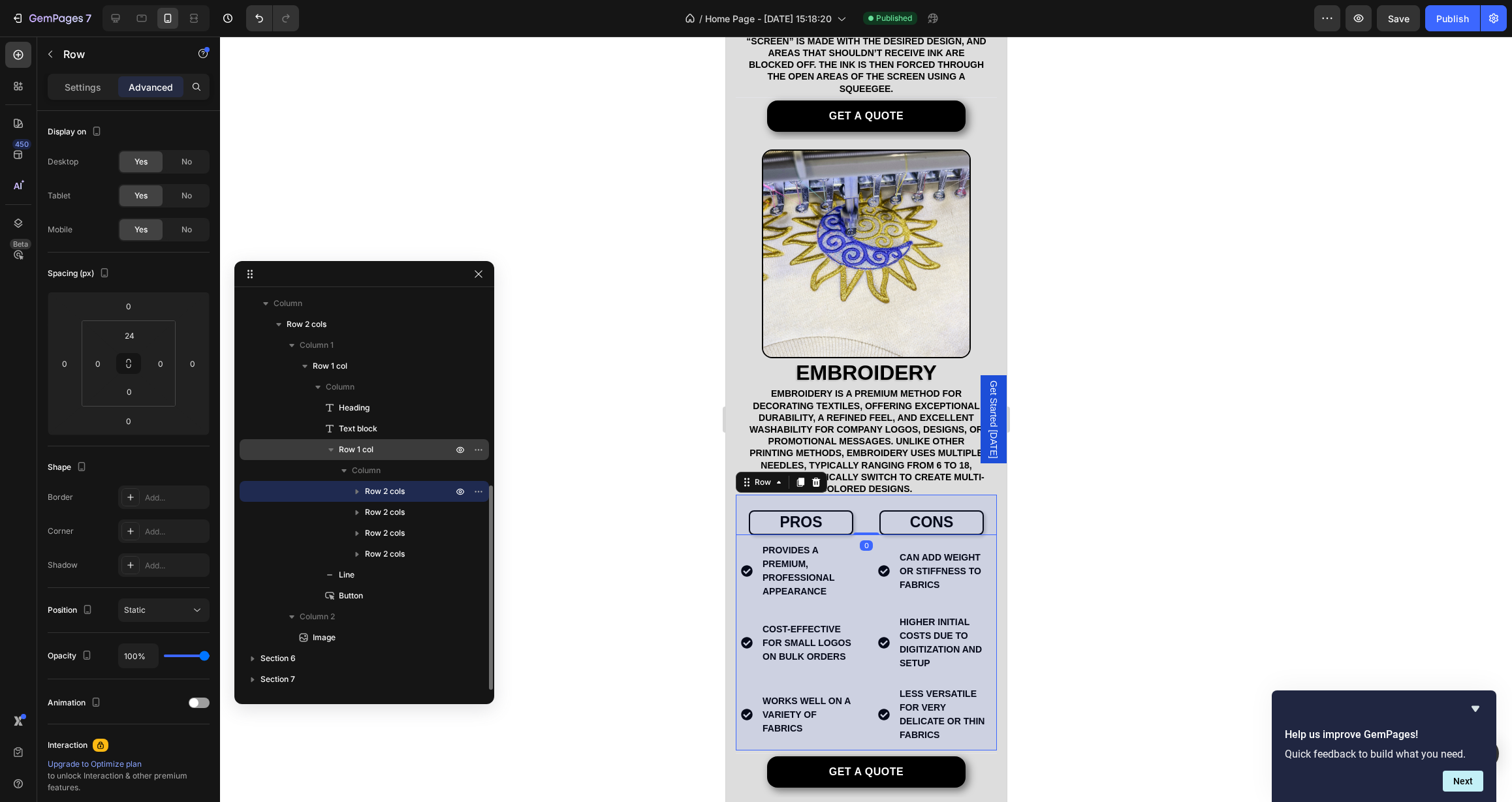
click at [386, 450] on p "Row 1 col" at bounding box center [397, 449] width 117 height 13
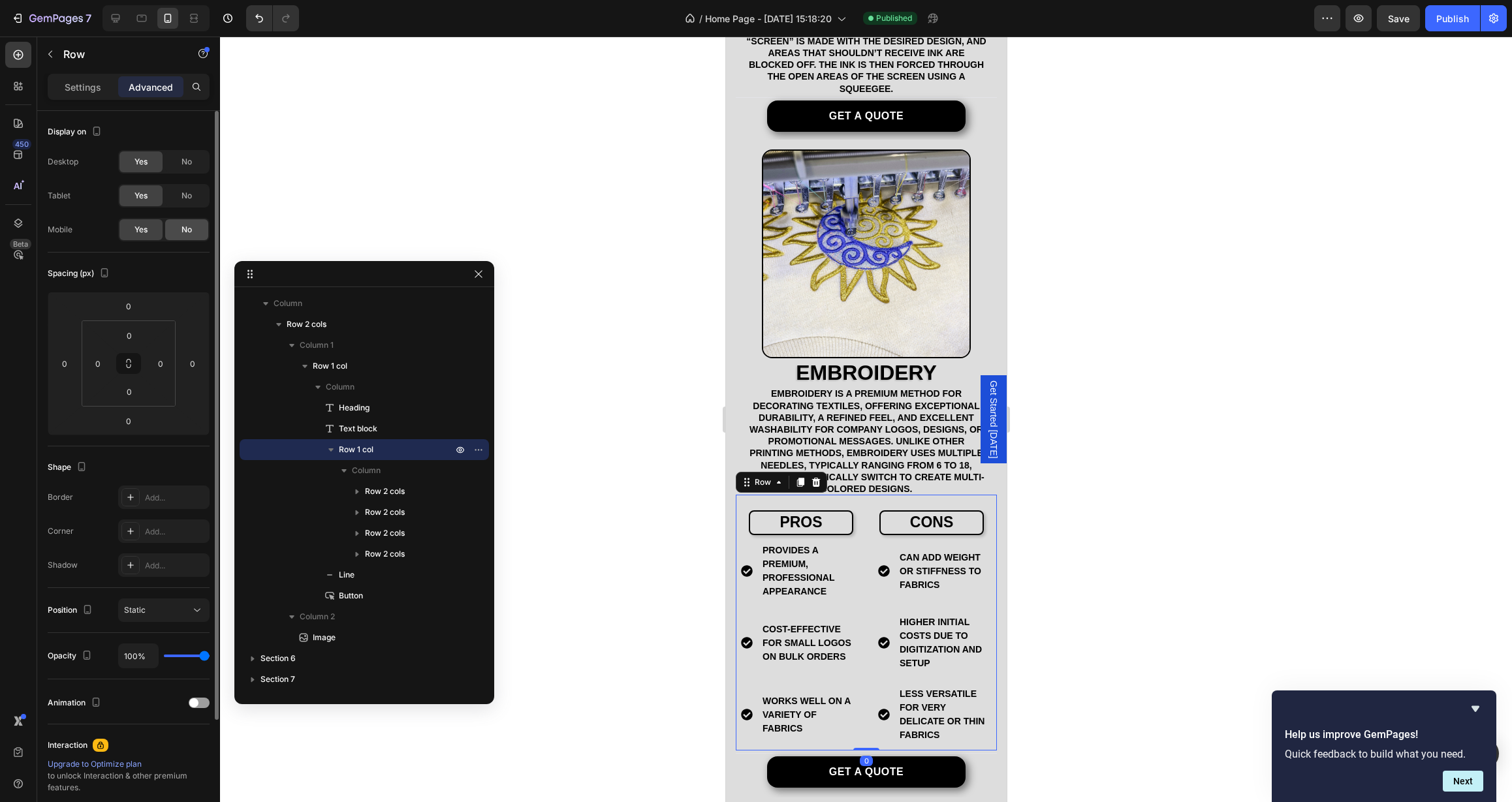
click at [181, 227] on div "No" at bounding box center [187, 229] width 43 height 21
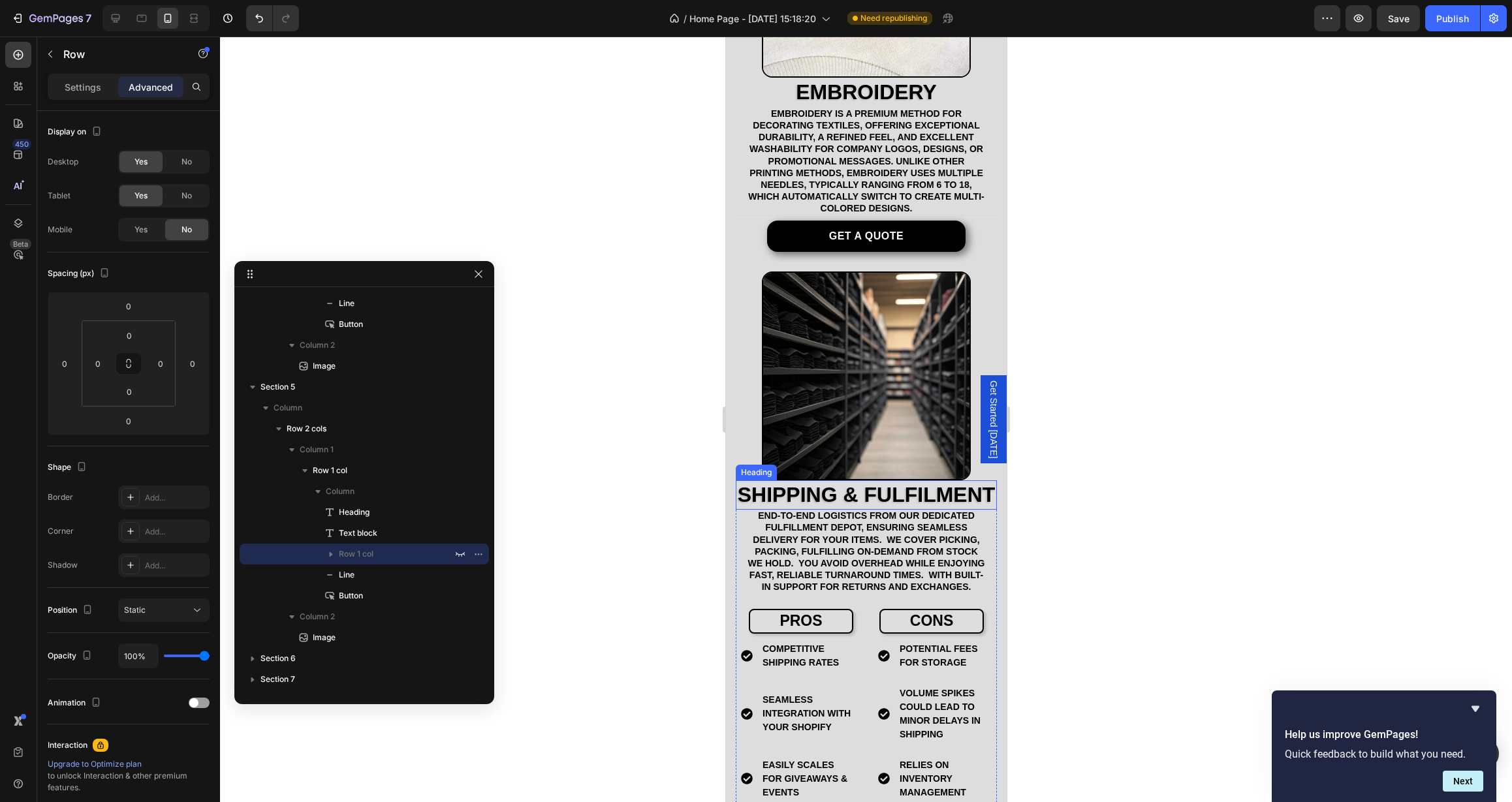
scroll to position [1453, 0]
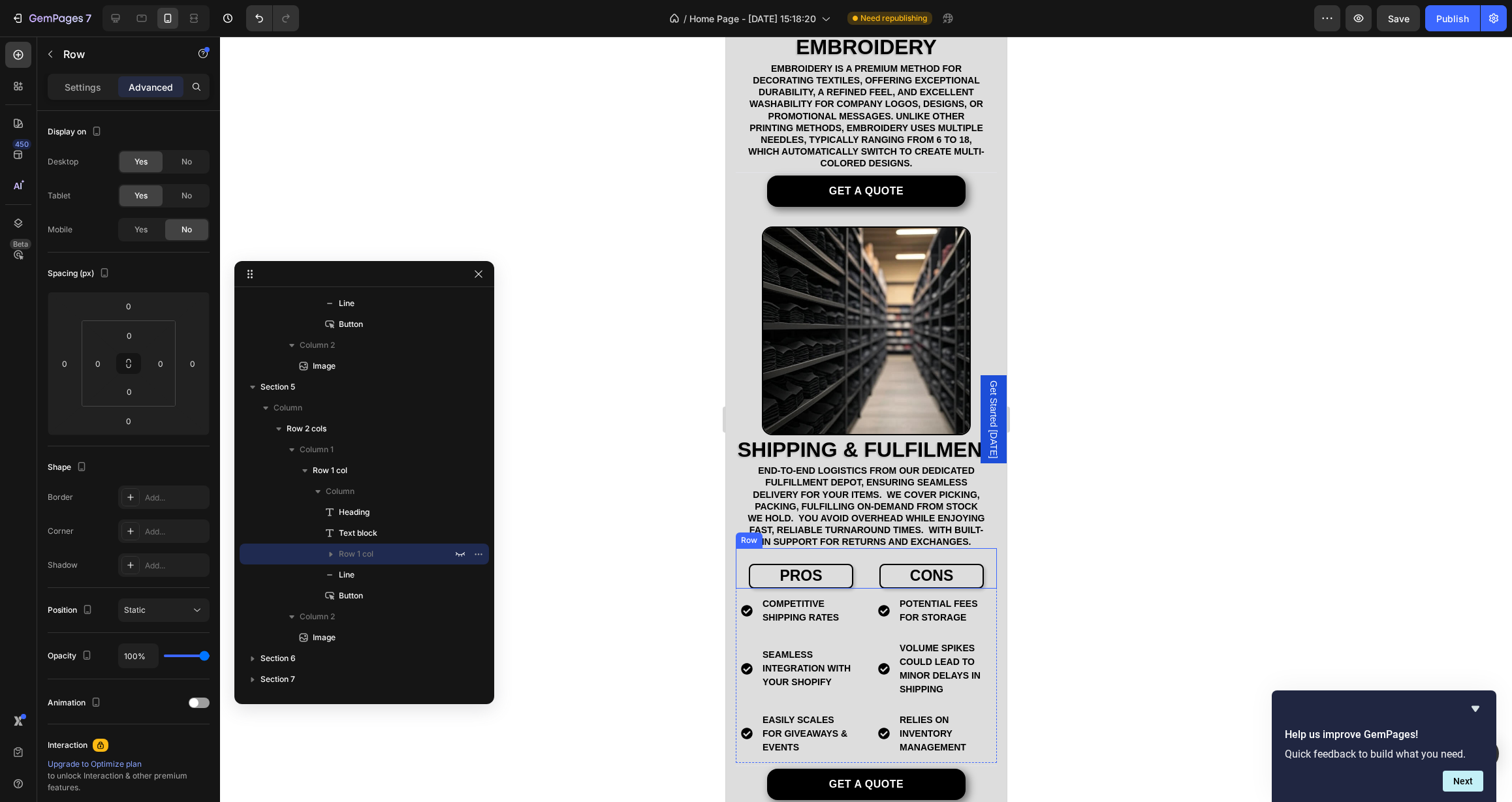
click at [864, 582] on div "pros Text Block cons Text Block Row" at bounding box center [866, 568] width 261 height 40
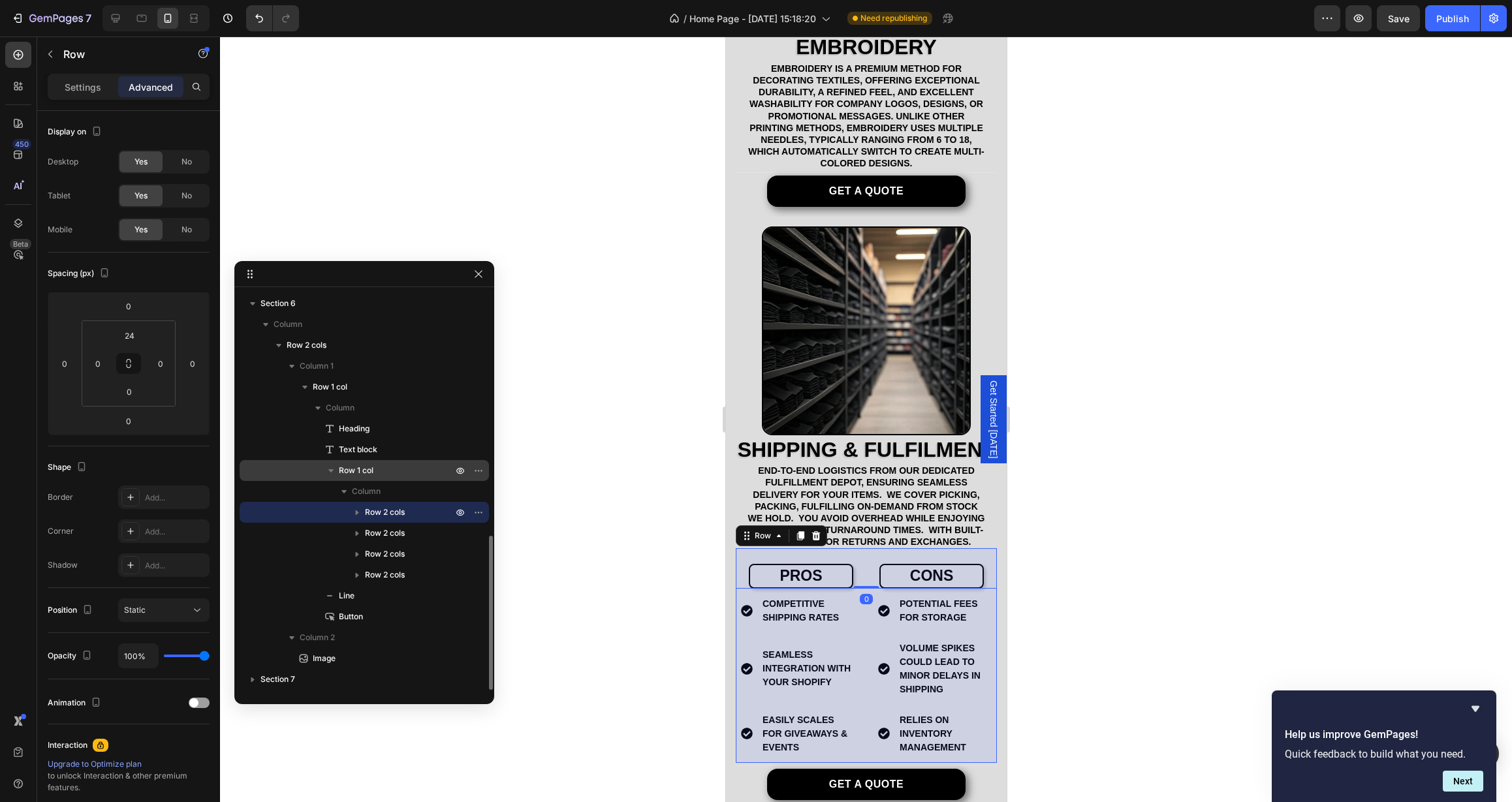
click at [386, 470] on p "Row 1 col" at bounding box center [397, 471] width 117 height 13
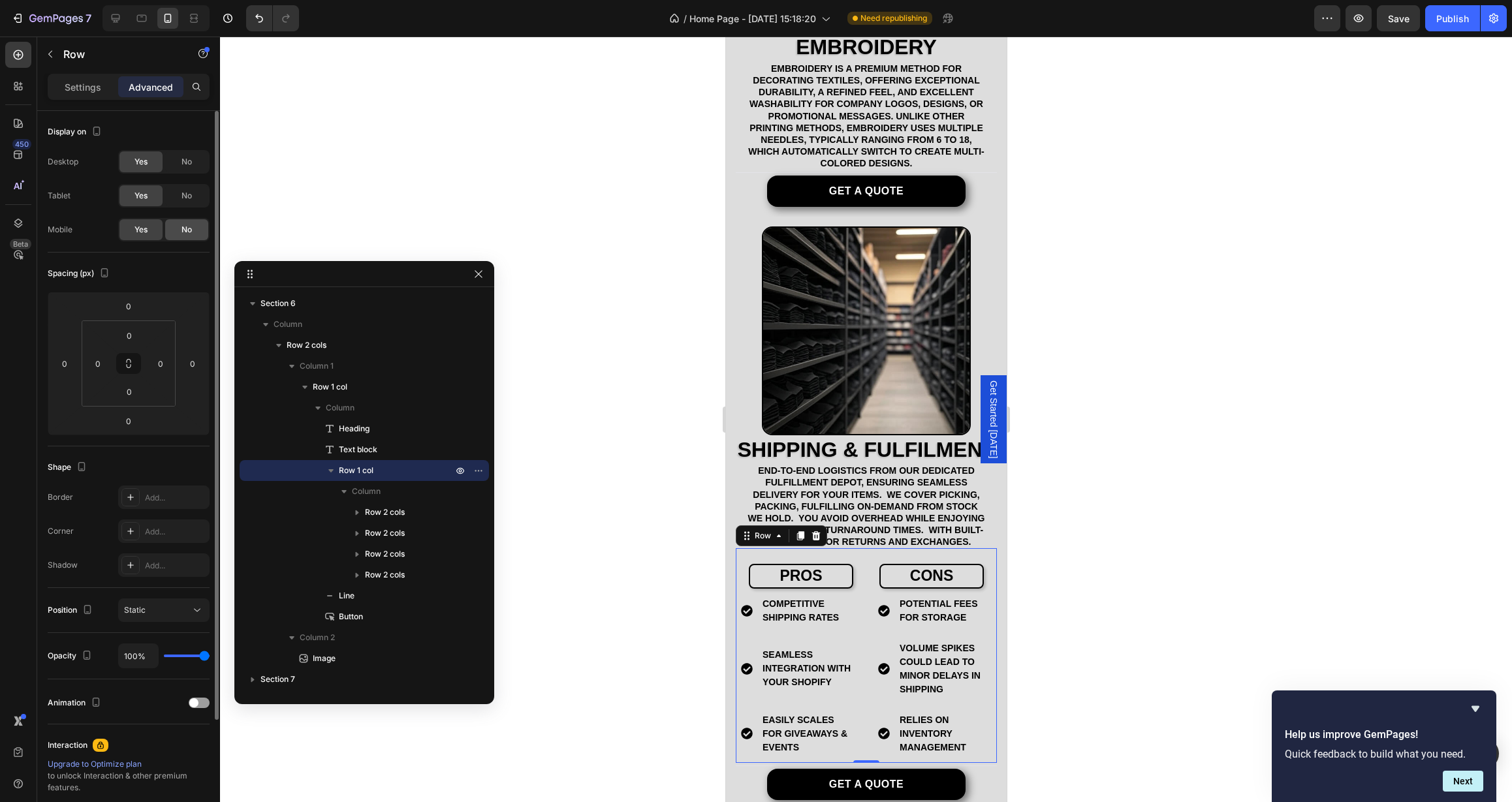
click at [177, 225] on div "No" at bounding box center [187, 229] width 43 height 21
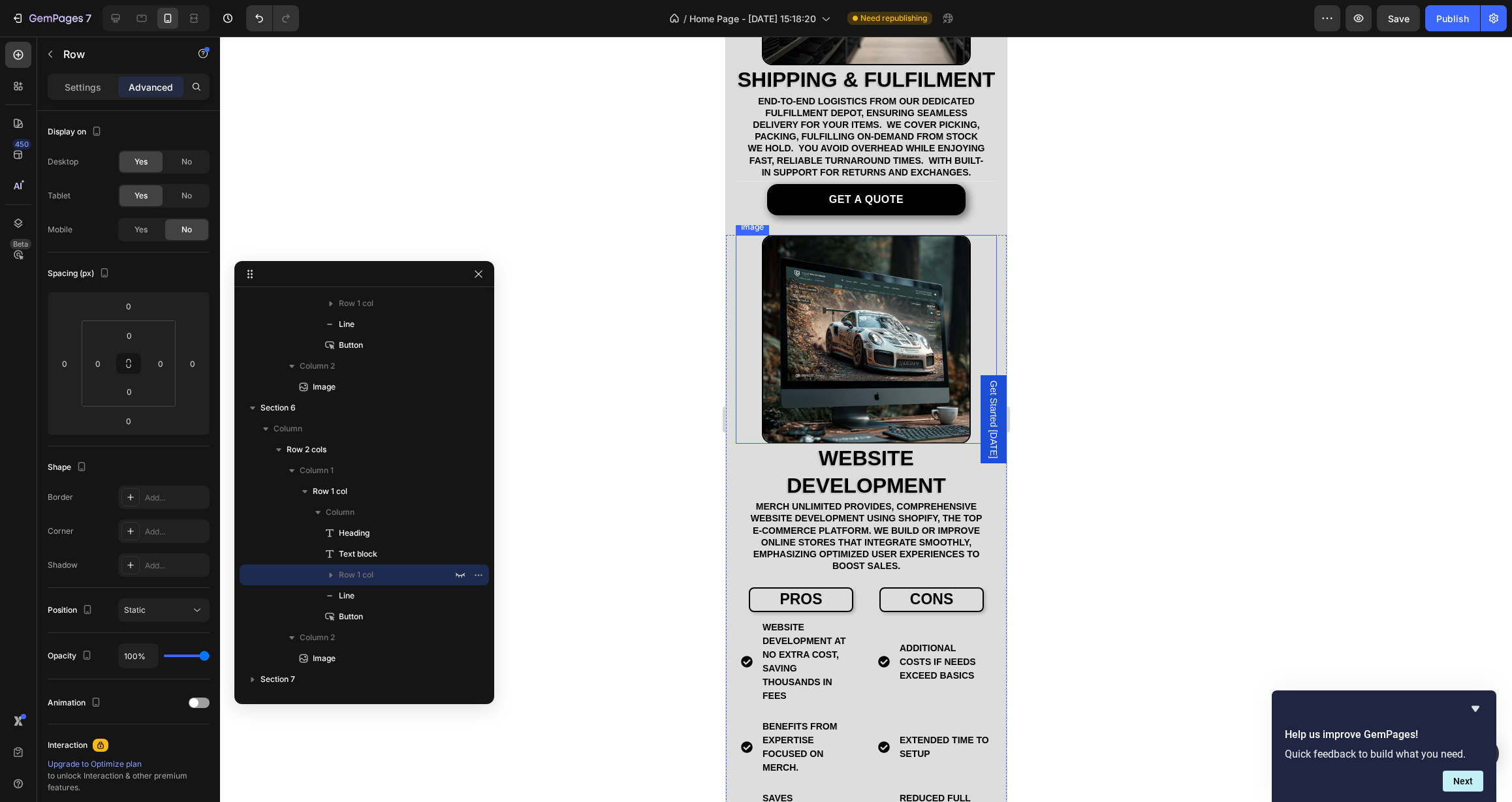
scroll to position [1908, 0]
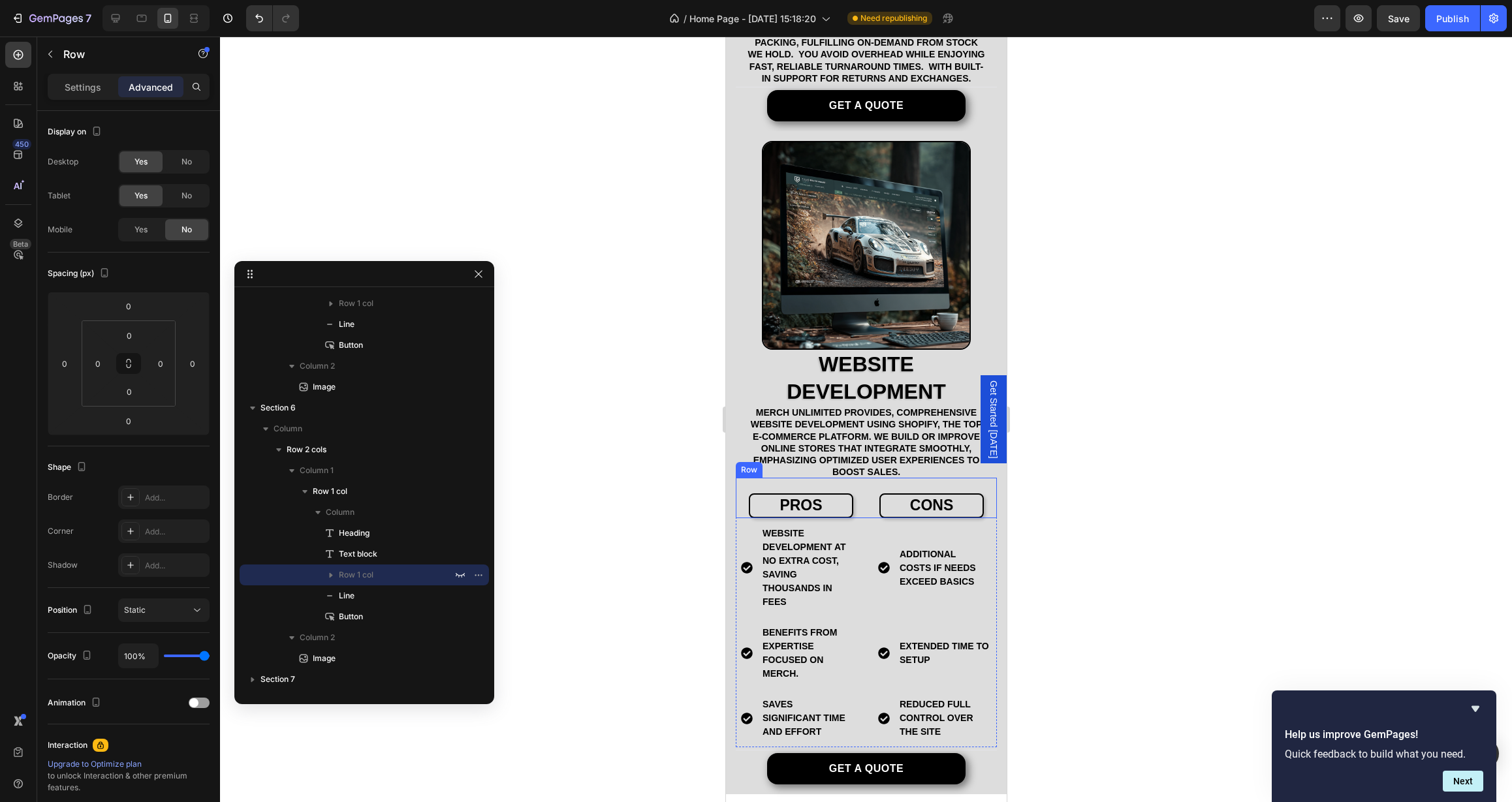
click at [861, 509] on div "pros Text Block cons Text Block Row" at bounding box center [866, 497] width 261 height 40
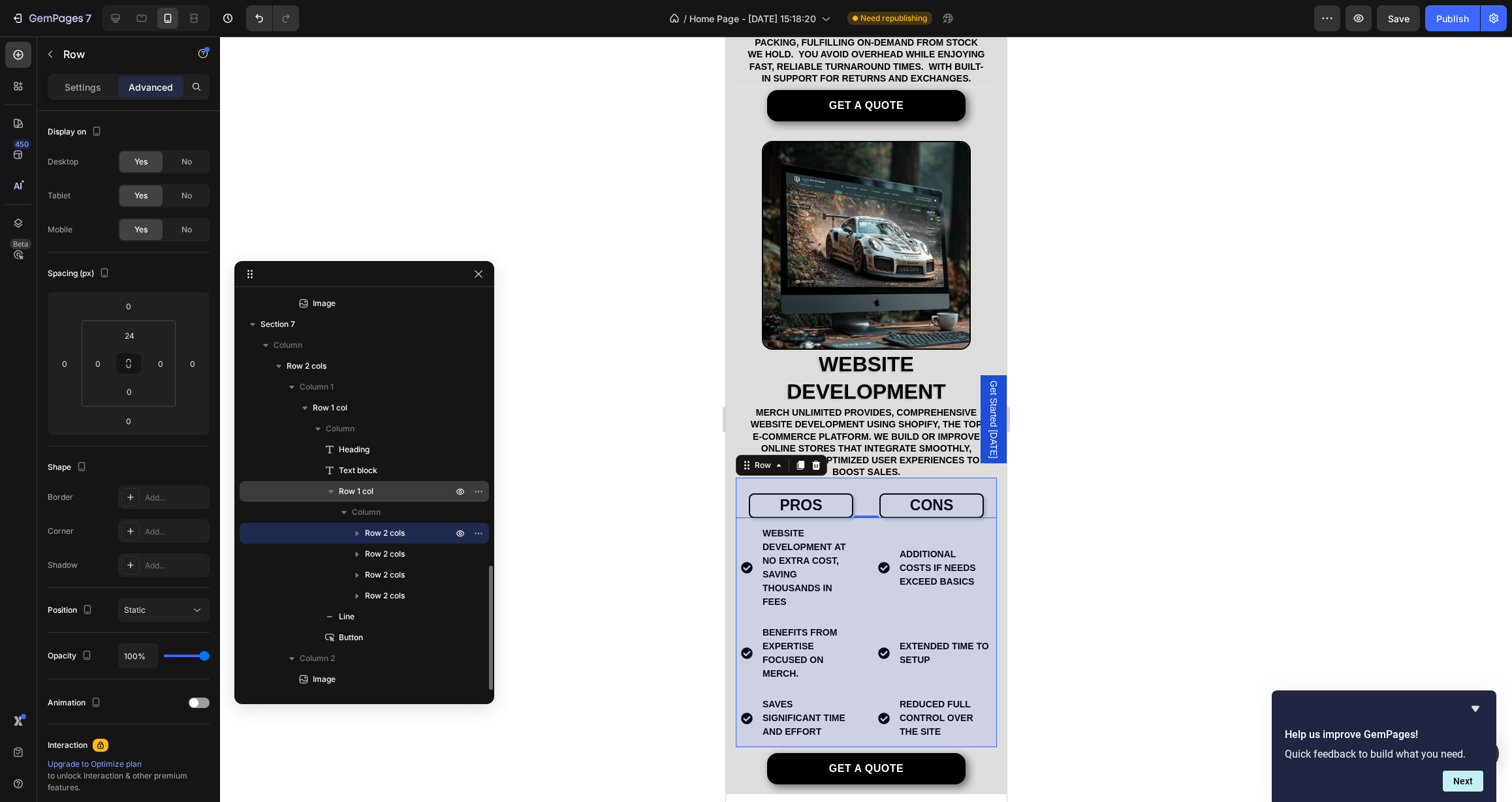
click at [367, 495] on span "Row 1 col" at bounding box center [355, 492] width 35 height 13
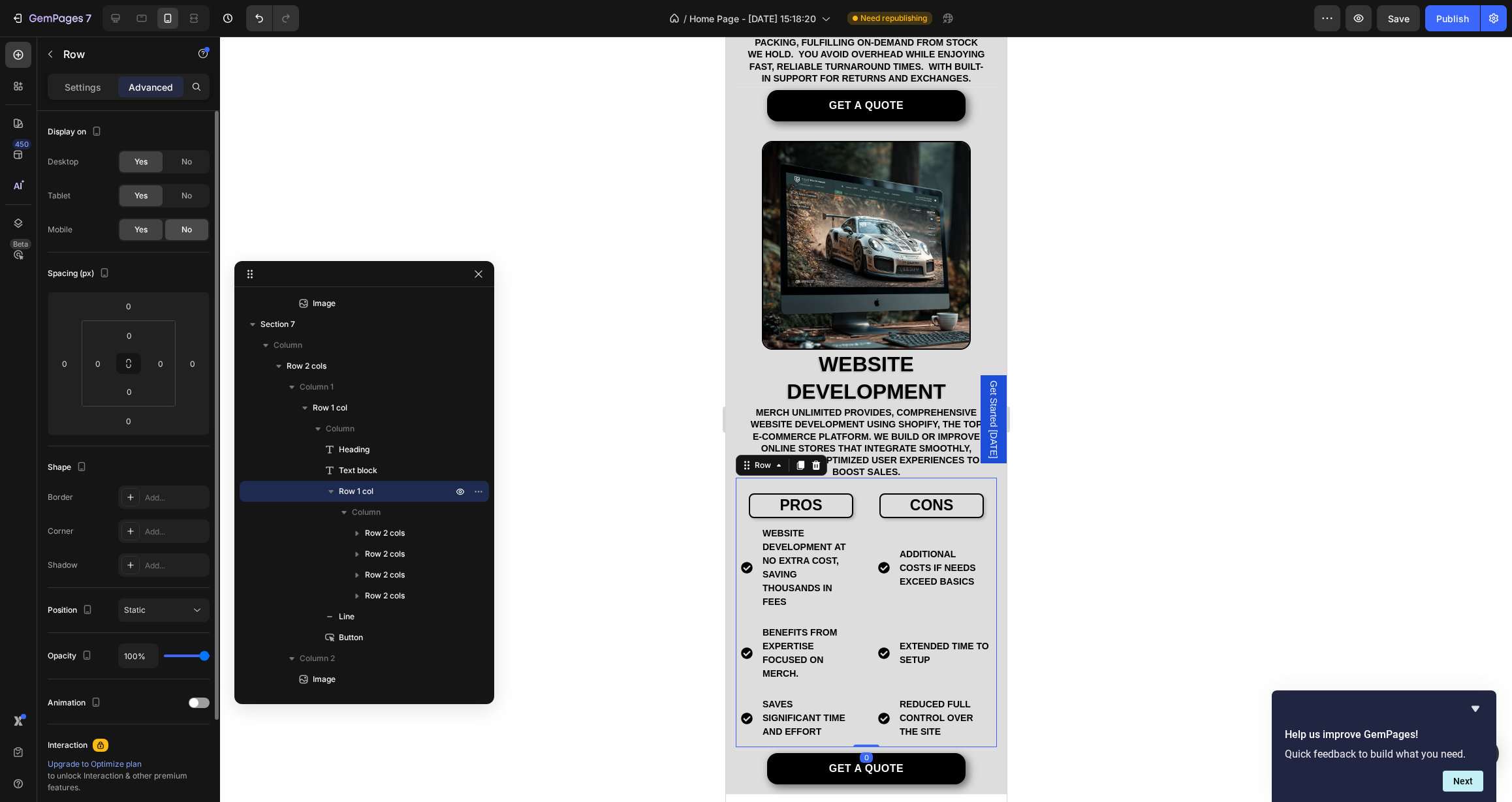
click at [183, 221] on div "No" at bounding box center [187, 229] width 43 height 21
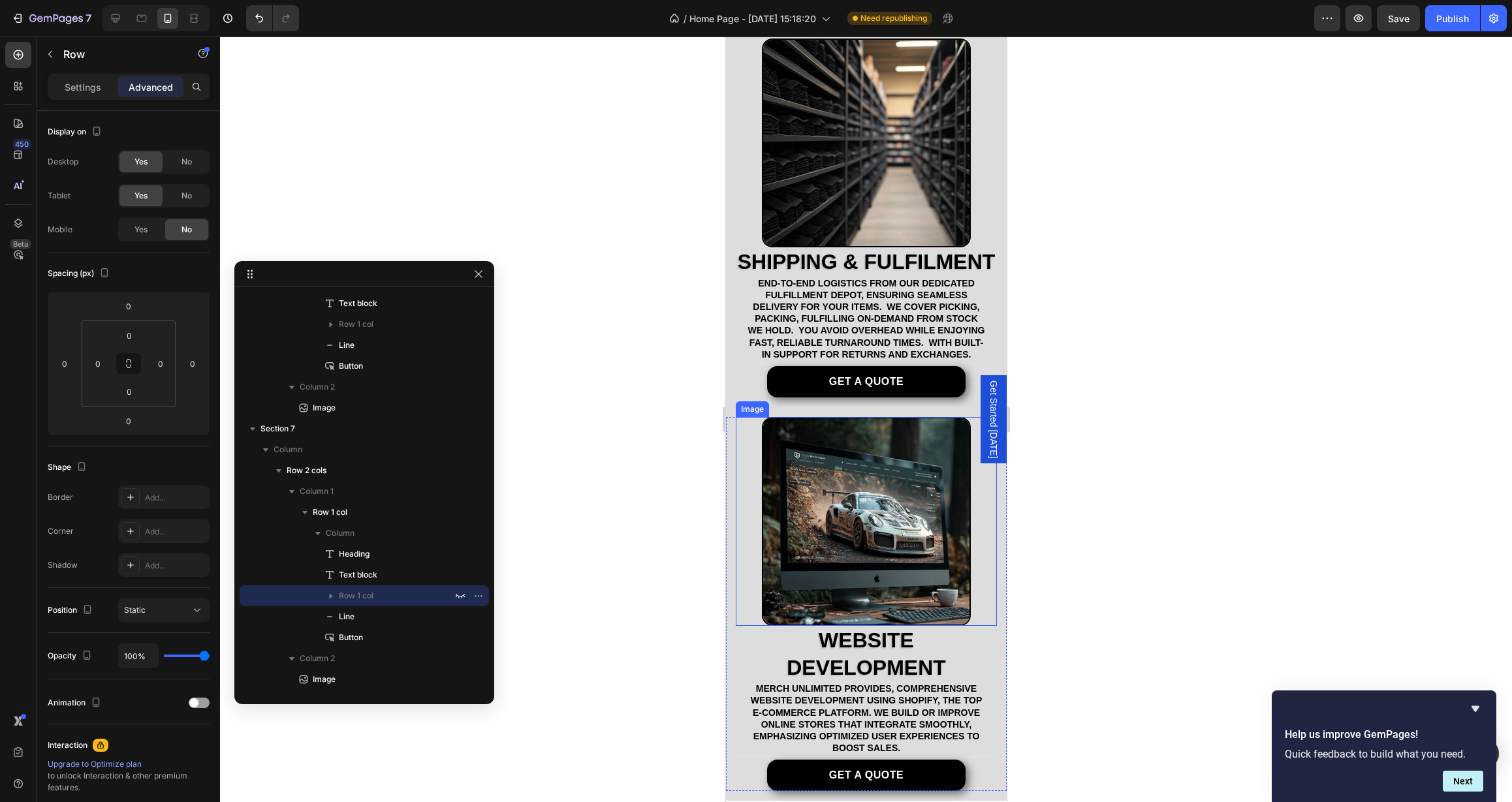
scroll to position [1533, 0]
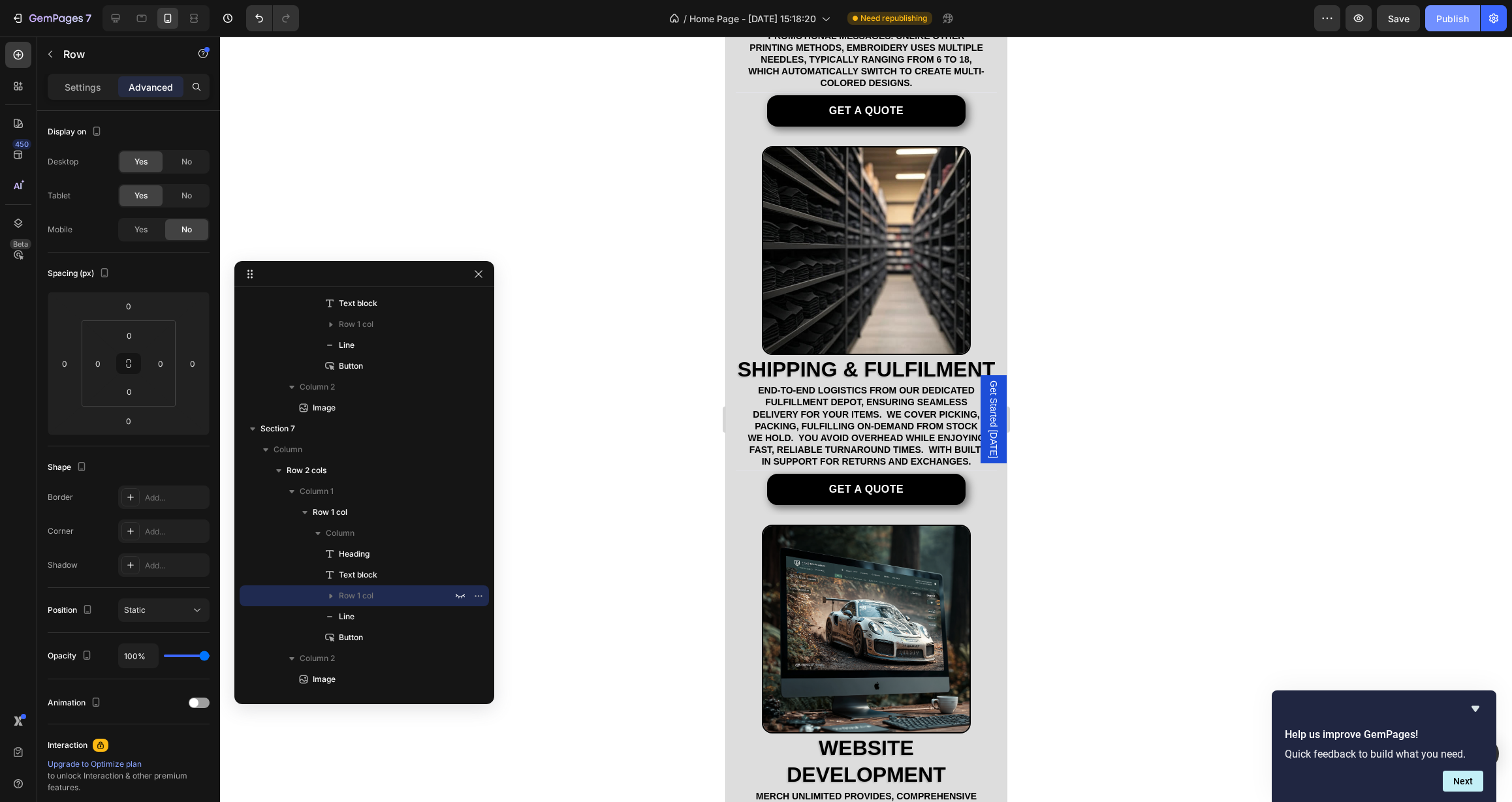
click at [1442, 28] on button "Publish" at bounding box center [1453, 19] width 55 height 26
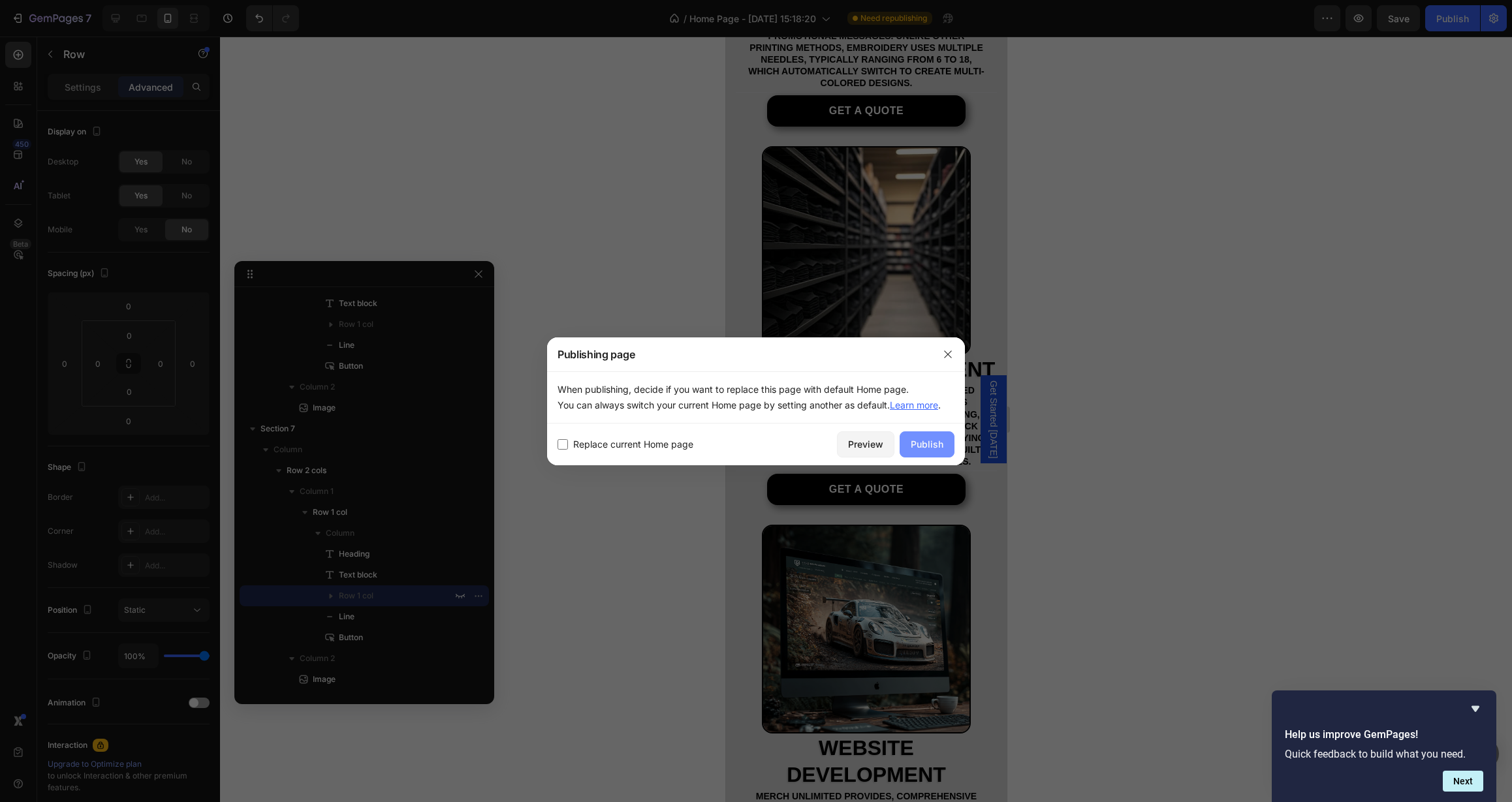
click at [917, 446] on div "Publish" at bounding box center [927, 444] width 33 height 14
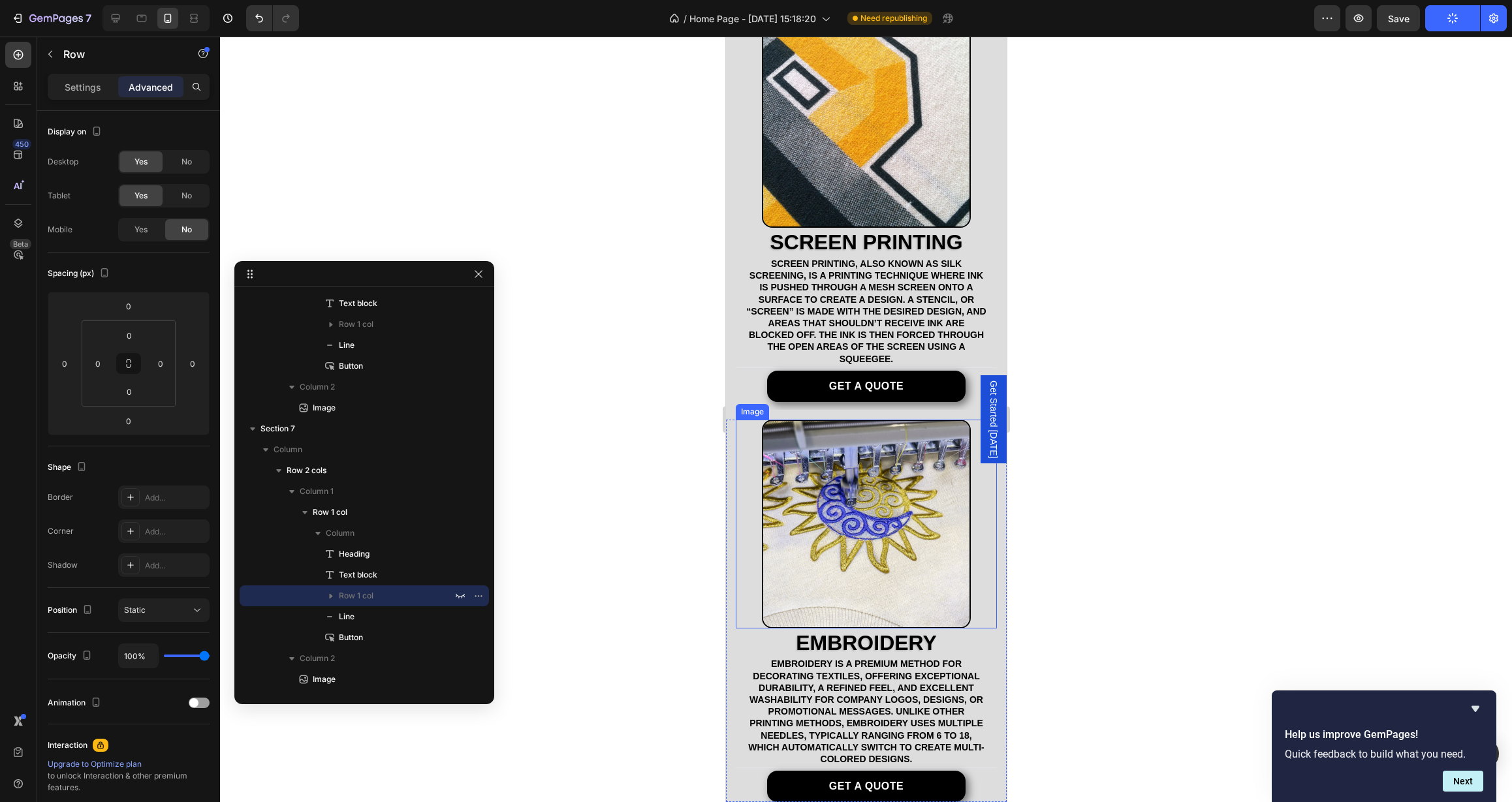
scroll to position [766, 0]
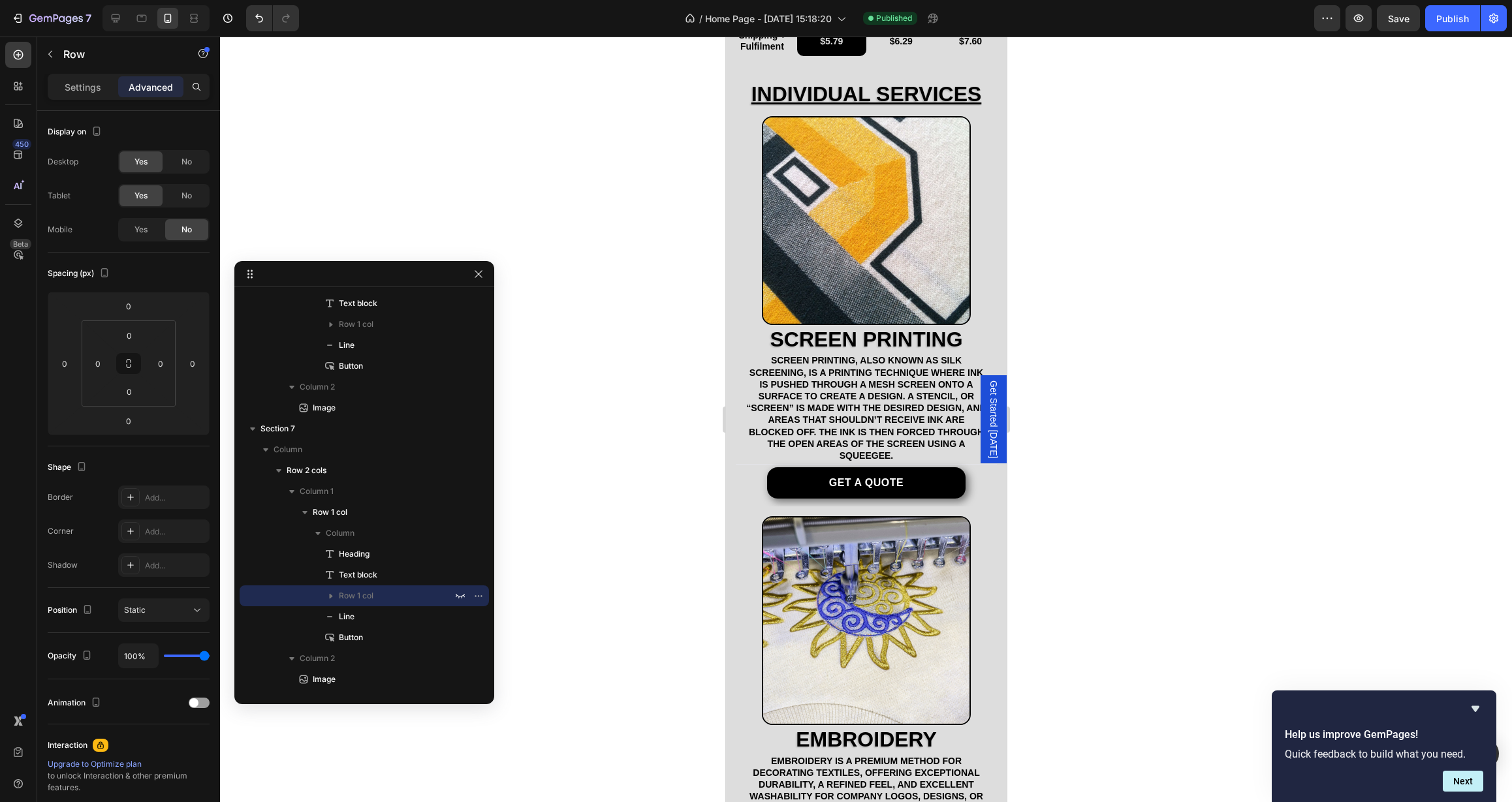
click at [520, 266] on div at bounding box center [866, 419] width 1292 height 765
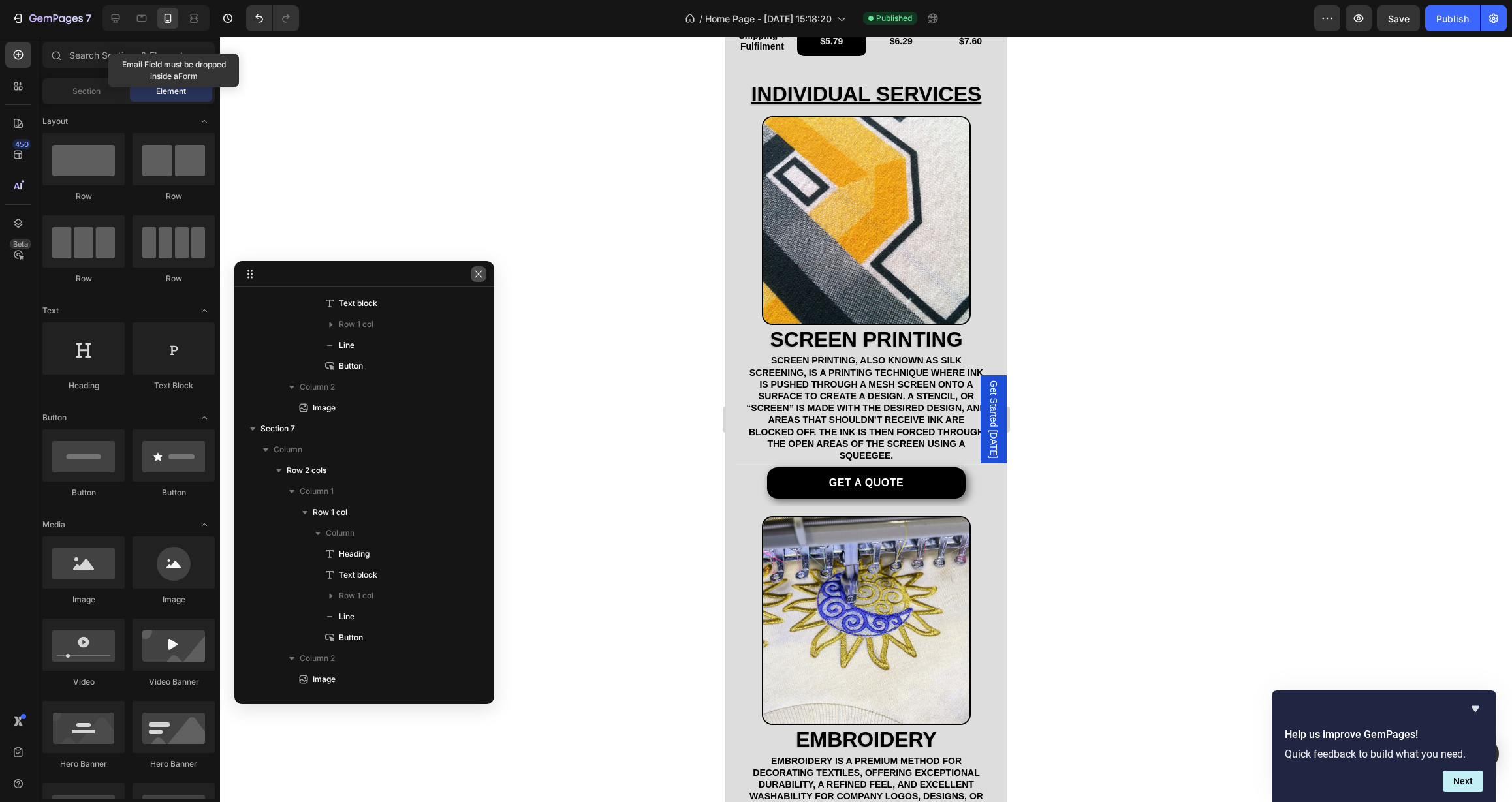
click at [483, 276] on icon "button" at bounding box center [478, 274] width 10 height 10
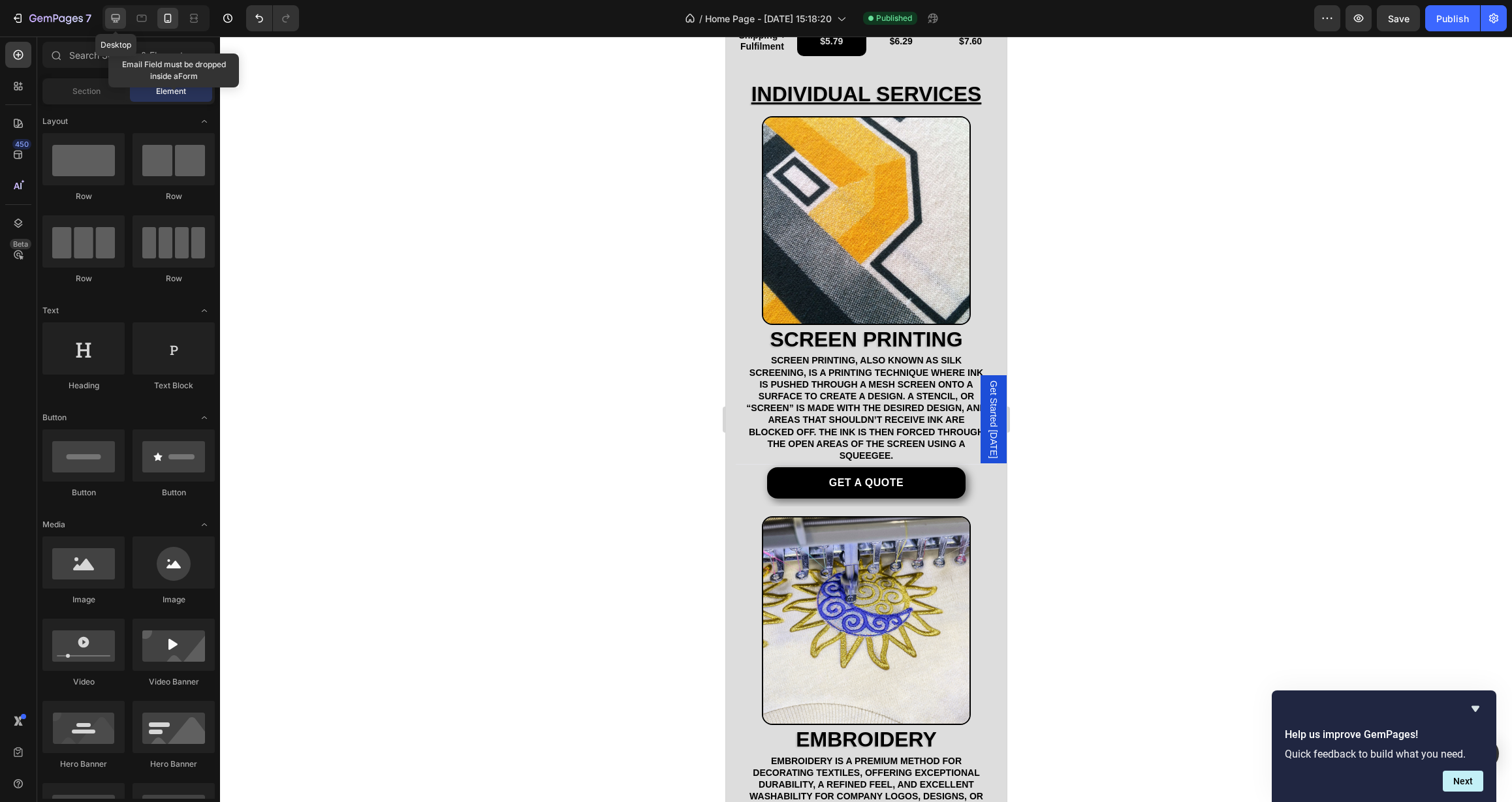
click at [117, 18] on icon at bounding box center [116, 18] width 8 height 8
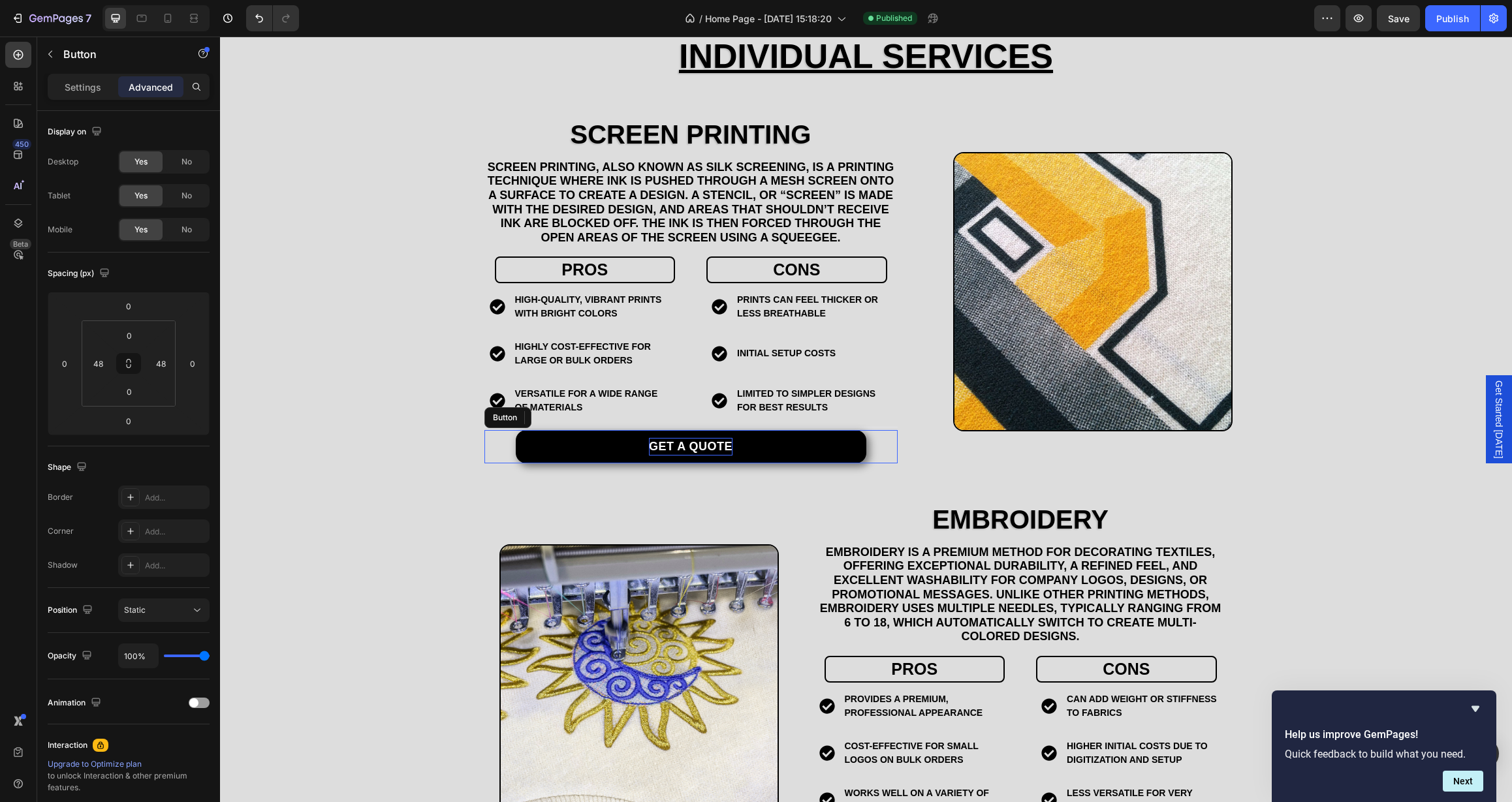
click at [668, 438] on p "Get a quote" at bounding box center [690, 447] width 84 height 18
click at [92, 86] on p "Settings" at bounding box center [83, 86] width 37 height 14
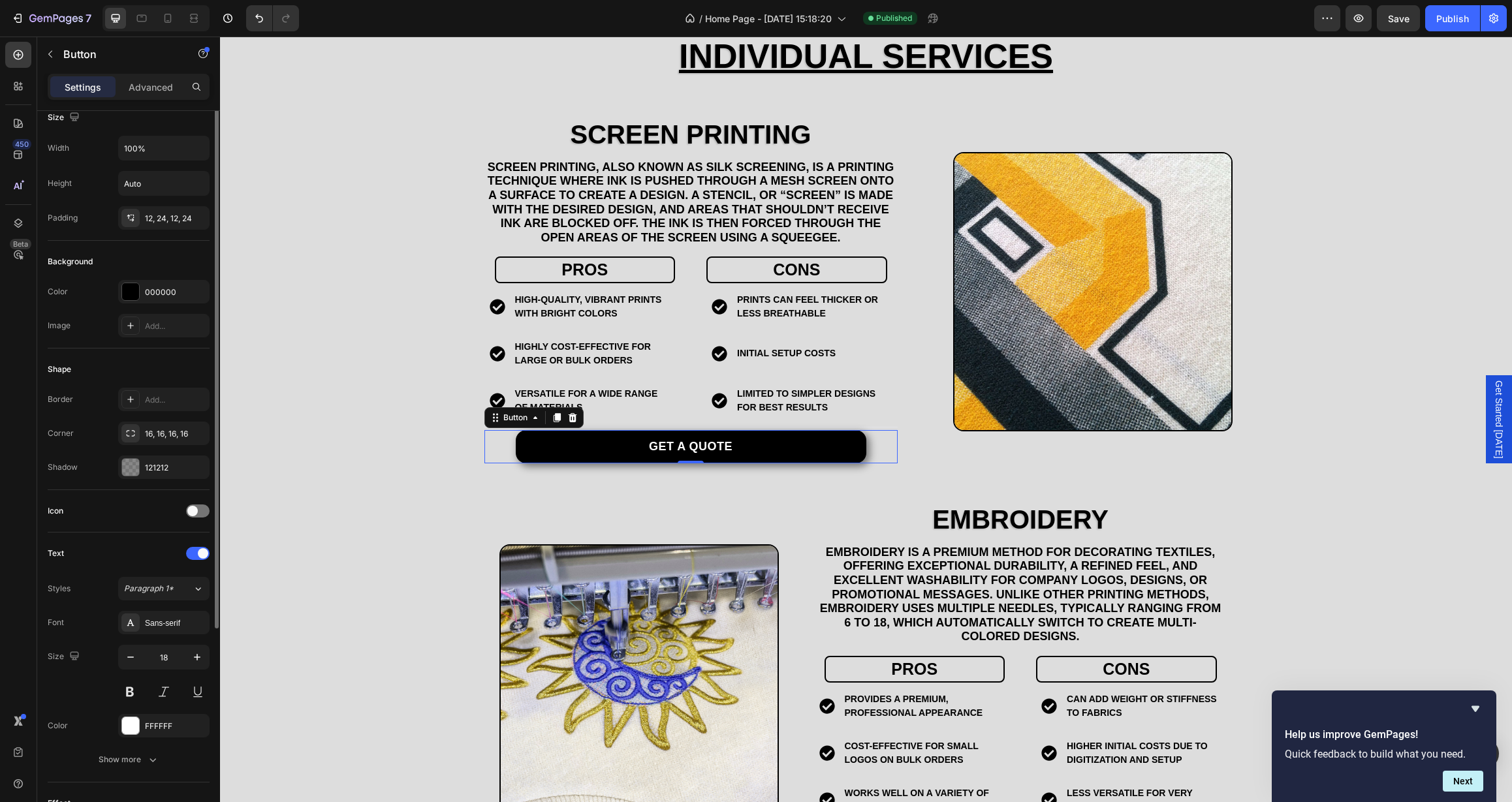
scroll to position [275, 0]
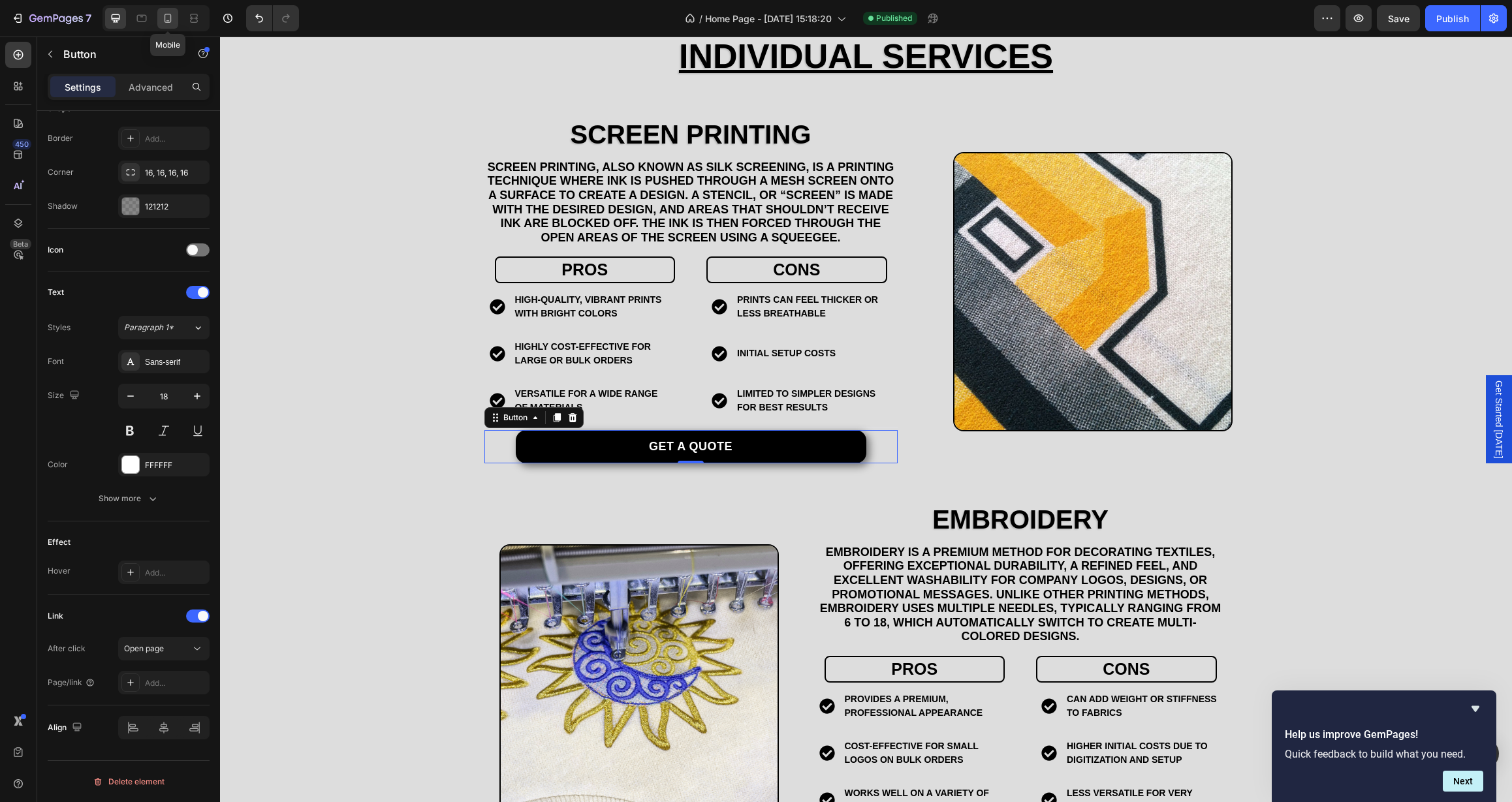
click at [168, 10] on div at bounding box center [167, 18] width 21 height 21
type input "16"
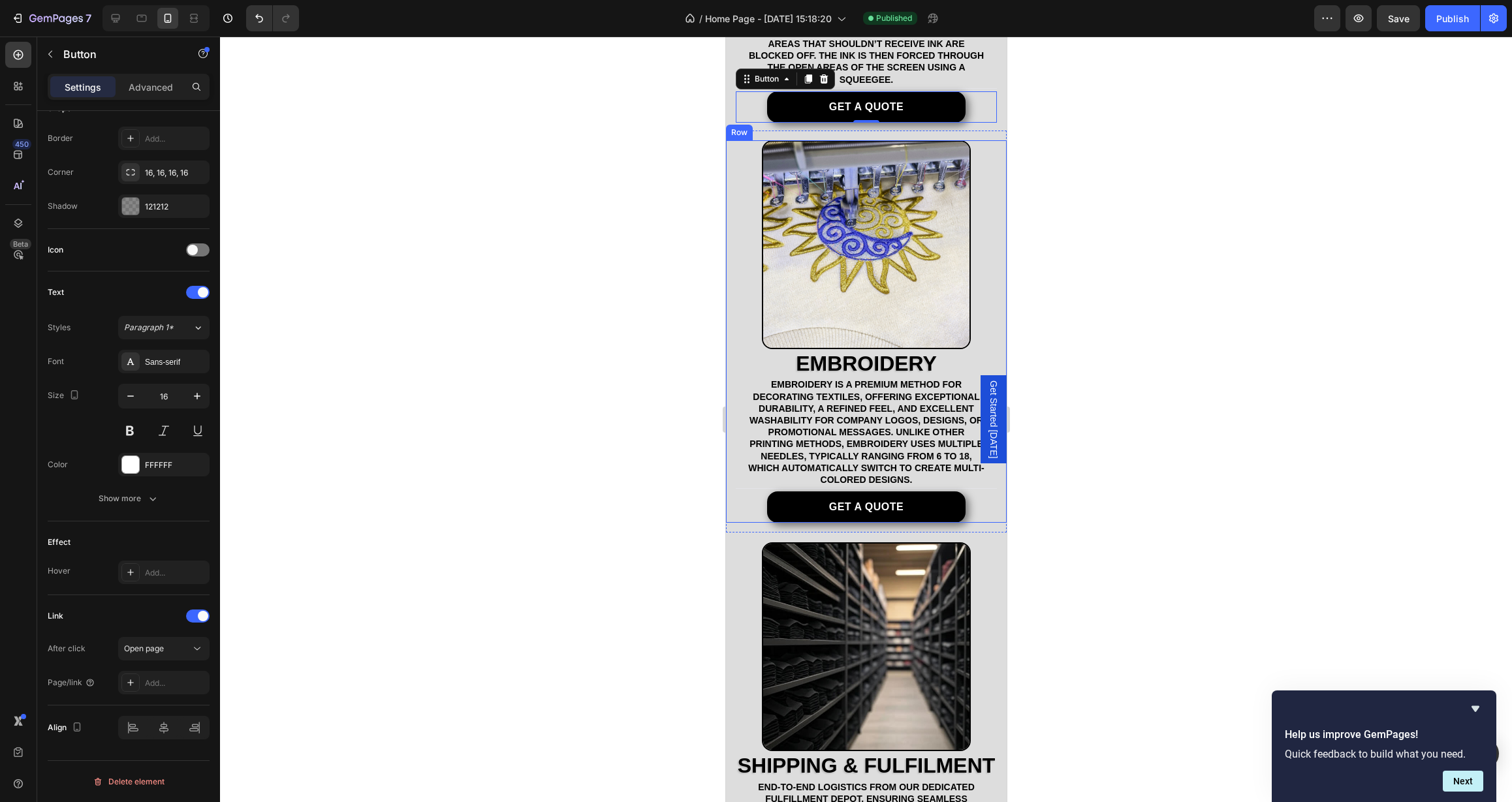
scroll to position [1098, 0]
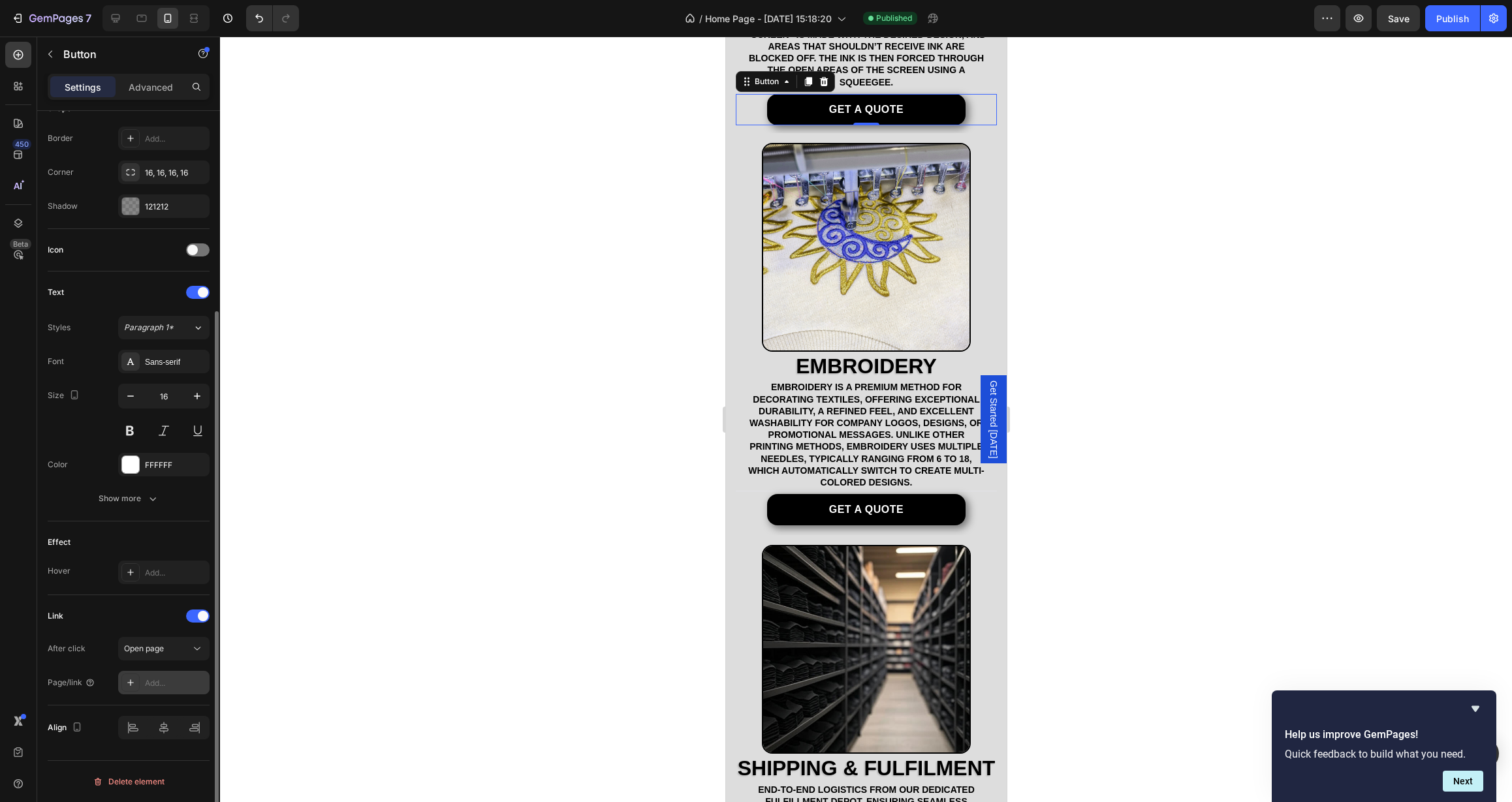
click at [164, 684] on div "Add..." at bounding box center [175, 684] width 61 height 11
click at [508, 568] on div at bounding box center [866, 419] width 1292 height 765
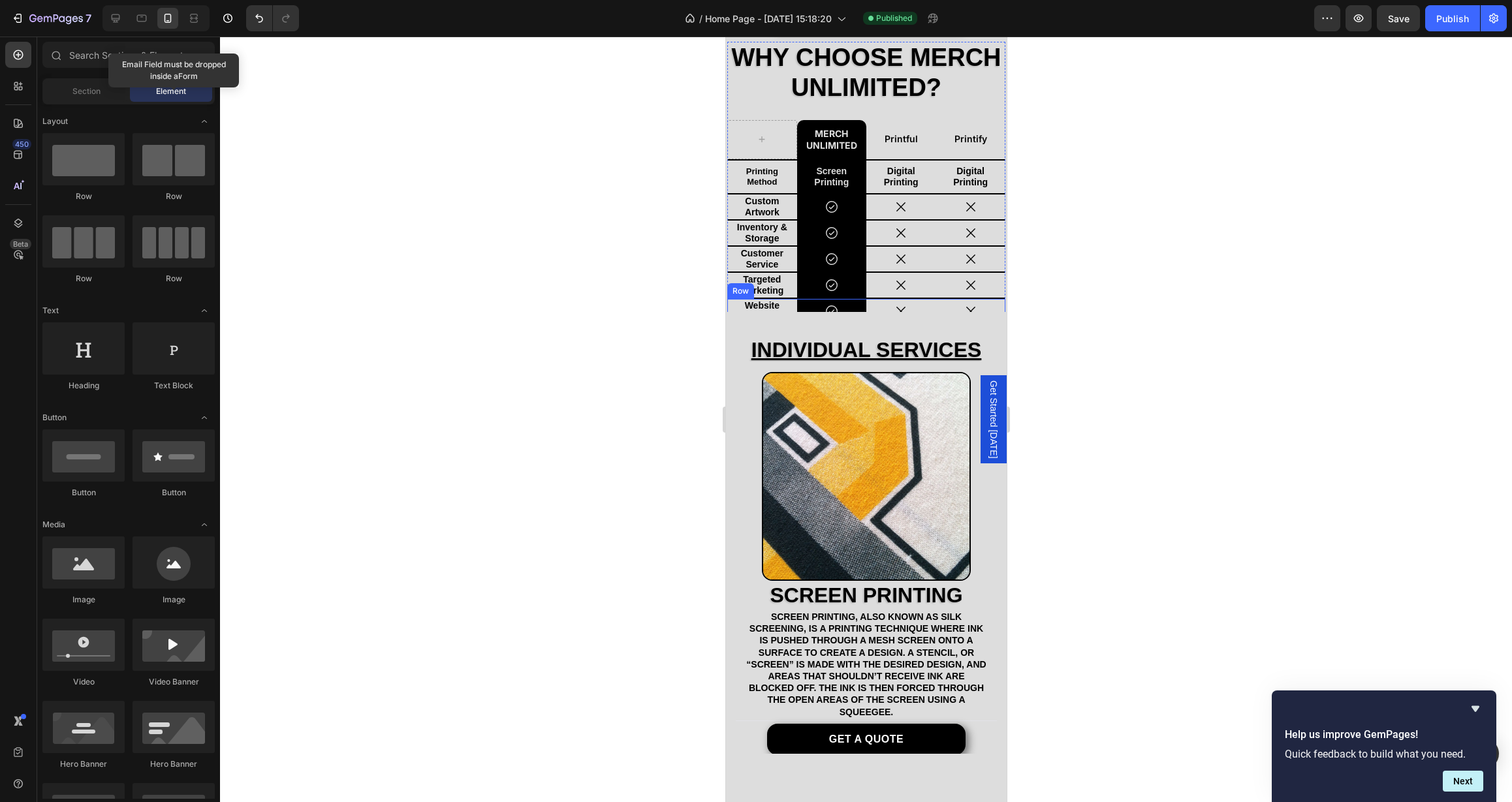
scroll to position [0, 0]
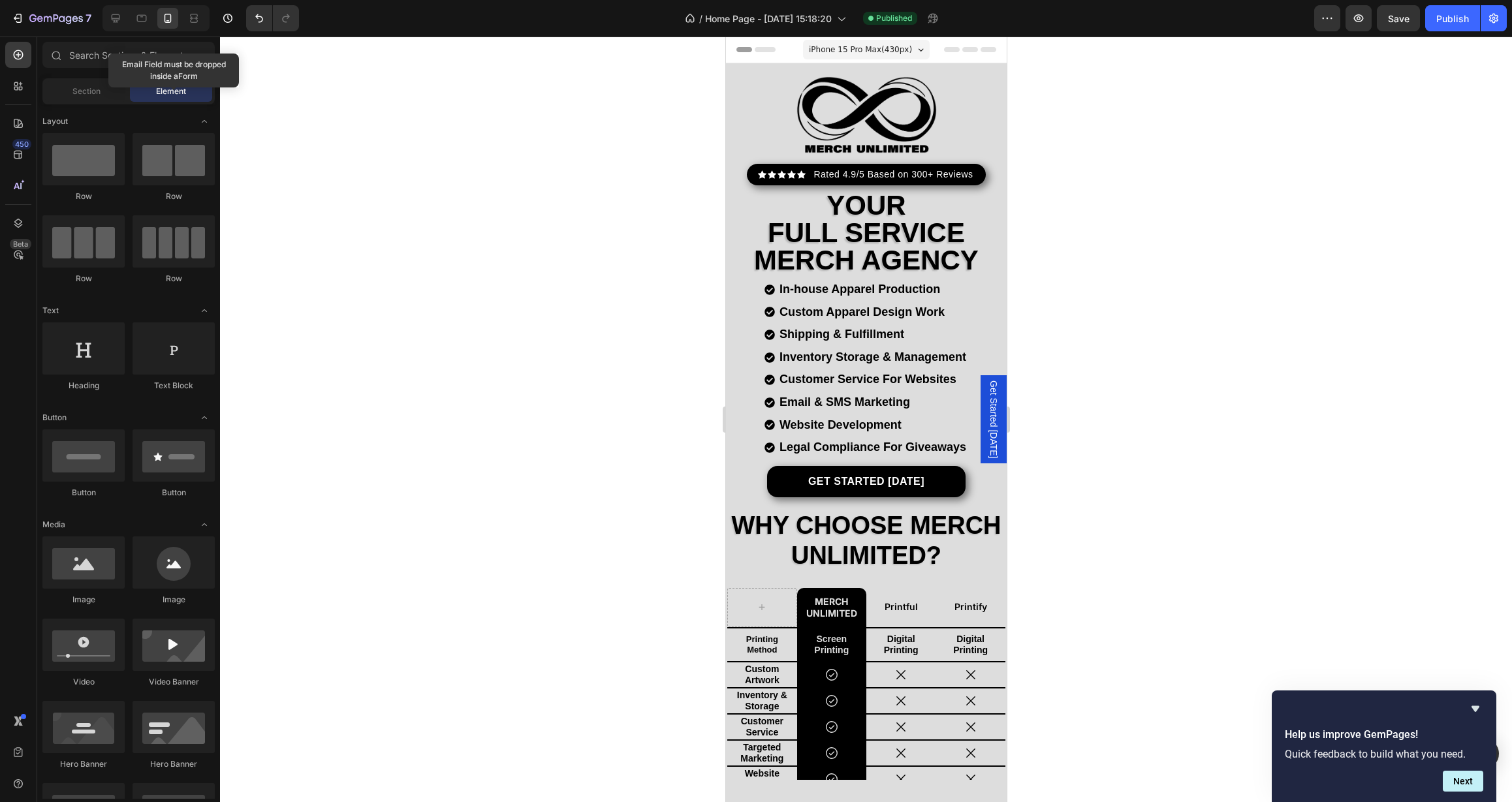
click at [988, 404] on span "Get Started [DATE]" at bounding box center [993, 419] width 13 height 78
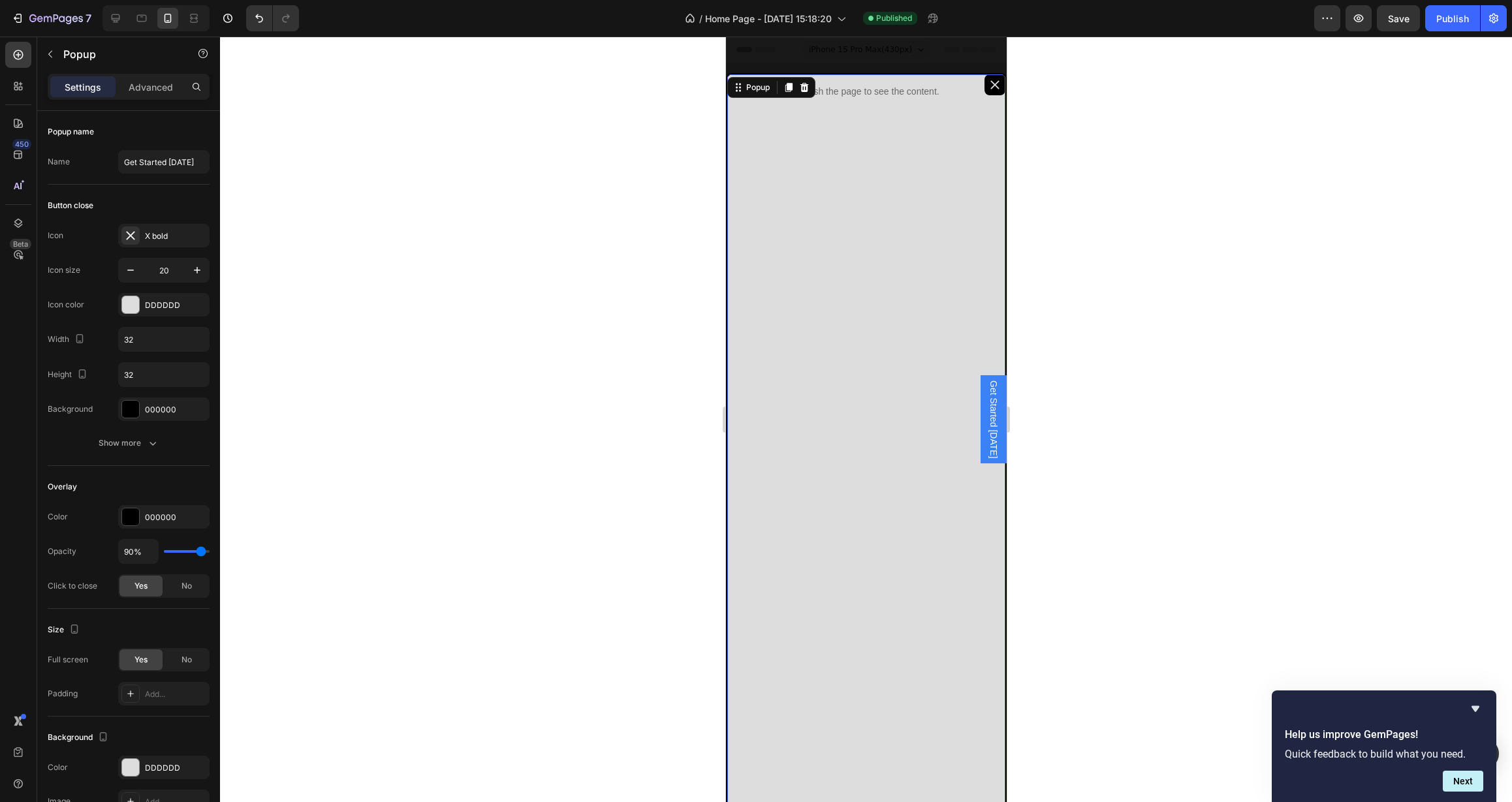
click at [984, 93] on button "Dialog content" at bounding box center [994, 85] width 21 height 21
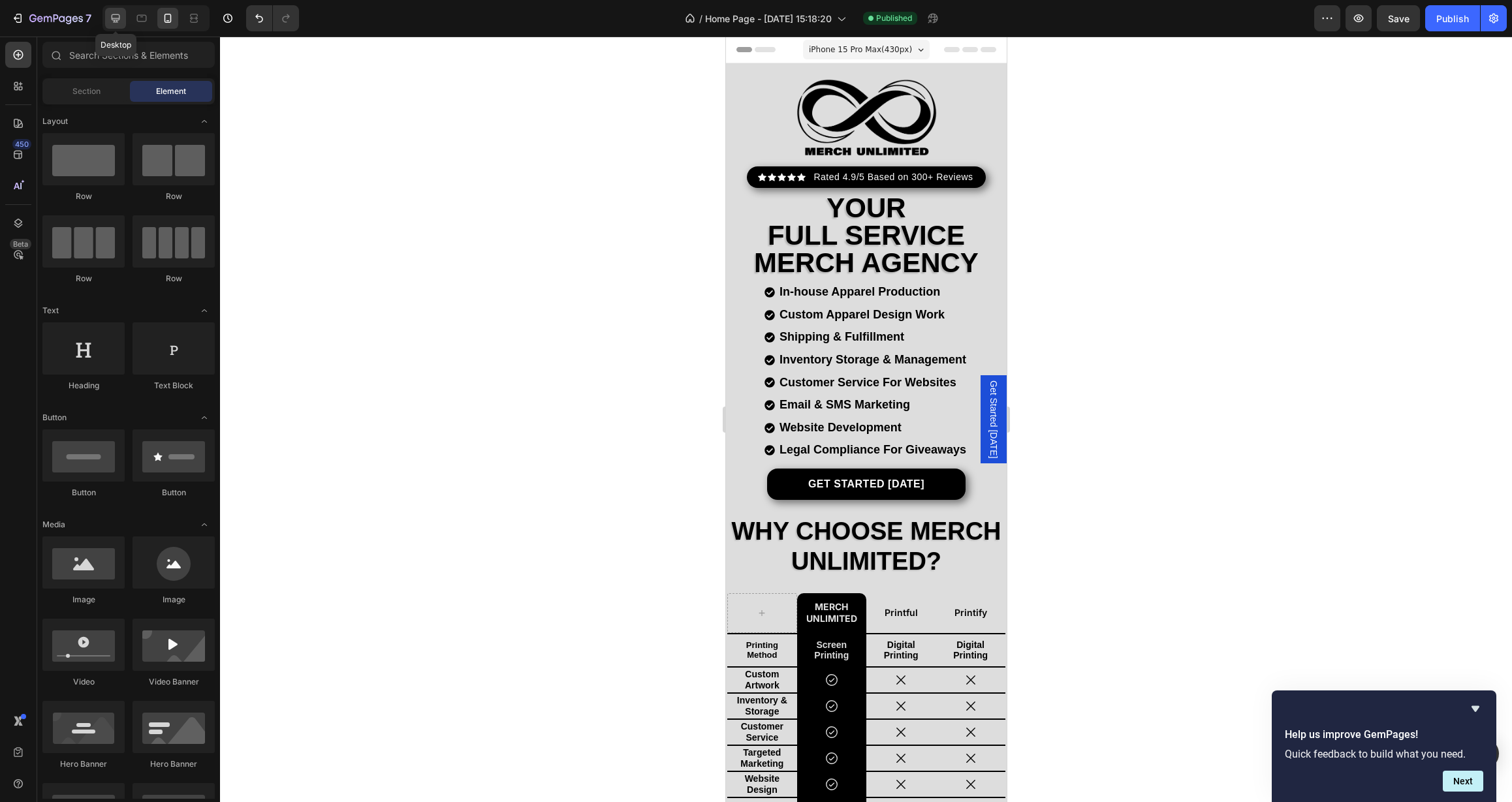
click at [115, 21] on icon at bounding box center [116, 18] width 8 height 8
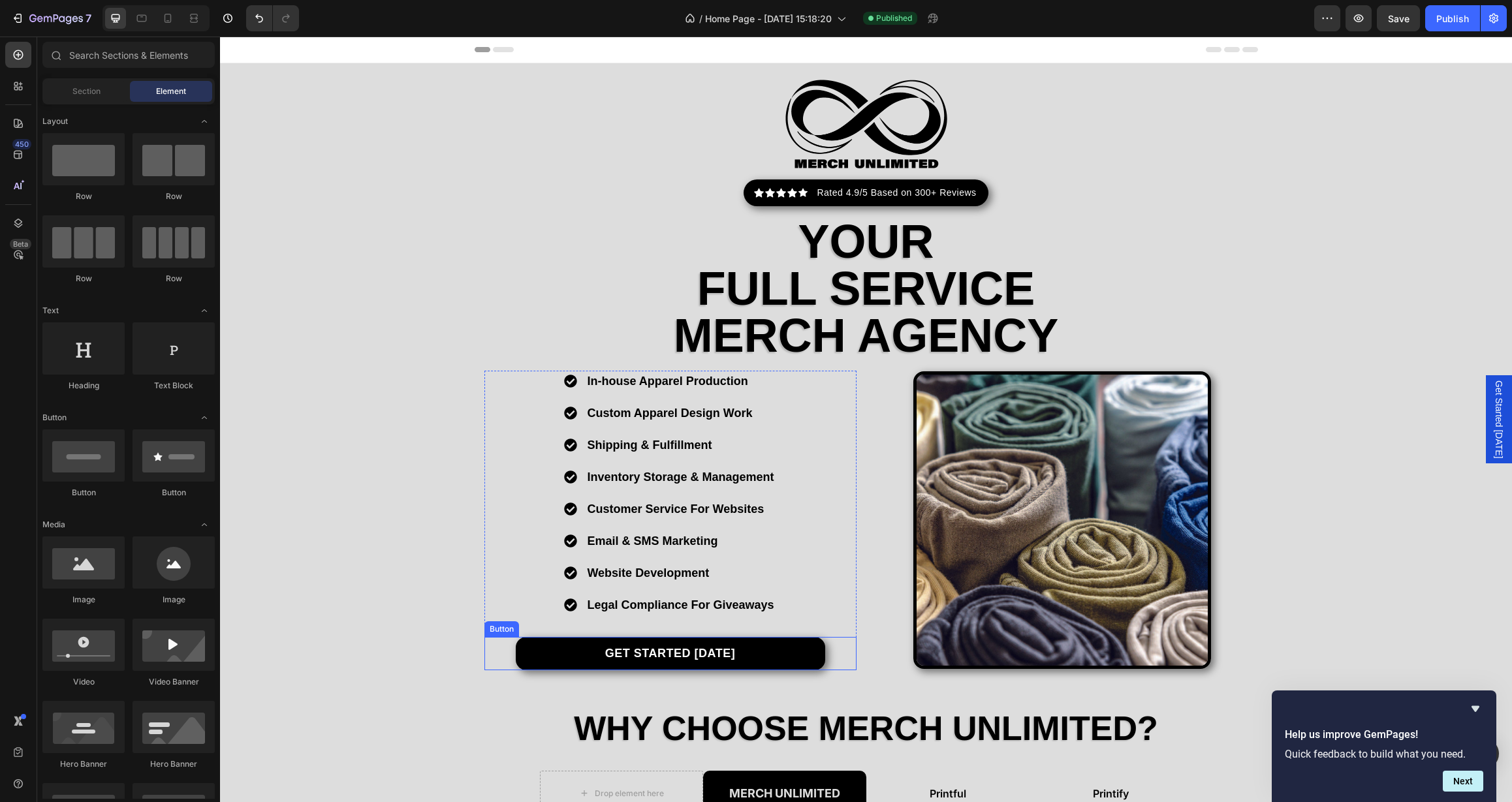
click at [763, 659] on link "Get Started [DATE]" at bounding box center [670, 653] width 309 height 33
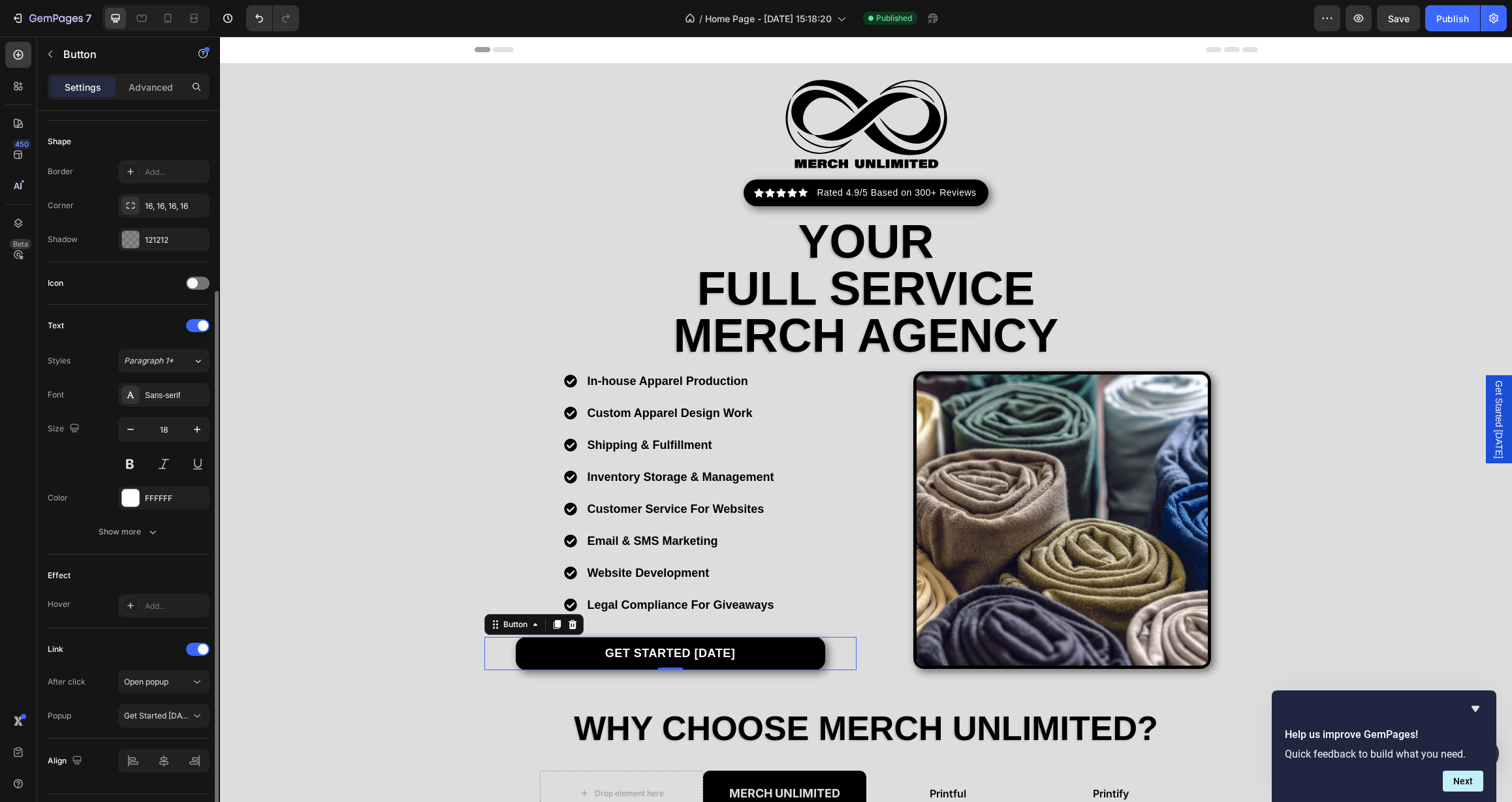
scroll to position [272, 0]
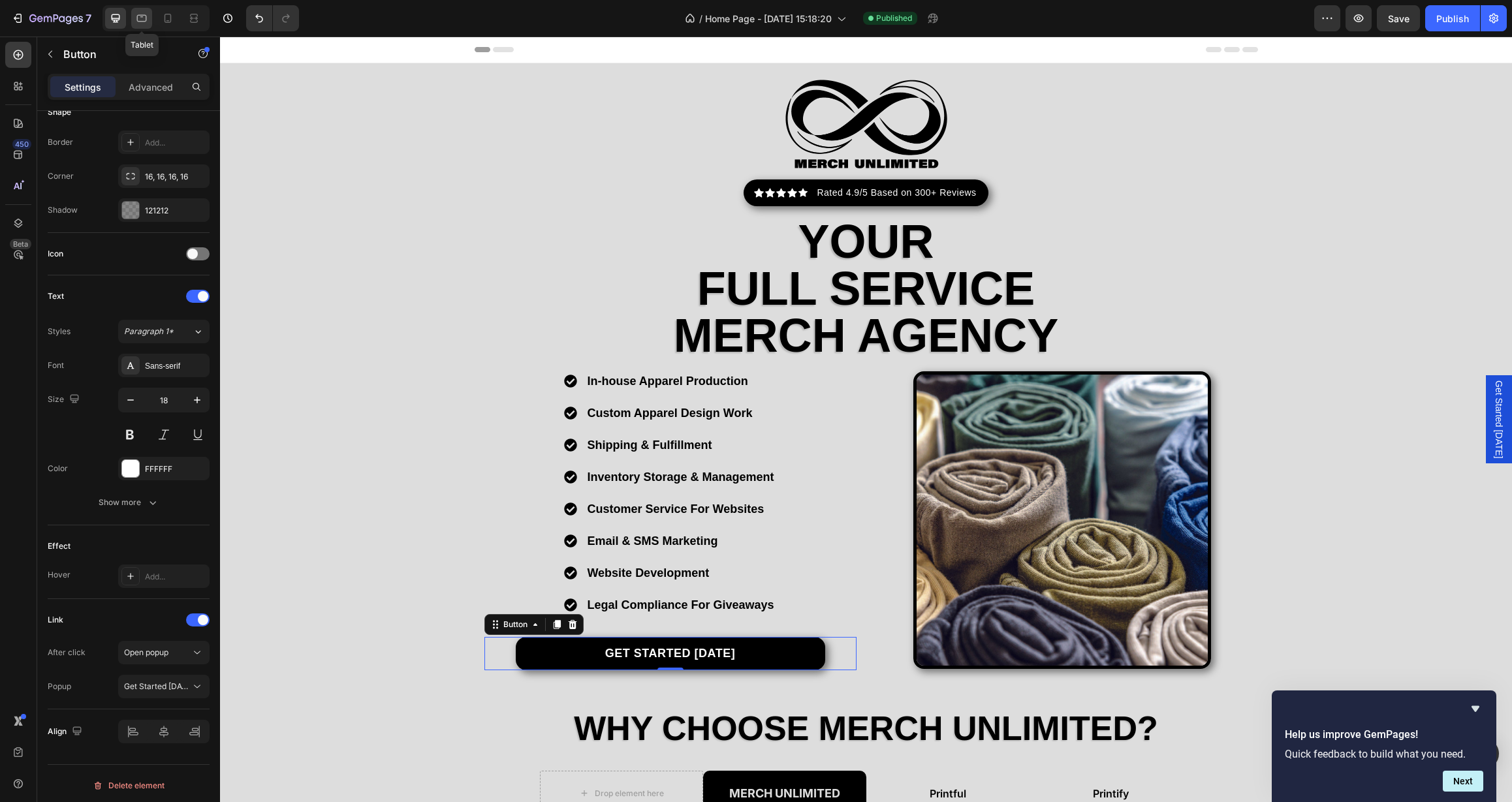
click at [145, 16] on icon at bounding box center [142, 18] width 13 height 13
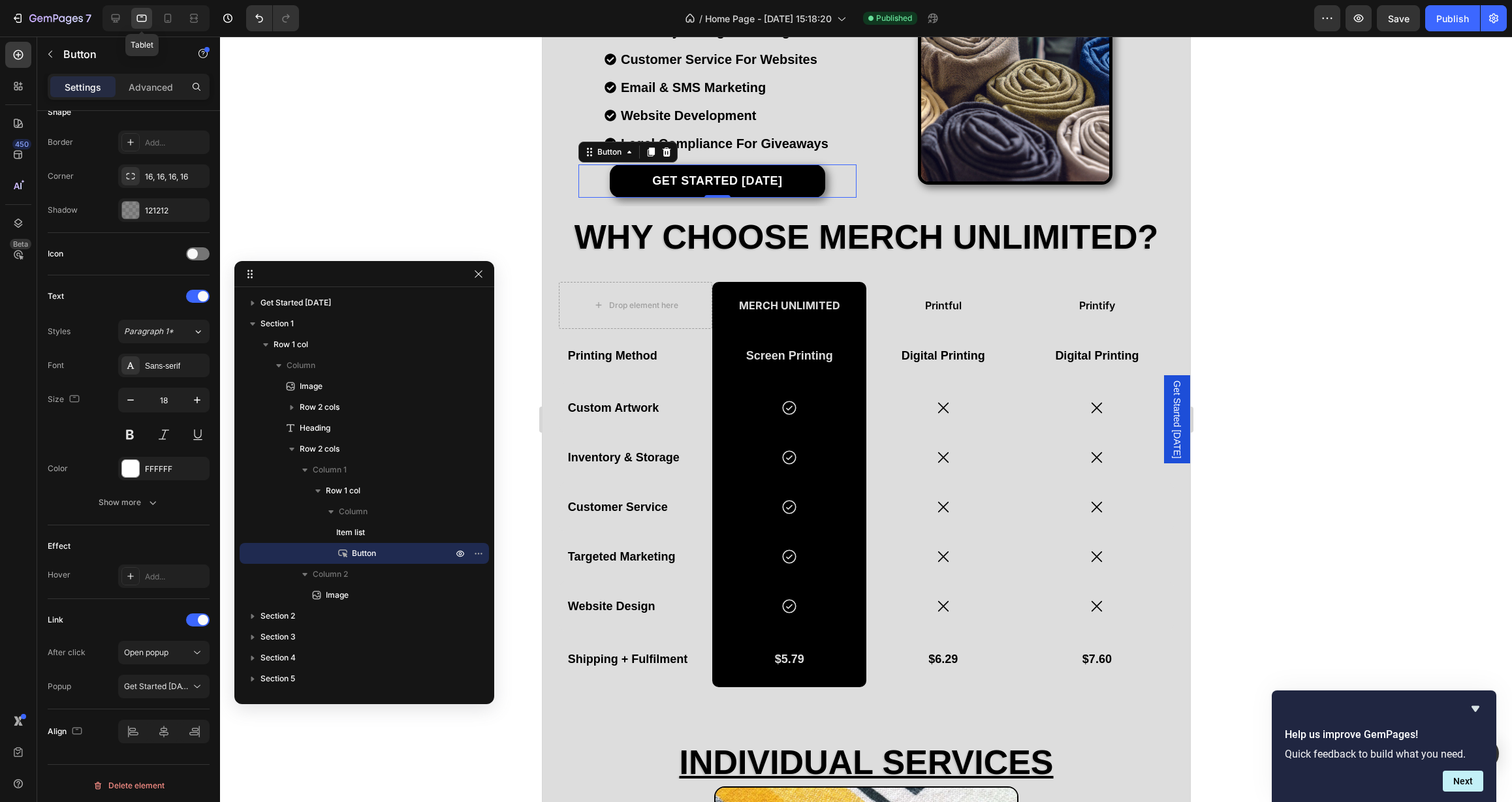
scroll to position [478, 0]
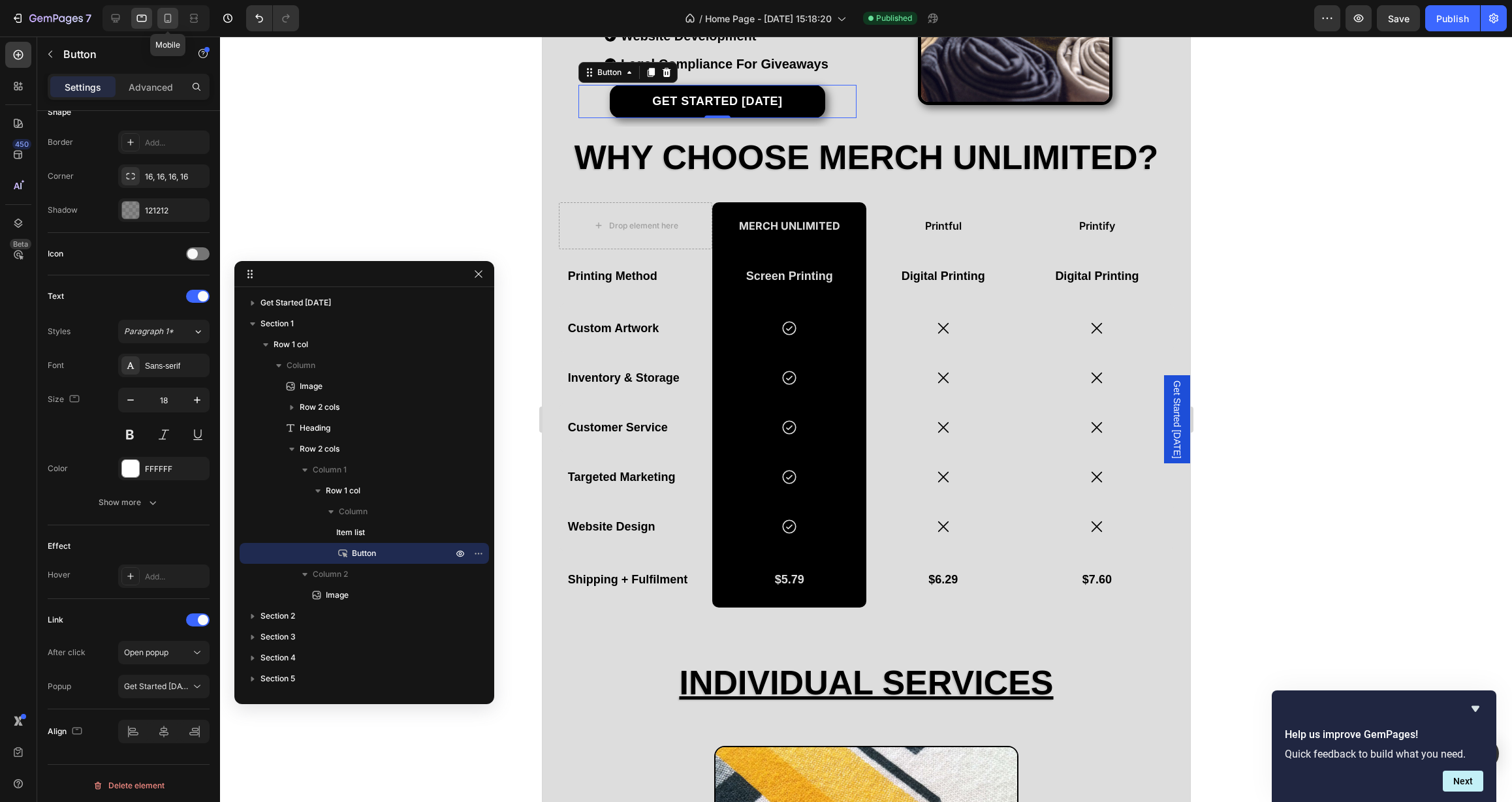
click at [170, 23] on icon at bounding box center [168, 18] width 13 height 13
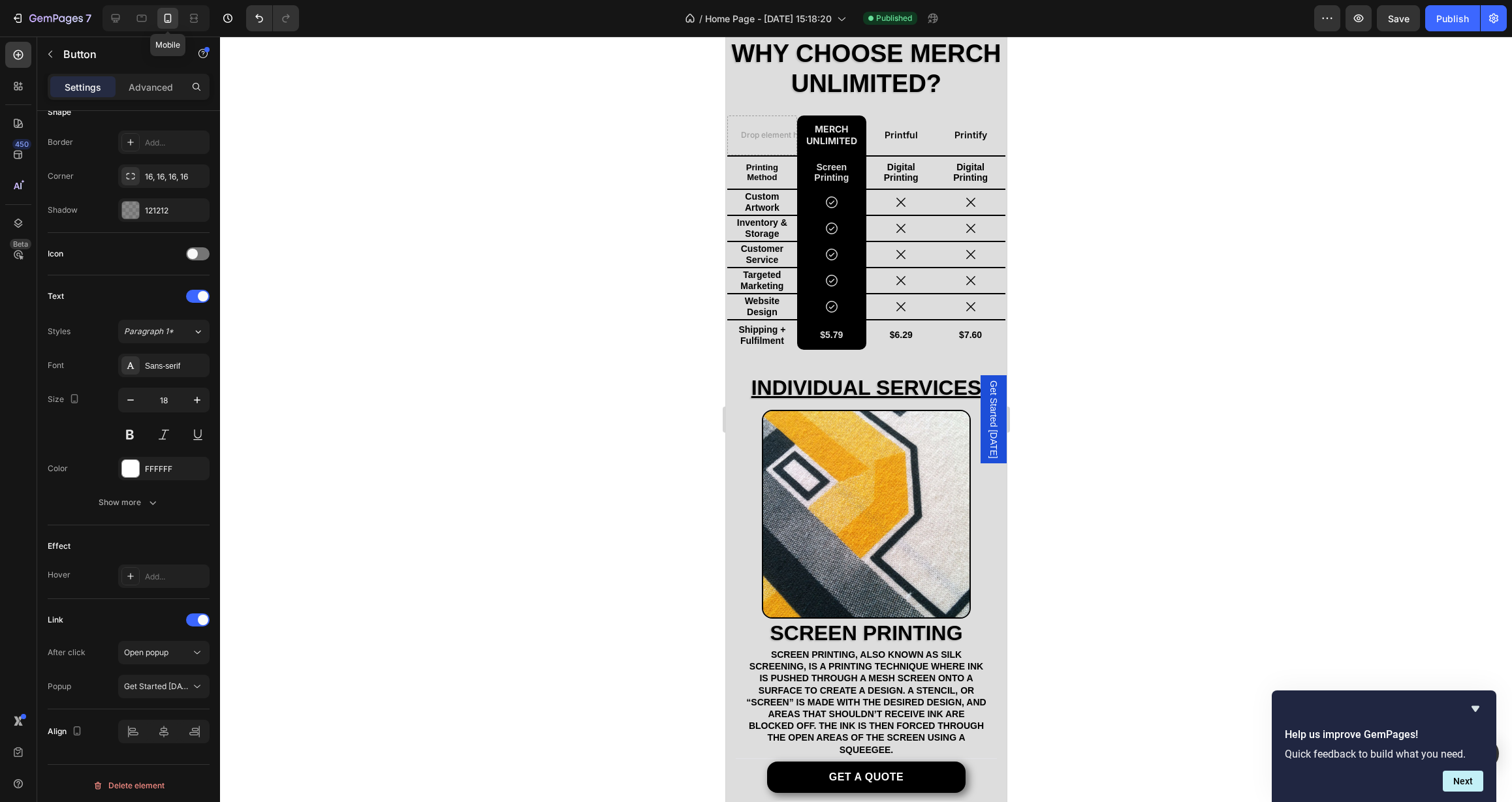
type input "16"
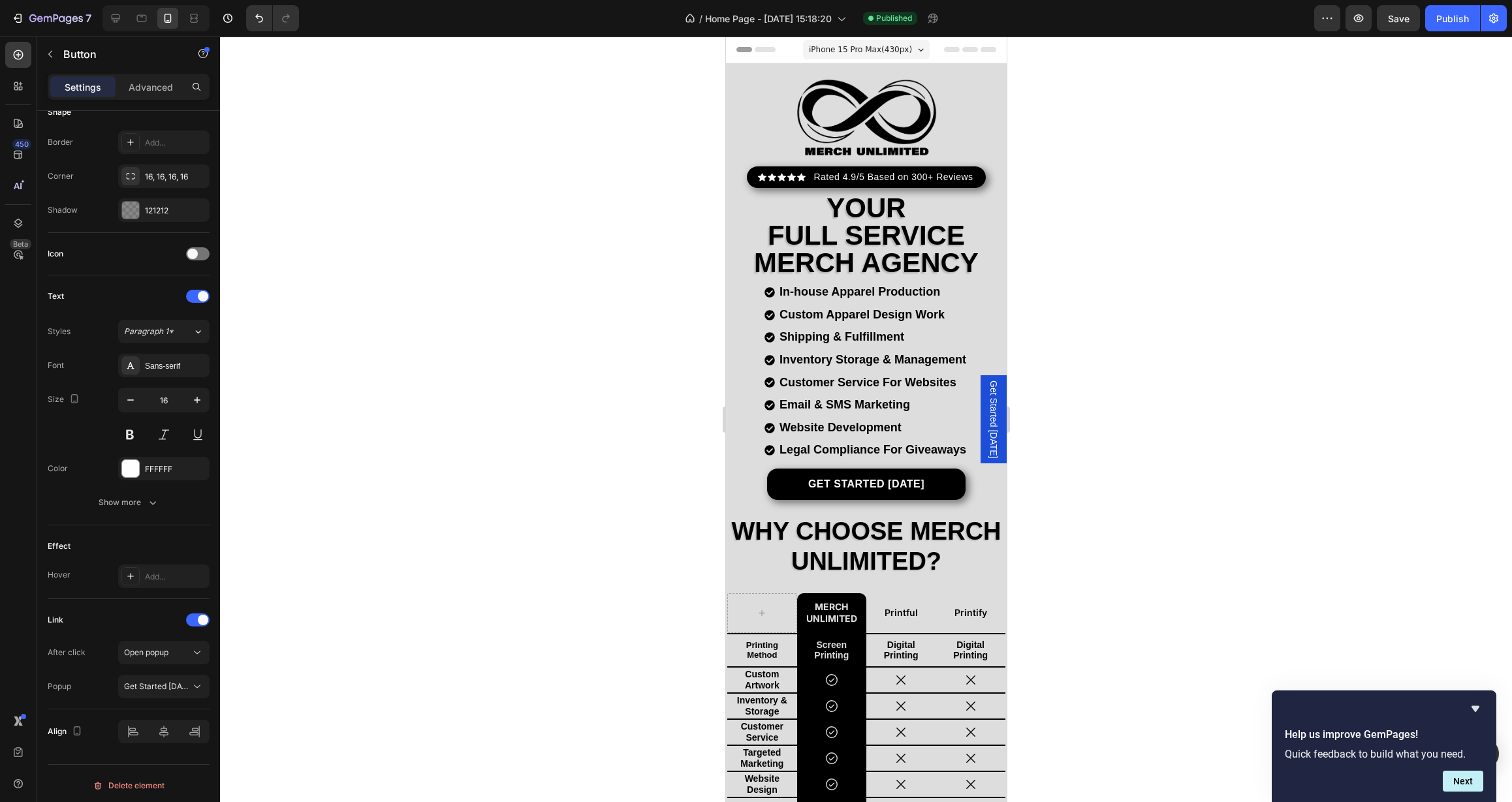
click at [784, 475] on link "Get Started [DATE]" at bounding box center [865, 484] width 198 height 31
click at [774, 480] on link "Get Started [DATE]" at bounding box center [865, 484] width 198 height 31
drag, startPoint x: 973, startPoint y: 486, endPoint x: 944, endPoint y: 480, distance: 29.6
click at [973, 486] on div "Get Started Today Button" at bounding box center [866, 484] width 261 height 31
click at [935, 480] on link "Get Started [DATE]" at bounding box center [865, 484] width 198 height 31
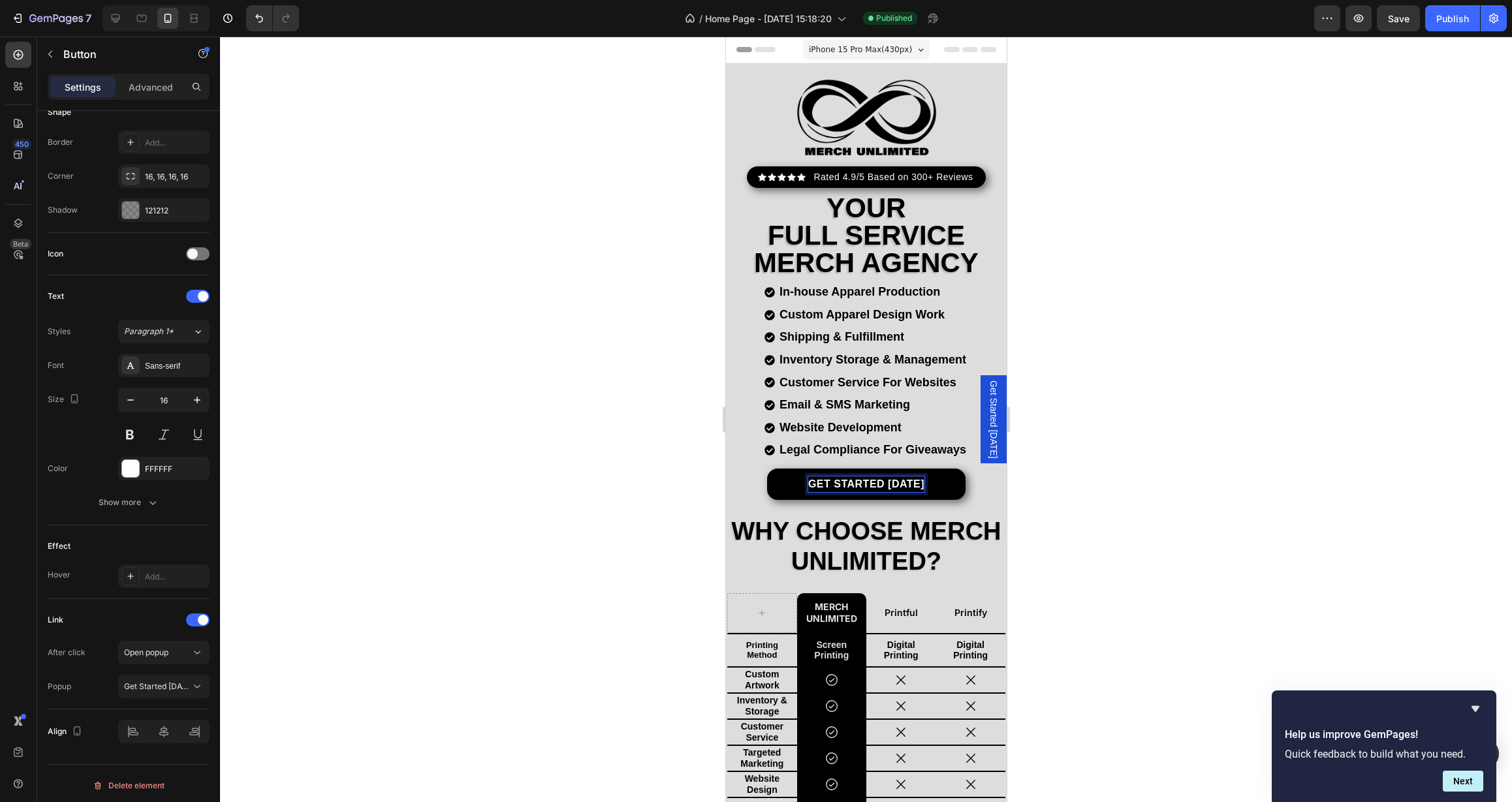
click at [901, 477] on p "Get Started [DATE]" at bounding box center [866, 484] width 117 height 16
click at [942, 535] on h2 "Why Choose Merch Unlimited?" at bounding box center [866, 547] width 278 height 62
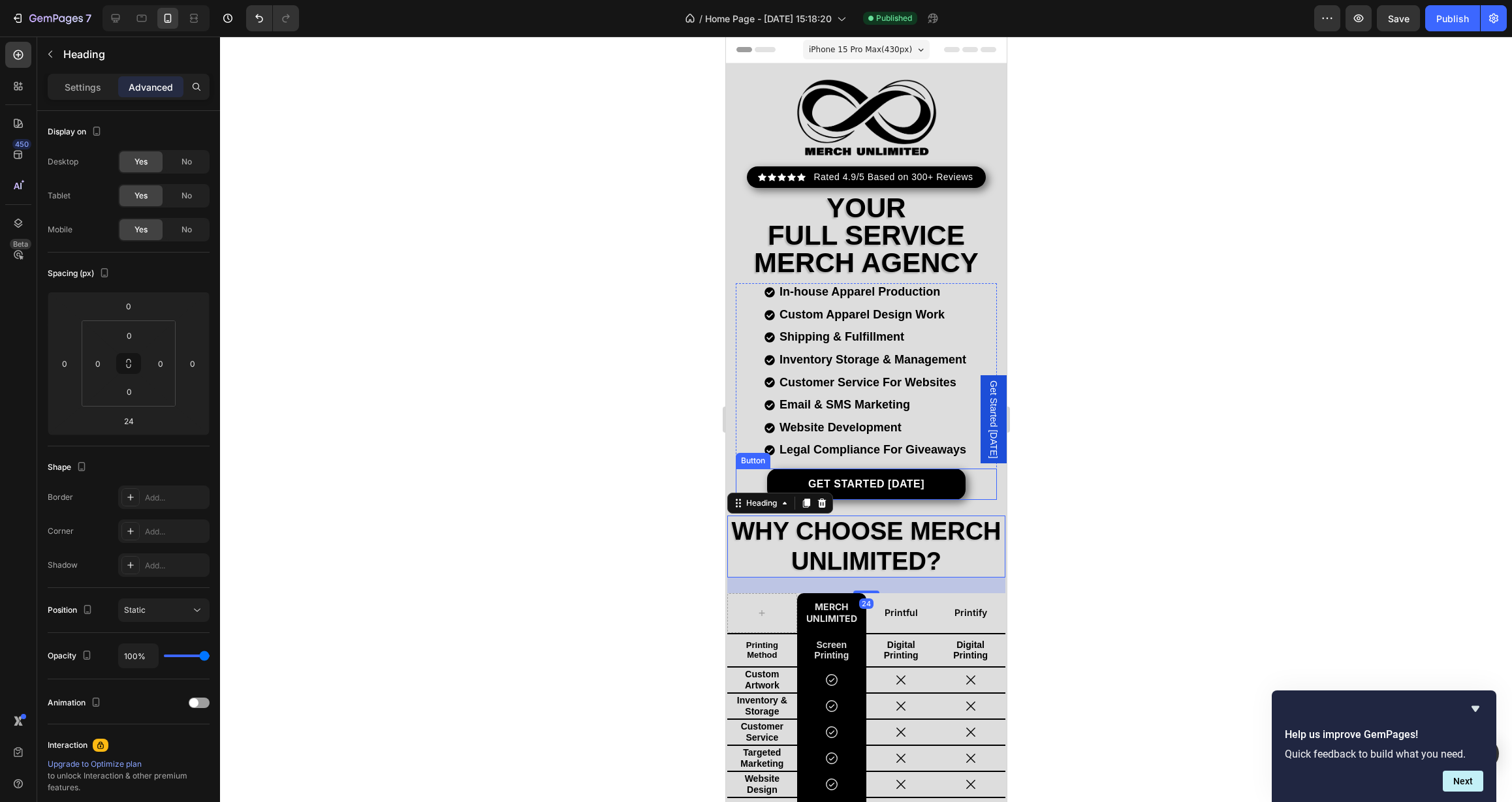
click at [943, 488] on link "Get Started [DATE]" at bounding box center [865, 484] width 198 height 31
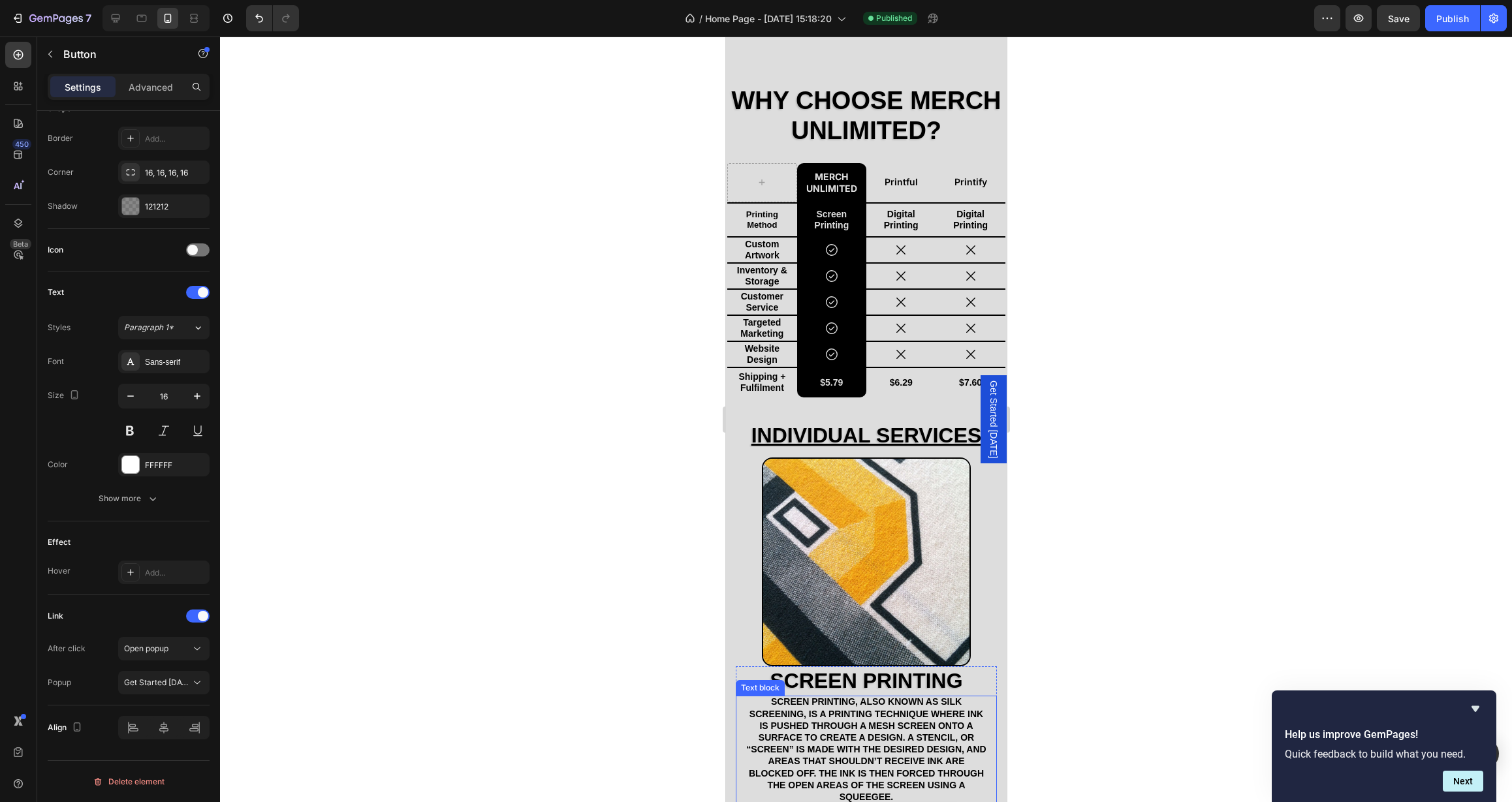
scroll to position [691, 0]
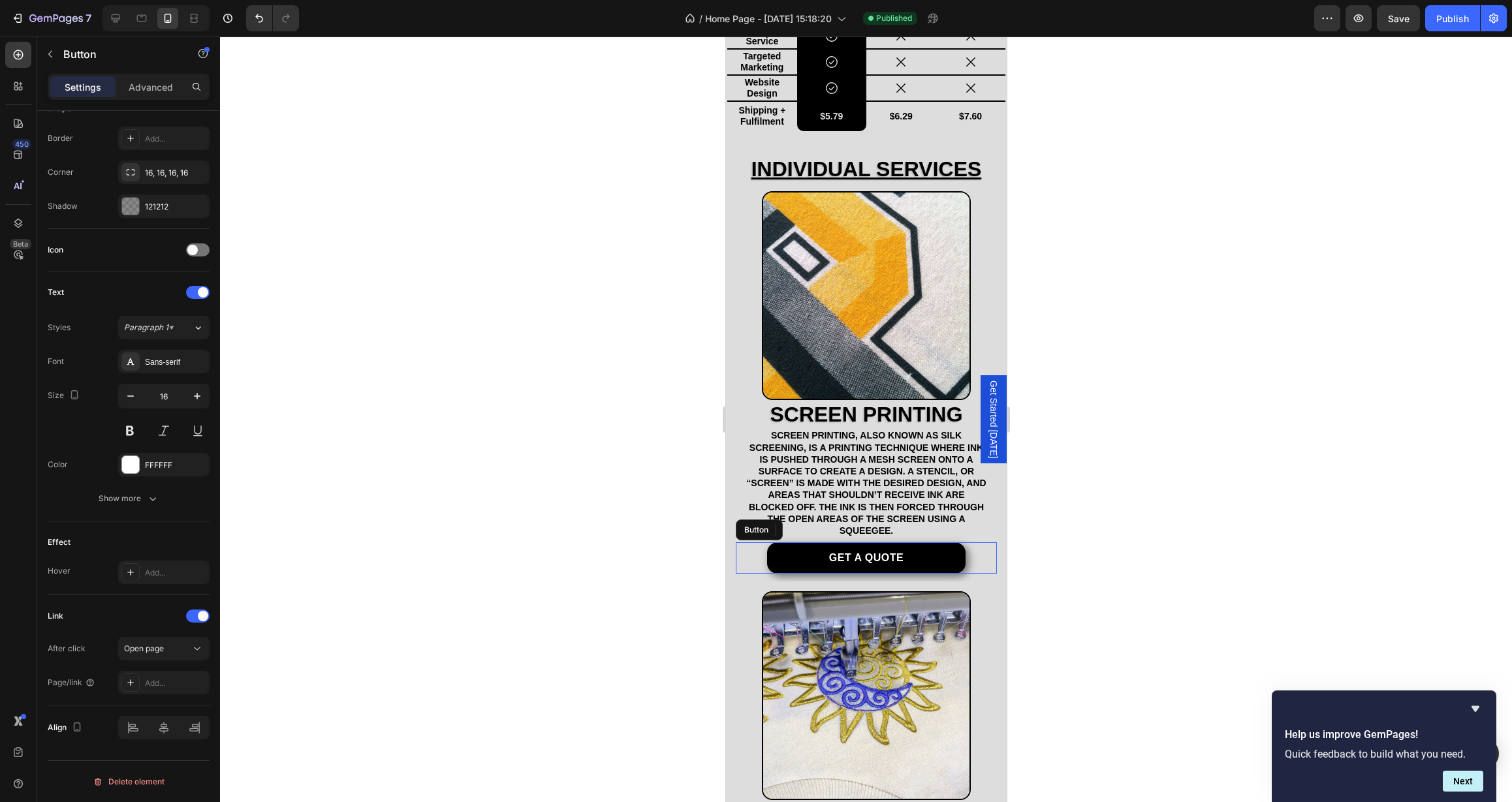
click at [788, 550] on button "Get a quote" at bounding box center [865, 558] width 198 height 31
click at [191, 649] on icon at bounding box center [197, 649] width 13 height 13
click at [159, 729] on span "Open popup" at bounding box center [146, 731] width 44 height 11
click at [187, 690] on button "Choose one" at bounding box center [164, 683] width 91 height 24
click at [184, 706] on div "Get Started [DATE]" at bounding box center [150, 715] width 107 height 24
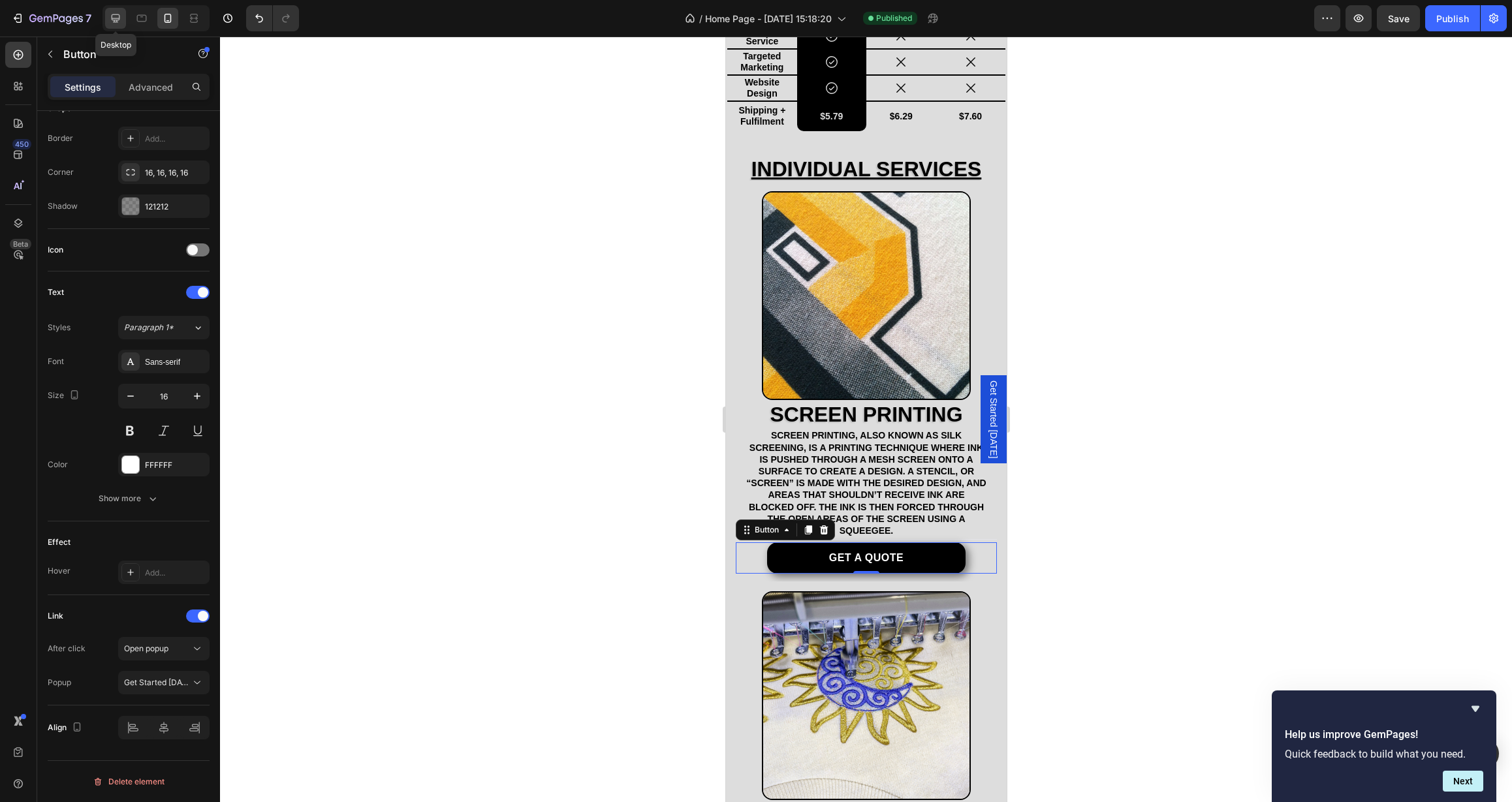
click at [117, 16] on icon at bounding box center [116, 18] width 13 height 13
type input "18"
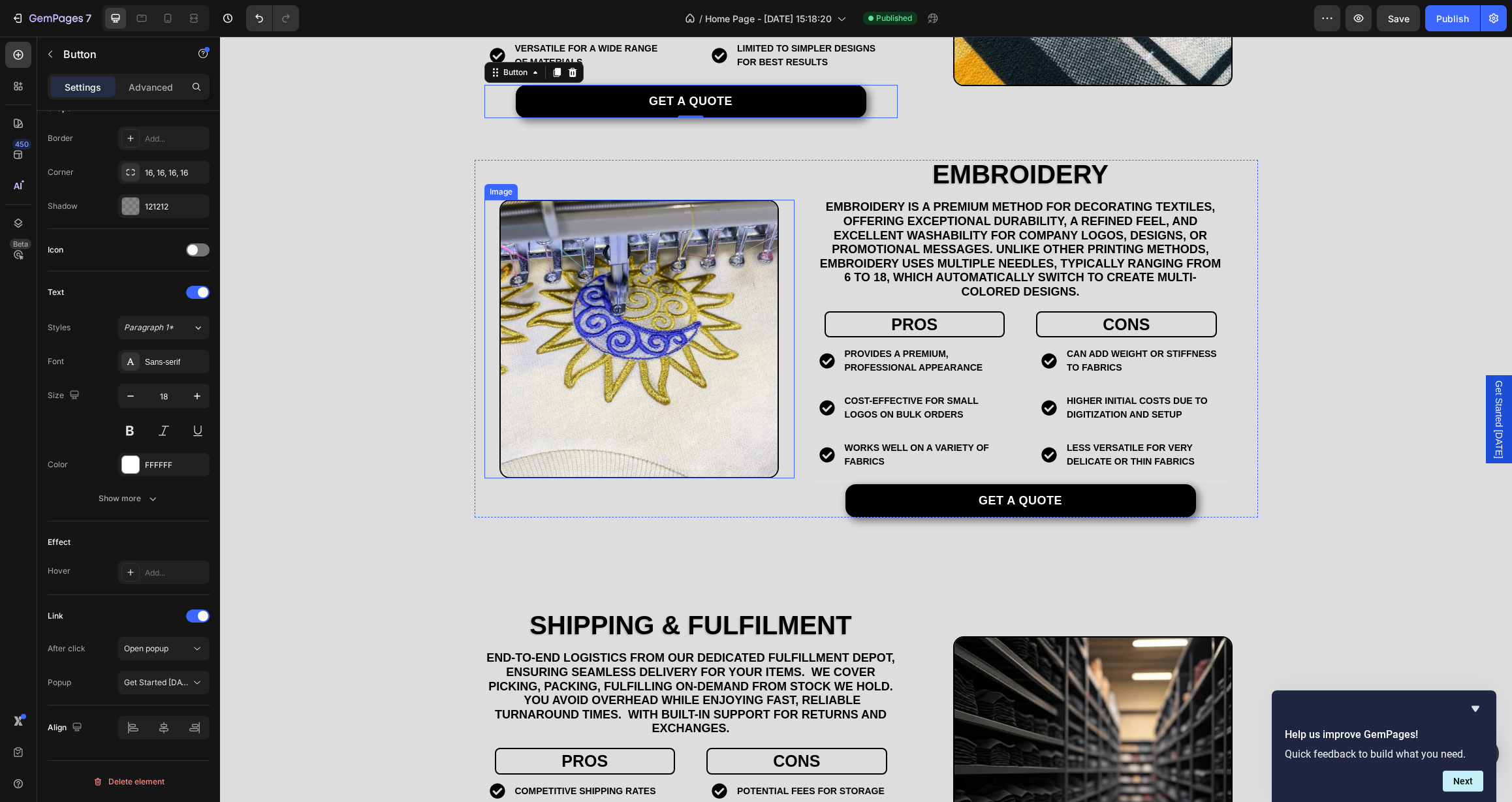
scroll to position [1109, 0]
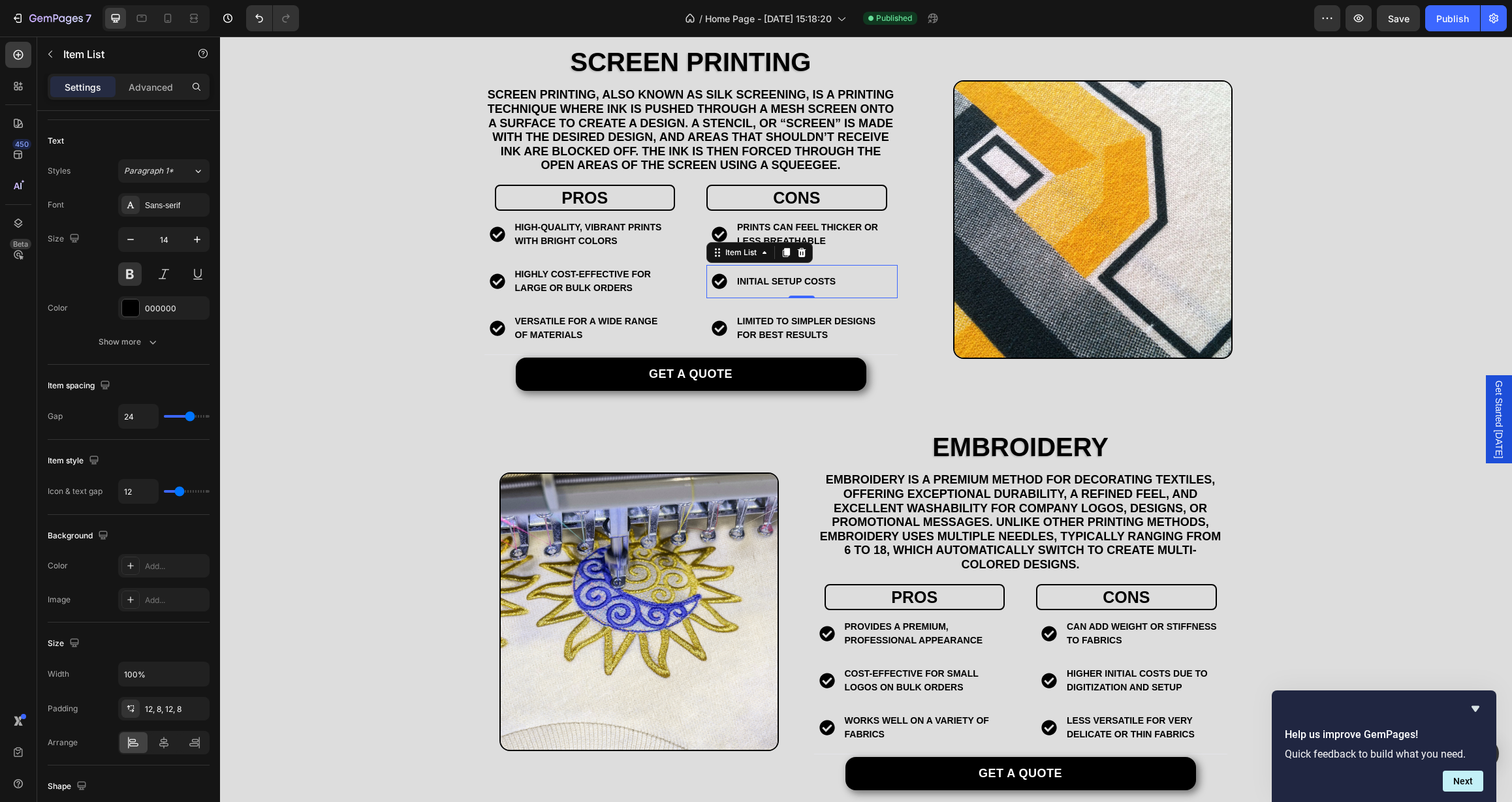
click at [838, 277] on div "initial setup costs" at bounding box center [801, 281] width 191 height 33
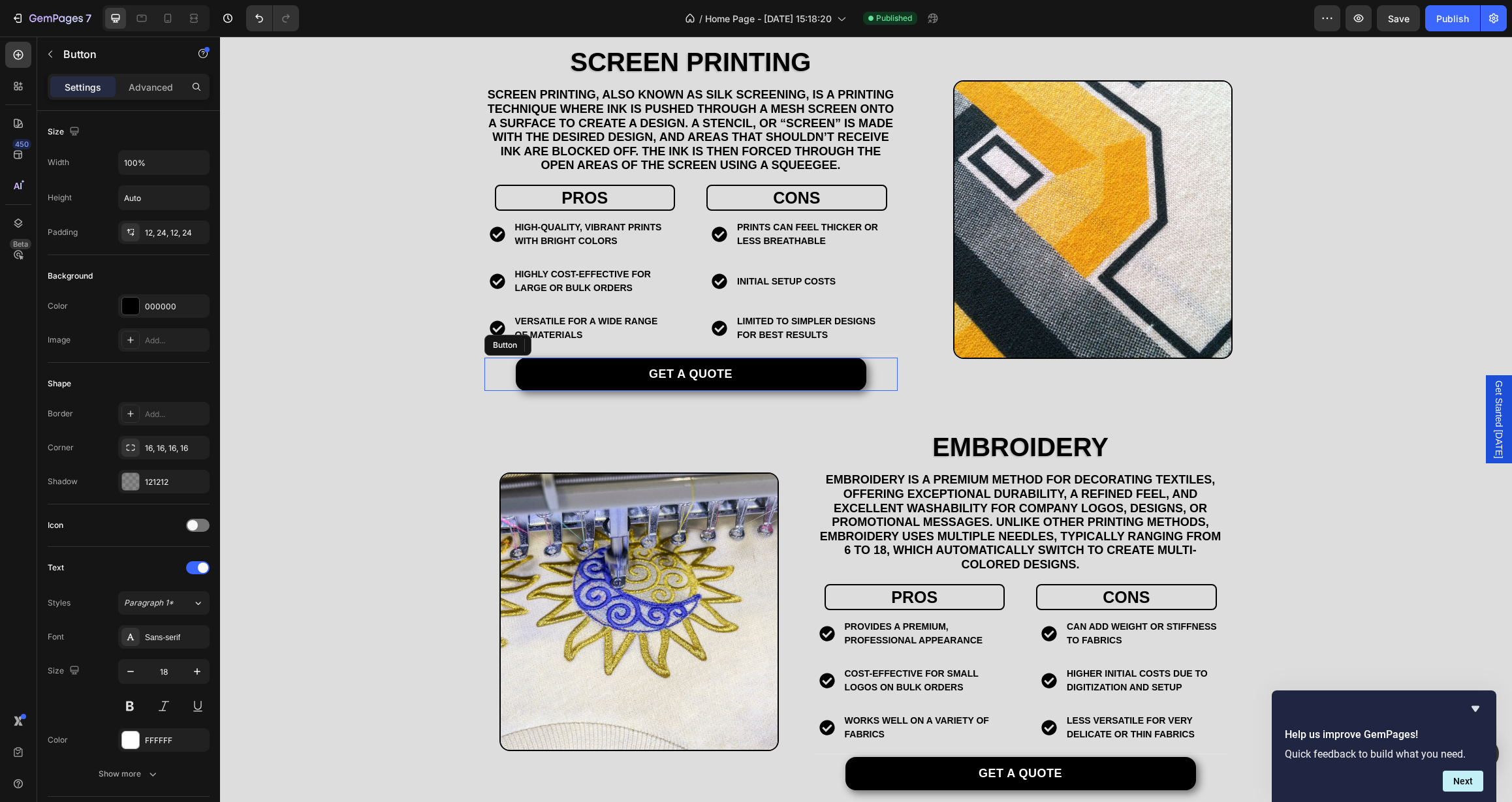
click at [874, 374] on div "Get a quote Button" at bounding box center [691, 374] width 414 height 33
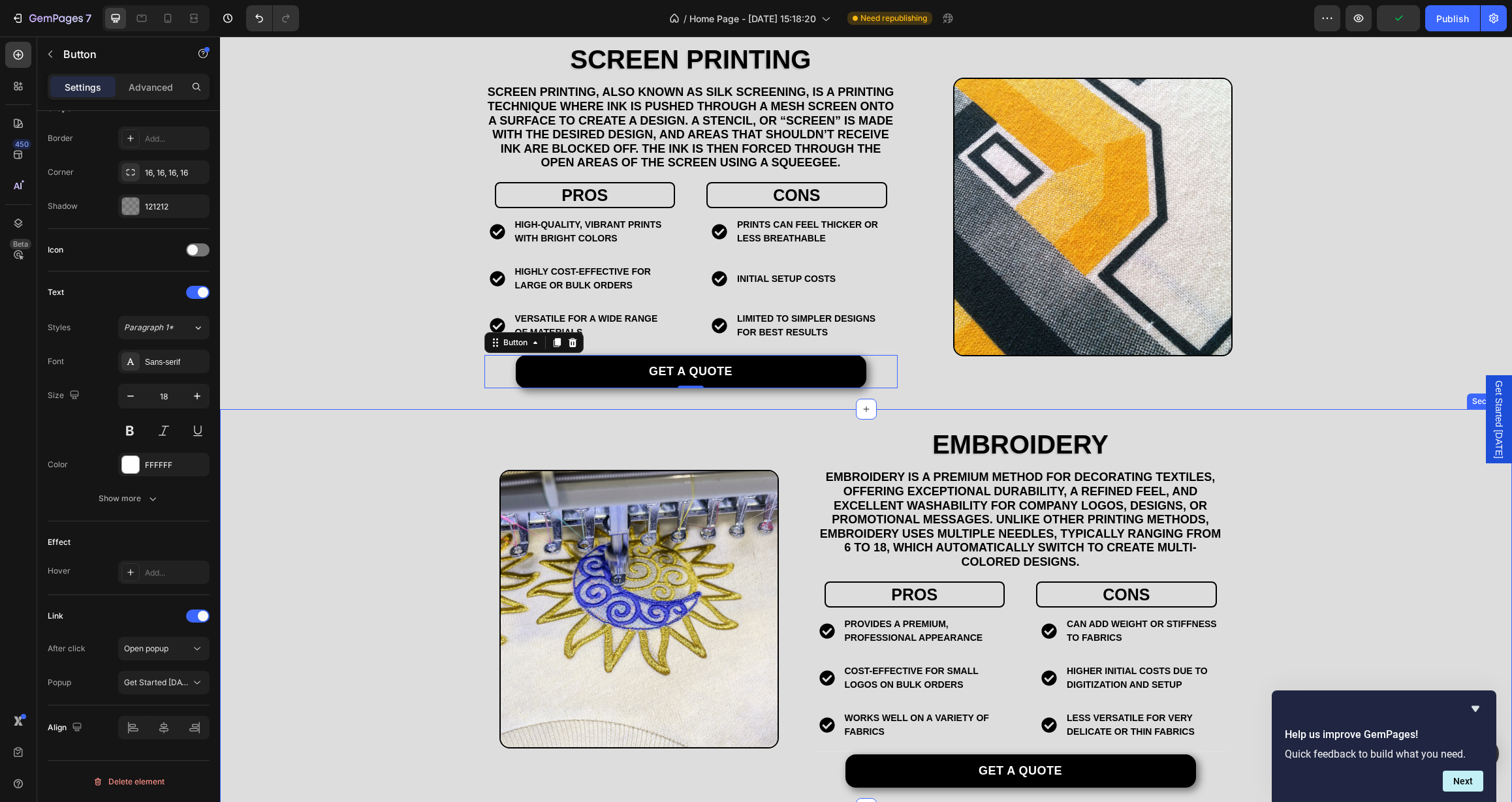
scroll to position [1215, 0]
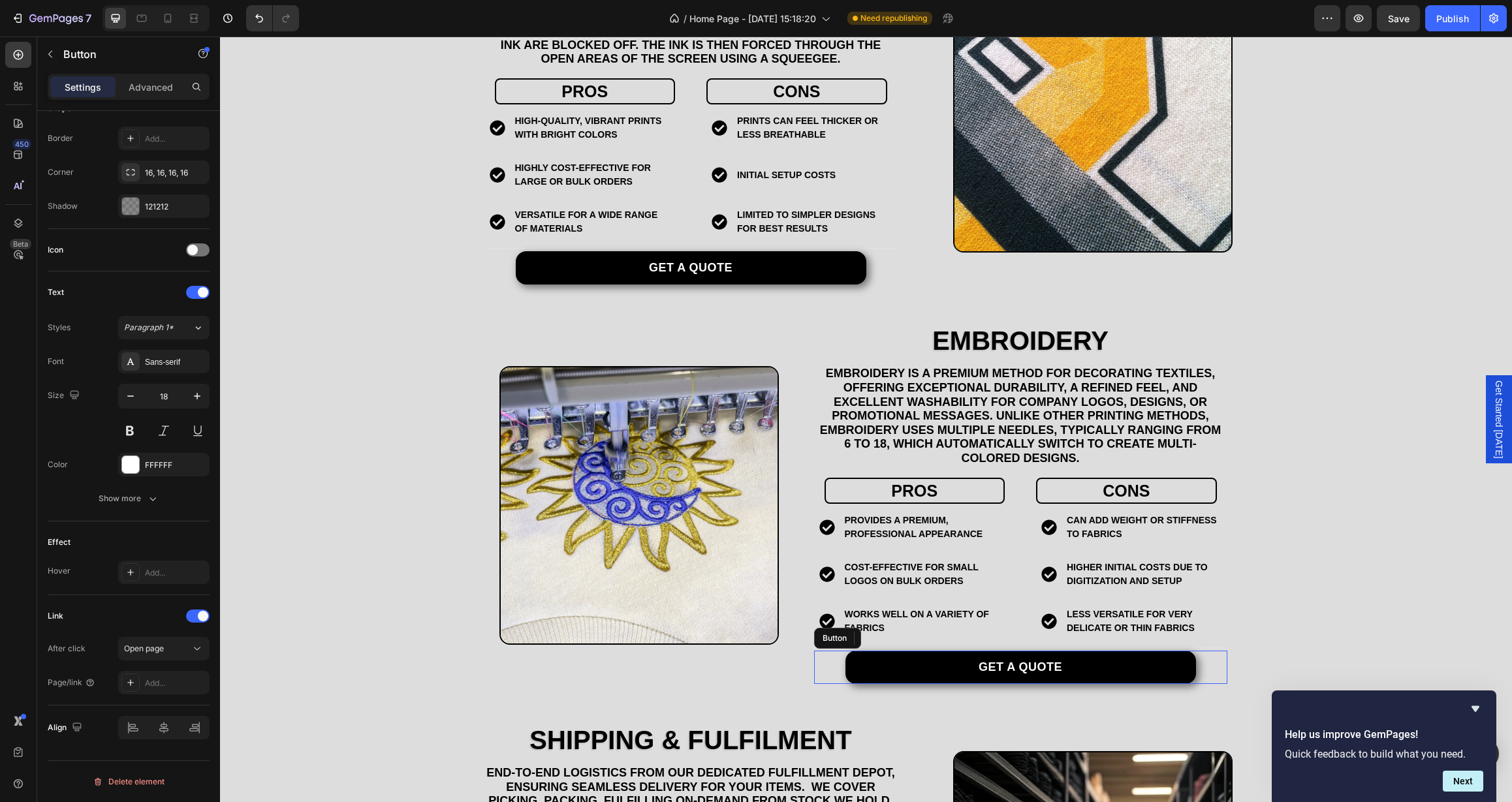
click at [827, 657] on div "Get a quote Button" at bounding box center [1021, 667] width 414 height 33
click at [194, 645] on icon at bounding box center [197, 649] width 13 height 13
click at [175, 726] on p "Open popup" at bounding box center [161, 731] width 74 height 11
click at [176, 683] on div "Choose one" at bounding box center [157, 683] width 67 height 11
click at [175, 708] on div "Get Started [DATE]" at bounding box center [150, 715] width 107 height 24
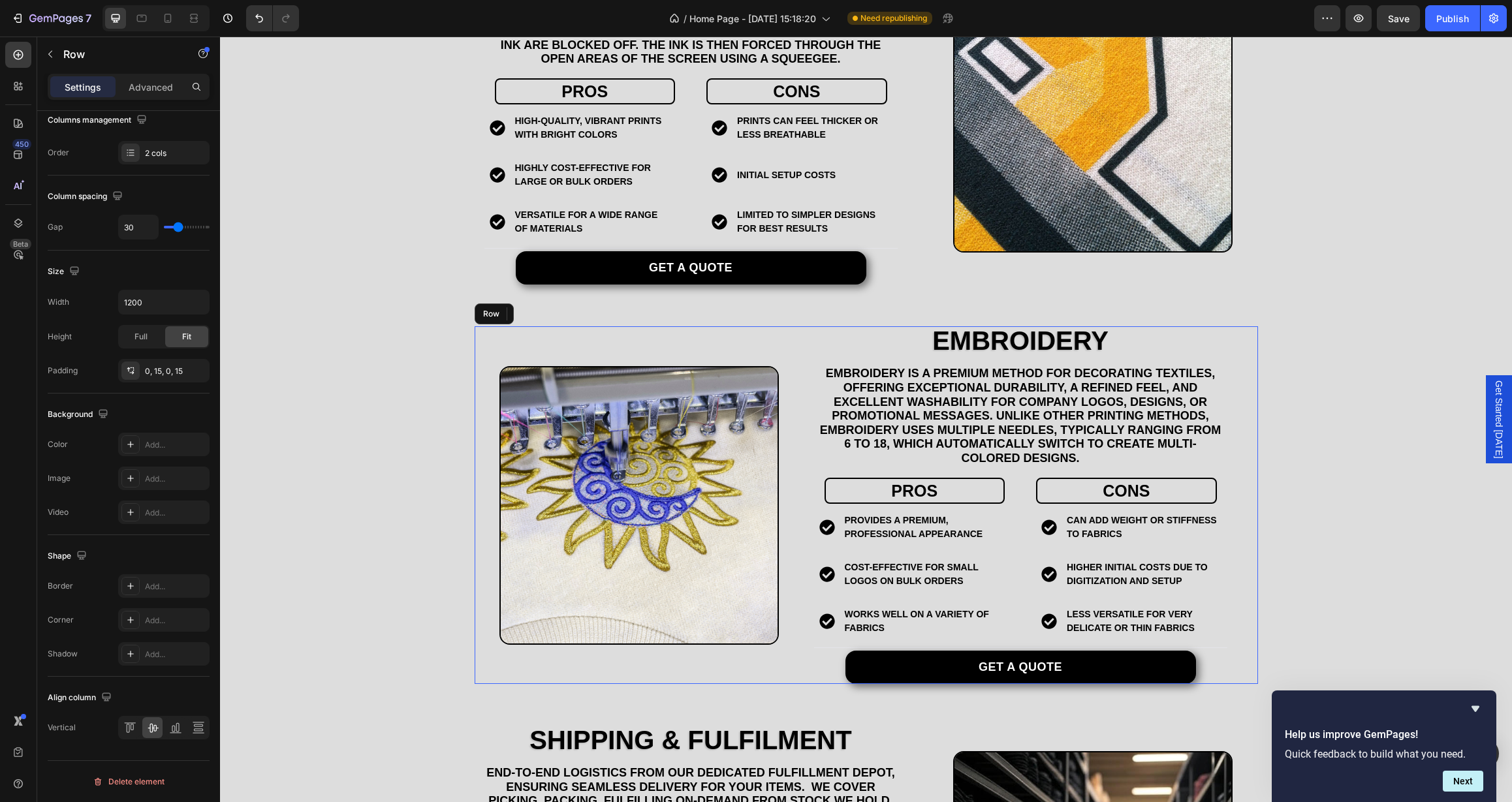
click at [494, 660] on div "Image" at bounding box center [639, 505] width 310 height 358
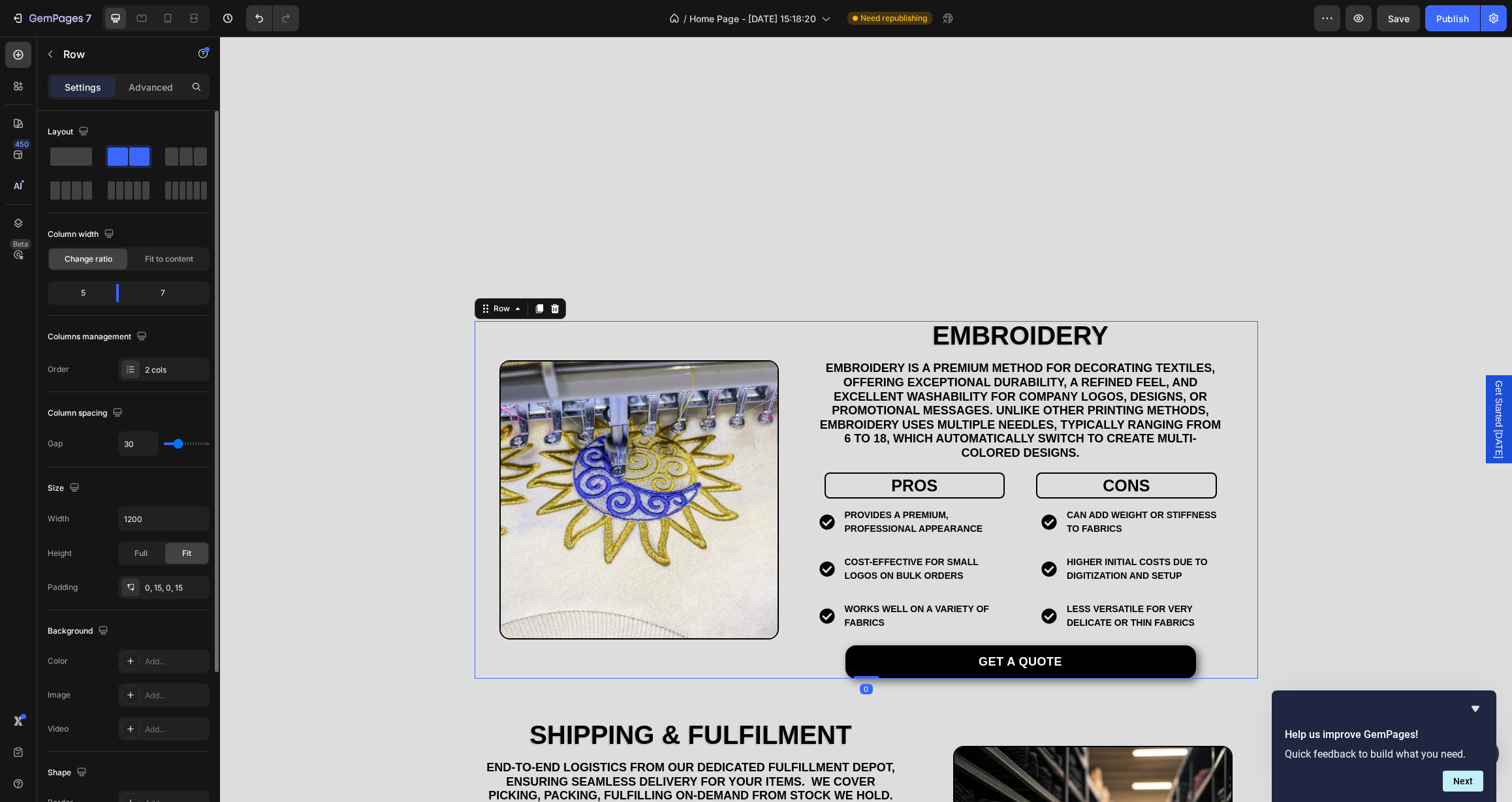
scroll to position [1687, 0]
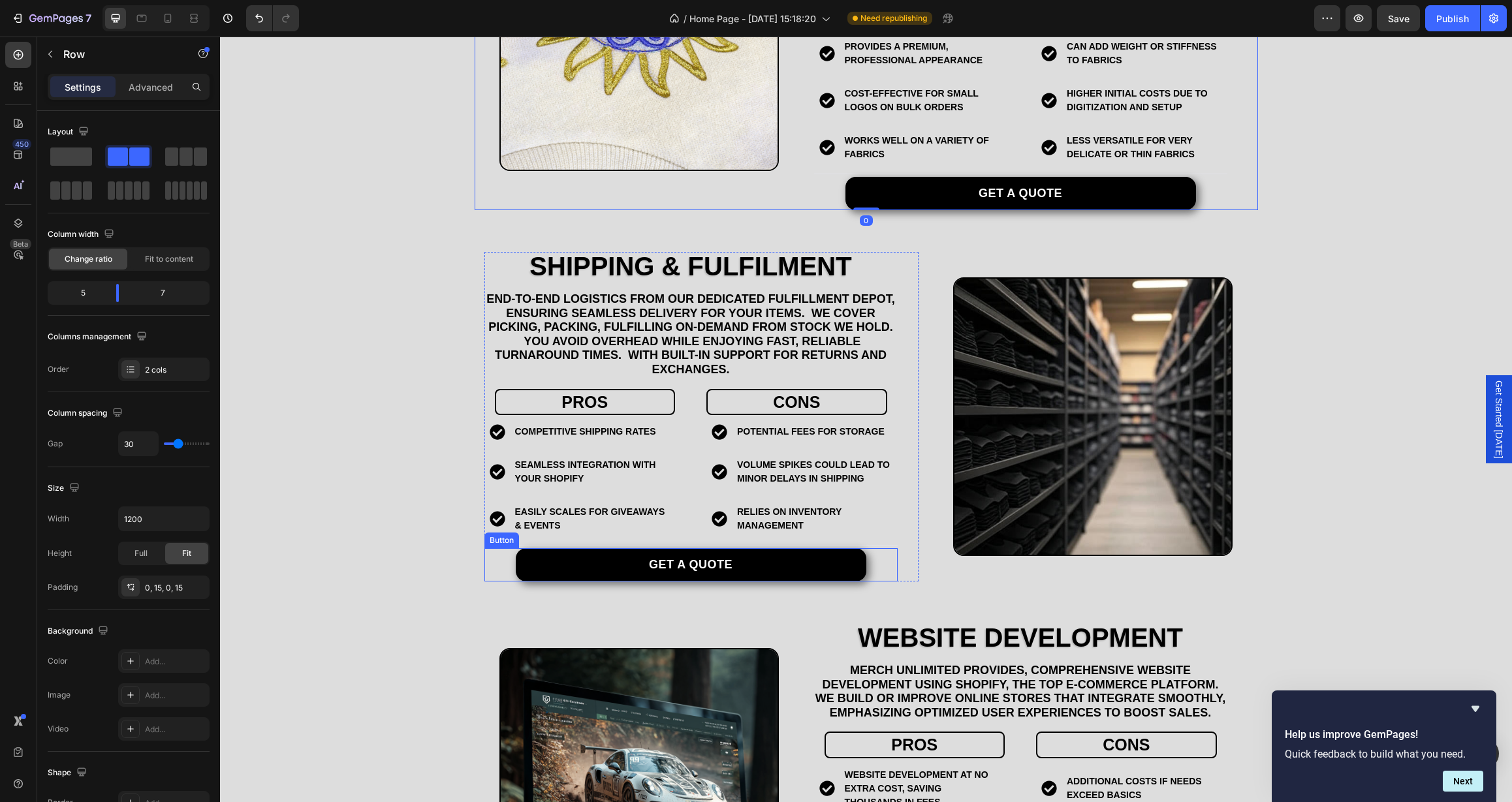
click at [496, 562] on div "Get a quote Button" at bounding box center [691, 564] width 414 height 33
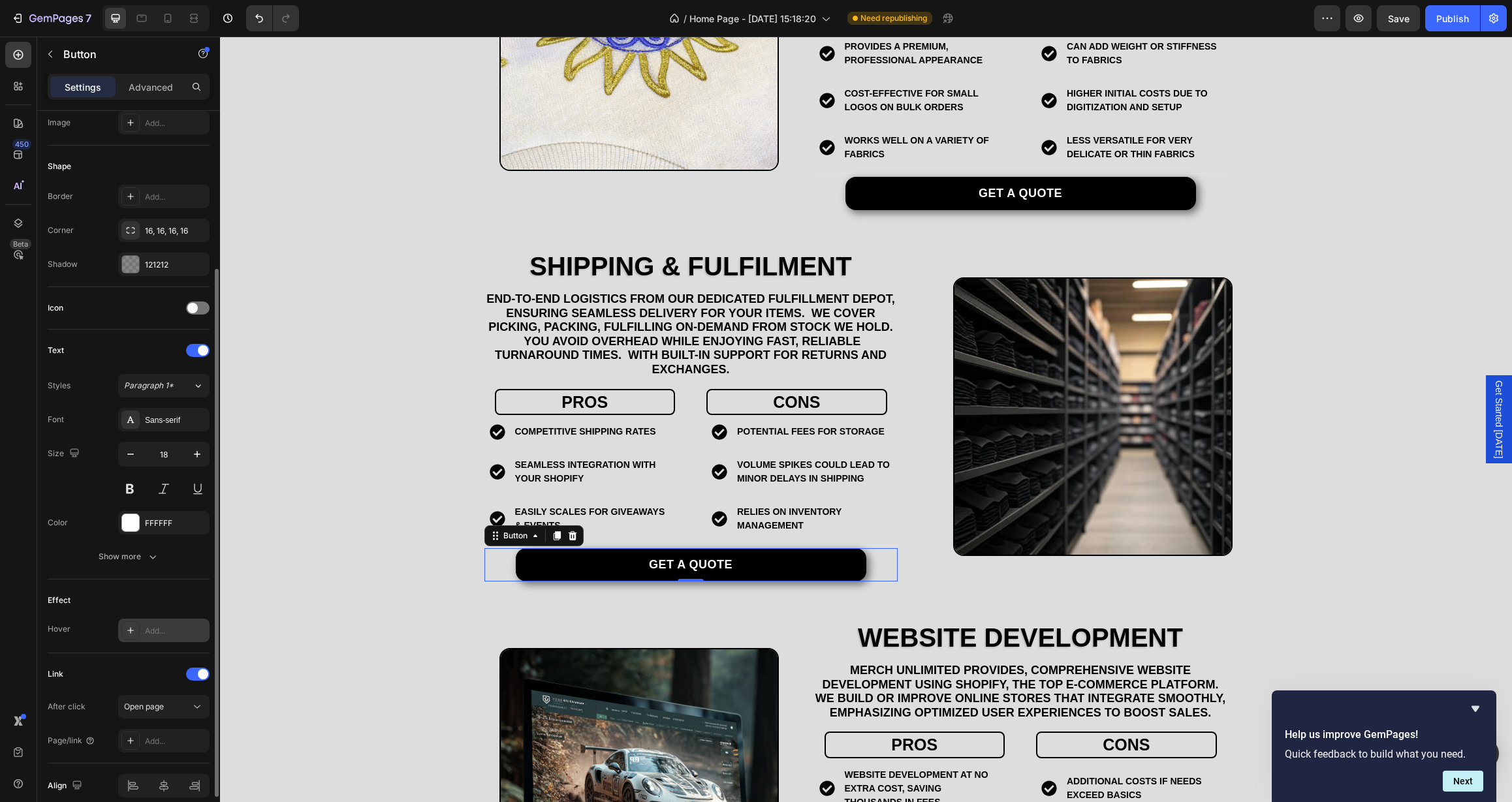
scroll to position [220, 0]
click at [173, 704] on div "Open page" at bounding box center [157, 704] width 67 height 11
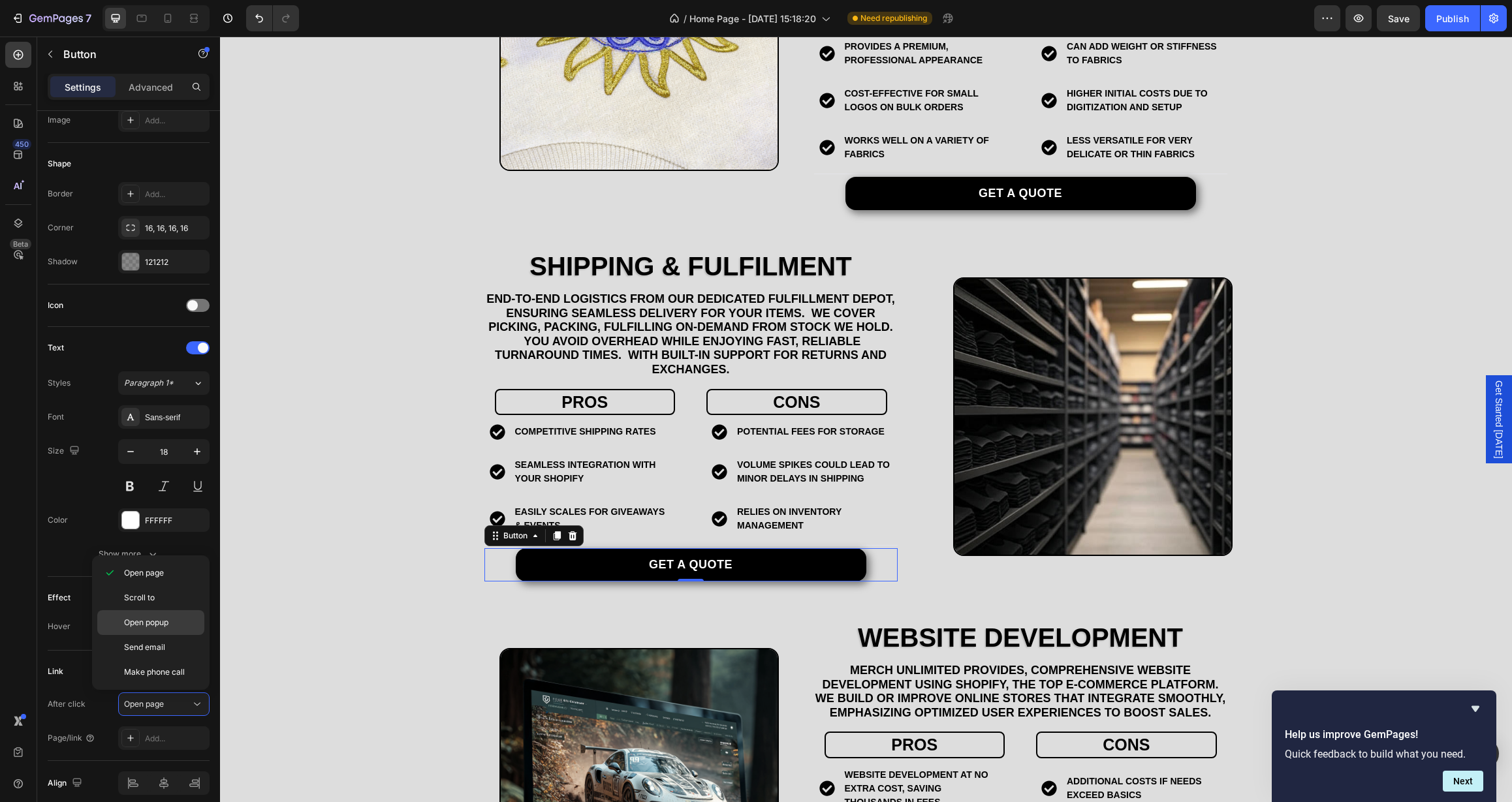
click at [173, 621] on p "Open popup" at bounding box center [161, 622] width 74 height 11
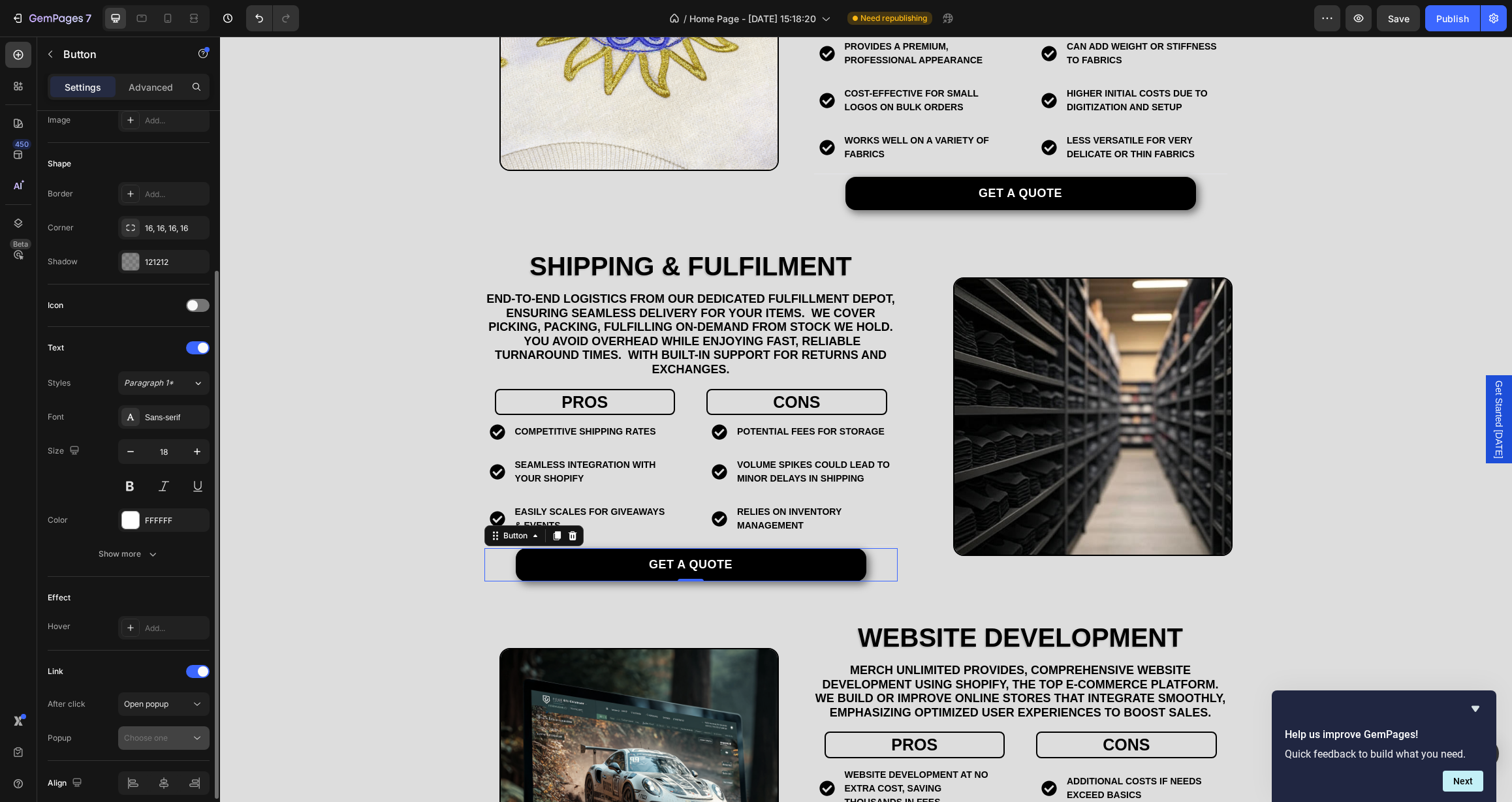
click at [178, 738] on div "Choose one" at bounding box center [157, 738] width 67 height 11
click at [176, 764] on span "Get Started [DATE]" at bounding box center [159, 770] width 70 height 11
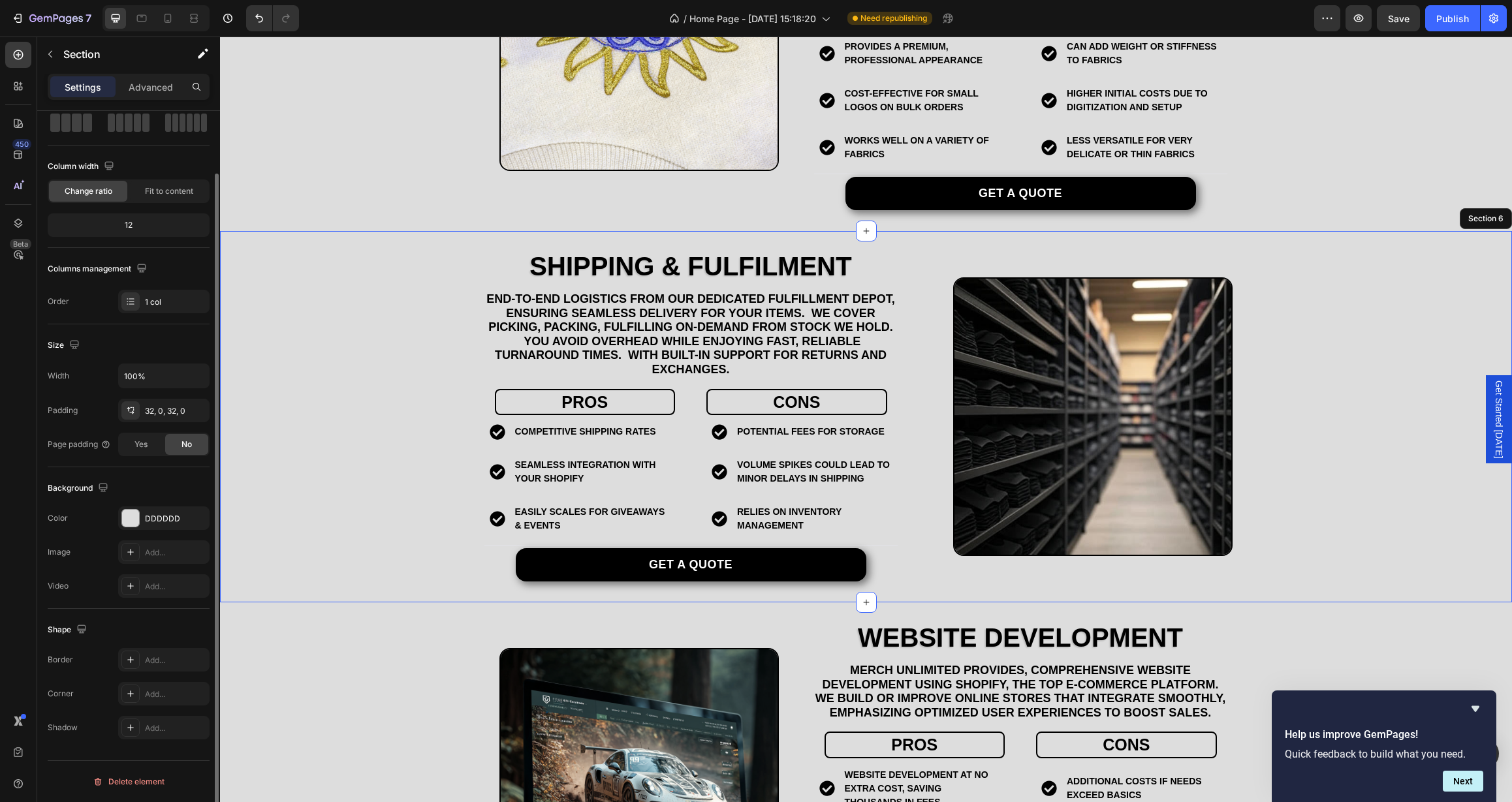
click at [409, 596] on div "Shipping & Fulfilment Heading end-to-end logistics from our dedicated Fulfillme…" at bounding box center [866, 417] width 1292 height 371
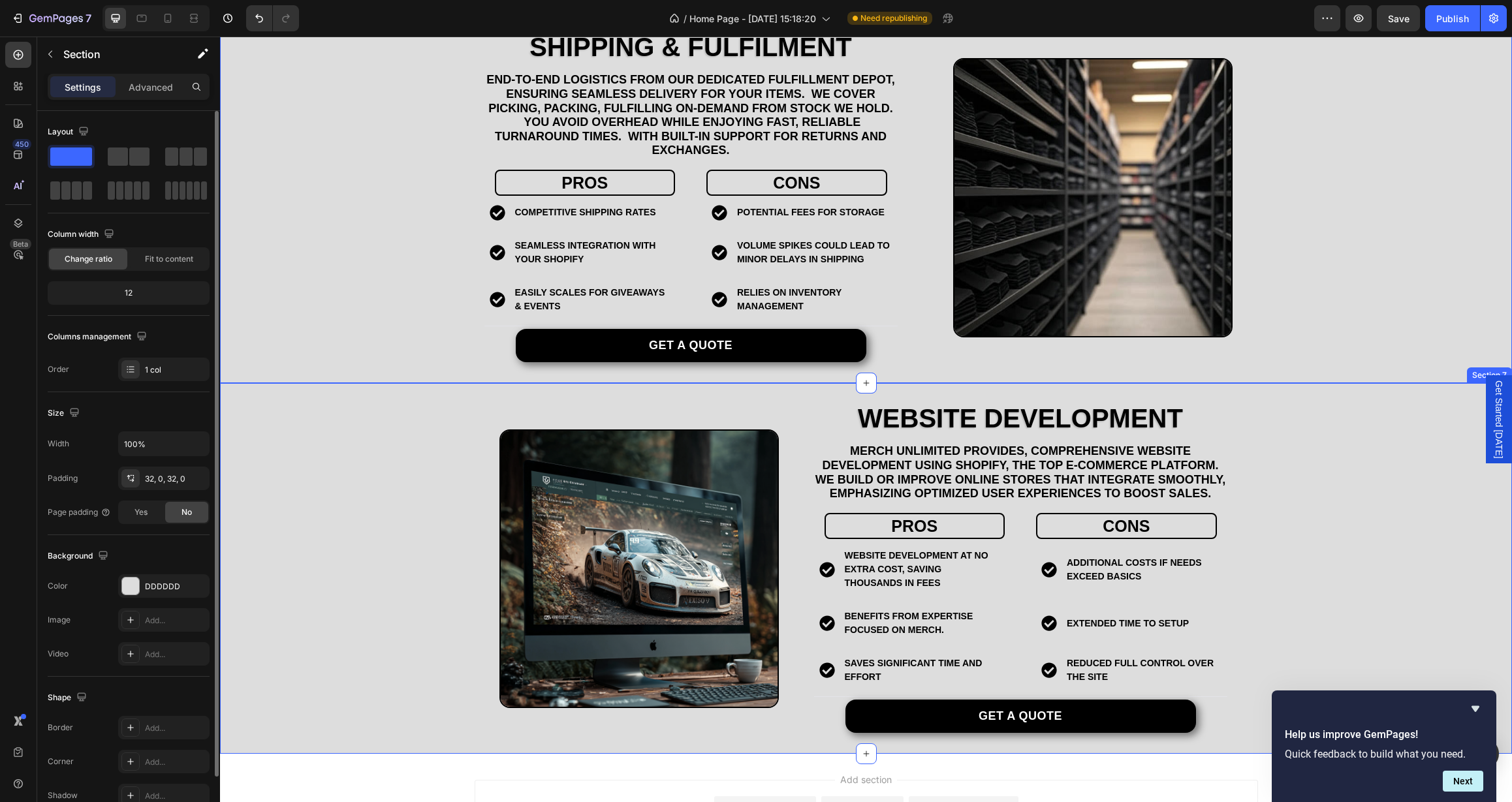
scroll to position [1952, 0]
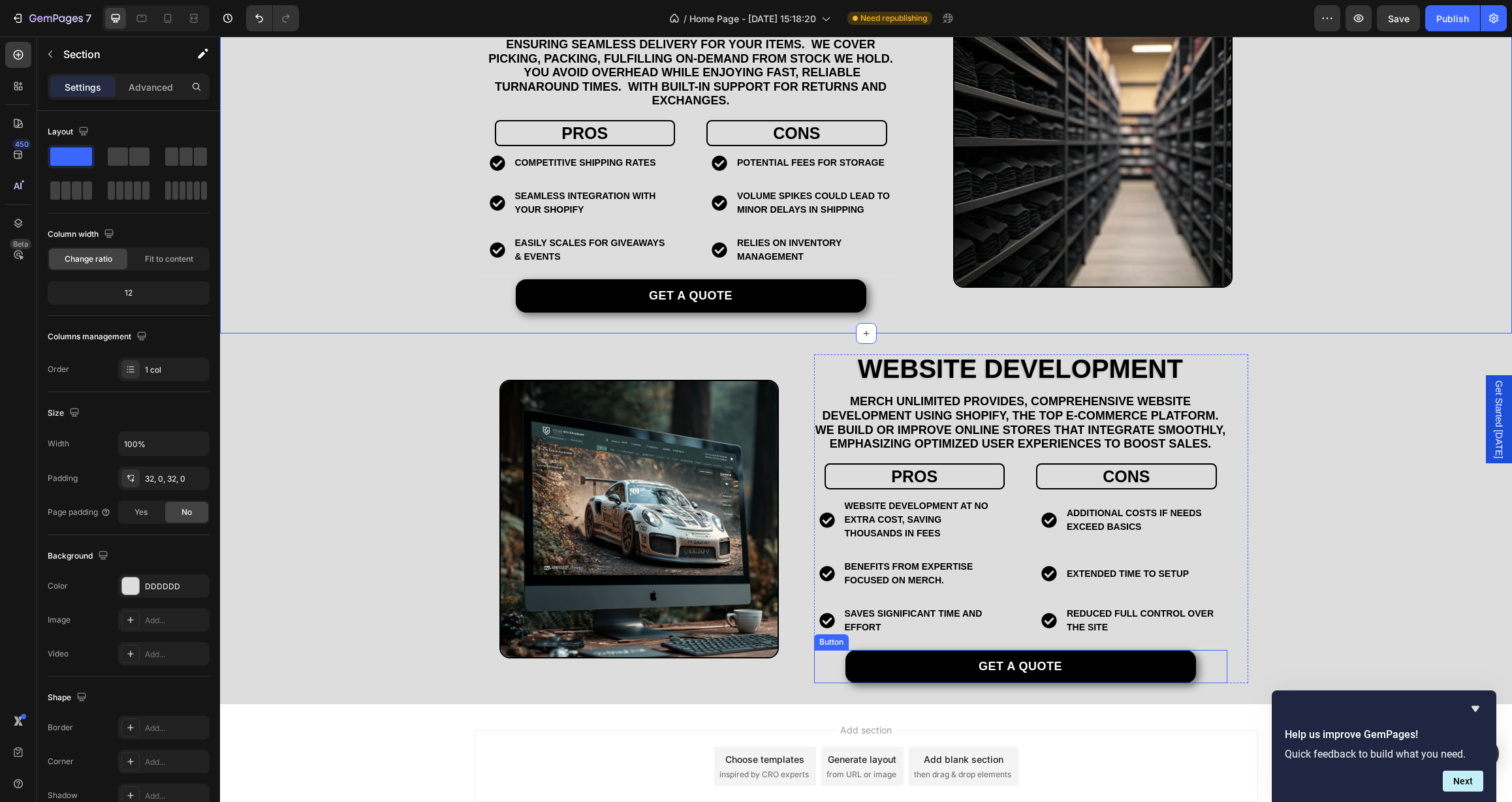
click at [825, 662] on div "Get a quote Button" at bounding box center [1021, 667] width 414 height 33
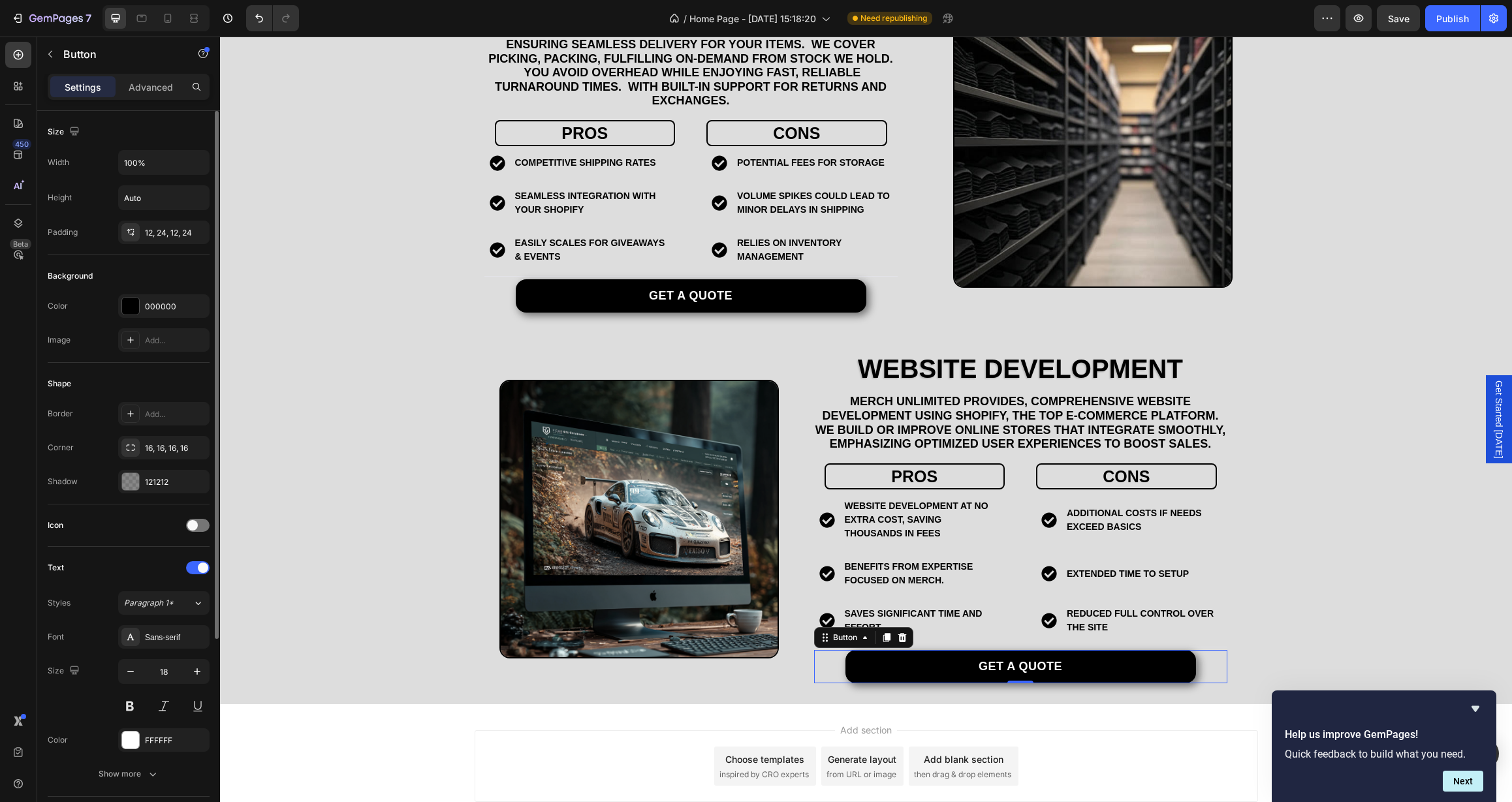
scroll to position [258, 0]
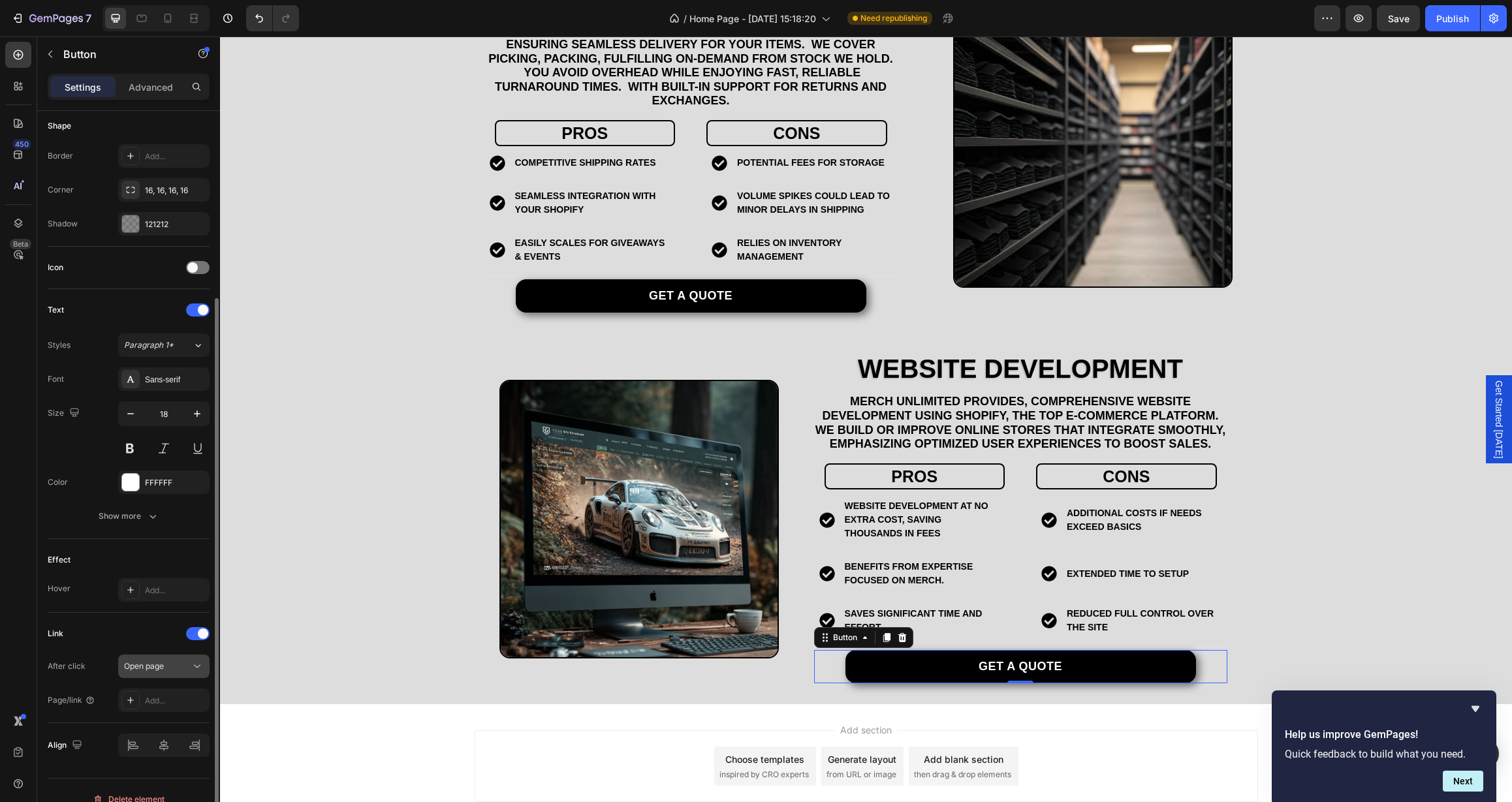
click at [154, 659] on button "Open page" at bounding box center [164, 666] width 91 height 24
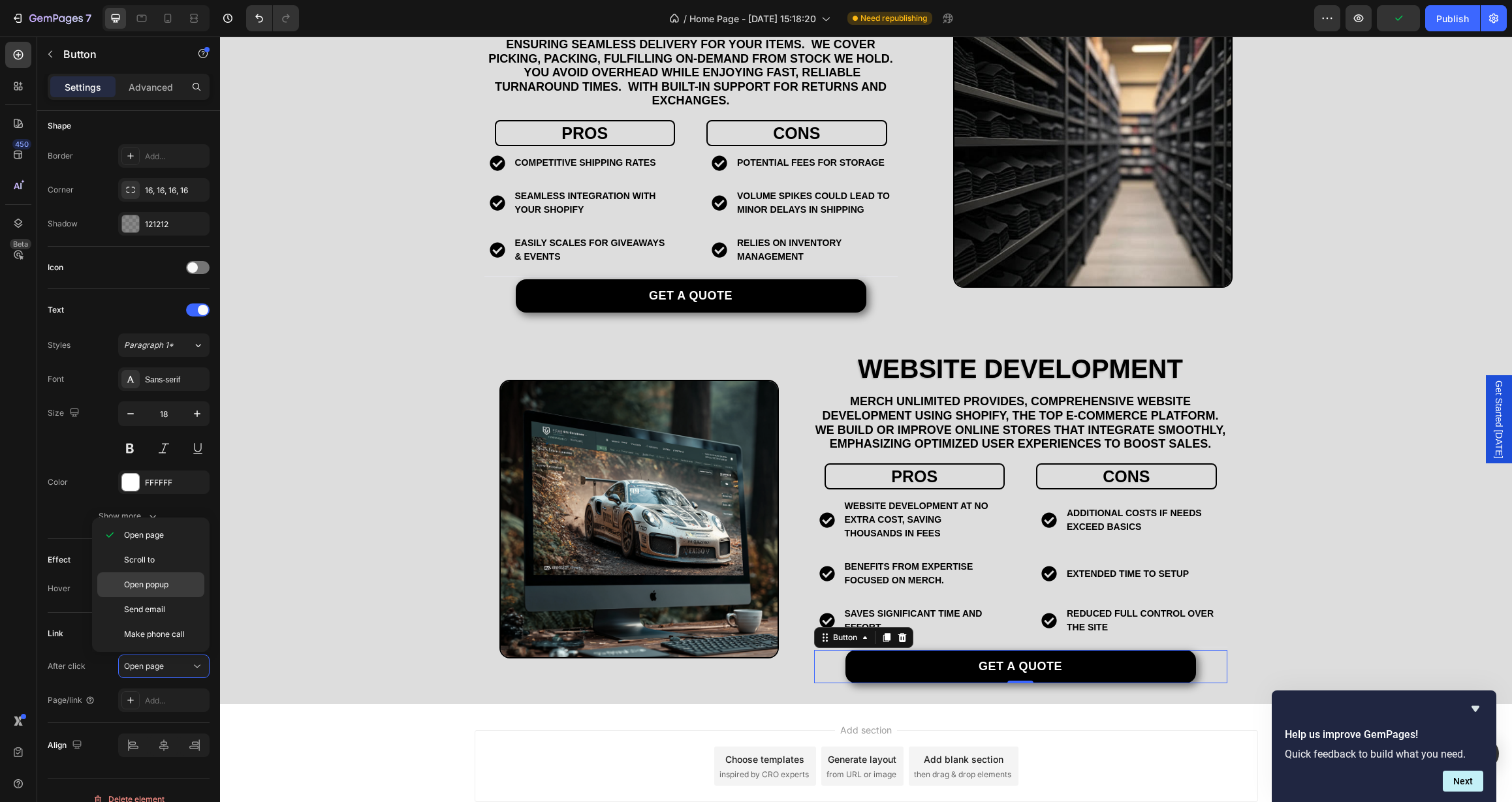
click at [152, 587] on span "Open popup" at bounding box center [146, 585] width 44 height 11
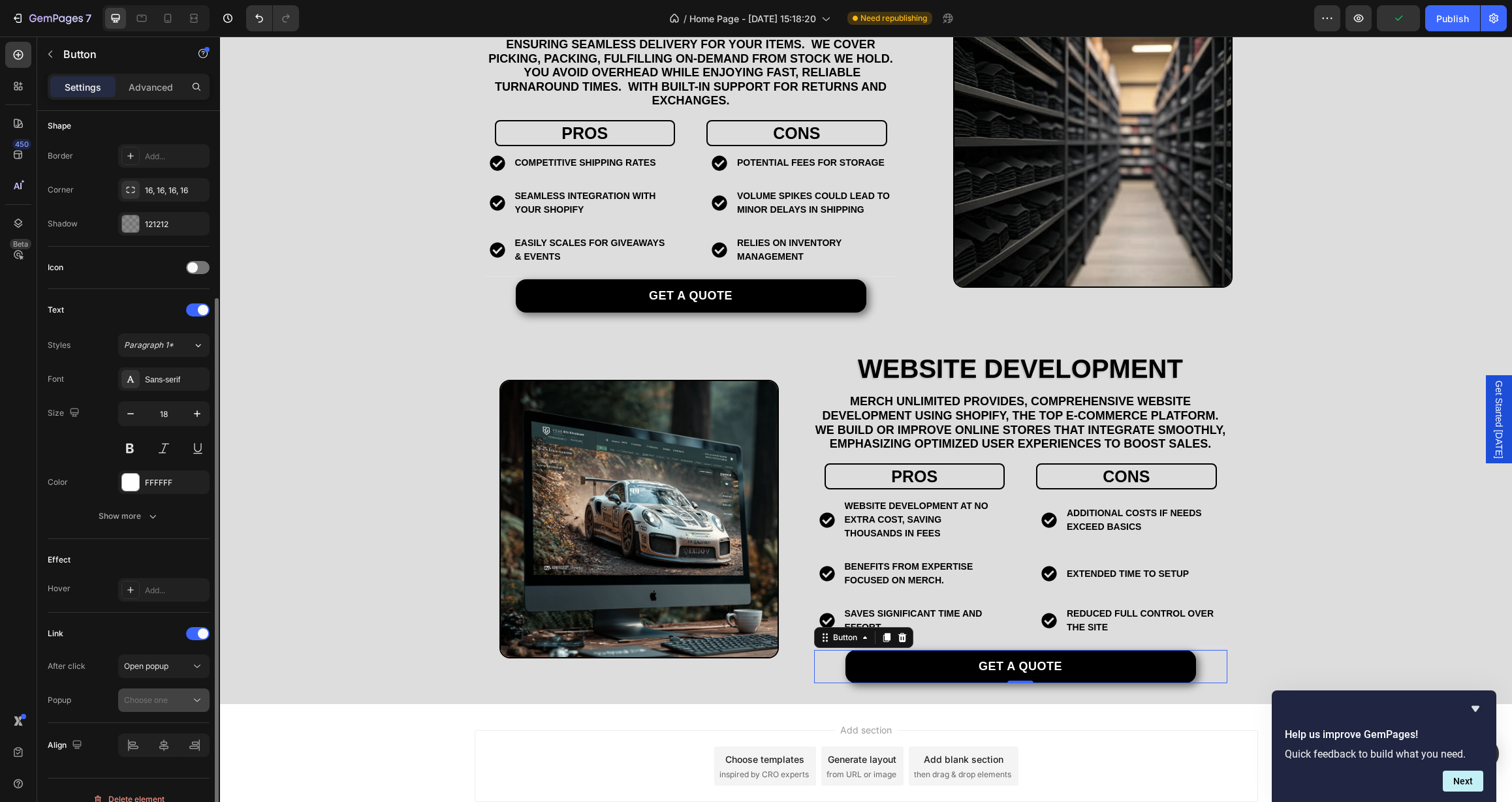
click at [165, 695] on span "Choose one" at bounding box center [146, 700] width 44 height 11
click at [164, 729] on span "Get Started [DATE]" at bounding box center [159, 732] width 70 height 11
click at [411, 629] on div "Website Development Heading Merch Unlimited provides, comprehensive website dev…" at bounding box center [866, 519] width 1292 height 329
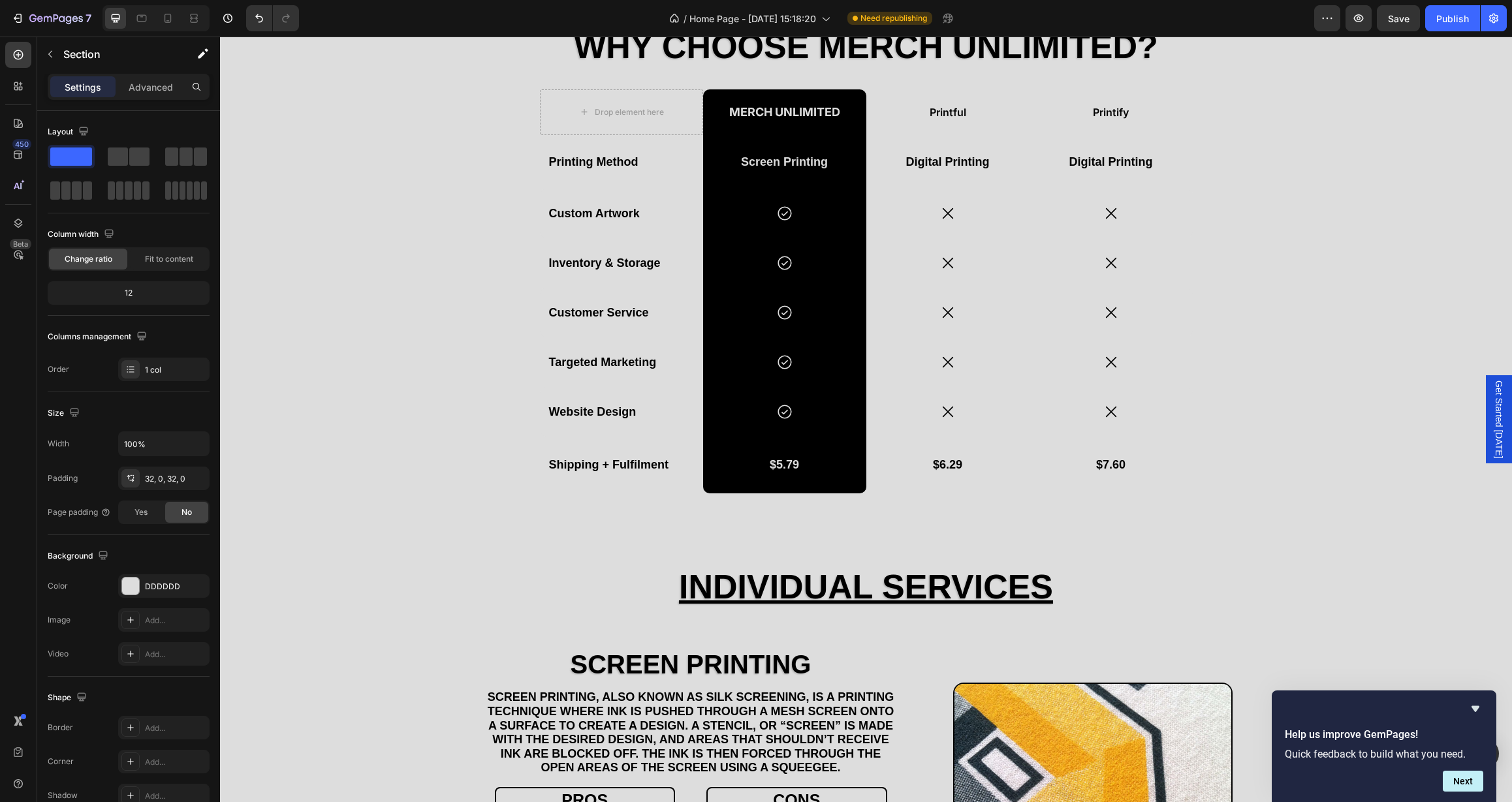
scroll to position [0, 0]
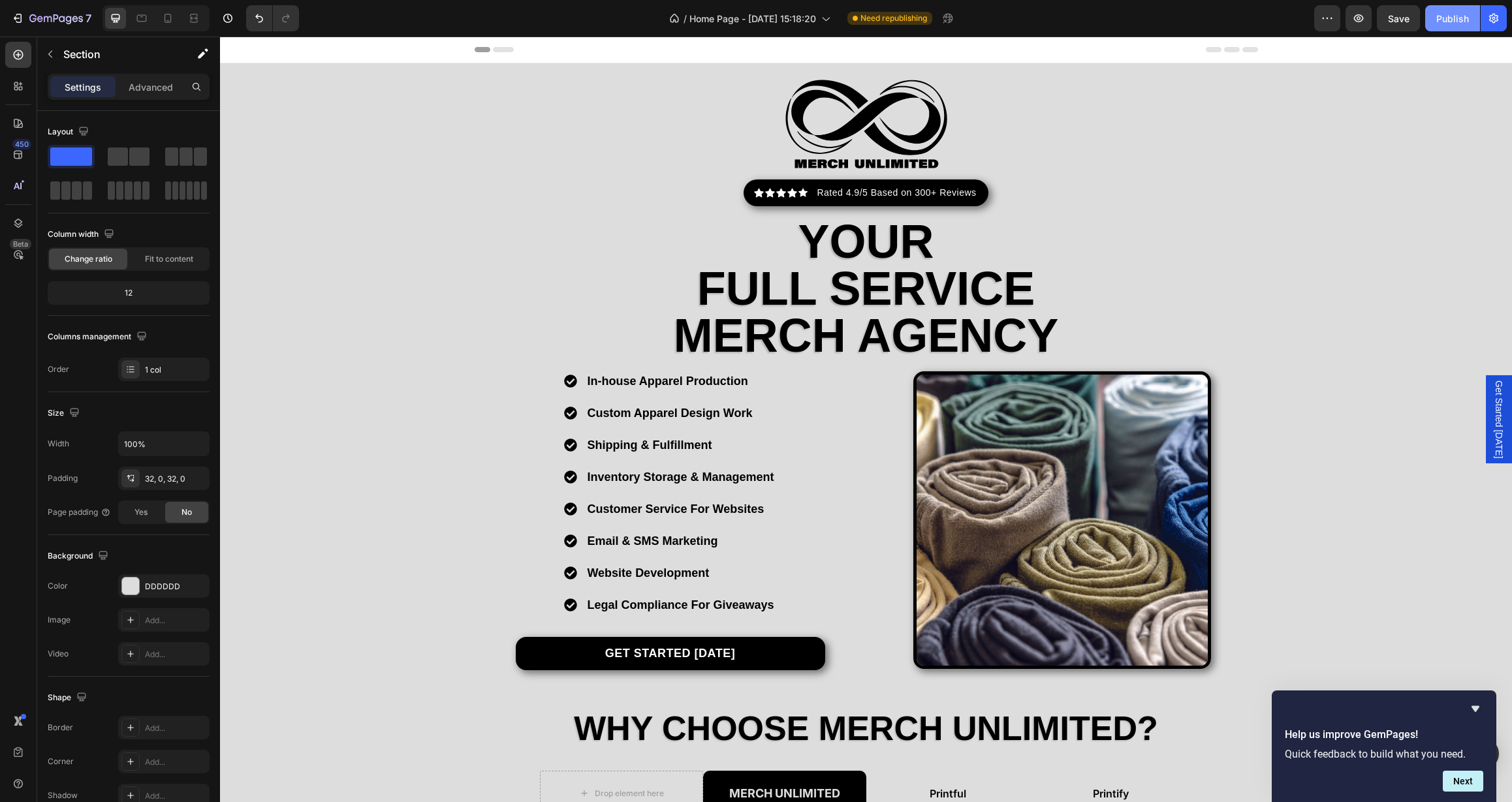
click at [1450, 18] on div "Publish" at bounding box center [1453, 18] width 33 height 14
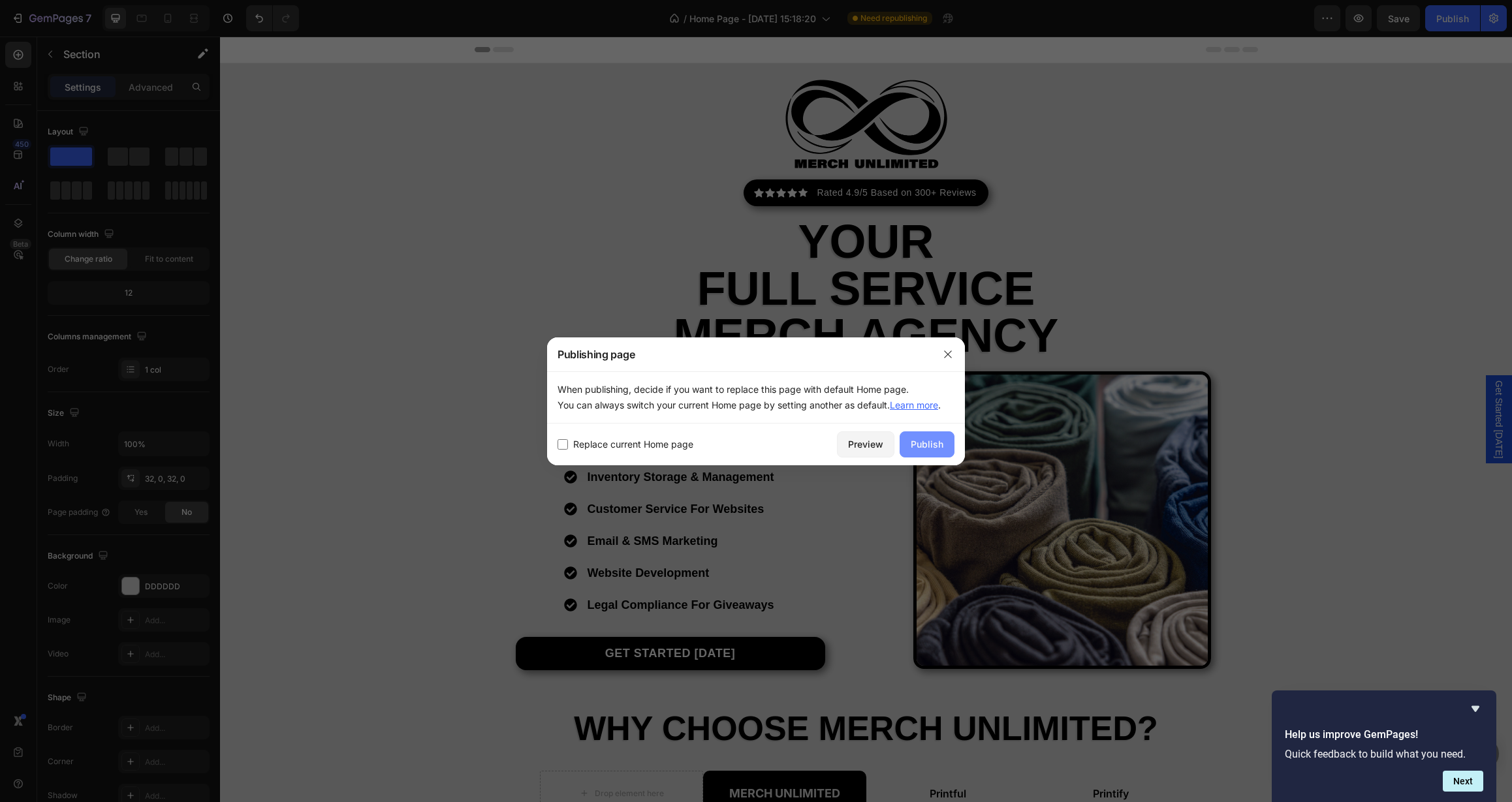
click at [928, 443] on div "Publish" at bounding box center [927, 444] width 33 height 14
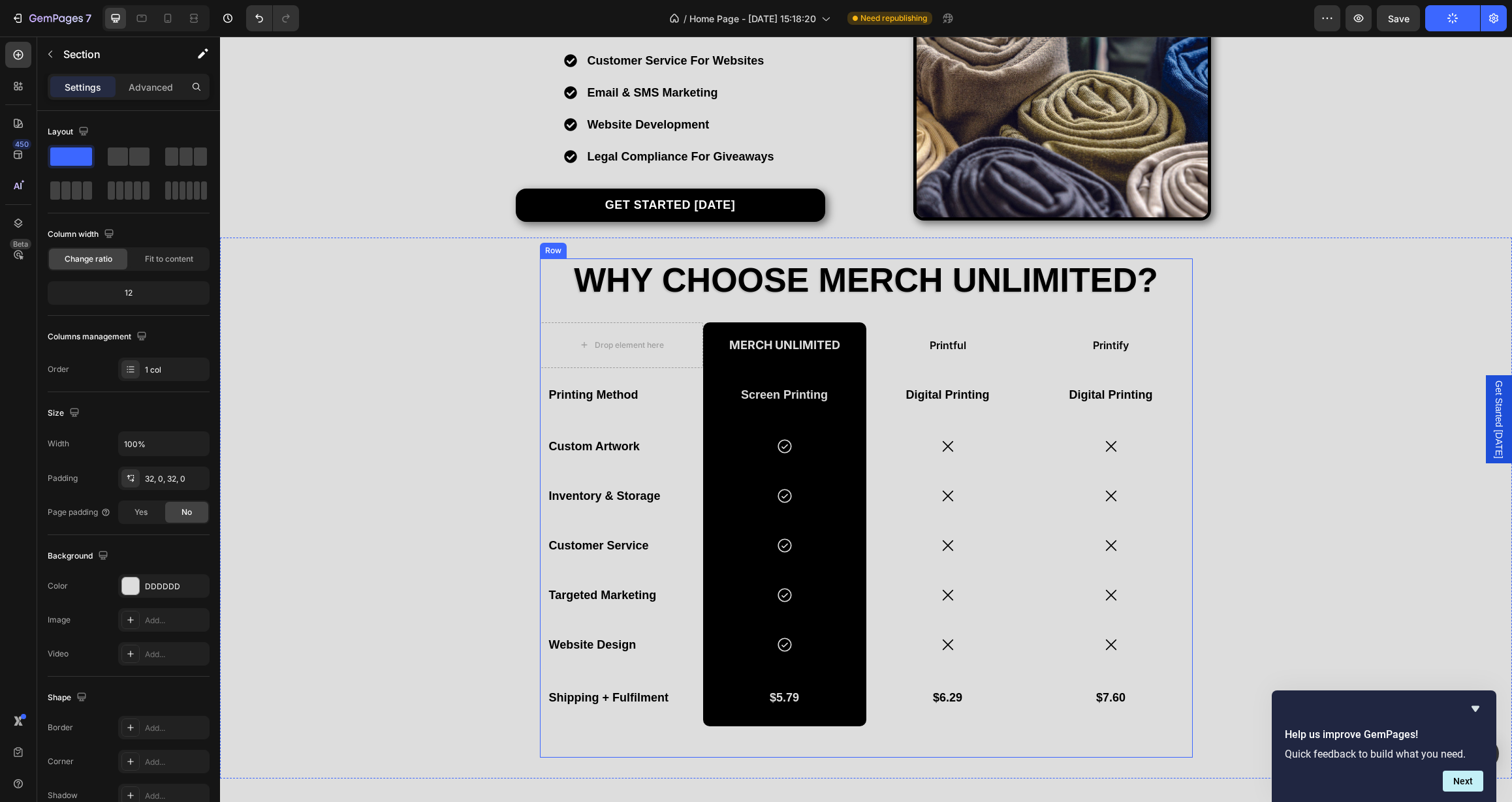
scroll to position [473, 0]
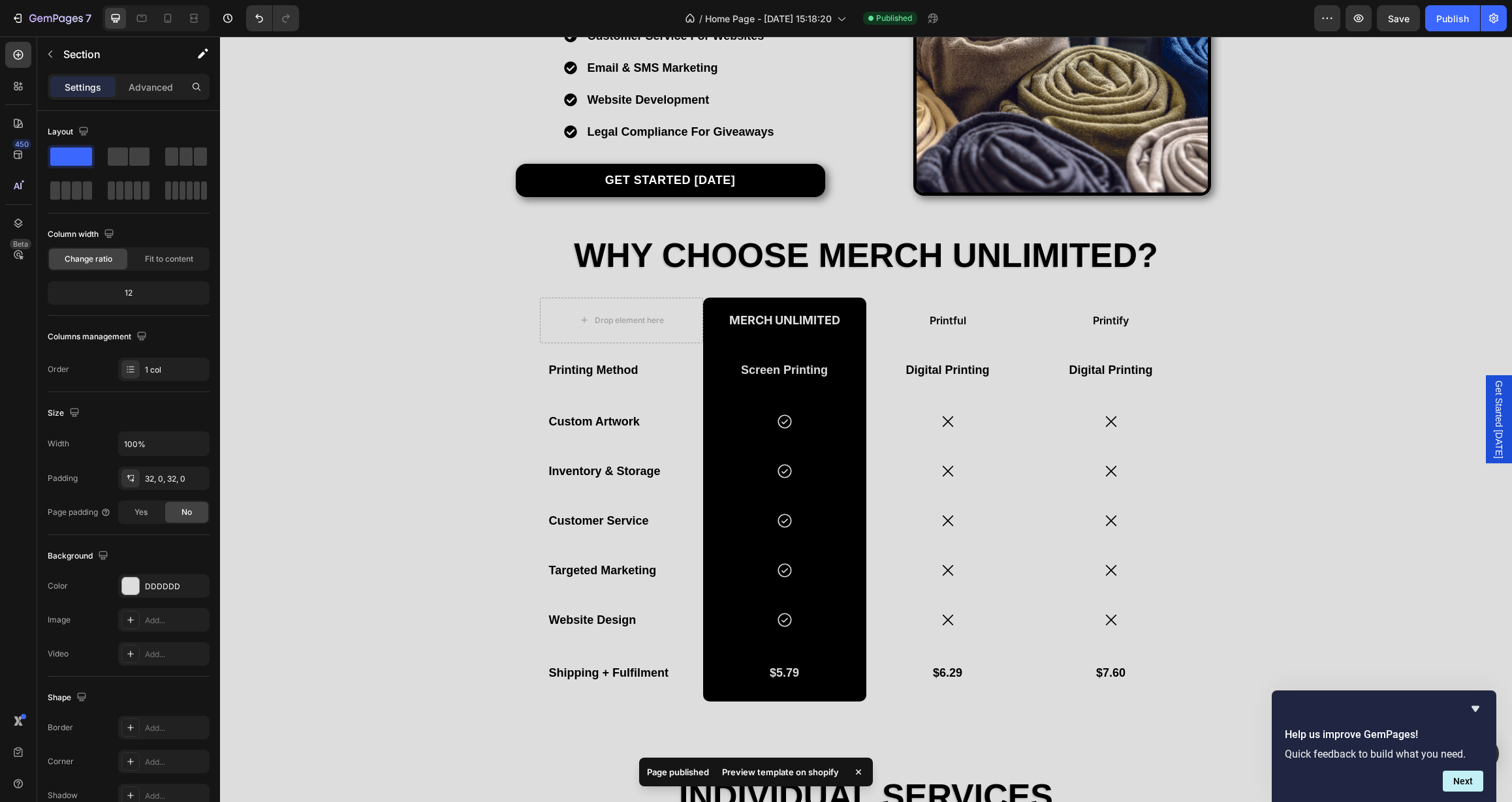
click at [800, 768] on div "Preview template on shopify" at bounding box center [780, 772] width 133 height 18
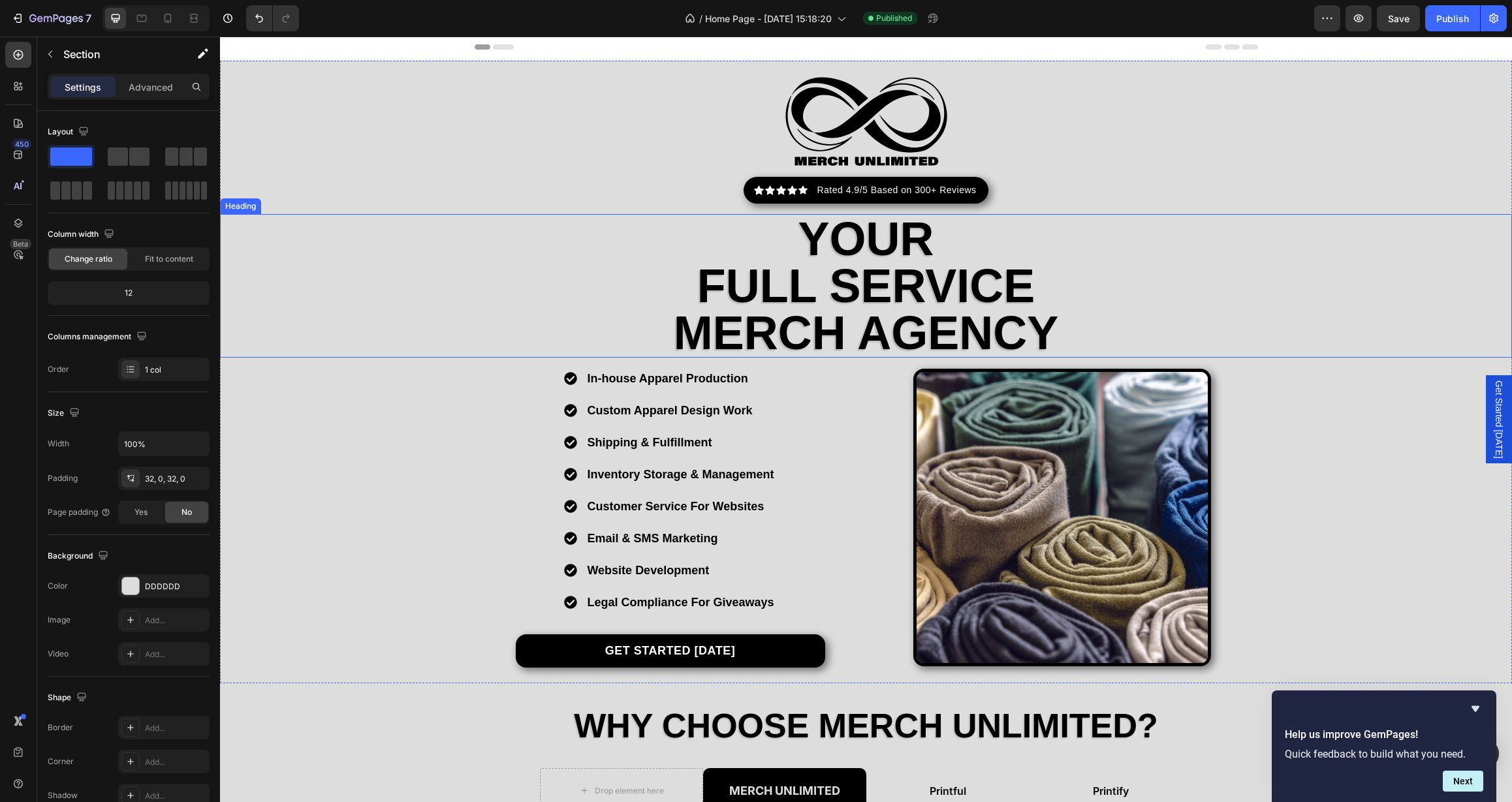
scroll to position [0, 0]
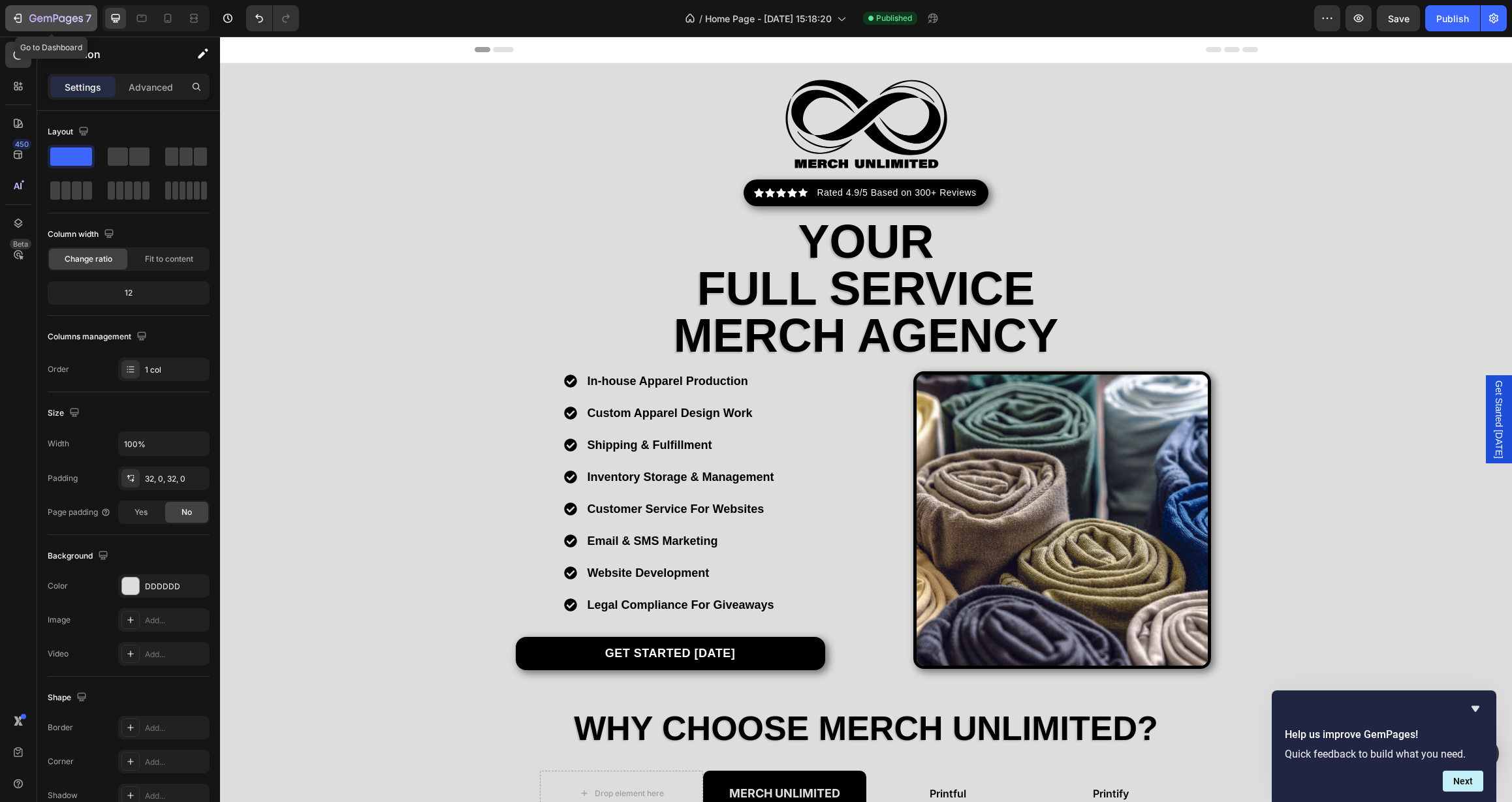
click at [63, 23] on icon "button" at bounding box center [55, 20] width 54 height 11
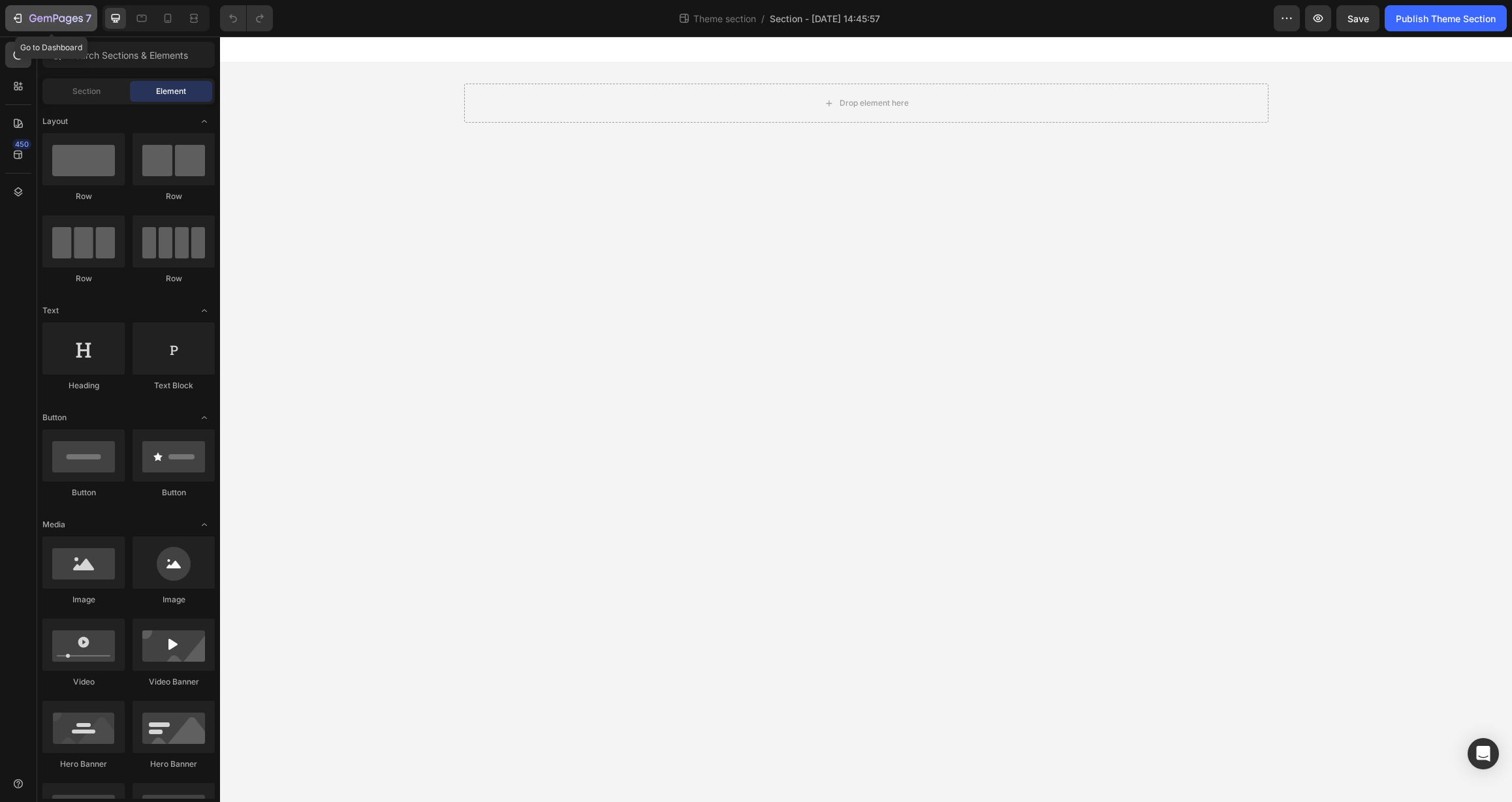
click at [24, 17] on div "7" at bounding box center [51, 18] width 80 height 16
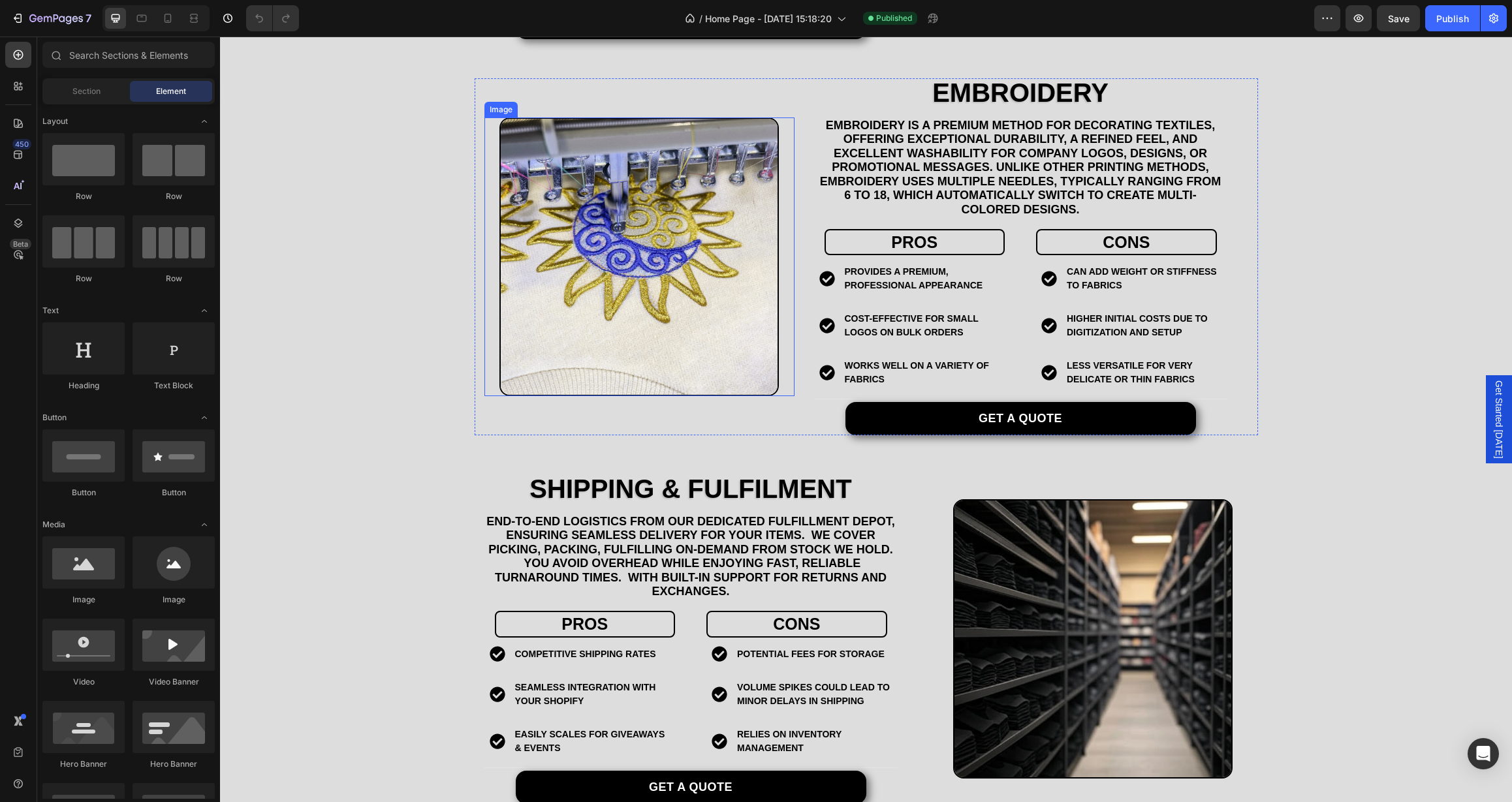
scroll to position [1974, 0]
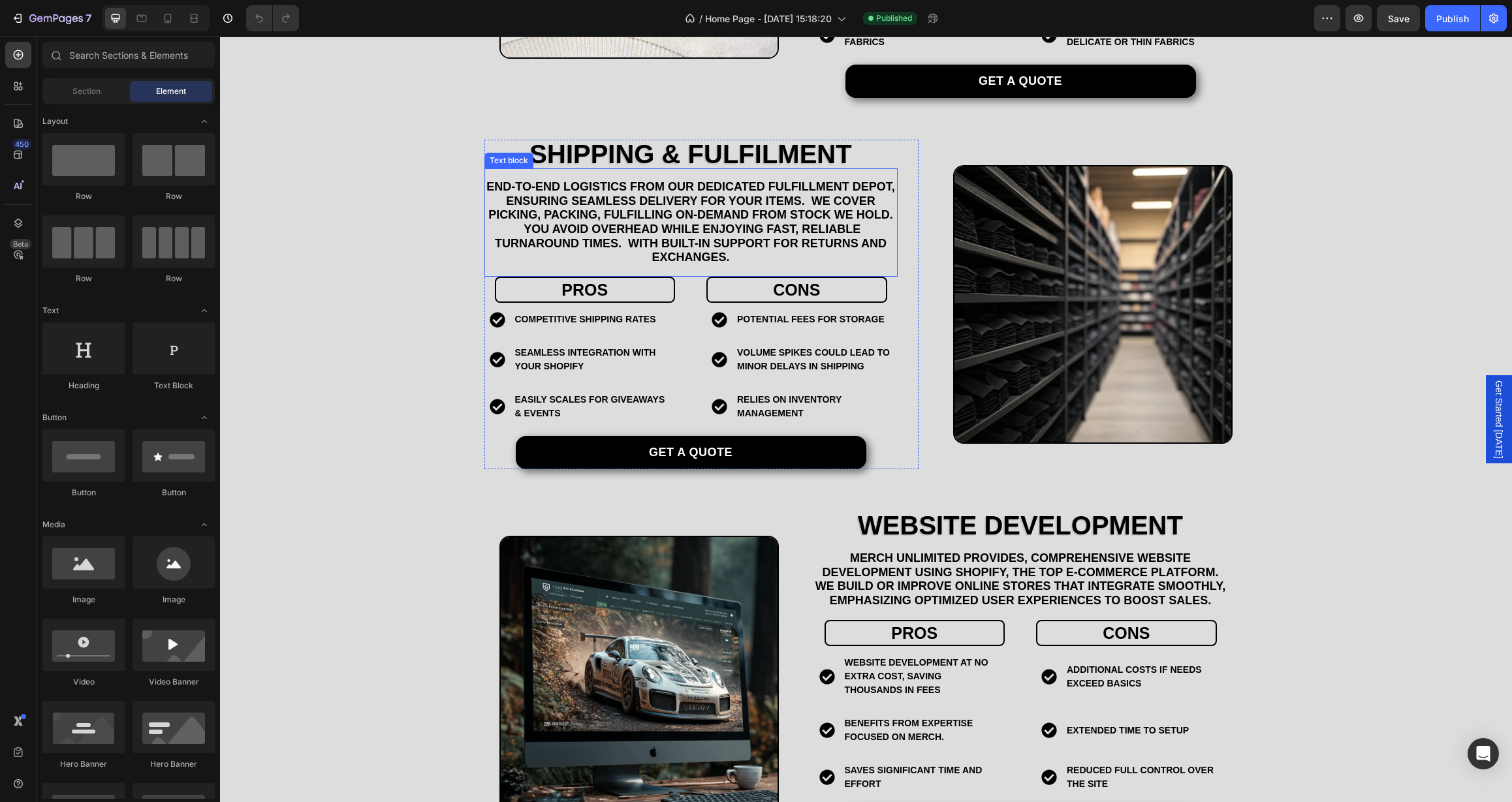
click at [599, 212] on p "end-to-end logistics from our dedicated Fulfillment Depot, ensuring seamless de…" at bounding box center [691, 223] width 411 height 85
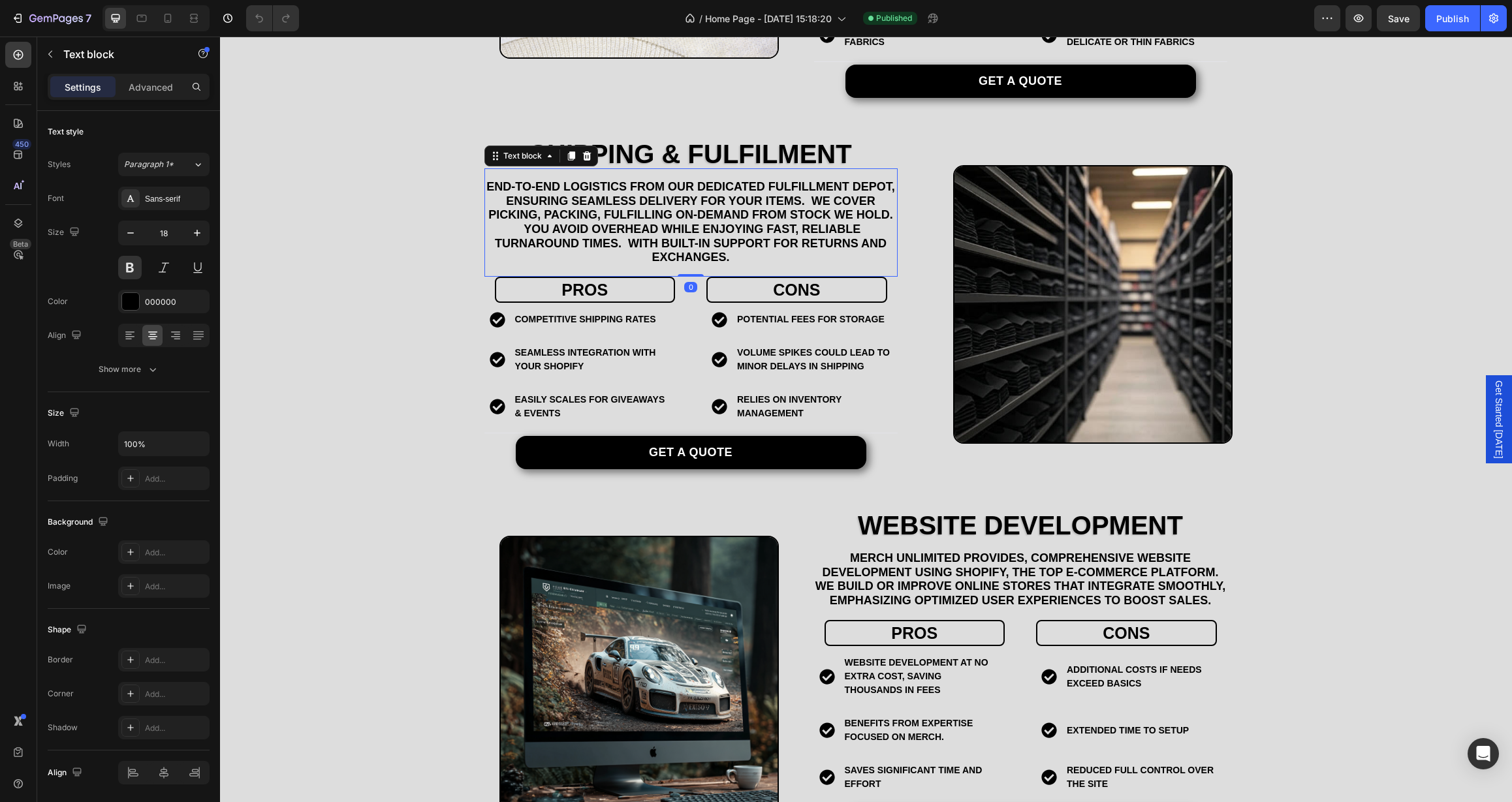
click at [599, 213] on p "end-to-end logistics from our dedicated Fulfillment Depot, ensuring seamless de…" at bounding box center [691, 223] width 411 height 85
click at [1451, 24] on div "Publish" at bounding box center [1453, 18] width 33 height 14
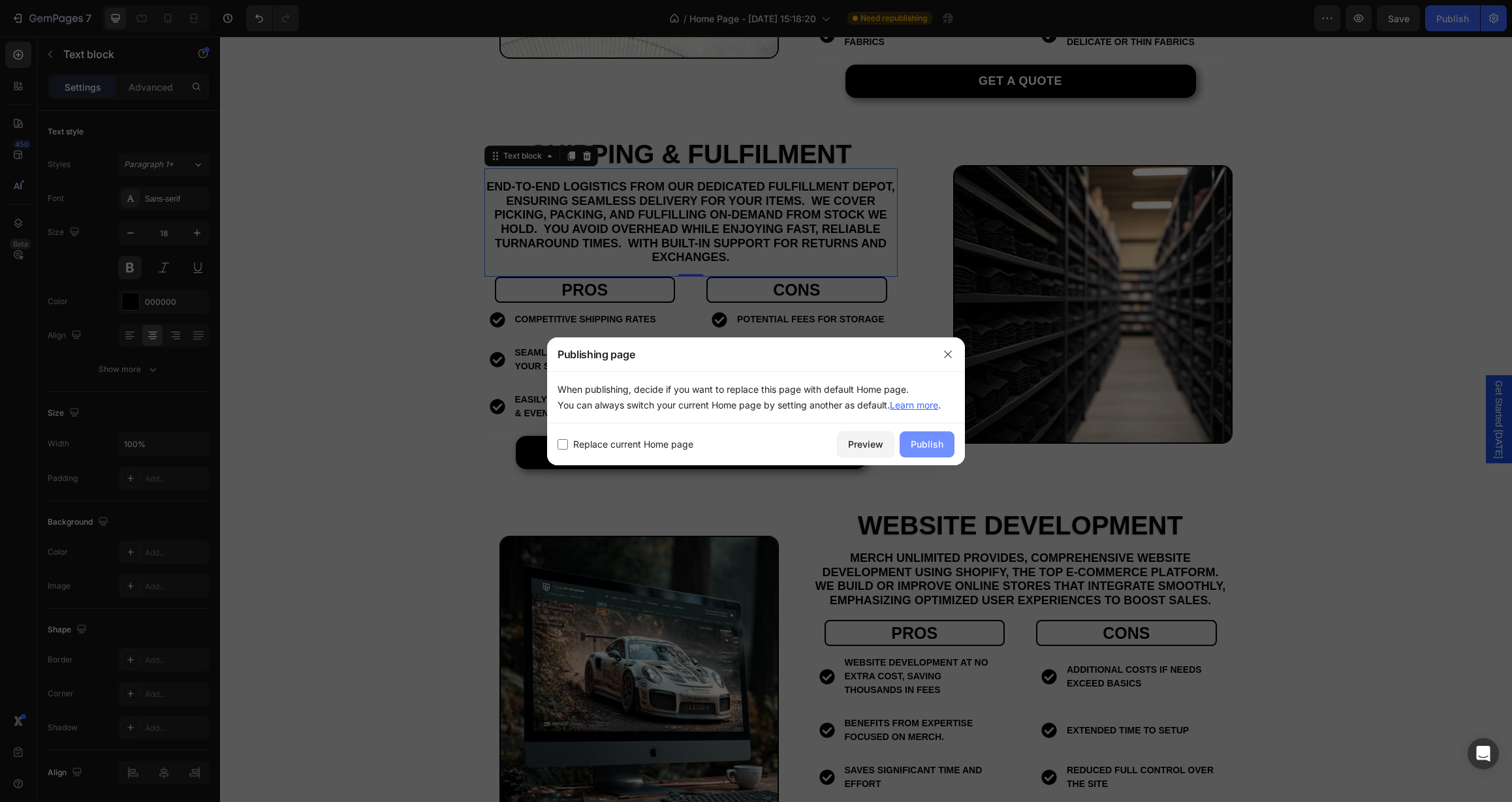
click at [939, 451] on div "Publish" at bounding box center [927, 444] width 33 height 14
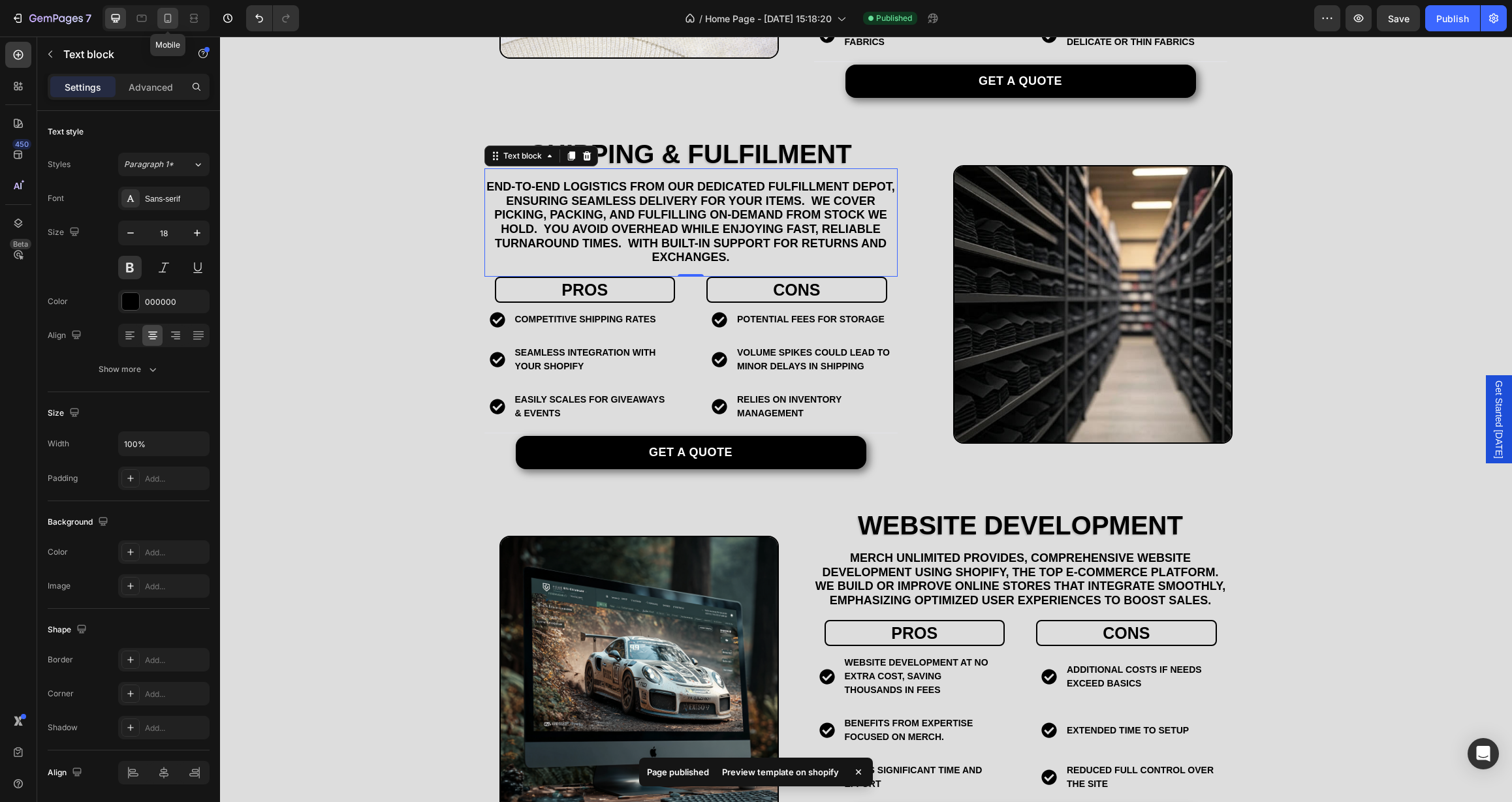
click at [168, 19] on icon at bounding box center [168, 18] width 13 height 13
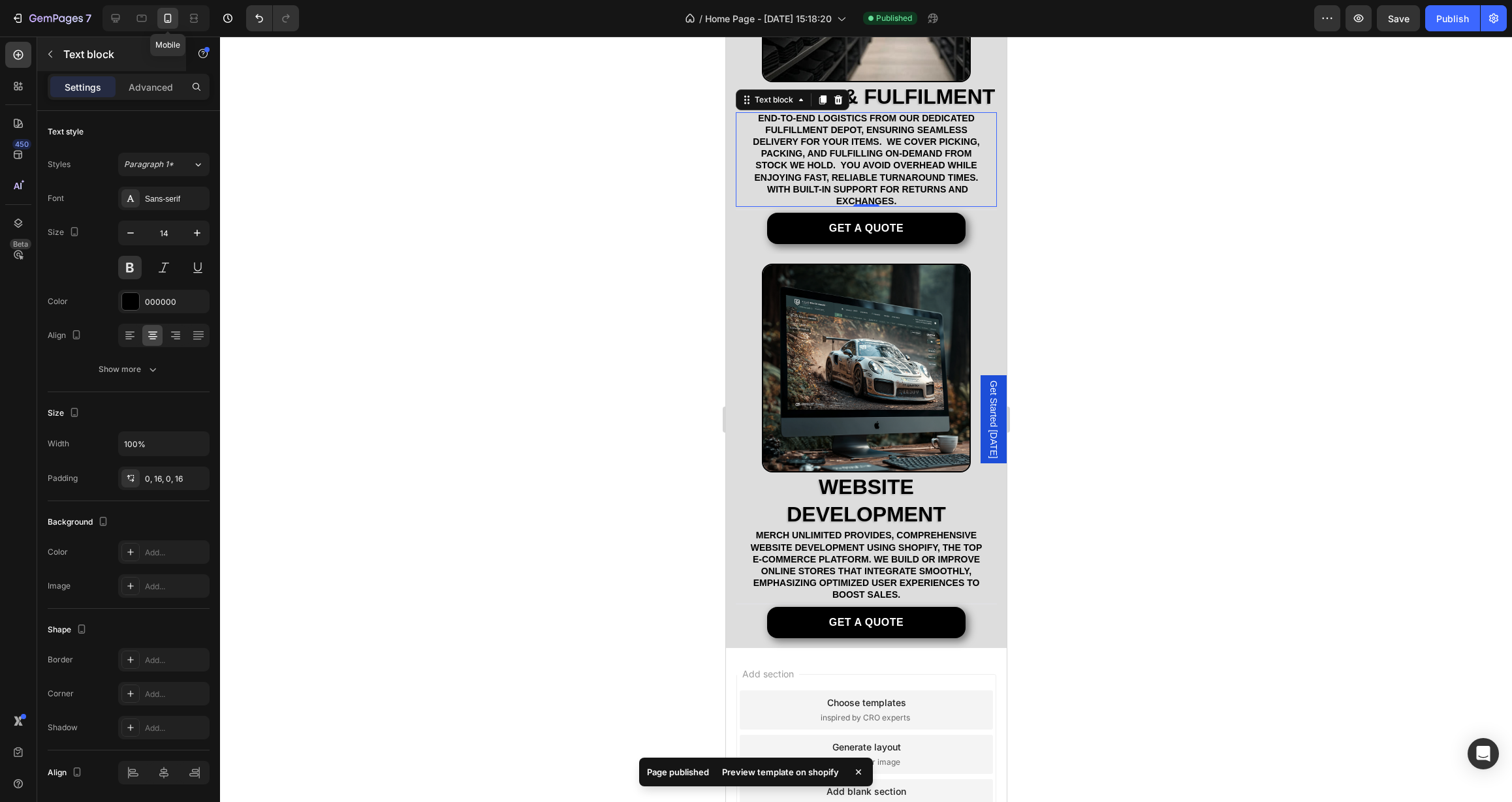
scroll to position [2272, 0]
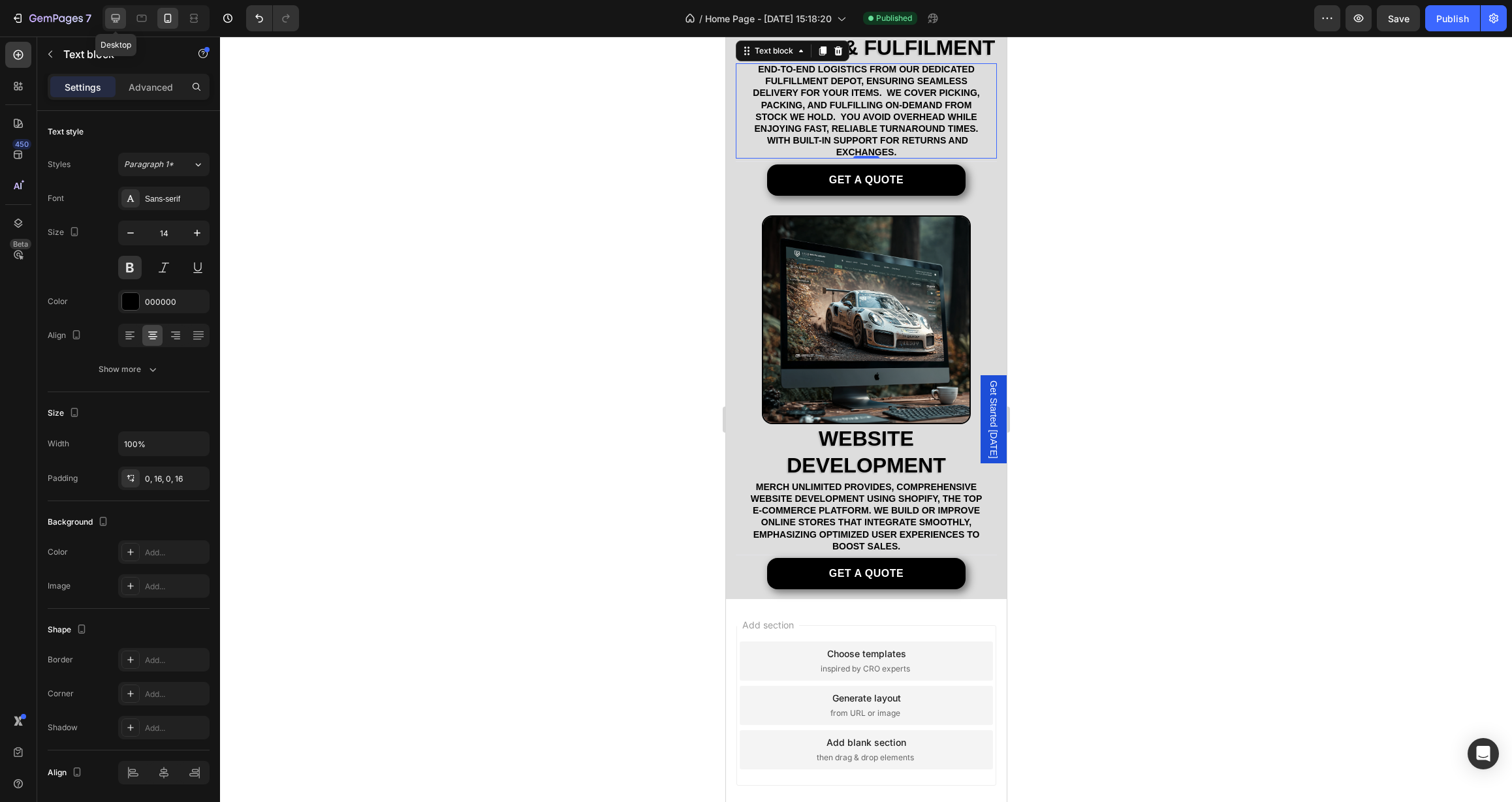
click at [119, 19] on icon at bounding box center [116, 18] width 8 height 8
type input "18"
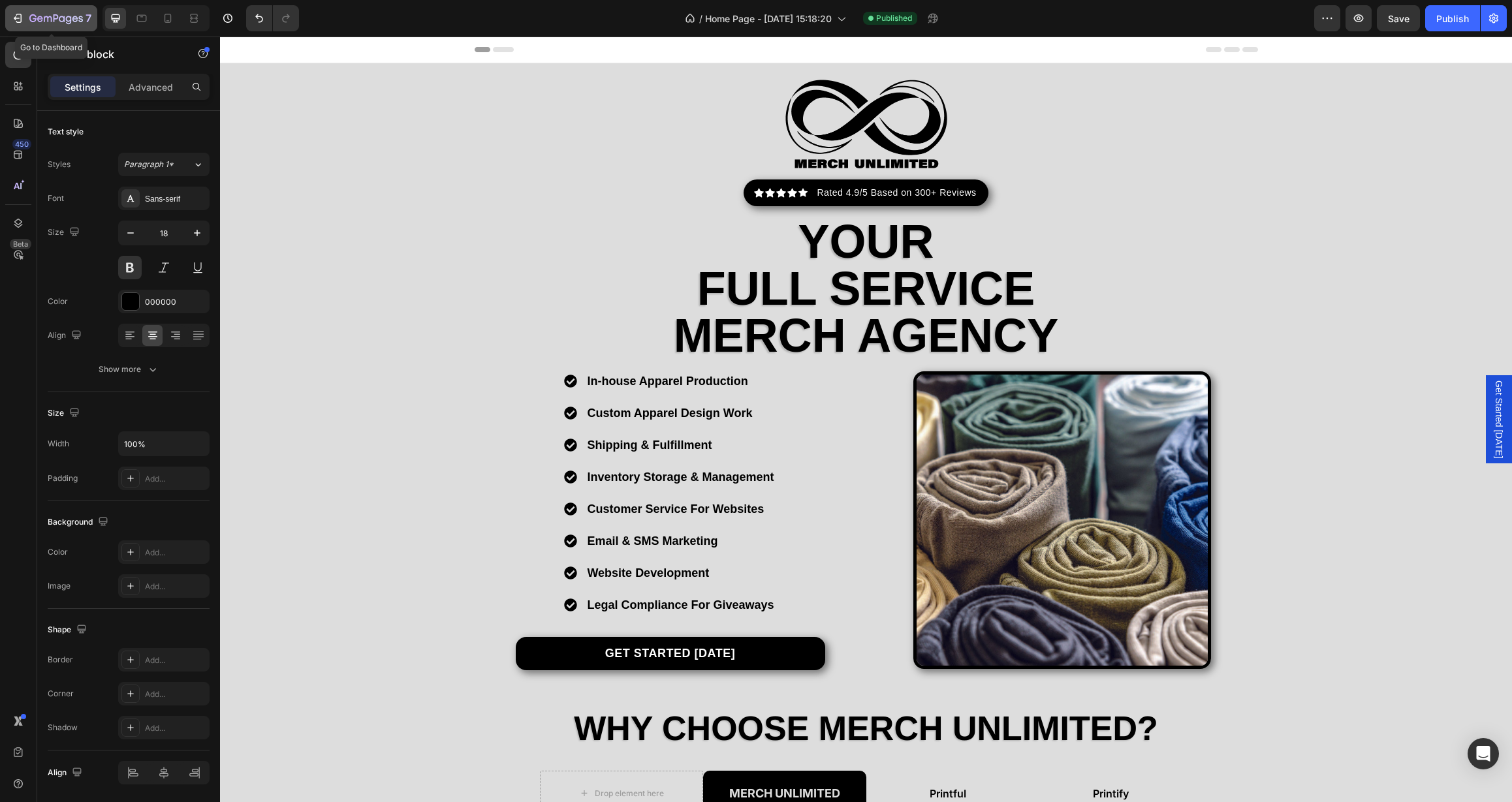
click at [55, 12] on div "7" at bounding box center [60, 18] width 62 height 16
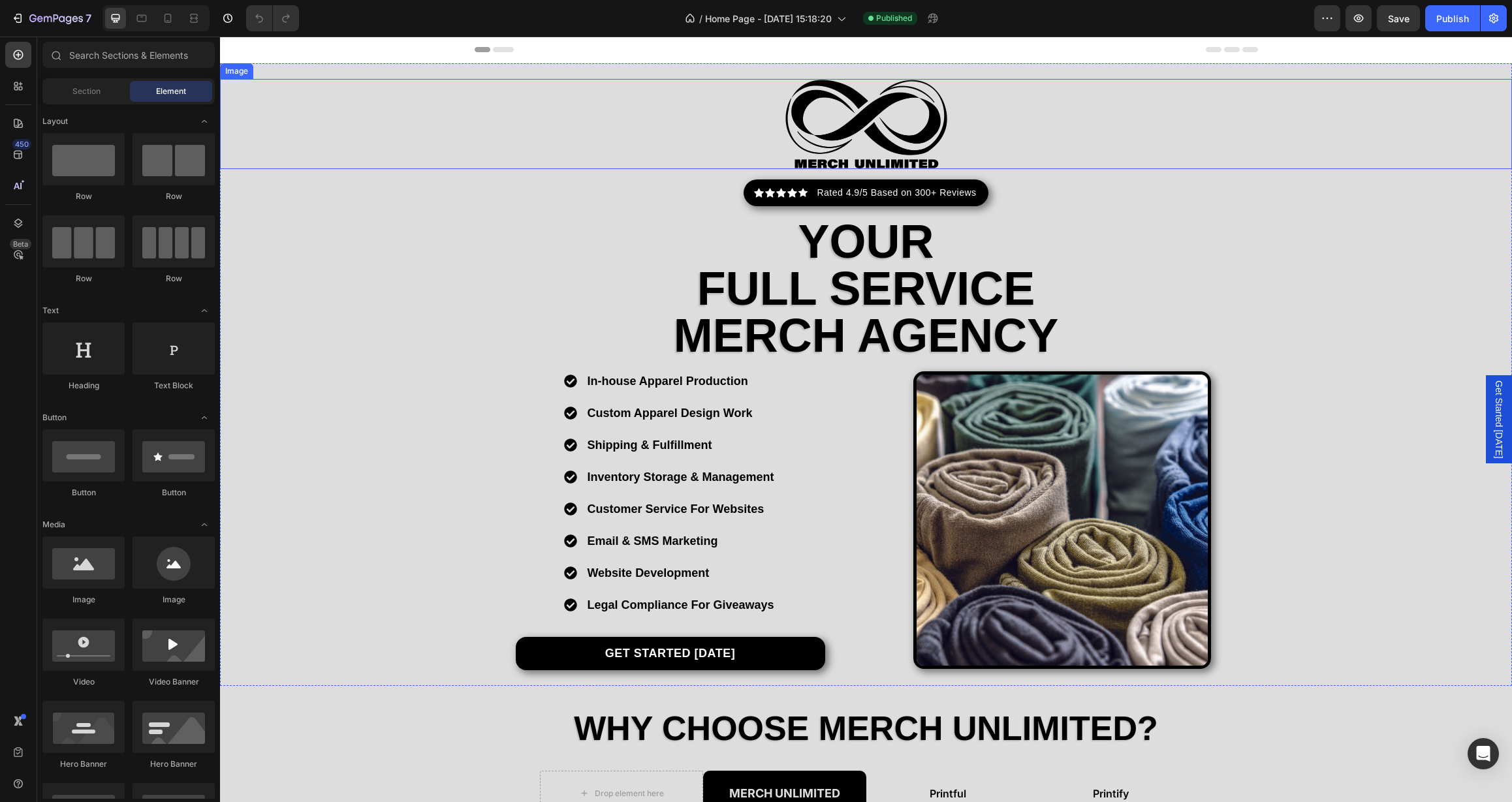
click at [1044, 123] on div at bounding box center [866, 124] width 1292 height 90
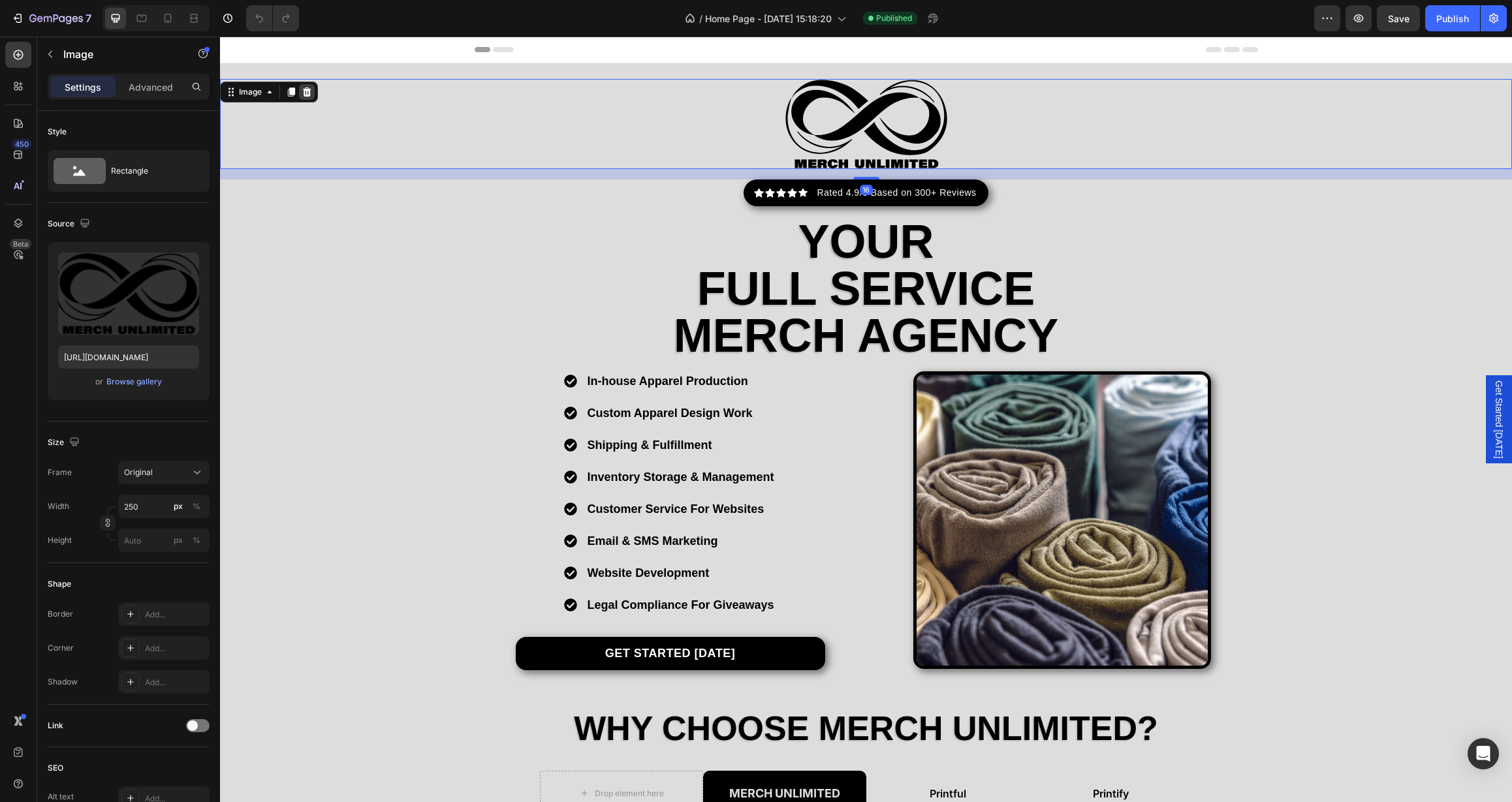
click at [308, 91] on icon at bounding box center [307, 91] width 10 height 10
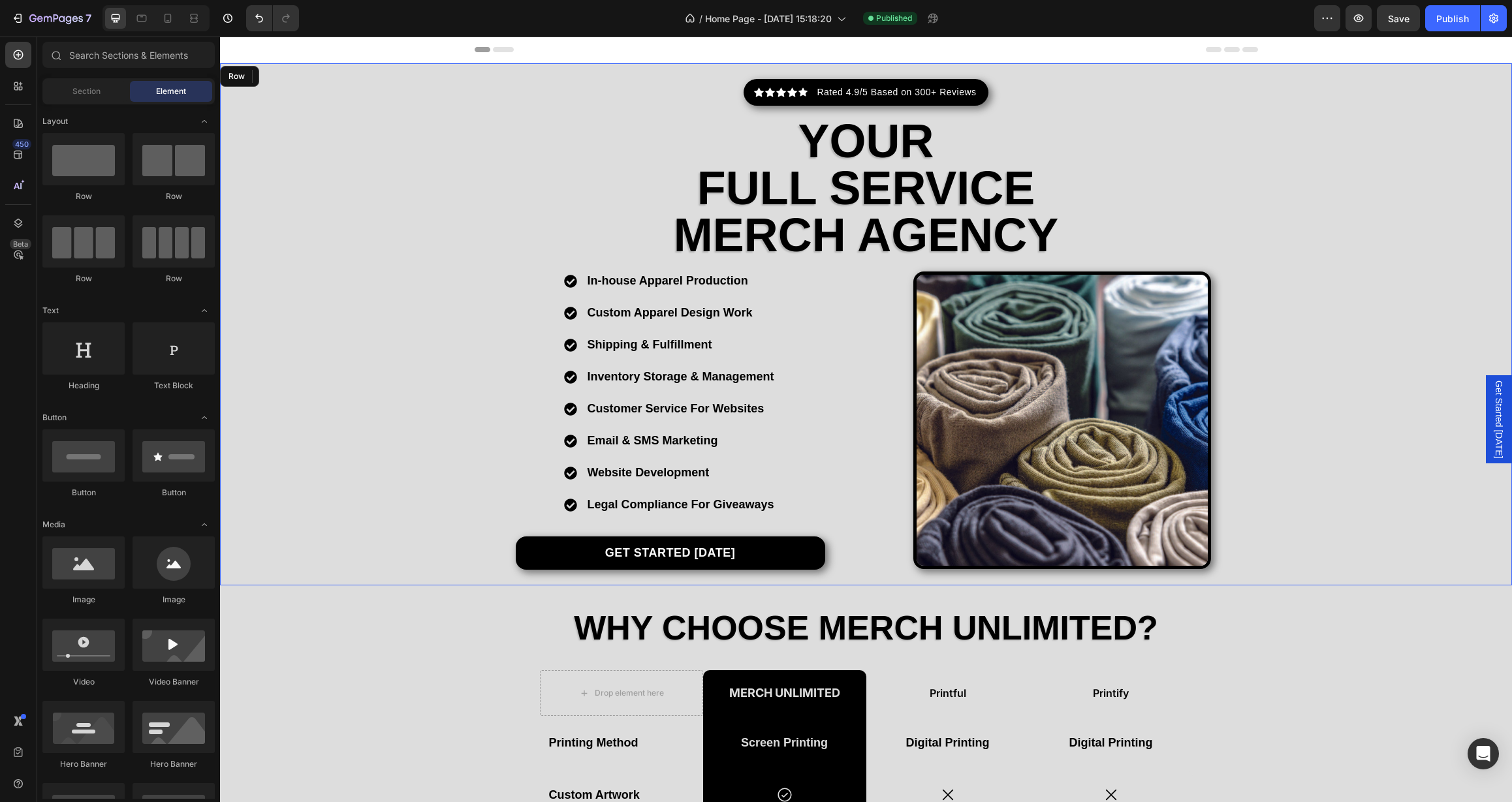
click at [370, 70] on div "Icon Icon Icon Icon Icon Icon List Hoz Rated 4.9/5 Based on 300+ Reviews Text b…" at bounding box center [866, 323] width 1292 height 522
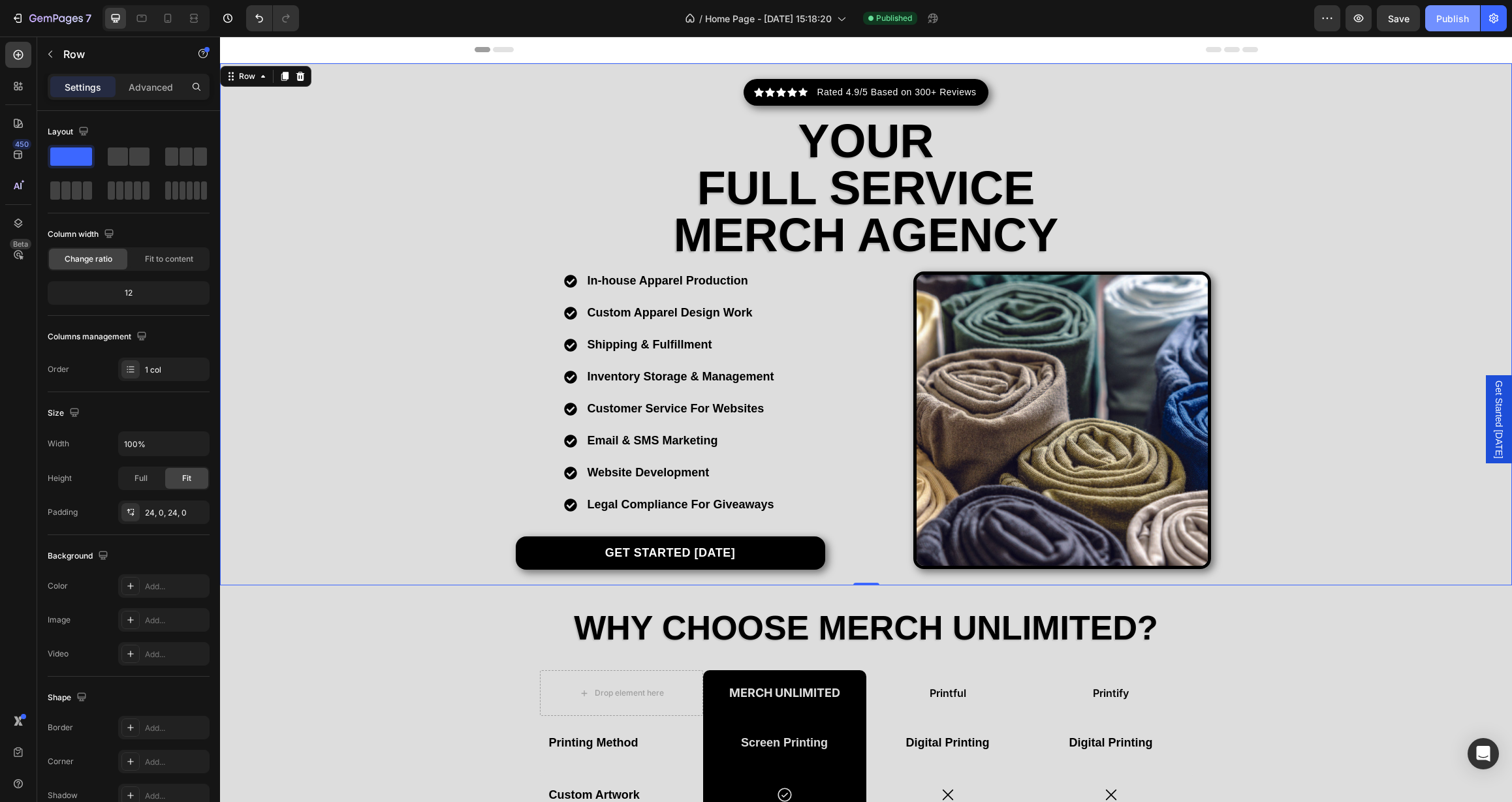
click at [1451, 21] on div "Publish" at bounding box center [1453, 18] width 33 height 14
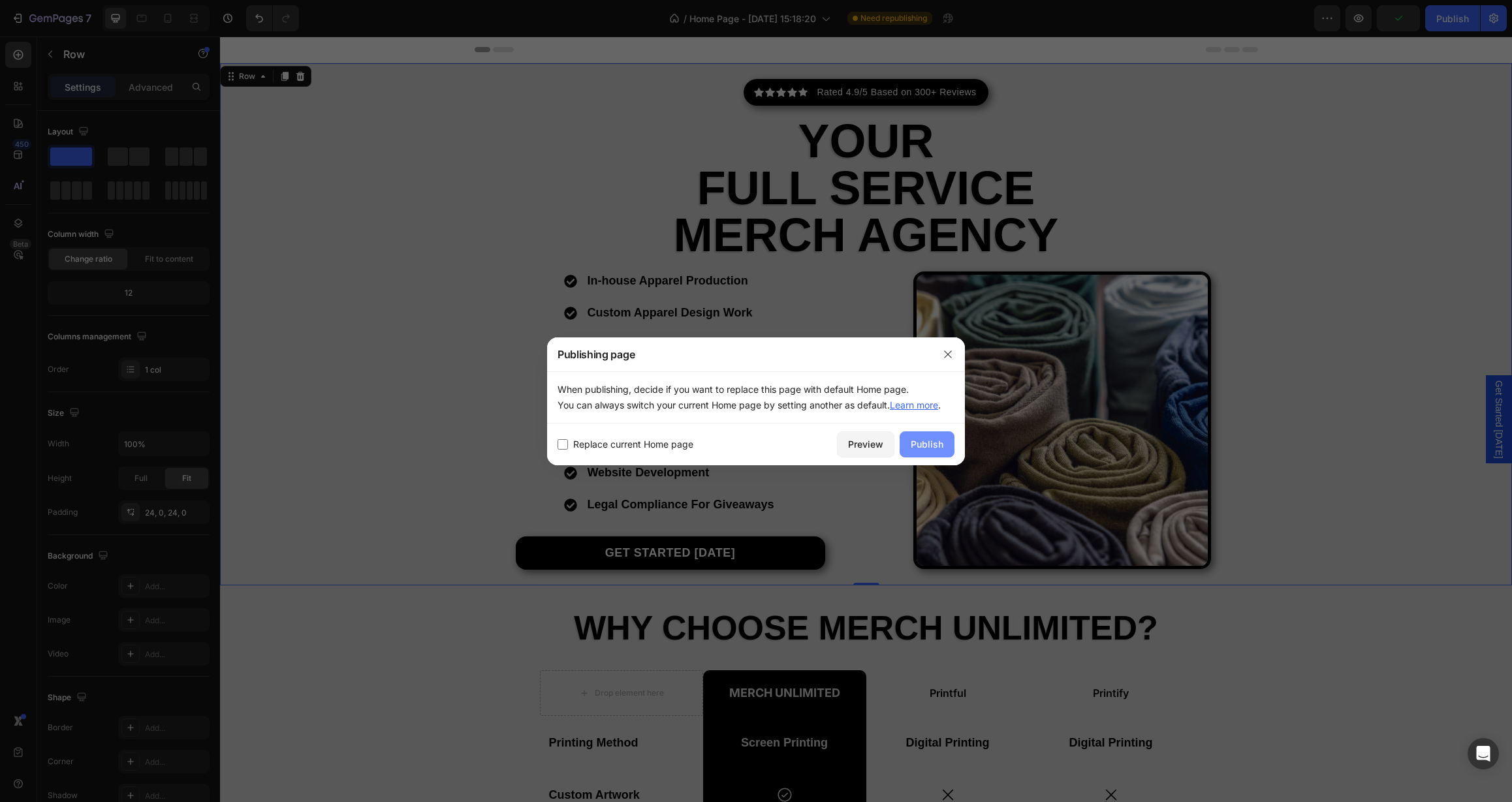
click at [909, 447] on button "Publish" at bounding box center [927, 445] width 55 height 26
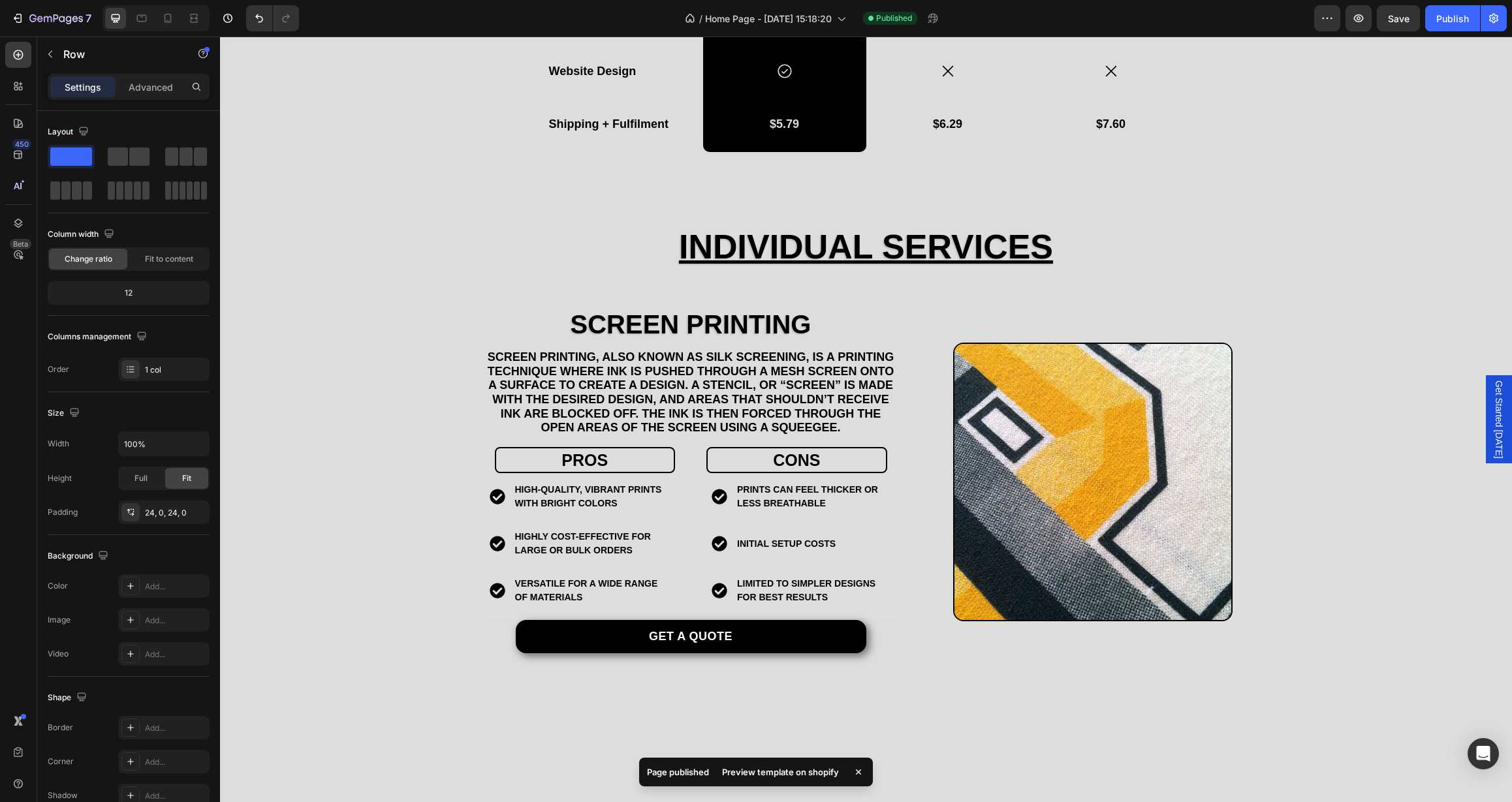
scroll to position [69, 0]
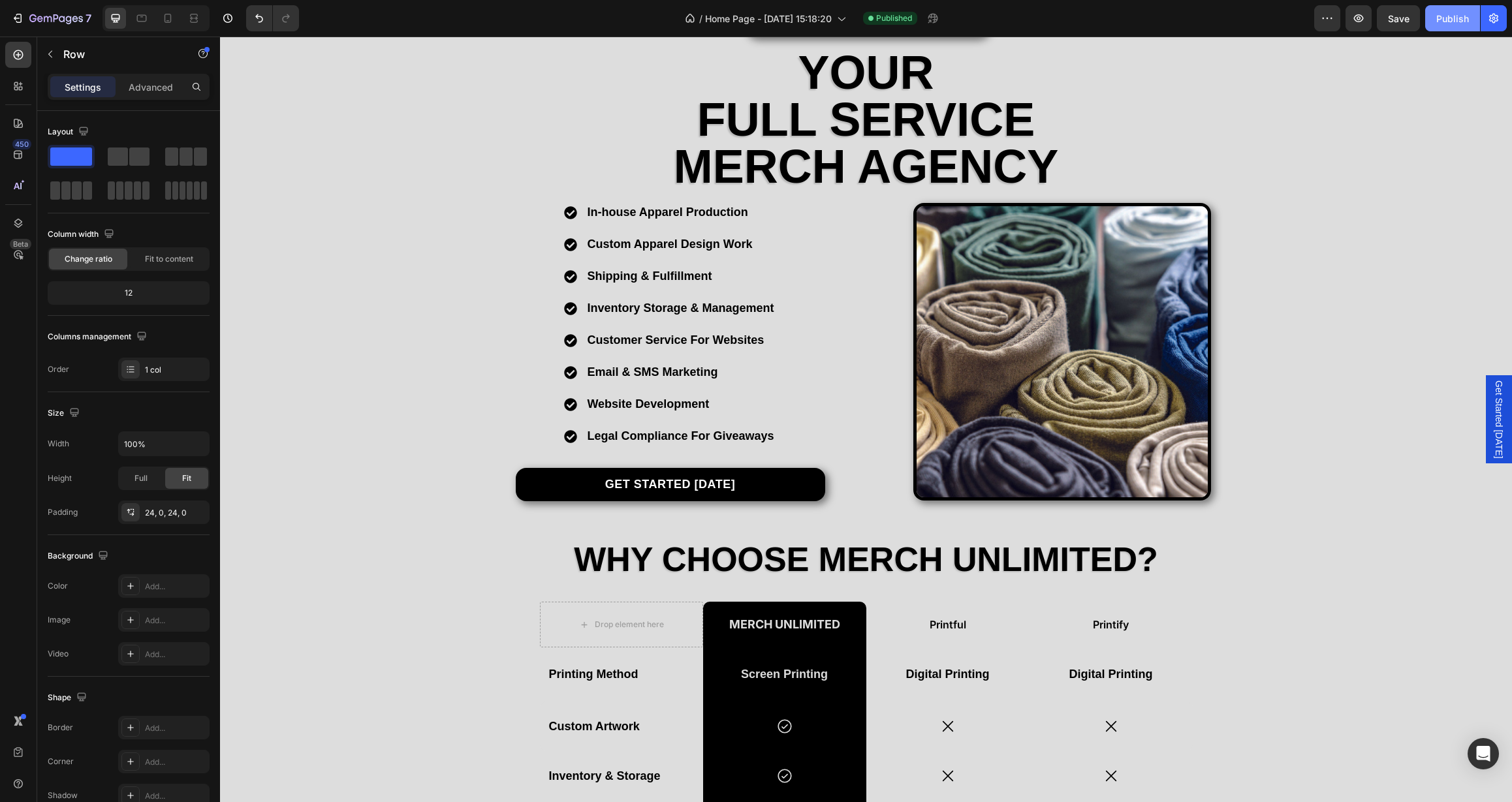
click at [1464, 18] on div "Publish" at bounding box center [1453, 18] width 33 height 14
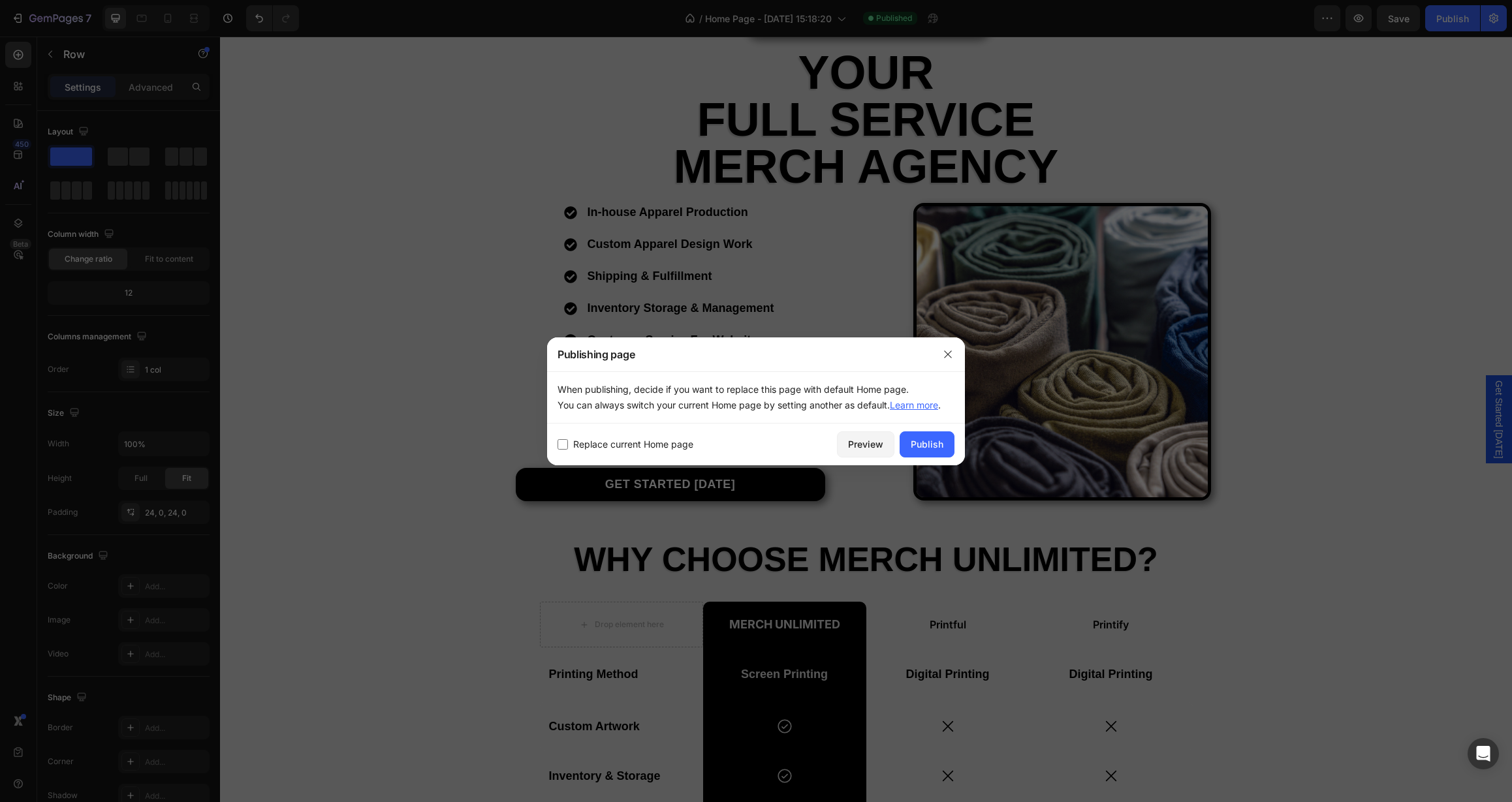
click at [636, 446] on span "Replace current Home page" at bounding box center [634, 445] width 120 height 16
checkbox input "true"
click at [928, 448] on div "Publish" at bounding box center [927, 444] width 33 height 14
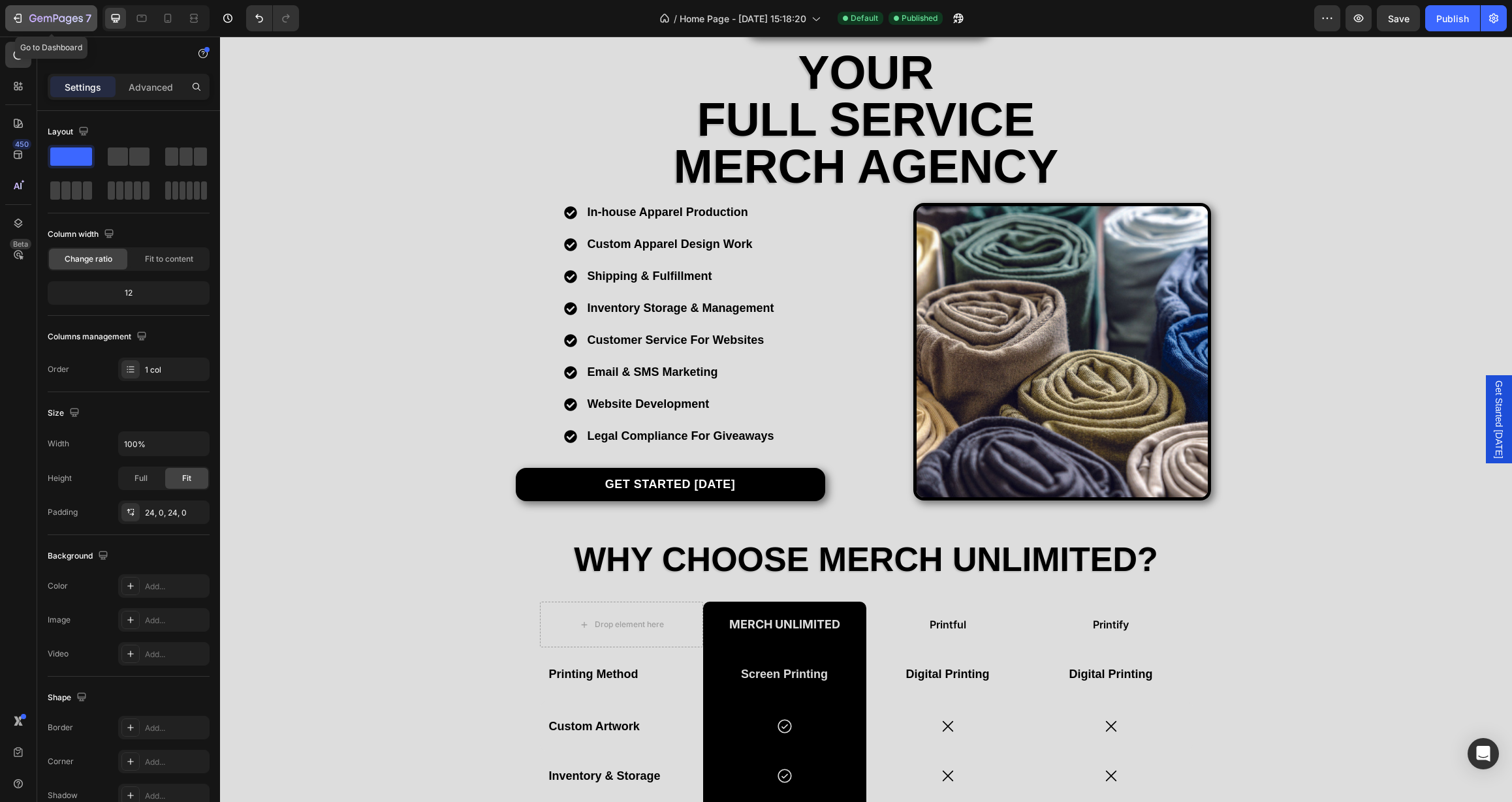
click at [81, 24] on icon "button" at bounding box center [55, 20] width 54 height 11
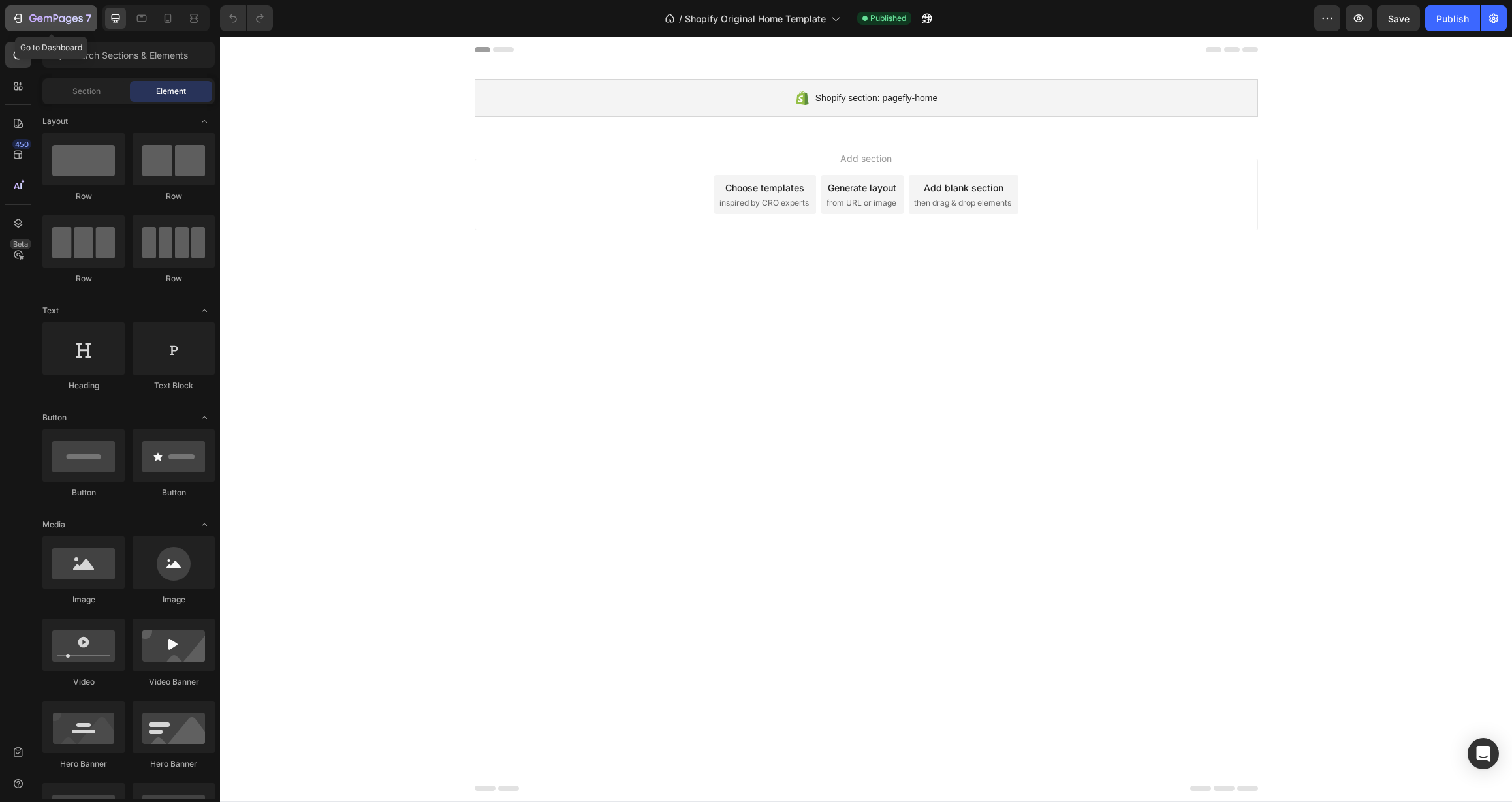
click at [57, 24] on icon "button" at bounding box center [55, 20] width 54 height 11
